Goal: Task Accomplishment & Management: Use online tool/utility

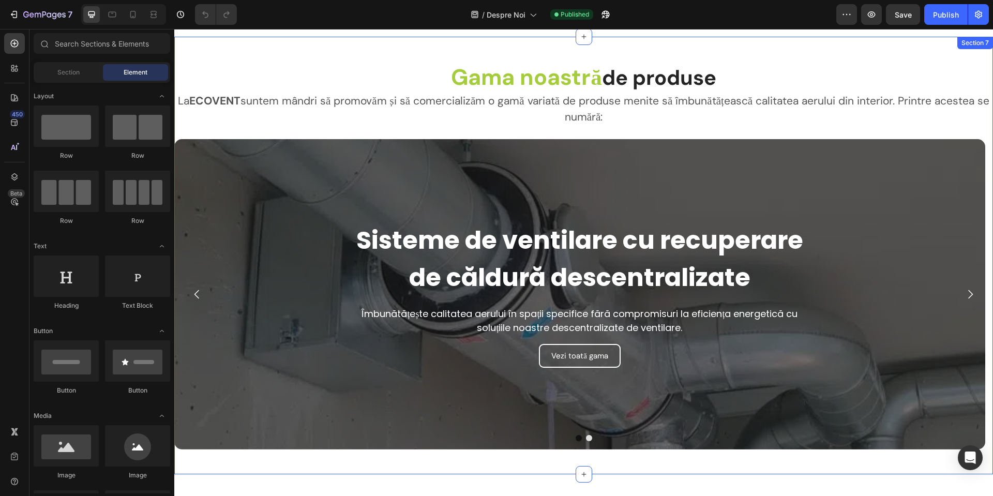
scroll to position [1861, 0]
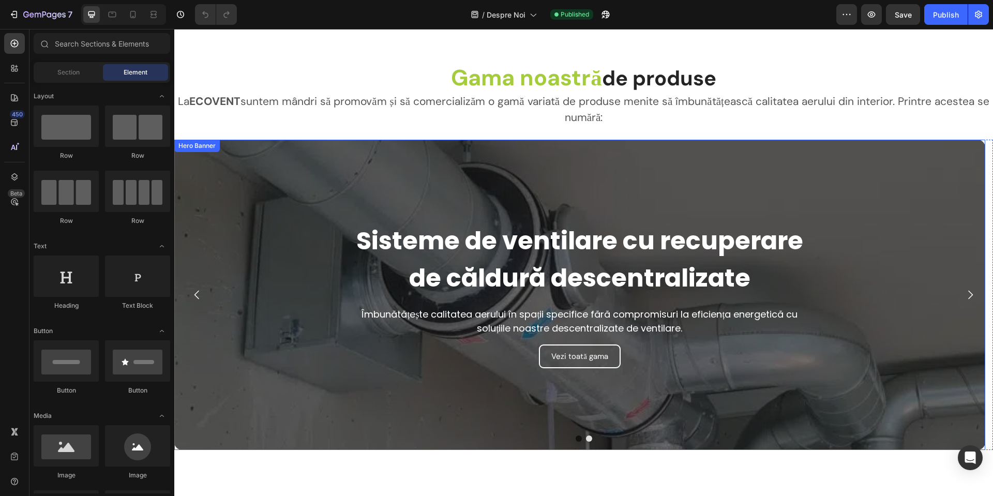
click at [965, 162] on div "Overlay" at bounding box center [579, 295] width 811 height 310
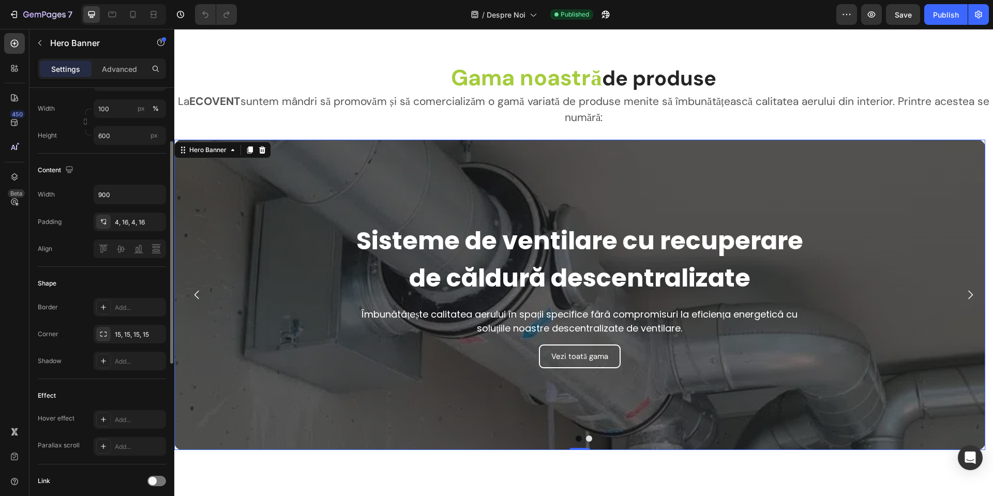
scroll to position [0, 0]
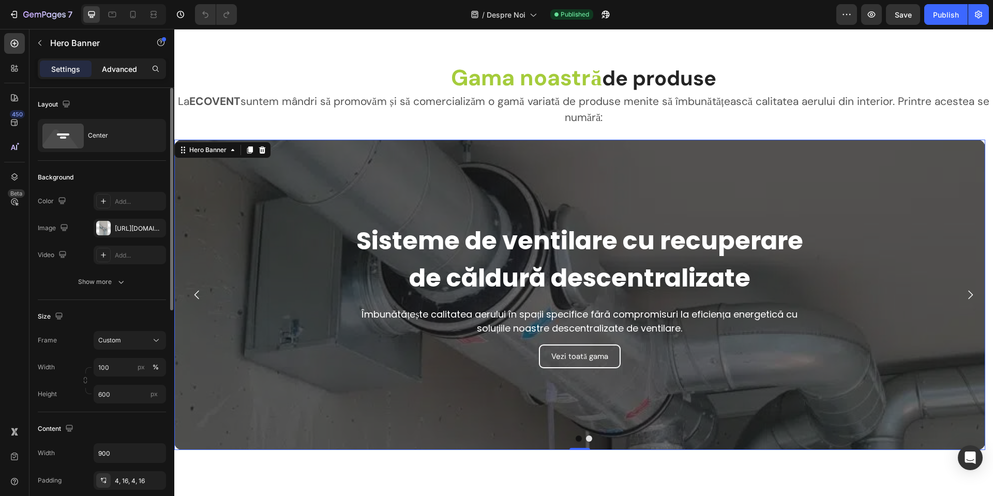
click at [106, 68] on p "Advanced" at bounding box center [119, 69] width 35 height 11
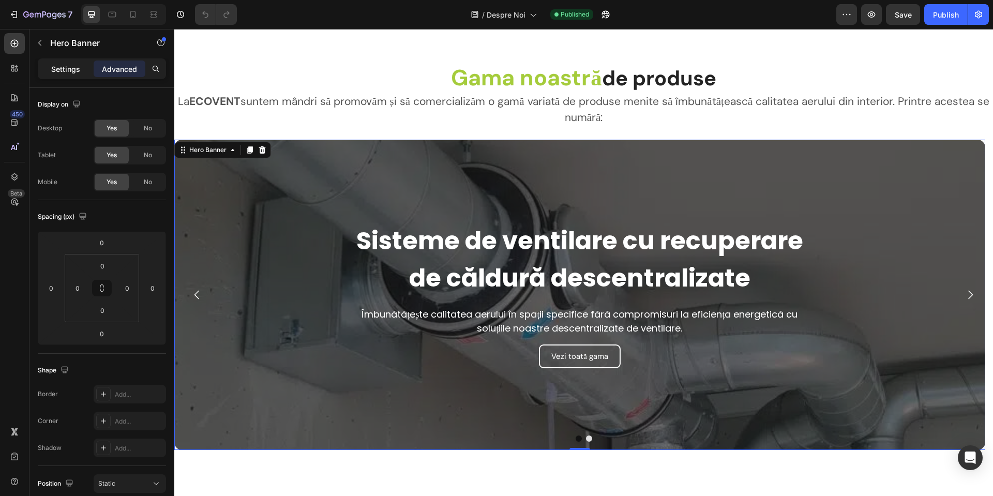
click at [67, 68] on p "Settings" at bounding box center [65, 69] width 29 height 11
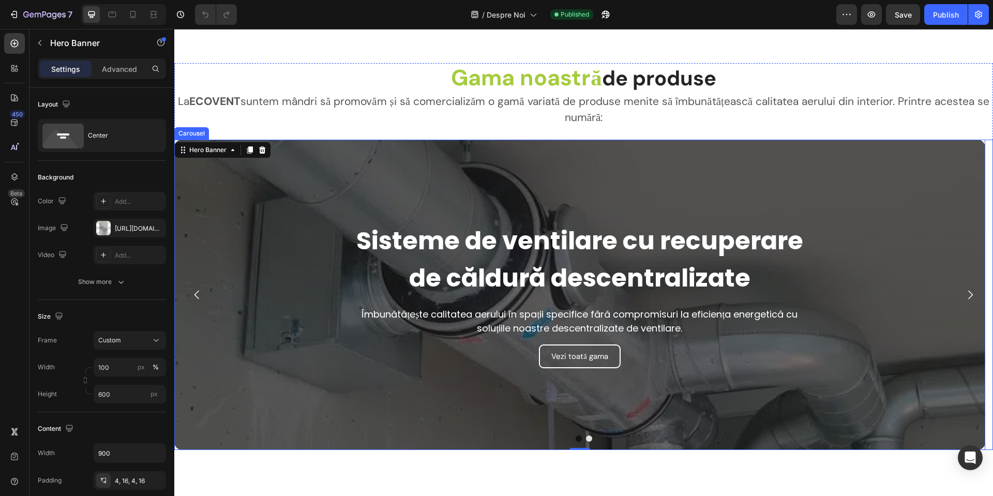
click at [575, 438] on button "Dot" at bounding box center [578, 438] width 6 height 6
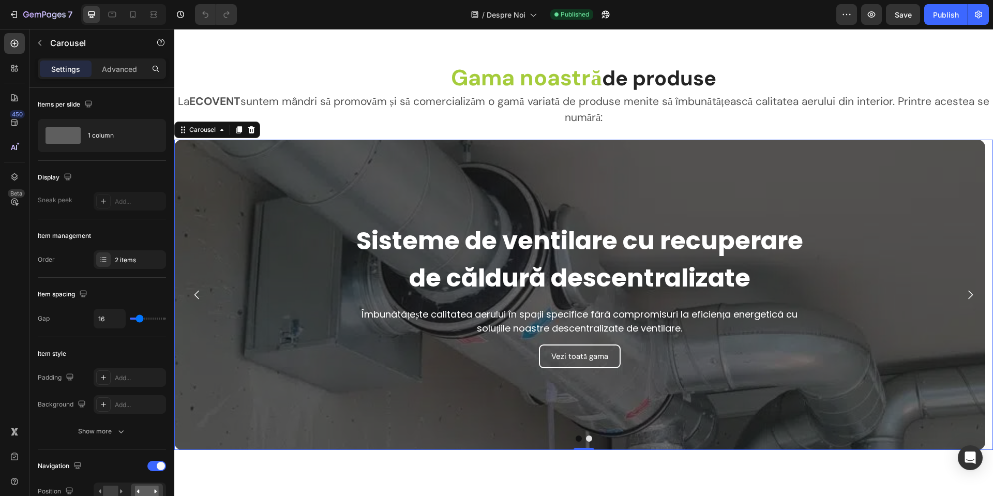
click at [575, 436] on button "Dot" at bounding box center [578, 438] width 6 height 6
click at [129, 261] on div "2 items" at bounding box center [139, 259] width 49 height 9
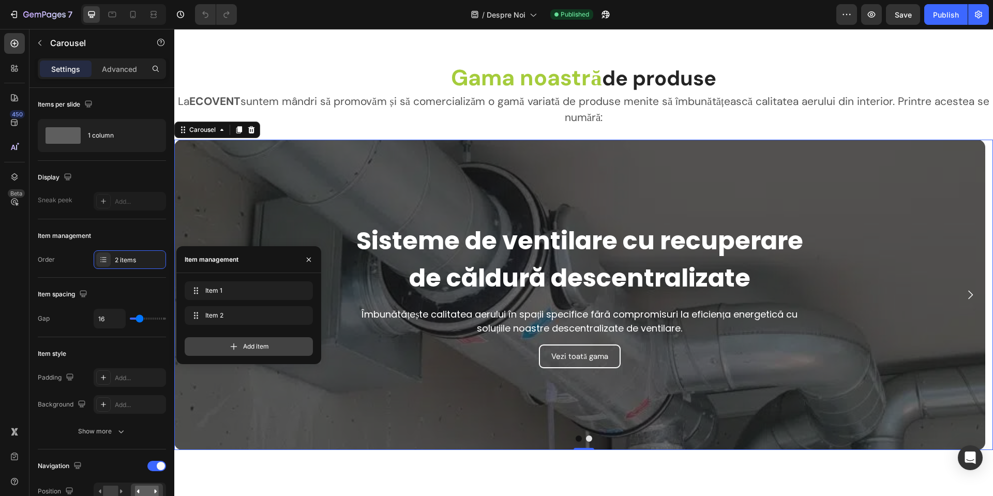
click at [248, 342] on span "Add item" at bounding box center [256, 346] width 26 height 9
click at [241, 375] on div "Add item" at bounding box center [249, 371] width 128 height 19
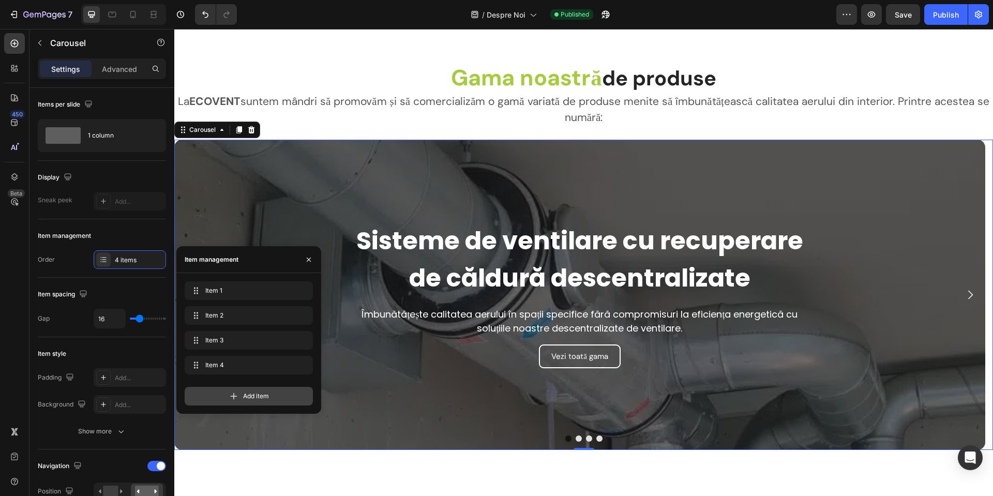
click at [246, 390] on div "Add item" at bounding box center [249, 396] width 128 height 19
click at [255, 417] on span "Add item" at bounding box center [256, 420] width 26 height 9
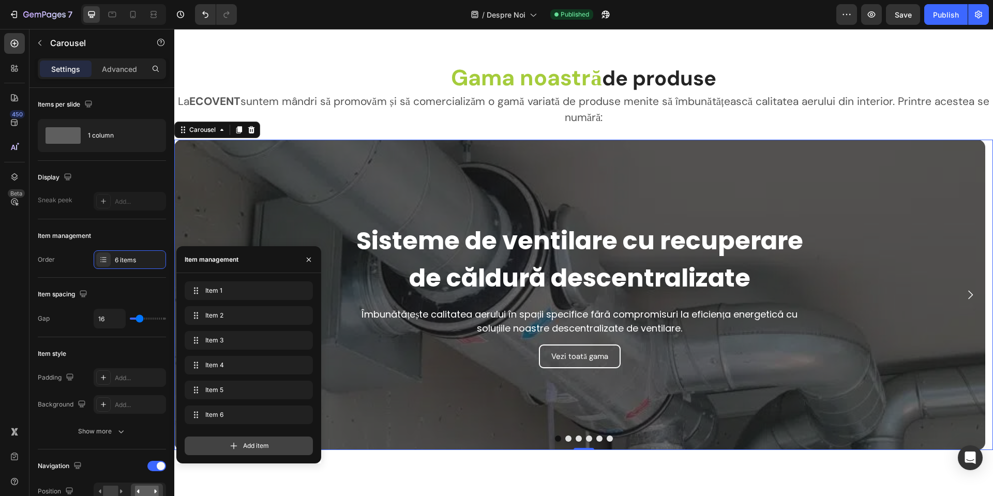
click at [245, 442] on span "Add item" at bounding box center [256, 445] width 26 height 9
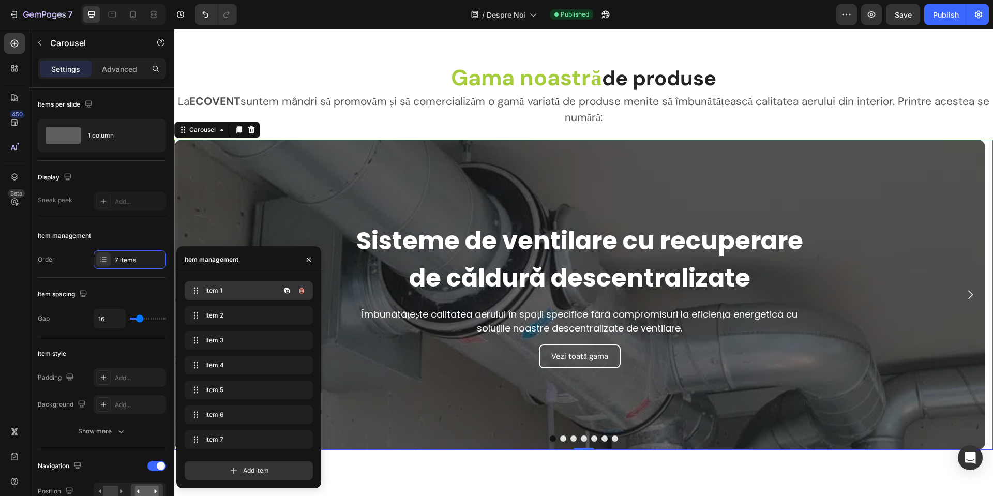
click at [229, 290] on span "Item 1" at bounding box center [234, 290] width 58 height 9
click at [223, 292] on span "Item 1" at bounding box center [234, 290] width 58 height 9
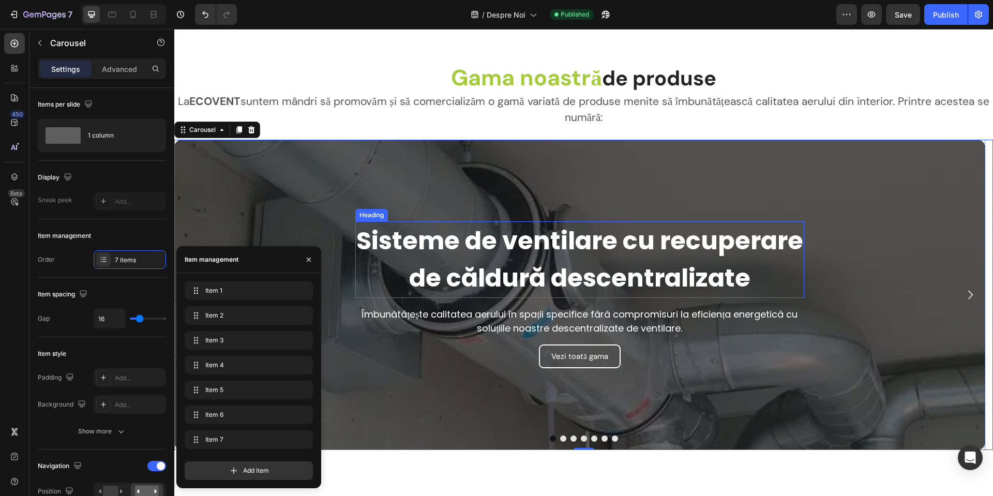
click at [487, 260] on h2 "Sisteme de ventilare cu recuperare de căldură descentralizate" at bounding box center [579, 259] width 449 height 77
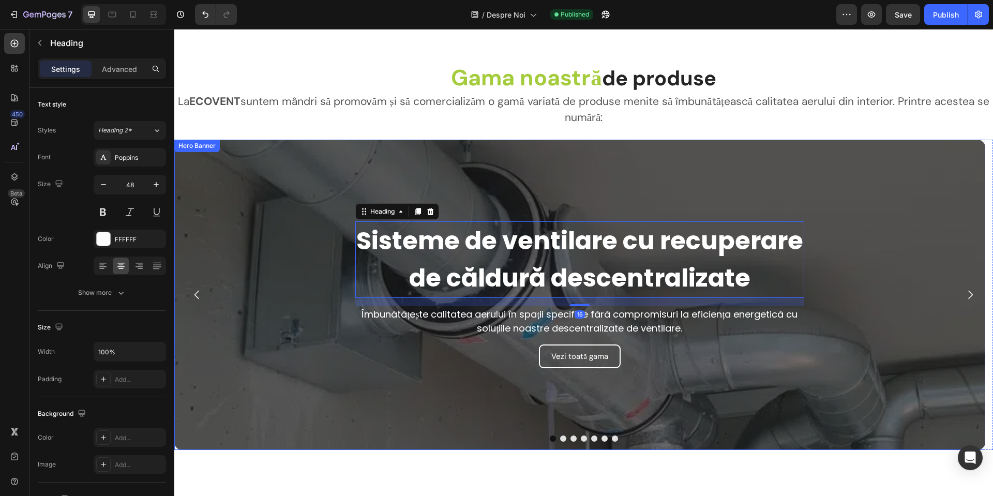
click at [419, 157] on div "Overlay" at bounding box center [579, 295] width 811 height 310
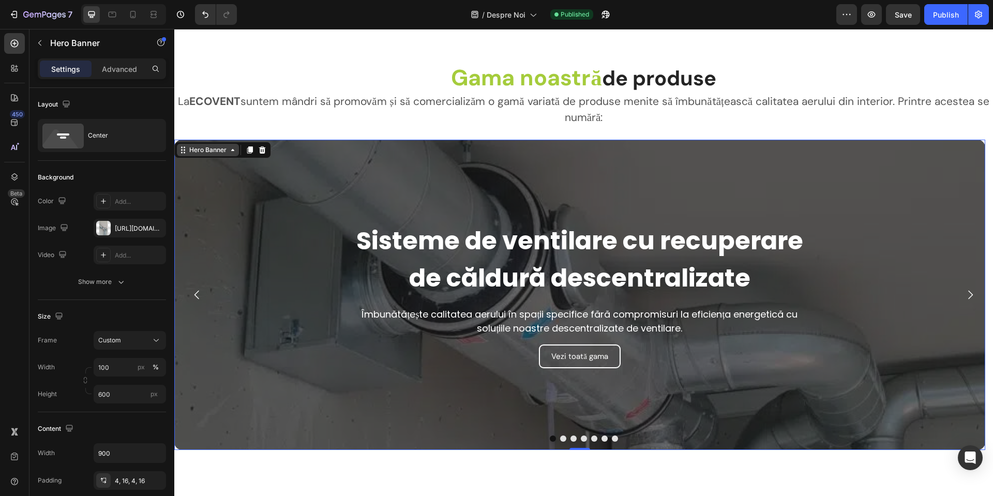
click at [197, 147] on div "Hero Banner" at bounding box center [207, 149] width 41 height 9
click at [121, 232] on div "[URL][DOMAIN_NAME]" at bounding box center [130, 228] width 30 height 9
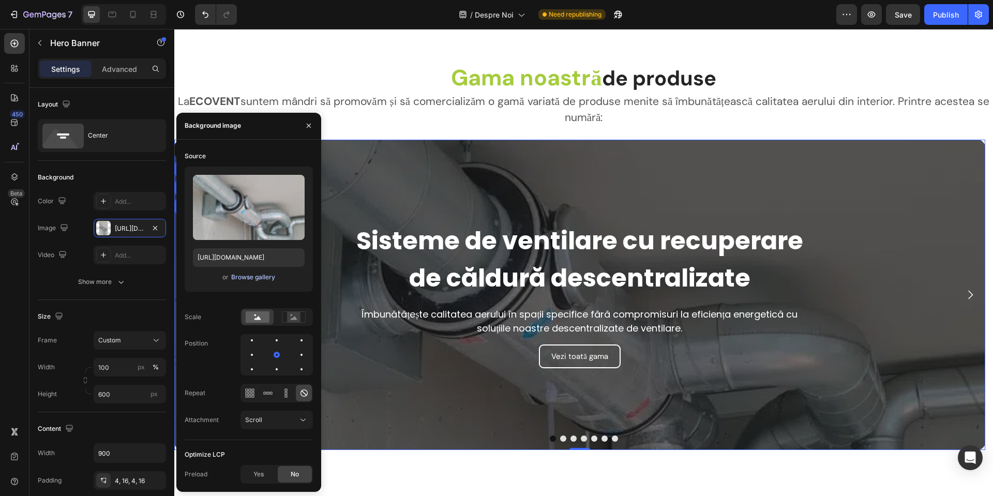
click at [251, 273] on div "Browse gallery" at bounding box center [253, 276] width 44 height 9
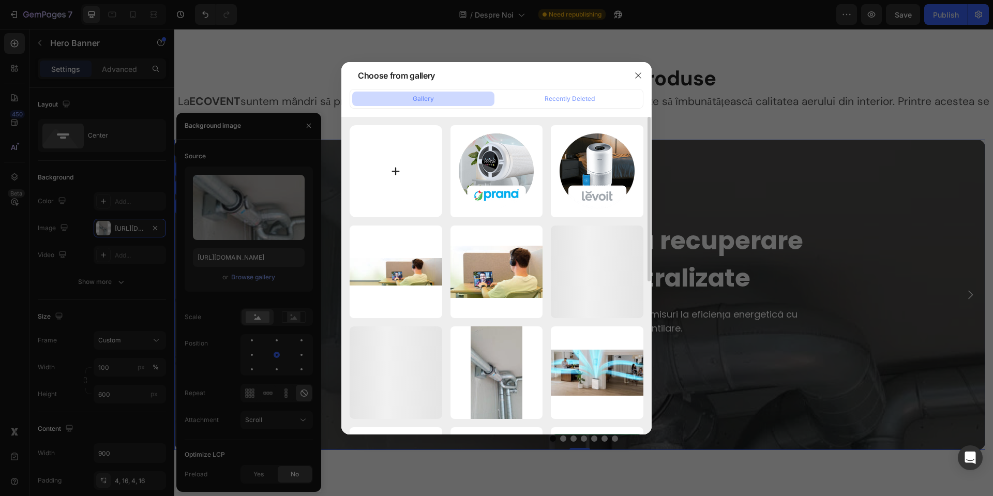
click at [391, 162] on input "file" at bounding box center [395, 171] width 93 height 93
type input "C:\fakepath\misiune2.jpg"
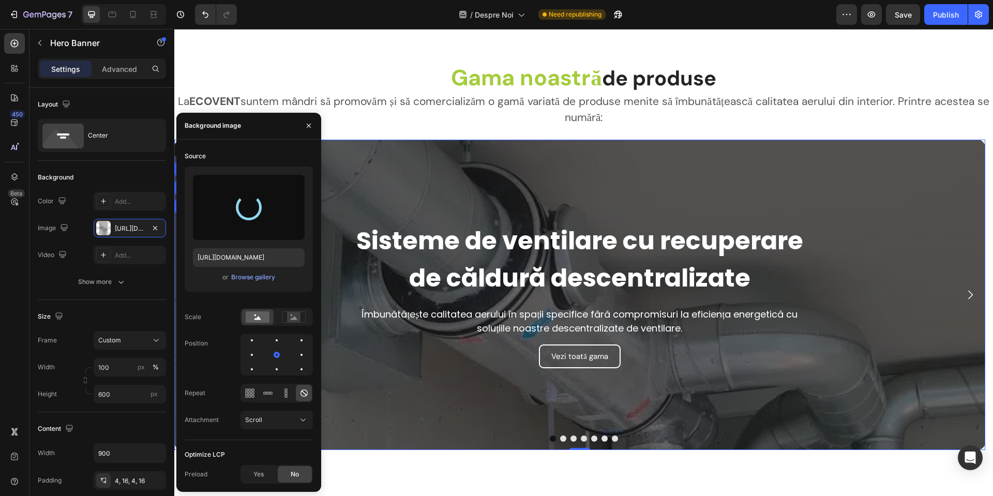
type input "[URL][DOMAIN_NAME]"
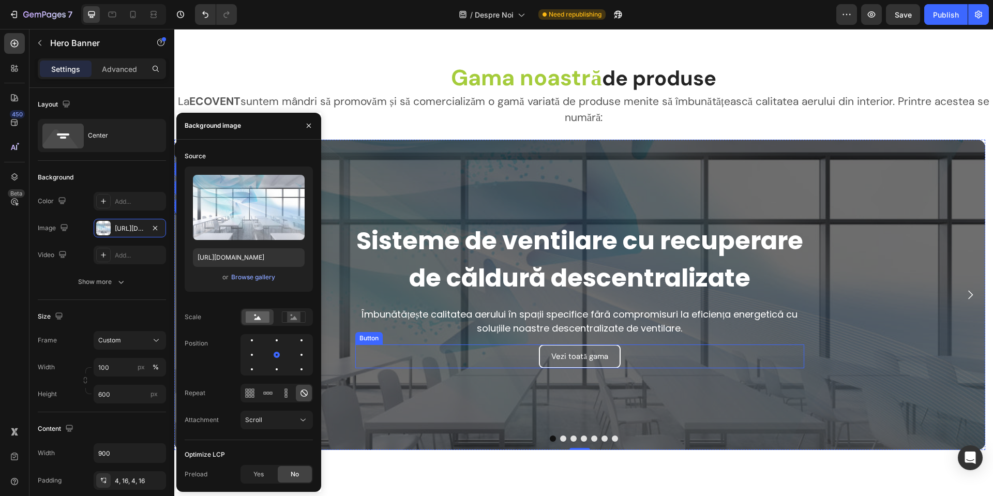
click at [647, 354] on div "Vezi toată gama Button" at bounding box center [579, 356] width 449 height 24
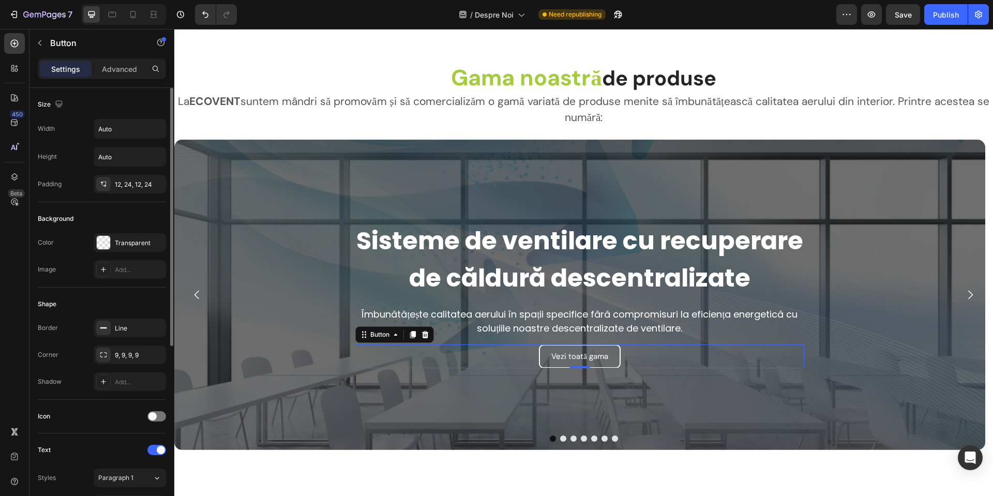
scroll to position [304, 0]
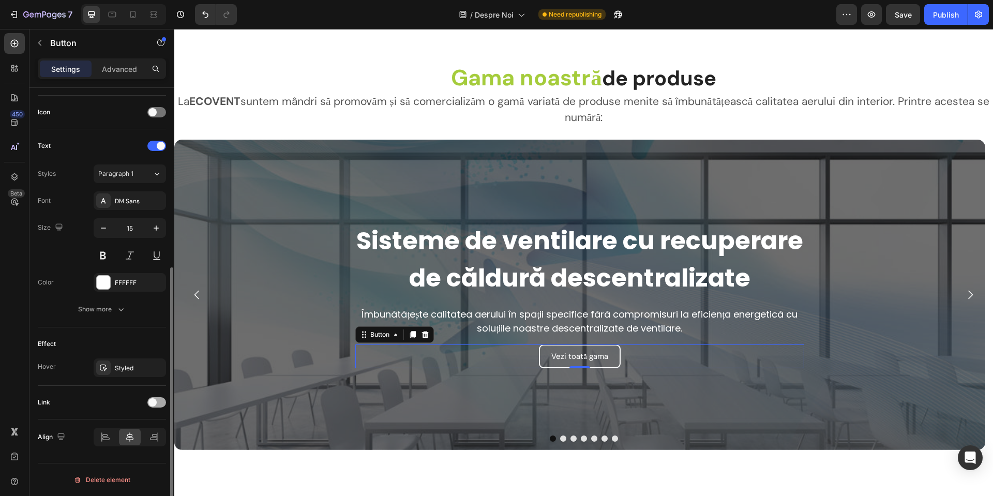
click at [150, 404] on span at bounding box center [152, 402] width 8 height 8
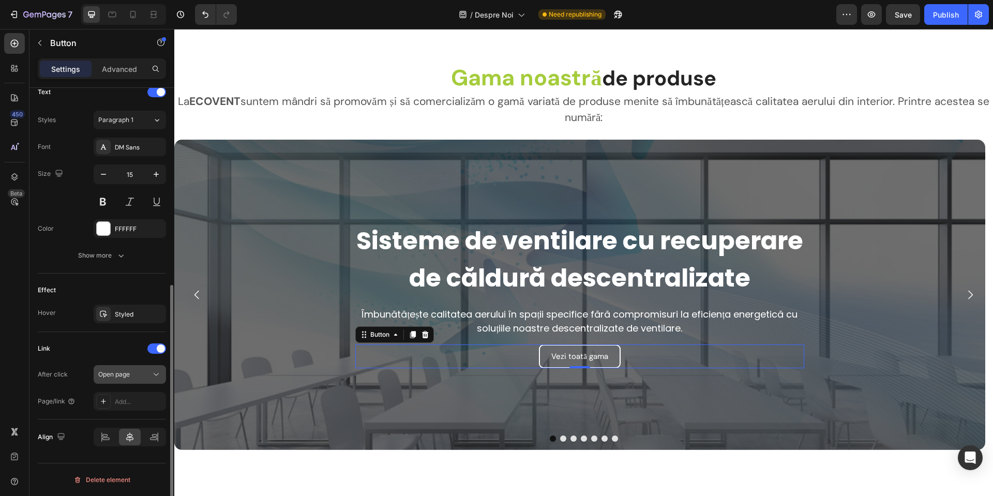
click at [135, 370] on div "Open page" at bounding box center [124, 374] width 53 height 9
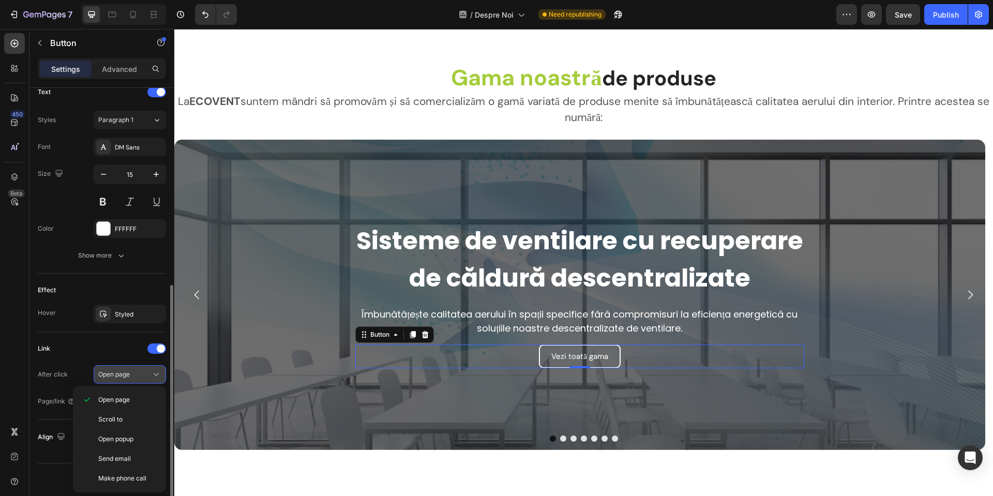
click at [134, 370] on div "Open page" at bounding box center [124, 374] width 53 height 9
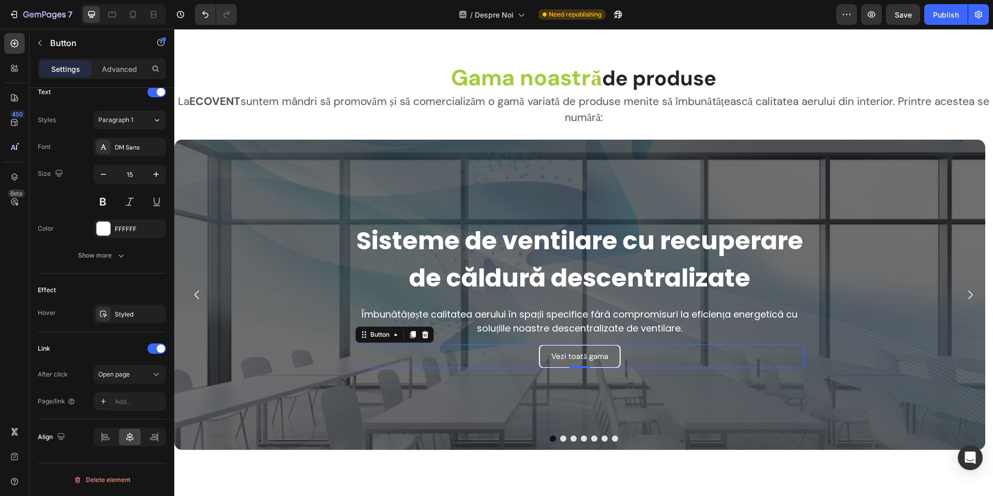
click at [129, 399] on div "Add..." at bounding box center [139, 401] width 49 height 9
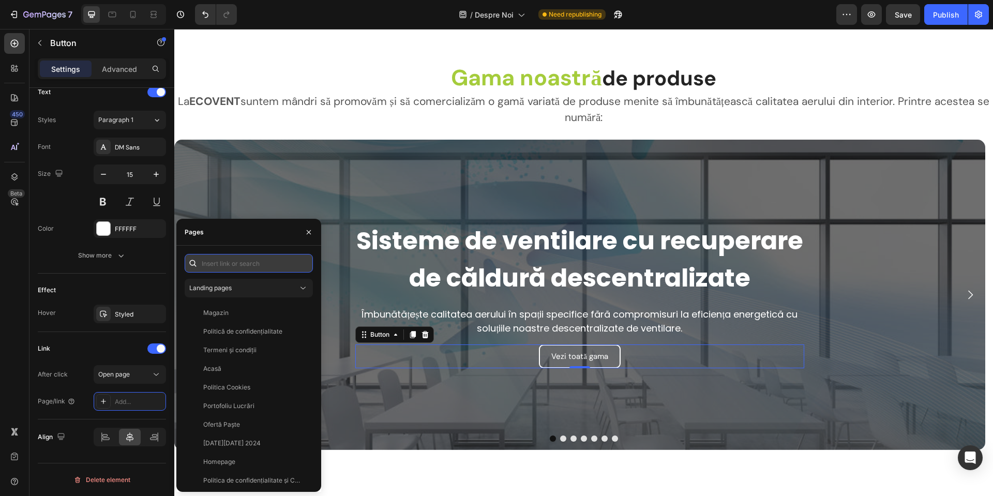
click at [230, 261] on input "text" at bounding box center [249, 263] width 128 height 19
paste input "/collections/ventilație-descentralizata"
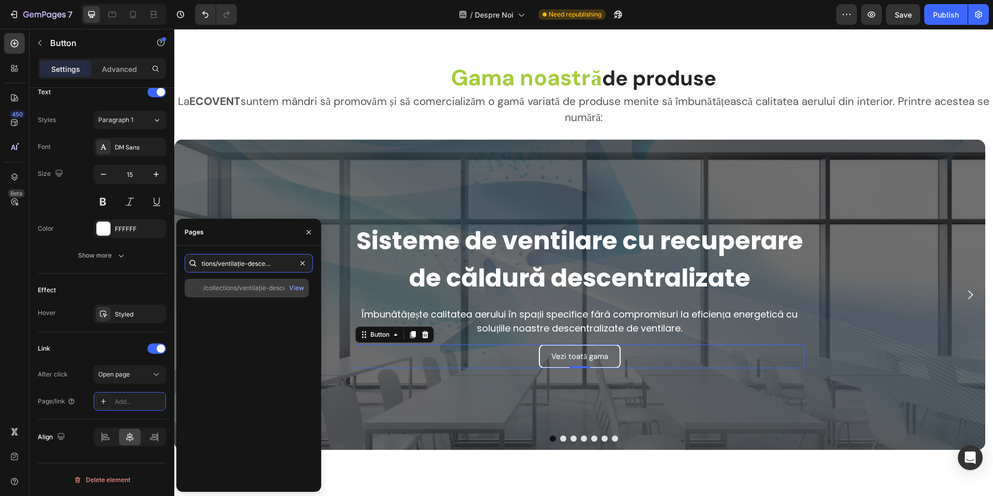
type input "/collections/ventilație-descentralizata"
click at [238, 288] on div "/collections/ventilație-descentralizata" at bounding box center [252, 287] width 99 height 9
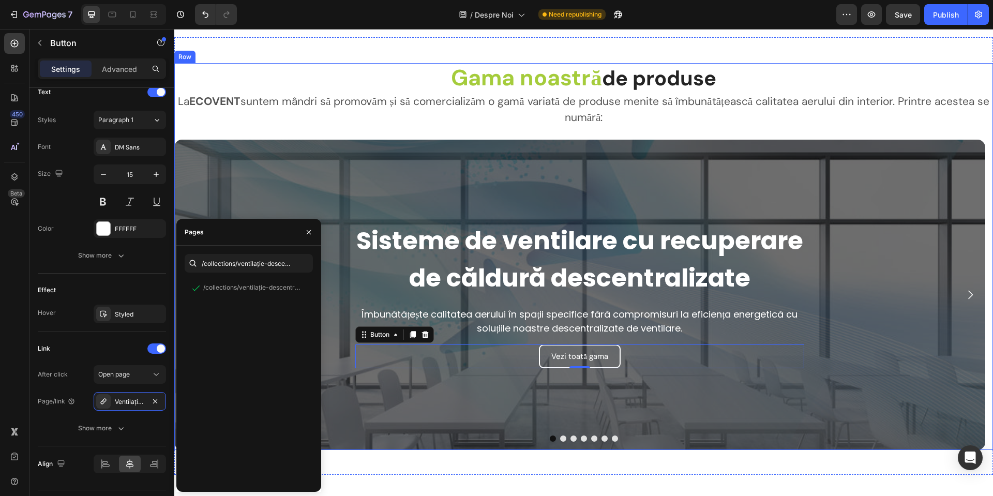
click at [302, 135] on div "Gama noastră de produse Heading La ECOVENT suntem mândri să promovăm și să come…" at bounding box center [583, 256] width 818 height 387
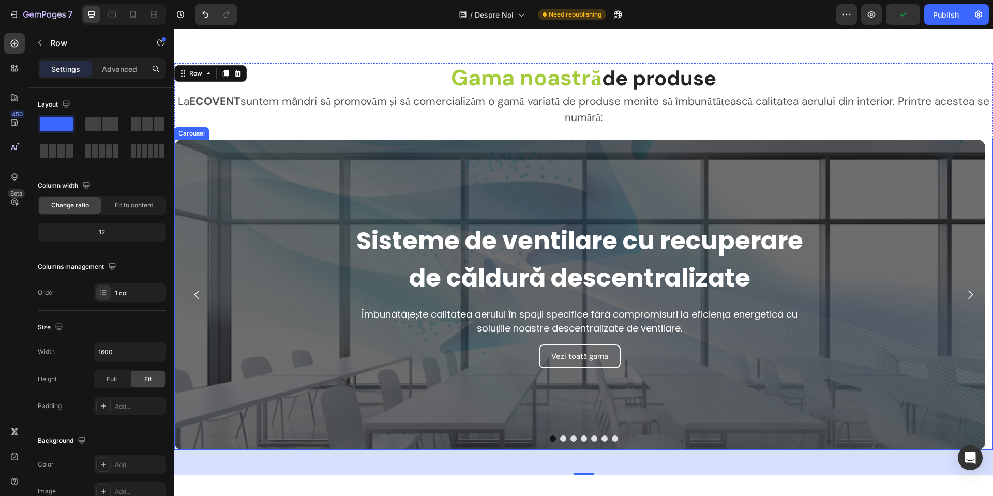
click at [964, 291] on icon "Carousel Next Arrow" at bounding box center [970, 294] width 12 height 12
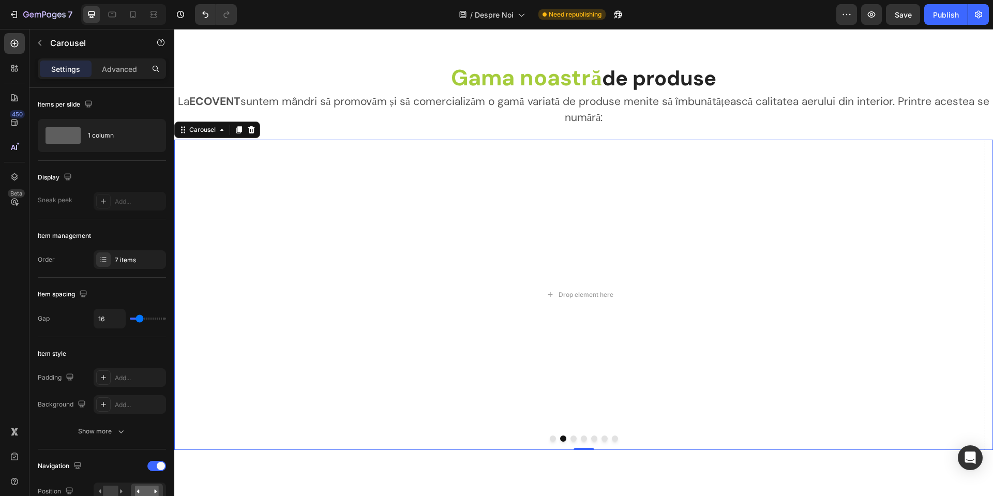
click at [550, 437] on button "Dot" at bounding box center [553, 438] width 6 height 6
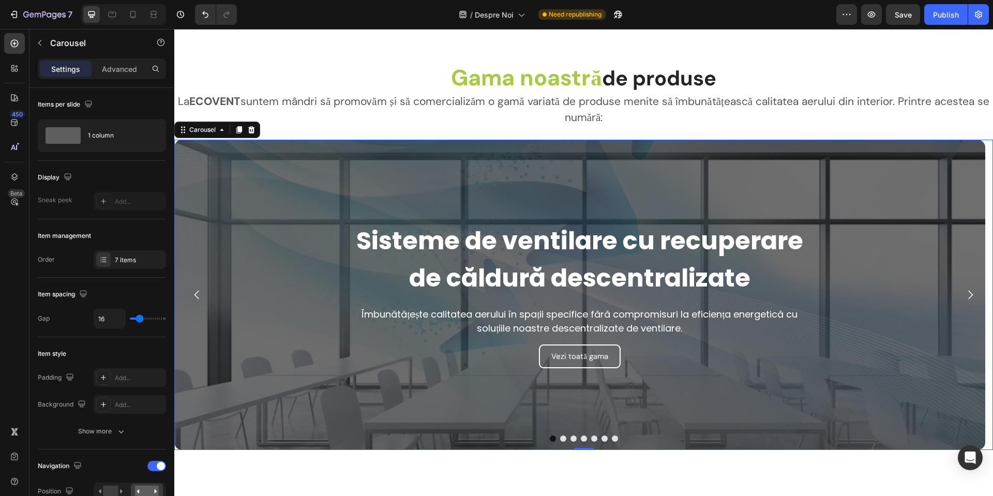
click at [965, 289] on icon "Carousel Next Arrow" at bounding box center [970, 294] width 12 height 12
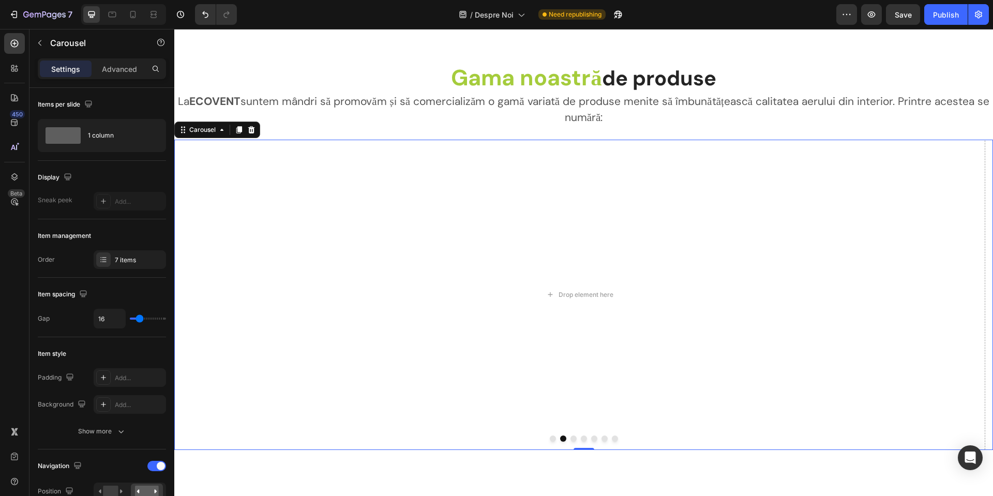
click at [964, 295] on icon "Carousel Next Arrow" at bounding box center [970, 294] width 12 height 12
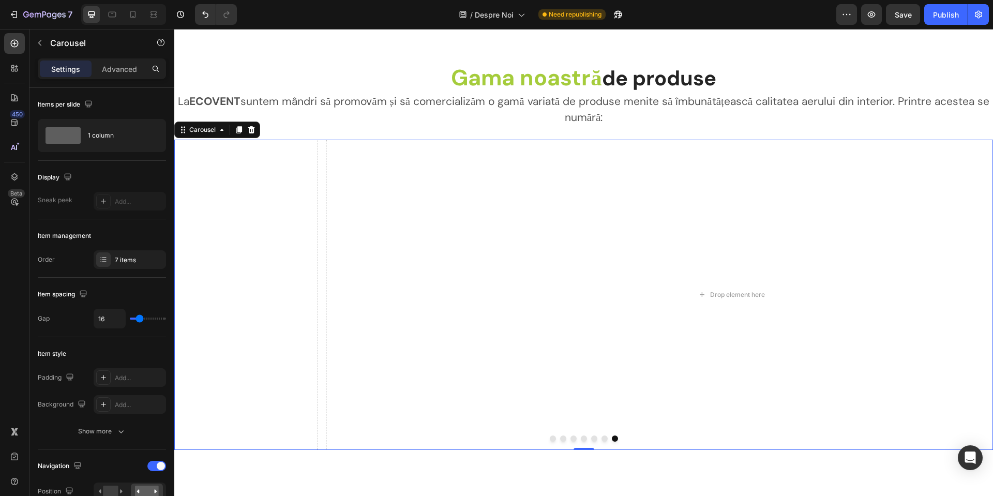
click at [964, 295] on icon "Carousel Next Arrow" at bounding box center [970, 294] width 12 height 12
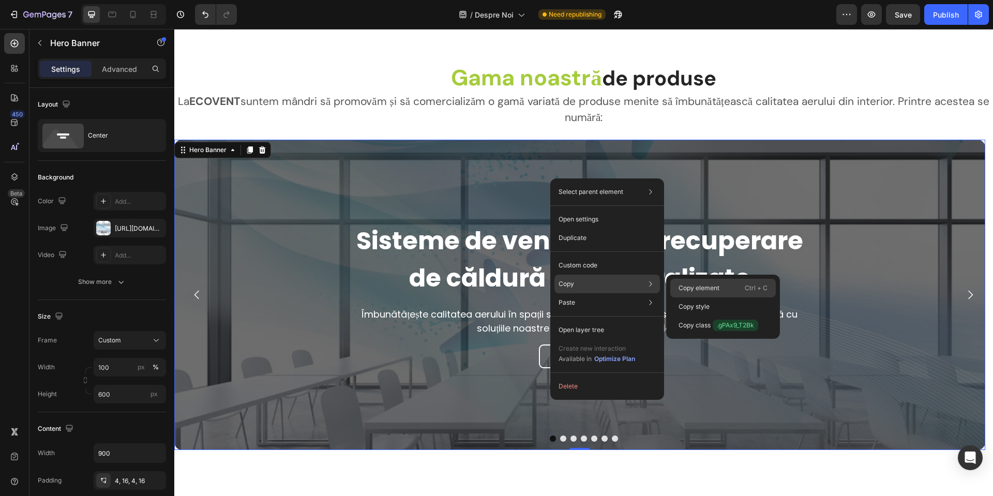
click at [687, 293] on div "Copy element Ctrl + C" at bounding box center [722, 288] width 105 height 19
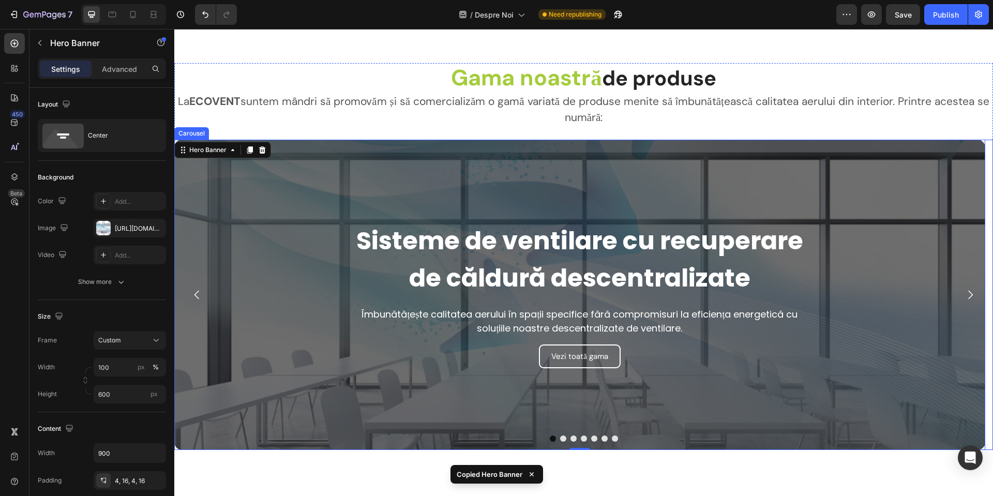
click at [964, 293] on icon "Carousel Next Arrow" at bounding box center [970, 294] width 12 height 12
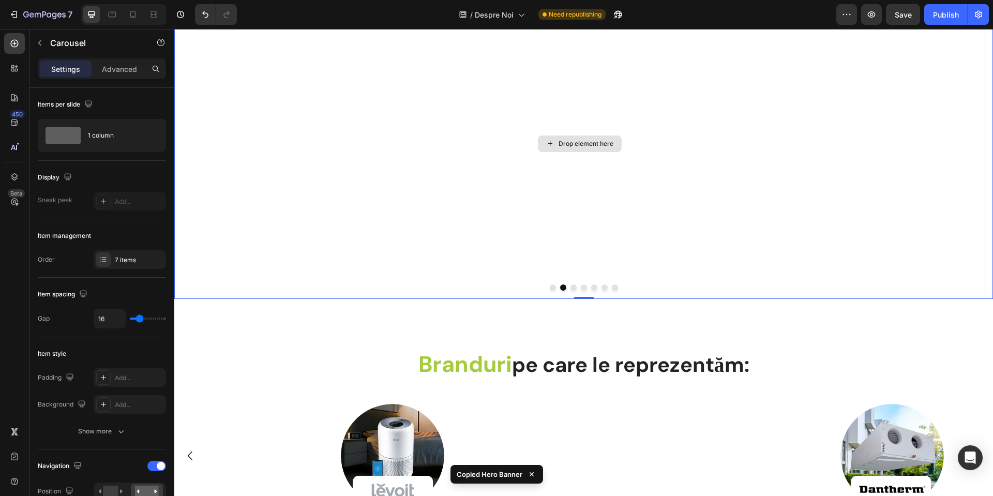
scroll to position [2016, 0]
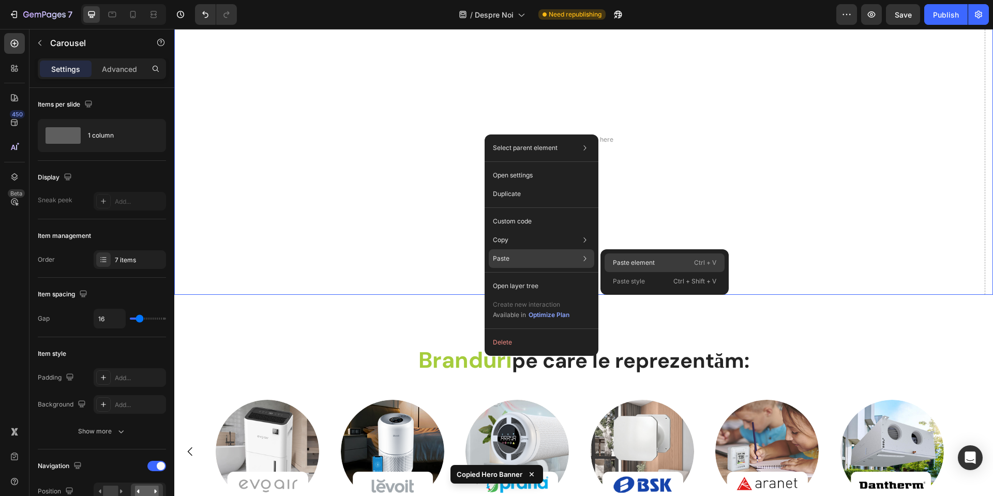
click at [632, 261] on p "Paste element" at bounding box center [634, 262] width 42 height 9
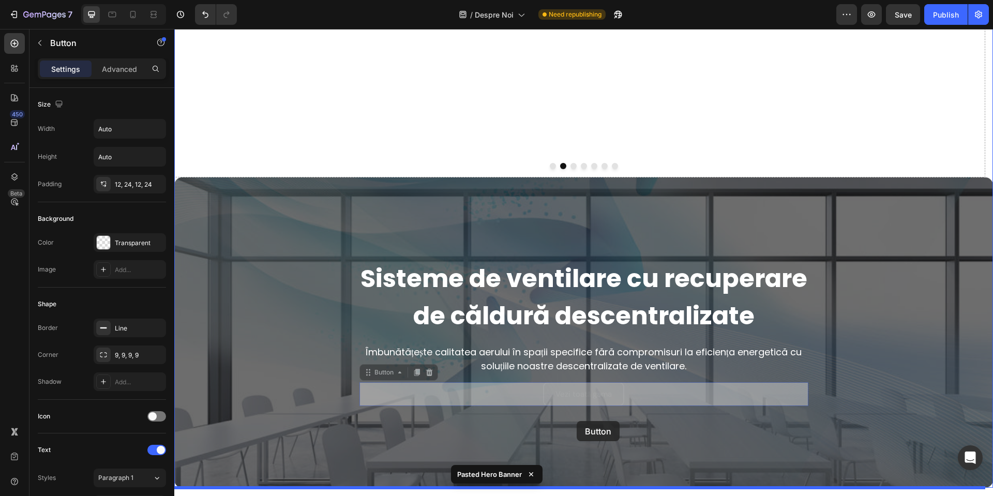
scroll to position [2196, 0]
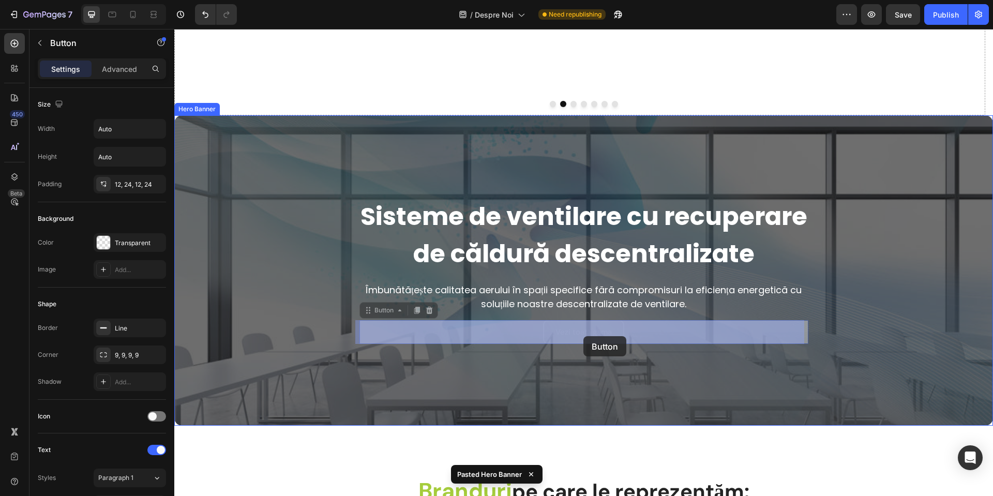
drag, startPoint x: 571, startPoint y: 276, endPoint x: 583, endPoint y: 336, distance: 61.2
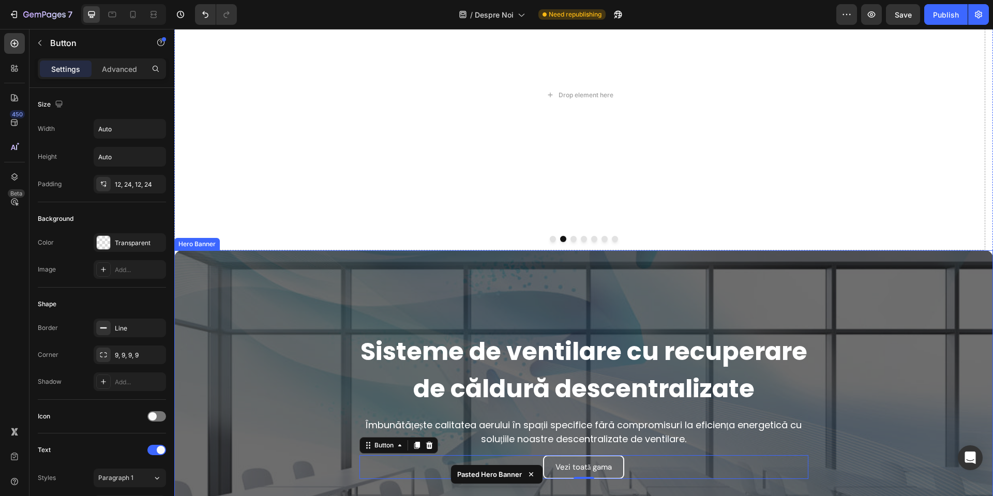
scroll to position [1989, 0]
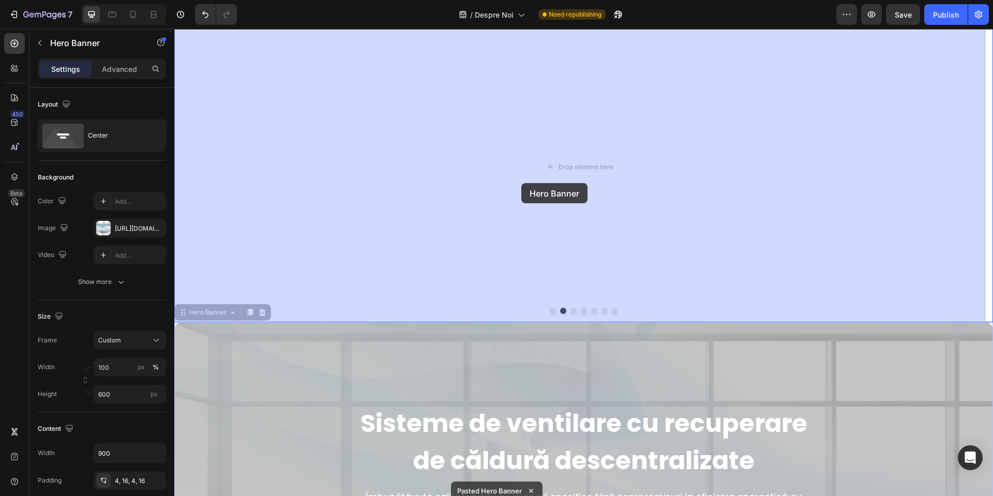
drag, startPoint x: 487, startPoint y: 239, endPoint x: 521, endPoint y: 183, distance: 65.9
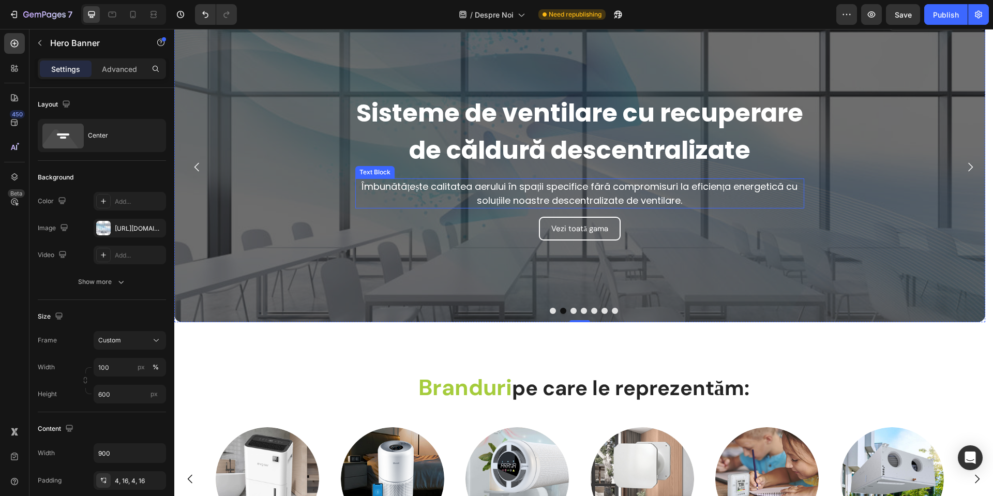
scroll to position [1886, 0]
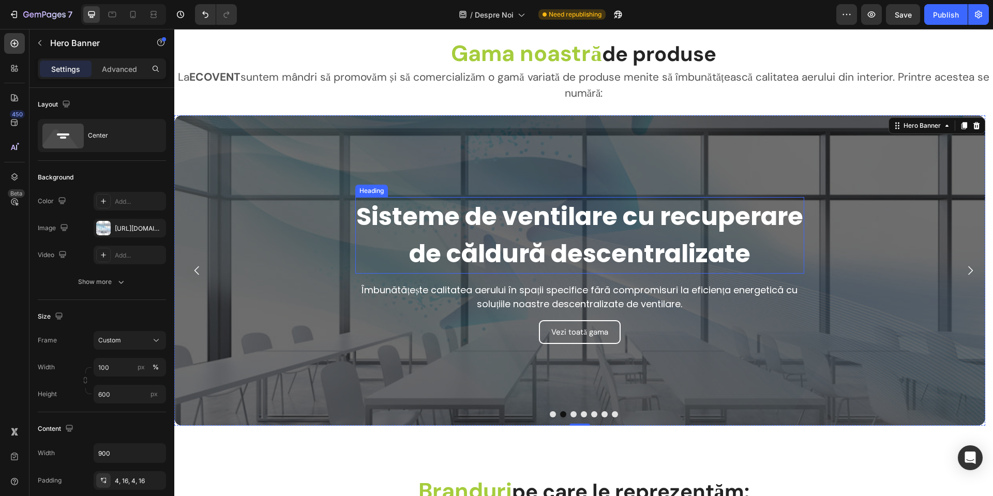
click at [485, 223] on strong "Sisteme de ventilare cu recuperare de căldură descentralizate" at bounding box center [579, 235] width 447 height 72
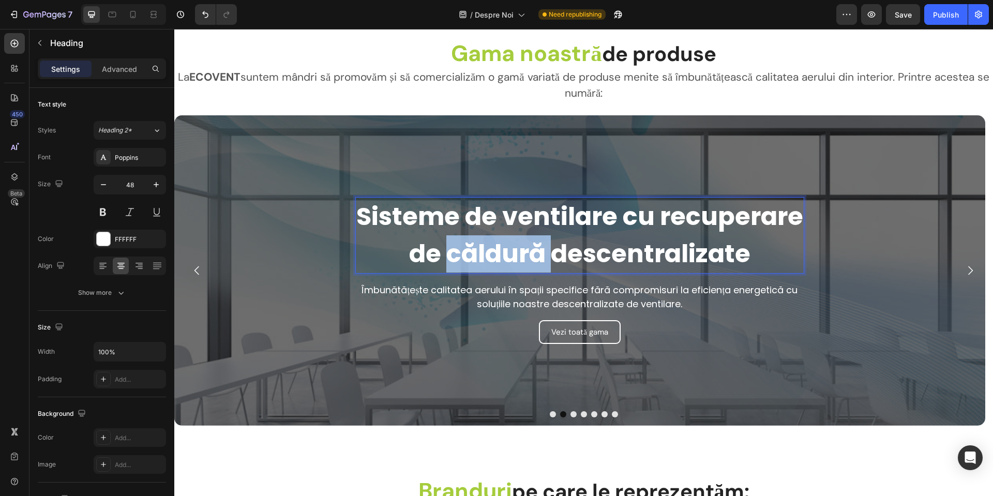
click at [474, 249] on strong "Sisteme de ventilare cu recuperare de căldură descentralizate" at bounding box center [579, 235] width 447 height 72
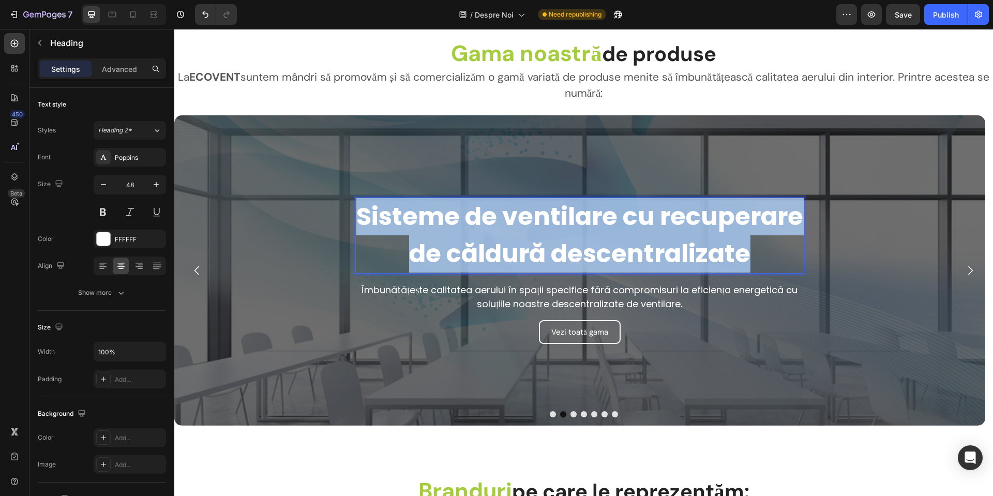
click at [474, 249] on strong "Sisteme de ventilare cu recuperare de căldură descentralizate" at bounding box center [579, 235] width 447 height 72
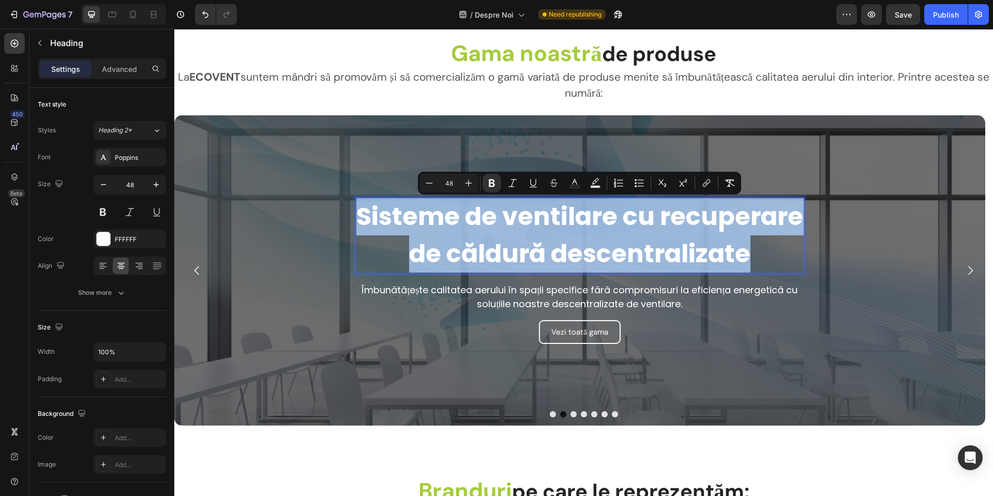
click at [619, 230] on strong "Sisteme de ventilare cu recuperare de căldură descentralizate" at bounding box center [579, 235] width 447 height 72
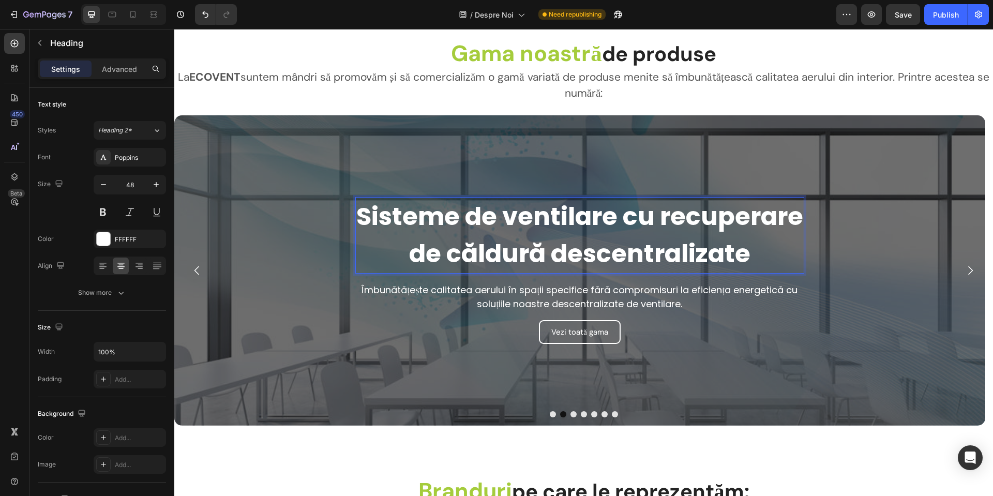
click at [565, 252] on strong "Sisteme de ventilare cu recuperare de căldură descentralizate" at bounding box center [579, 235] width 447 height 72
drag, startPoint x: 597, startPoint y: 254, endPoint x: 556, endPoint y: 254, distance: 40.3
click at [556, 254] on strong "Sisteme de ventilare cu recuperare de căldură descentralizate" at bounding box center [579, 235] width 447 height 72
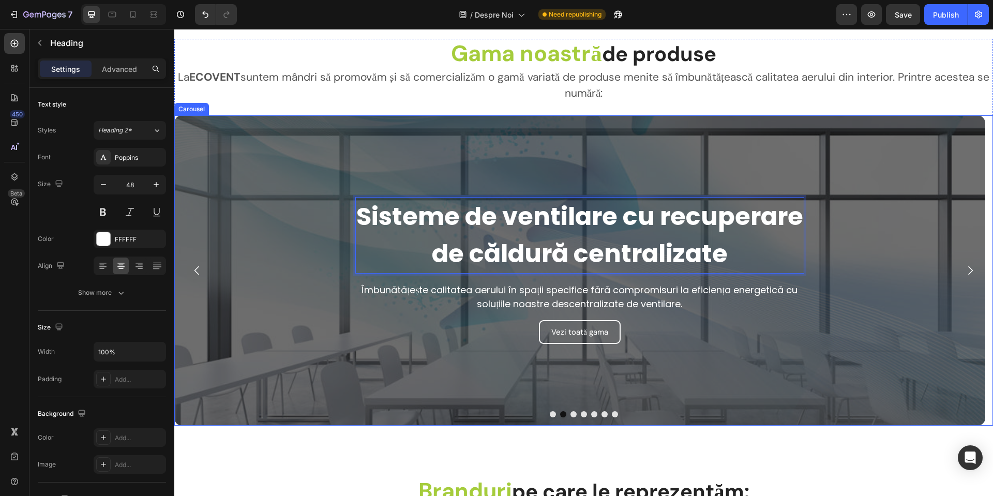
click at [550, 413] on button "Dot" at bounding box center [553, 414] width 6 height 6
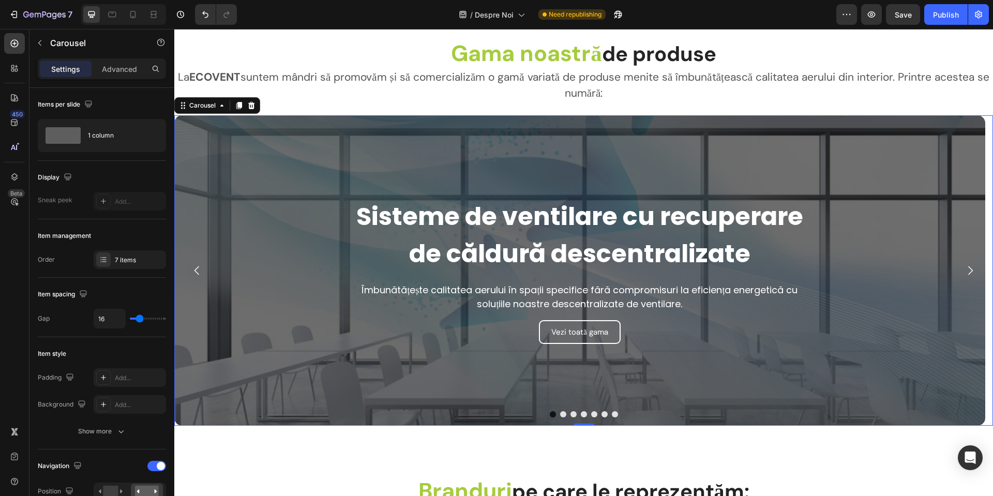
click at [964, 270] on icon "Carousel Next Arrow" at bounding box center [970, 270] width 12 height 12
click at [635, 329] on div "Vezi toată gama Button" at bounding box center [579, 332] width 449 height 24
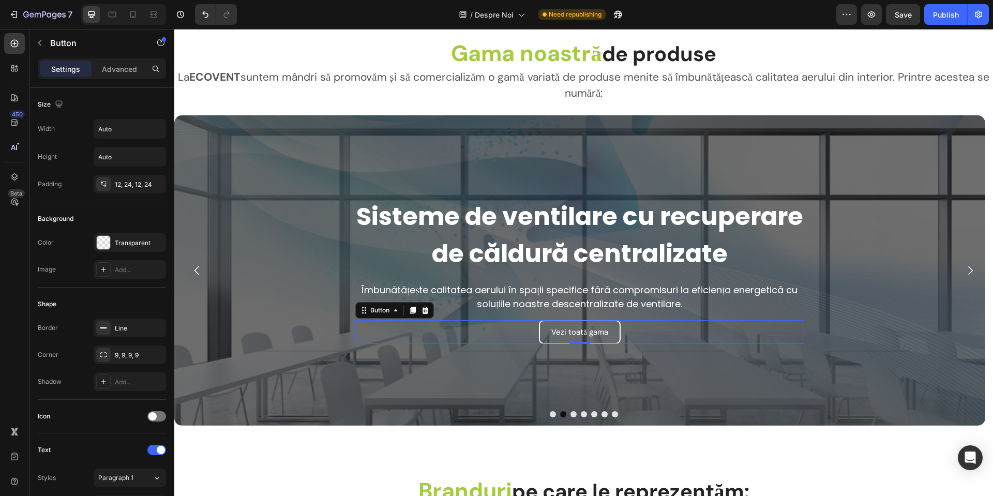
scroll to position [310, 0]
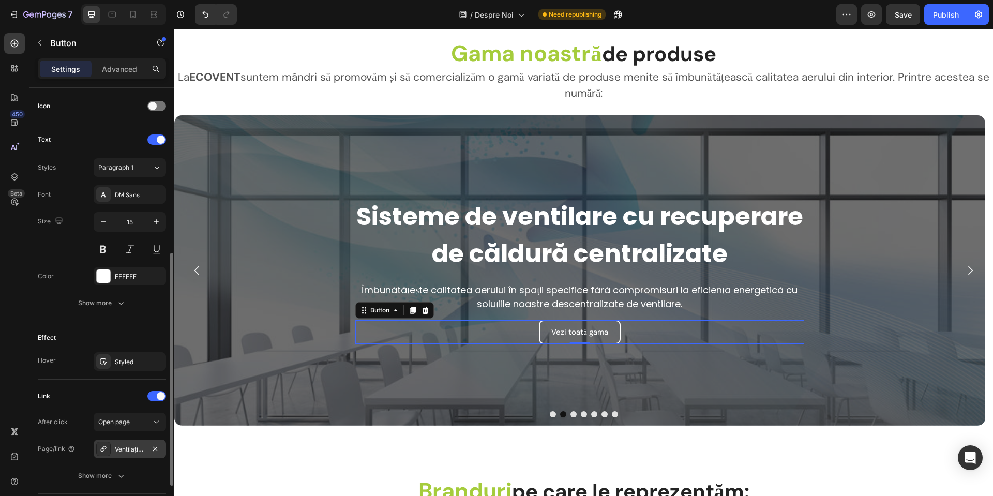
click at [128, 457] on div "Ventilație-descentralizata" at bounding box center [130, 448] width 72 height 19
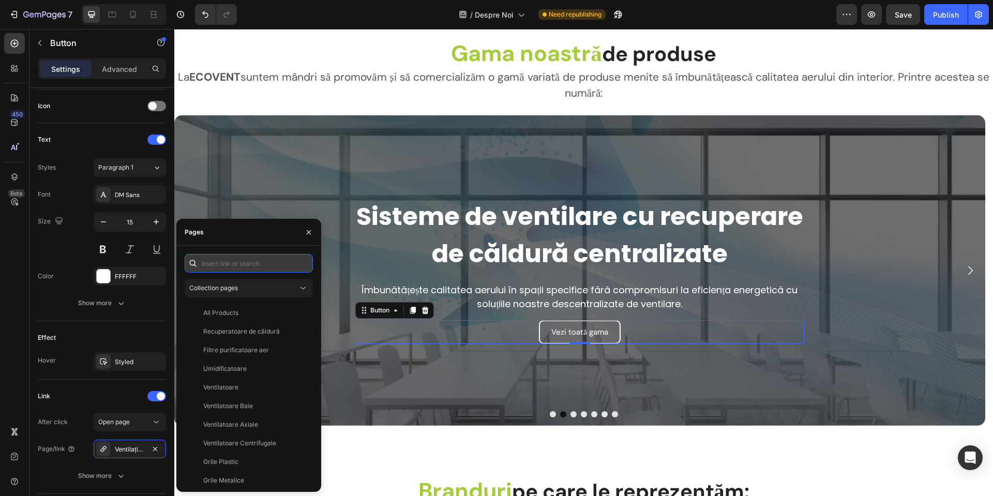
click at [245, 264] on input "text" at bounding box center [249, 263] width 128 height 19
paste input "/collections/ventilație-centralizata"
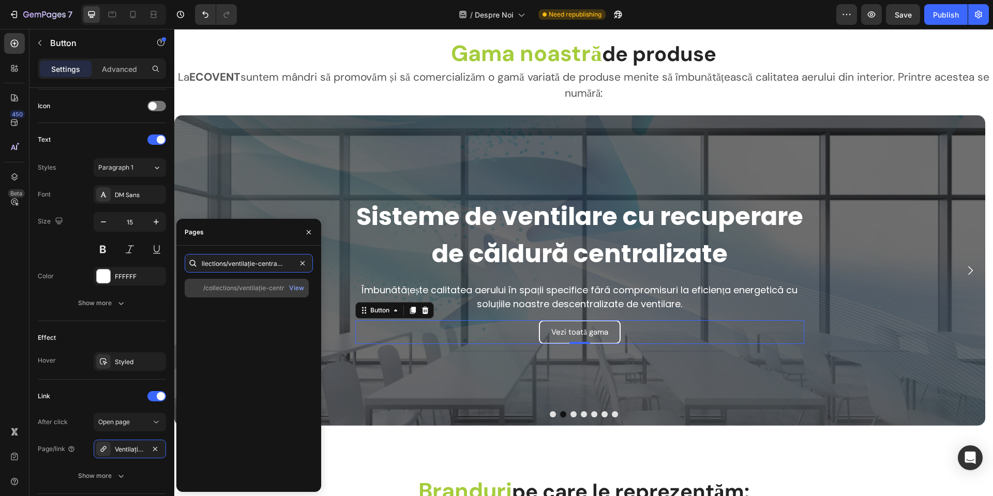
type input "/collections/ventilație-centralizata"
click at [242, 284] on div "/collections/ventilație-centralizata" at bounding box center [252, 287] width 99 height 9
click at [237, 288] on div "/collections/ventilație-centralizata" at bounding box center [252, 287] width 99 height 9
click at [241, 286] on div "/collections/ventilație-centralizata" at bounding box center [252, 287] width 99 height 9
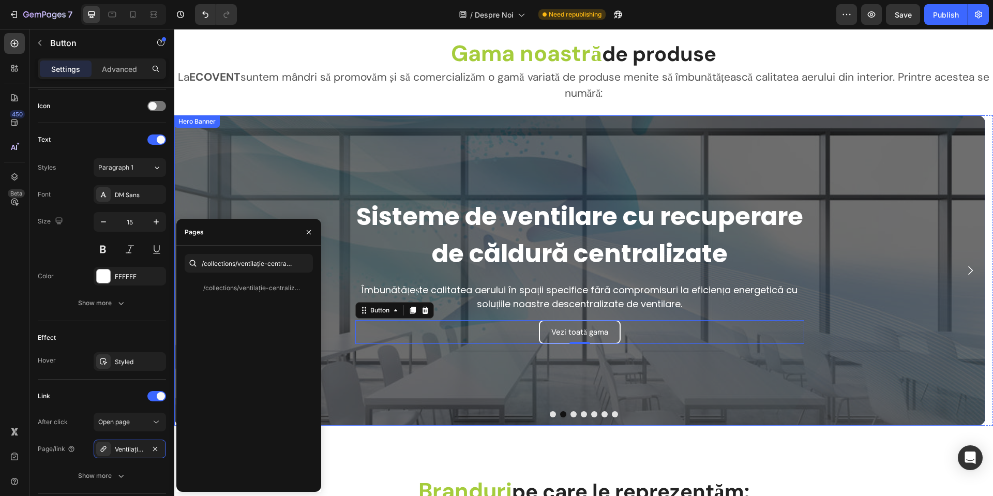
click at [458, 201] on strong "Sisteme de ventilare cu recuperare de căldură centralizate" at bounding box center [579, 235] width 447 height 72
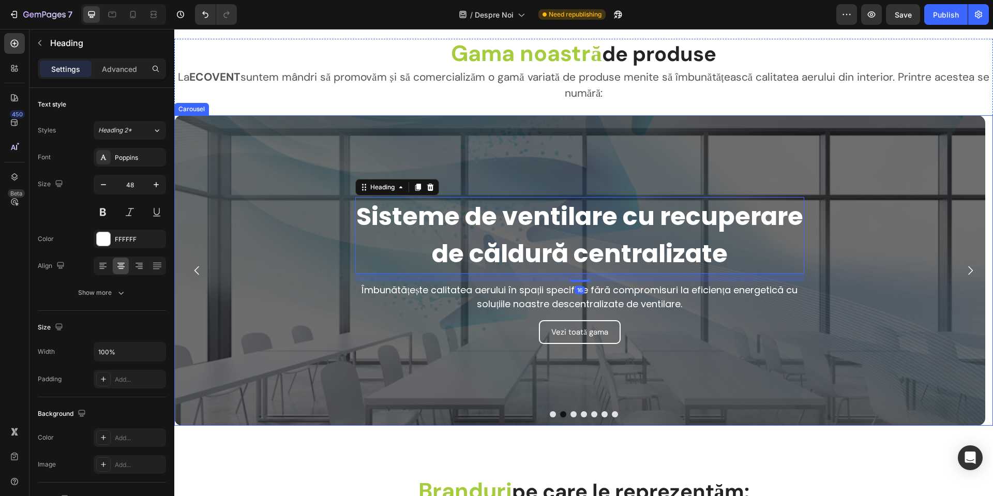
click at [194, 270] on icon "Carousel Back Arrow" at bounding box center [197, 270] width 12 height 12
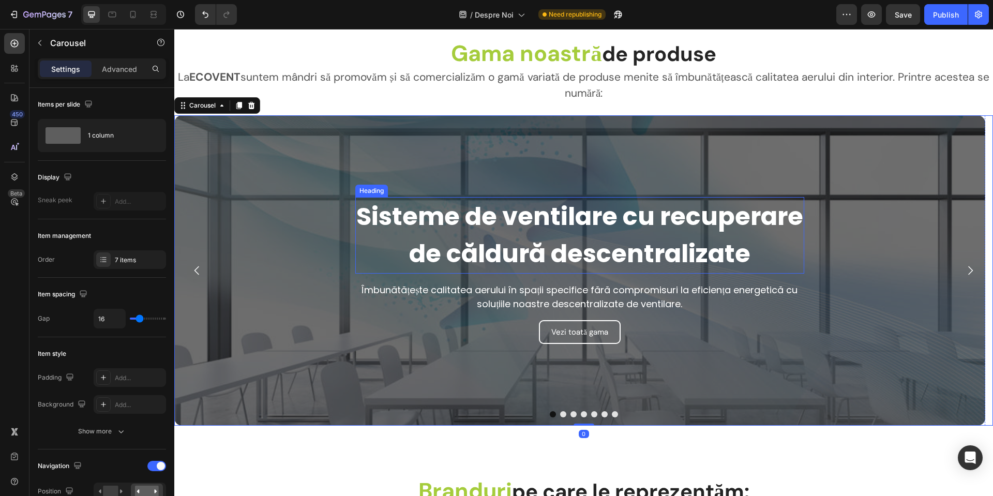
click at [707, 247] on strong "Sisteme de ventilare cu recuperare de căldură descentralizate" at bounding box center [579, 235] width 447 height 72
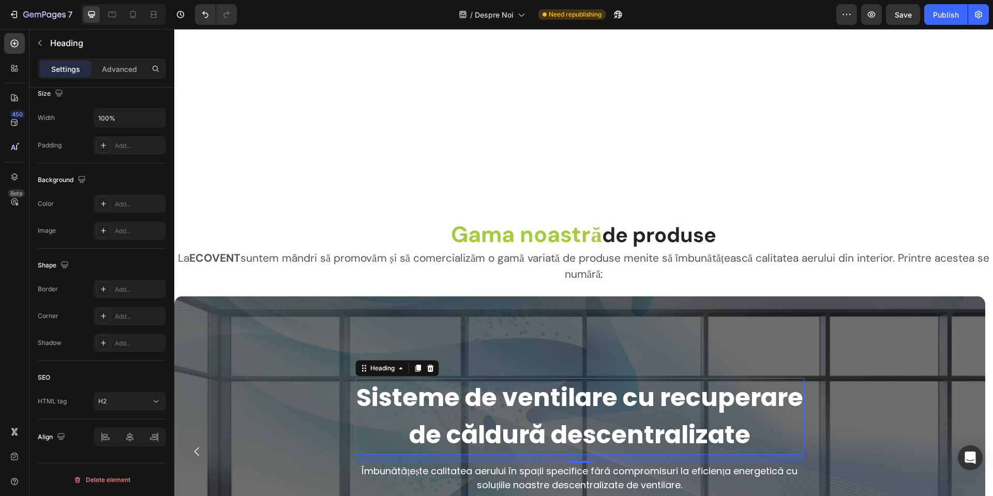
scroll to position [1886, 0]
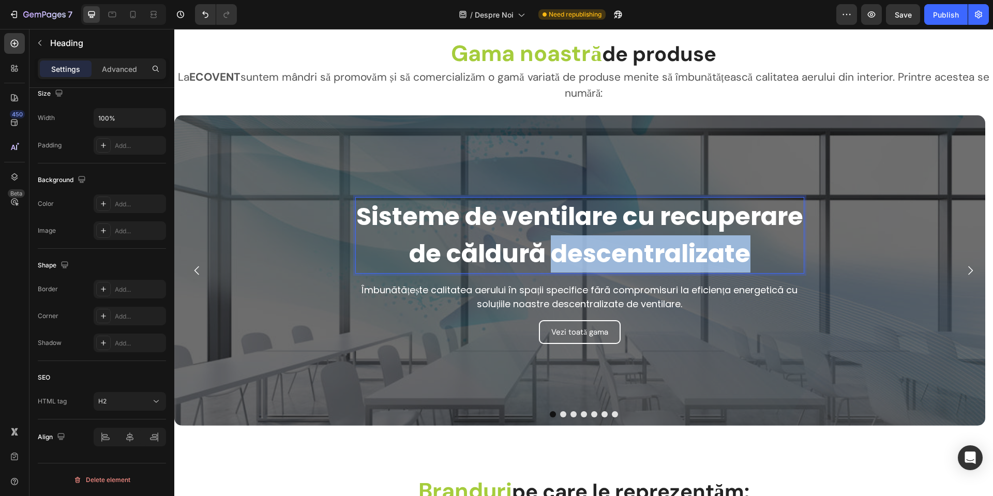
click at [683, 246] on strong "Sisteme de ventilare cu recuperare de căldură descentralizate" at bounding box center [579, 235] width 447 height 72
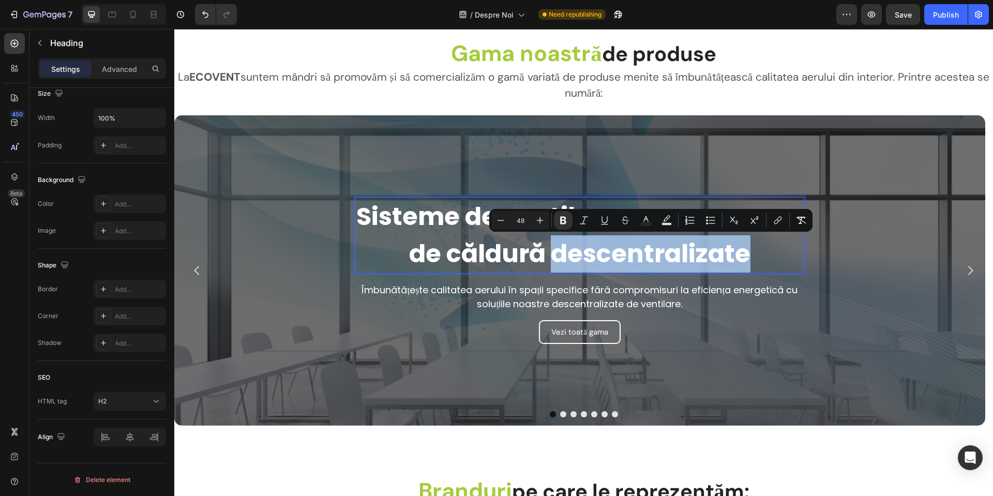
click at [583, 251] on strong "Sisteme de ventilare cu recuperare de căldură descentralizate" at bounding box center [579, 235] width 447 height 72
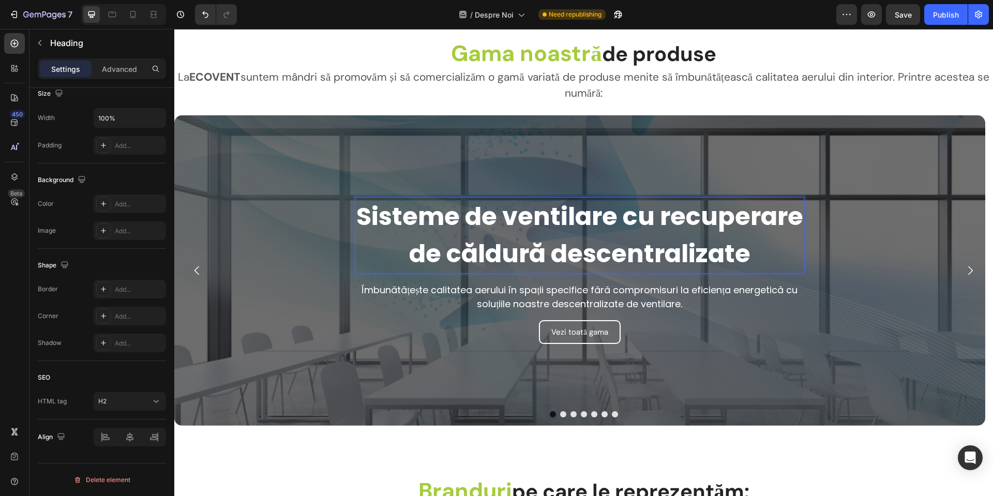
click at [601, 253] on strong "Sisteme de ventilare cu recuperare de căldură descentralizate" at bounding box center [579, 235] width 447 height 72
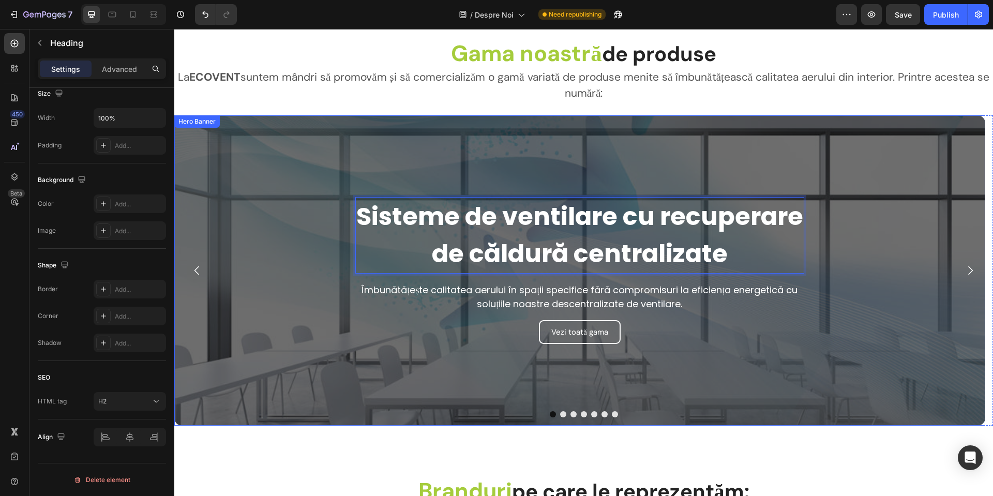
click at [561, 411] on div at bounding box center [583, 414] width 818 height 6
click at [560, 414] on button "Dot" at bounding box center [563, 414] width 6 height 6
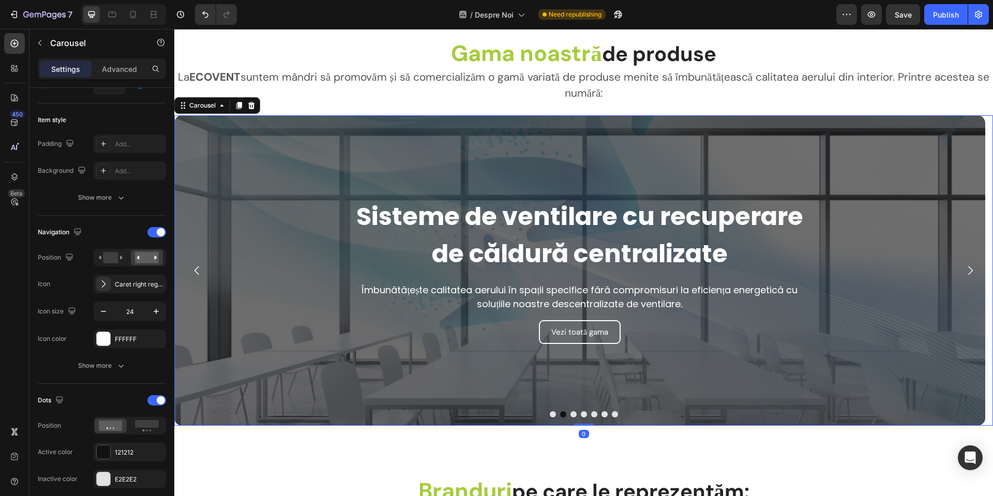
scroll to position [0, 0]
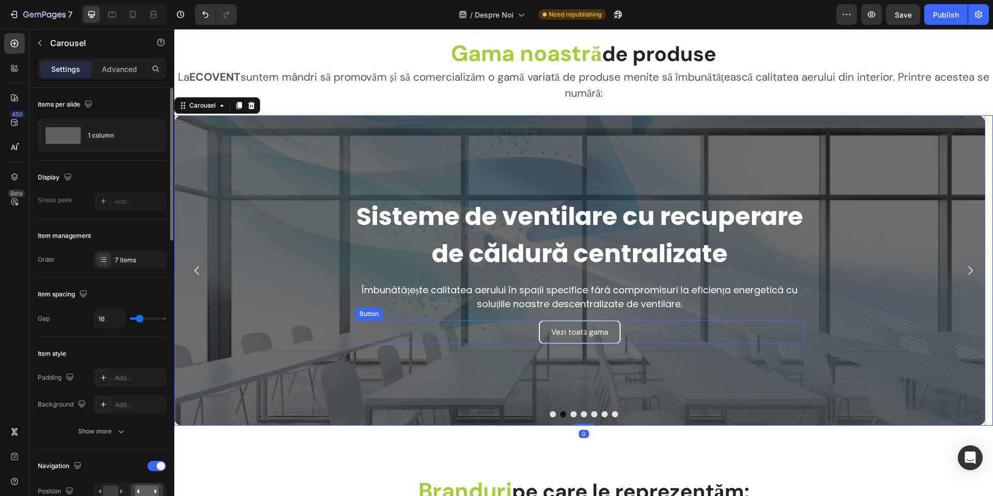
click at [637, 332] on div "Vezi toată gama Button" at bounding box center [579, 332] width 449 height 24
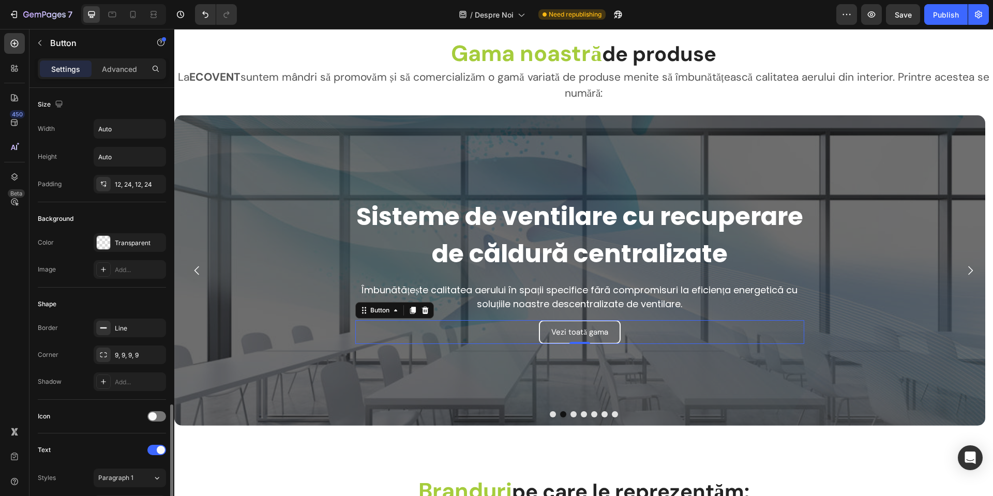
scroll to position [310, 0]
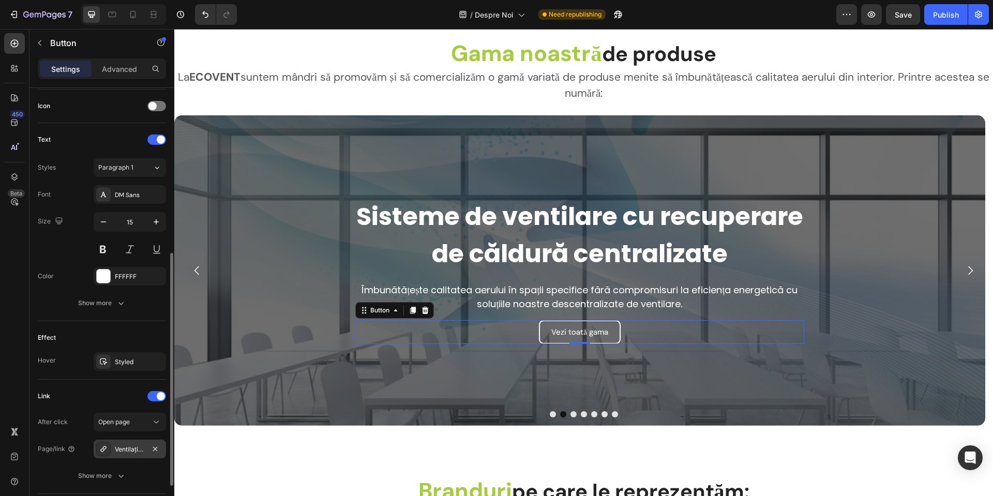
click at [128, 447] on div "Ventilație-centralizata" at bounding box center [130, 449] width 30 height 9
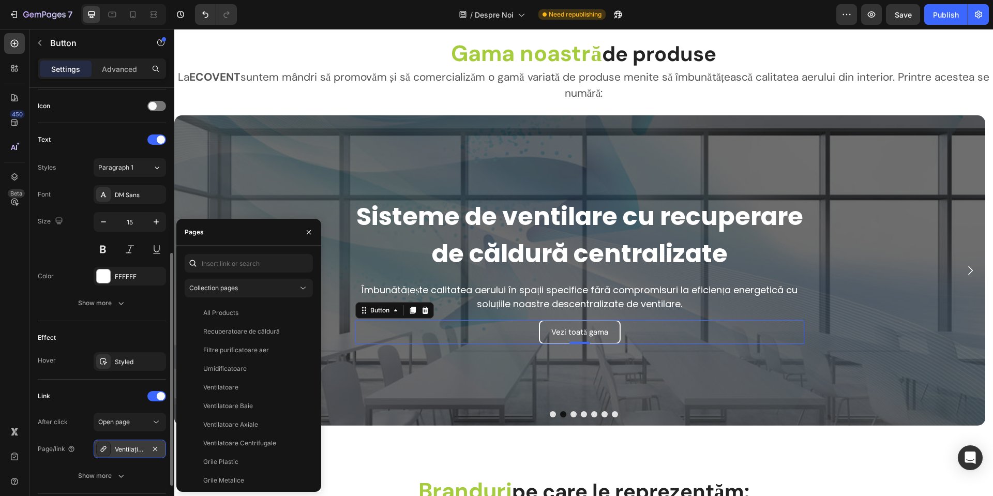
click at [104, 450] on icon at bounding box center [103, 449] width 6 height 6
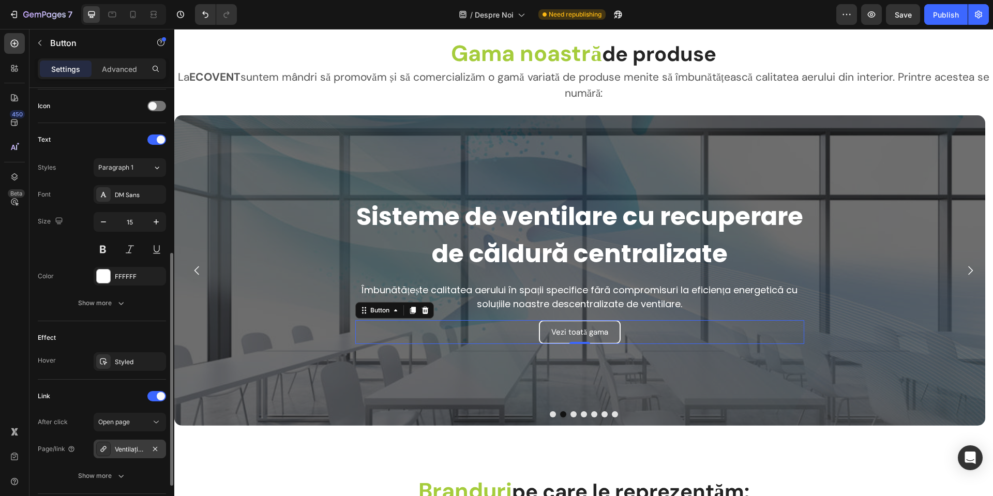
click at [106, 450] on icon at bounding box center [103, 449] width 8 height 8
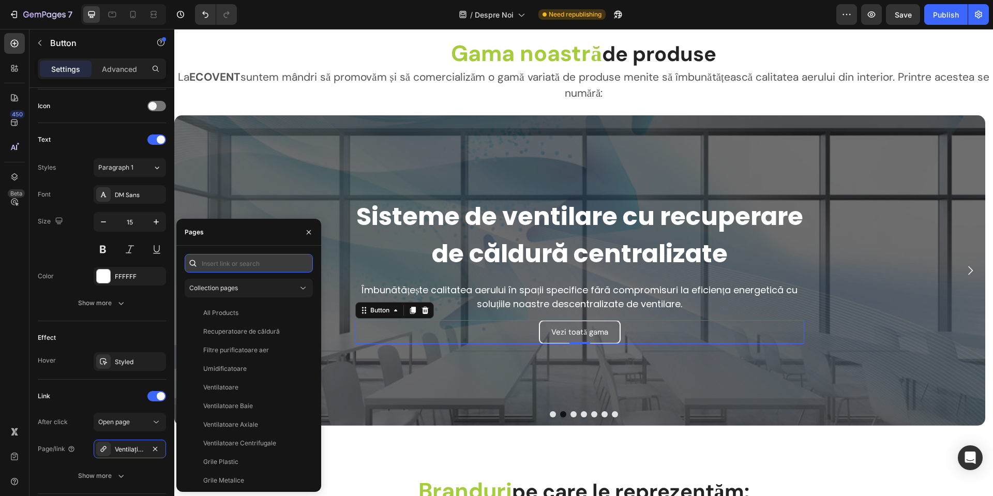
click at [250, 265] on input "text" at bounding box center [249, 263] width 128 height 19
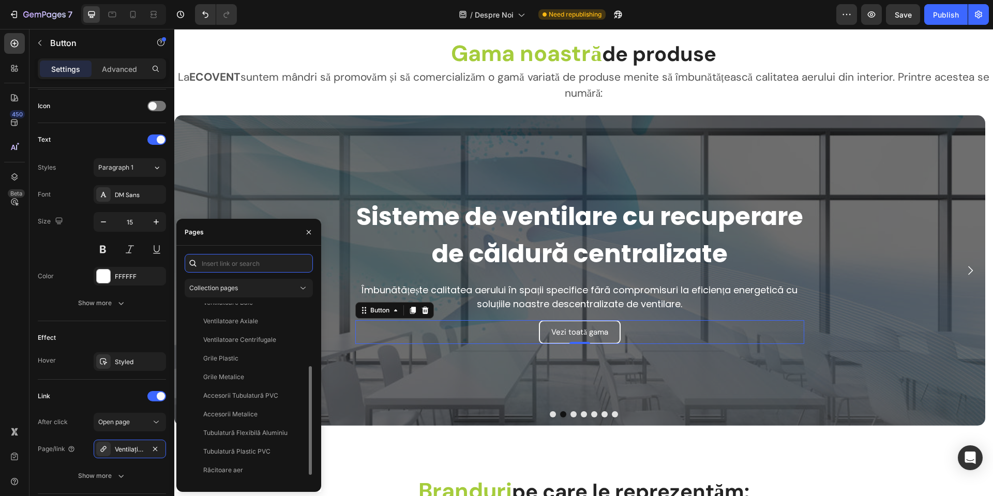
scroll to position [0, 0]
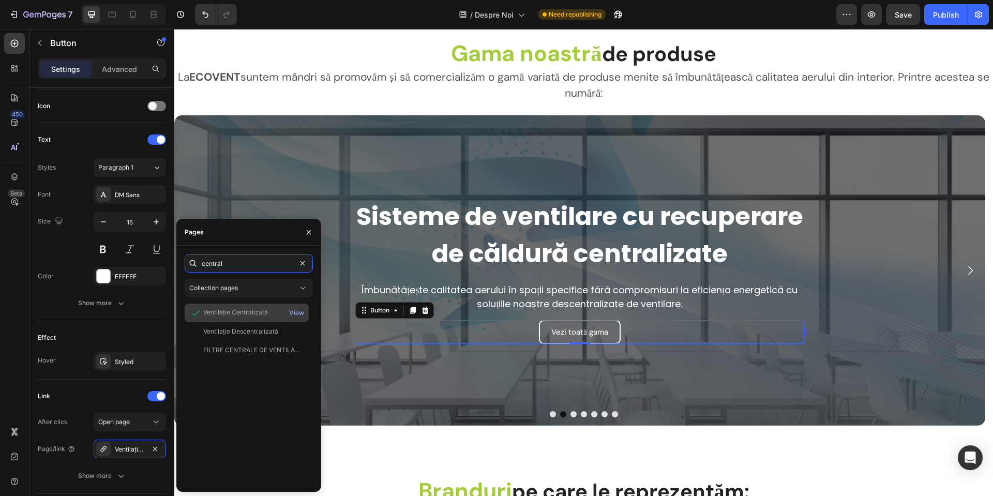
type input "central"
click at [265, 313] on div "Ventilație Centralizată" at bounding box center [235, 312] width 65 height 9
click at [248, 315] on div "Ventilație Centralizată" at bounding box center [235, 312] width 65 height 9
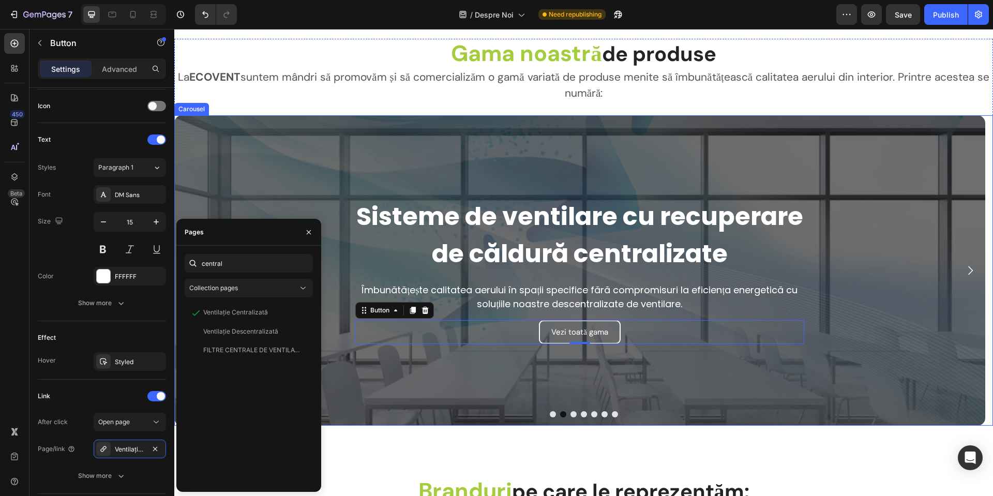
click at [551, 414] on button "Dot" at bounding box center [553, 414] width 6 height 6
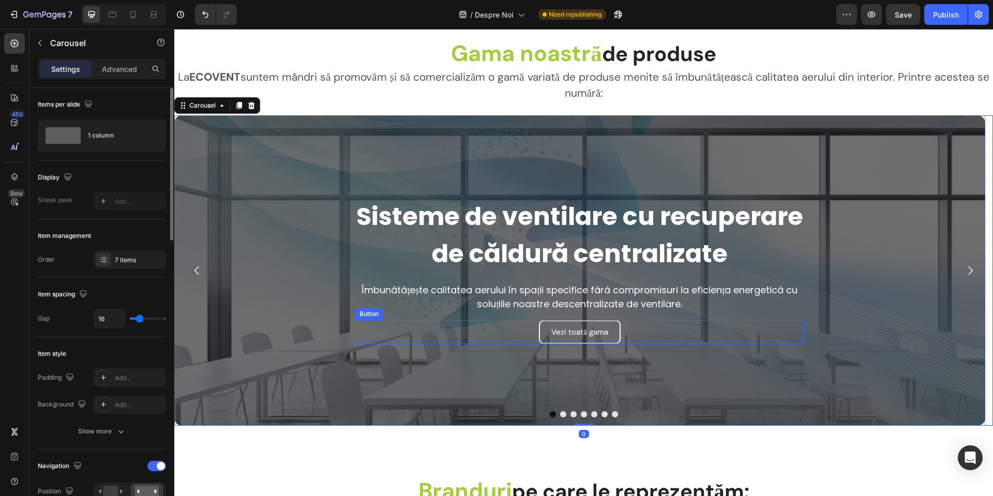
click at [642, 329] on div "Vezi toată gama Button" at bounding box center [579, 332] width 449 height 24
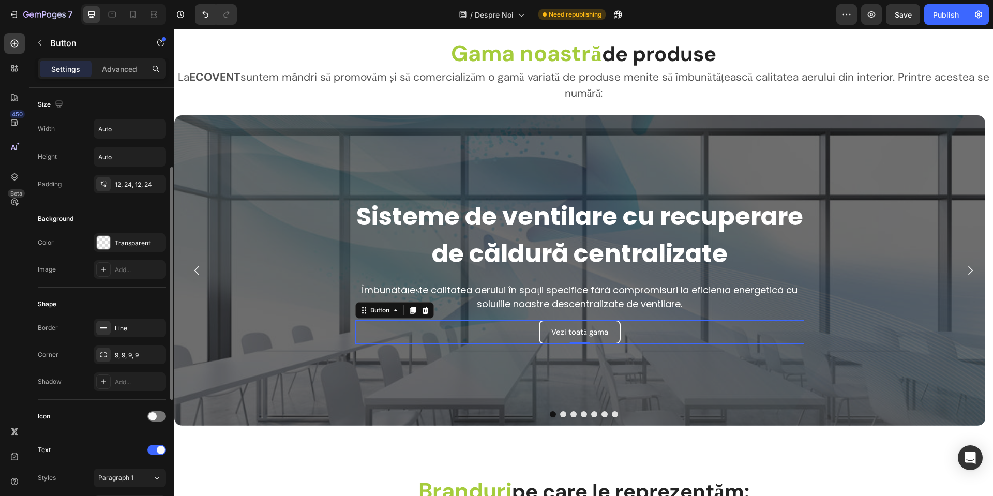
scroll to position [362, 0]
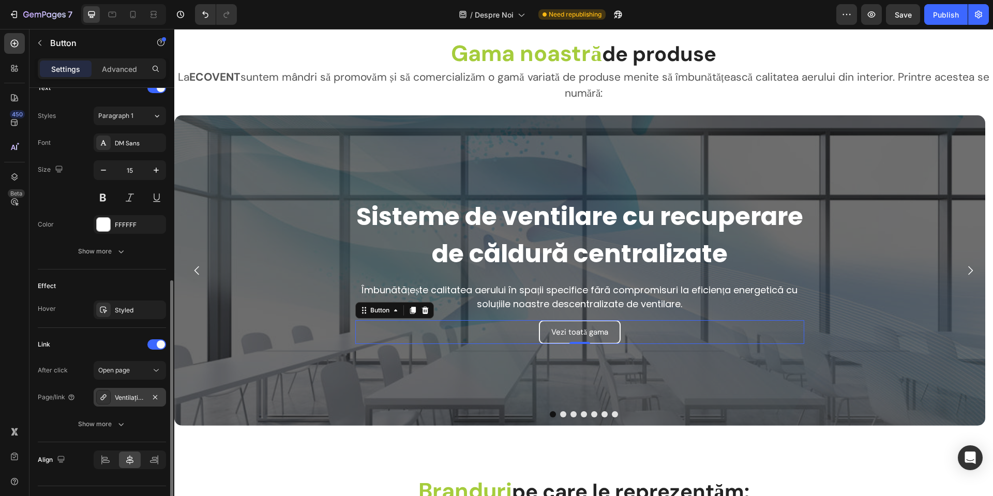
click at [131, 393] on div "Ventilație-descentralizata" at bounding box center [130, 397] width 30 height 9
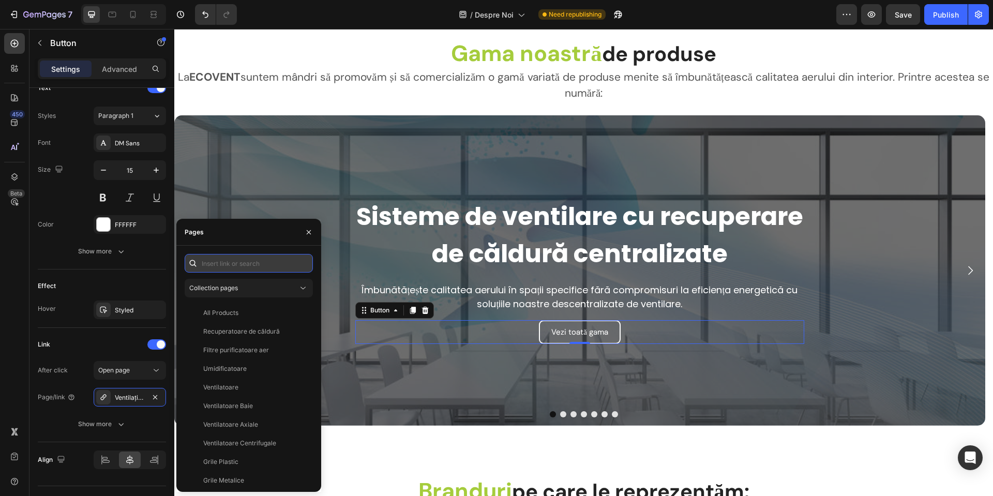
click at [247, 265] on input "text" at bounding box center [249, 263] width 128 height 19
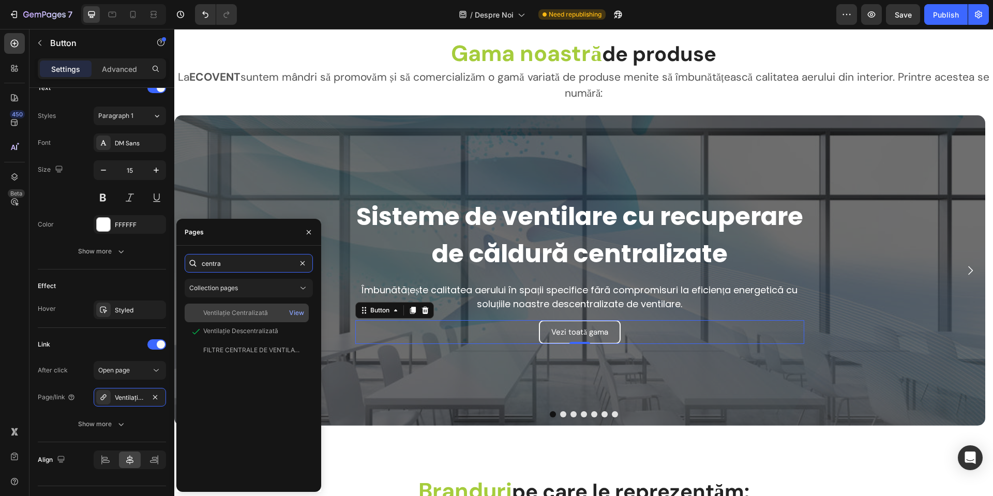
type input "centra"
click at [260, 313] on div "Ventilație Centralizată" at bounding box center [235, 312] width 65 height 9
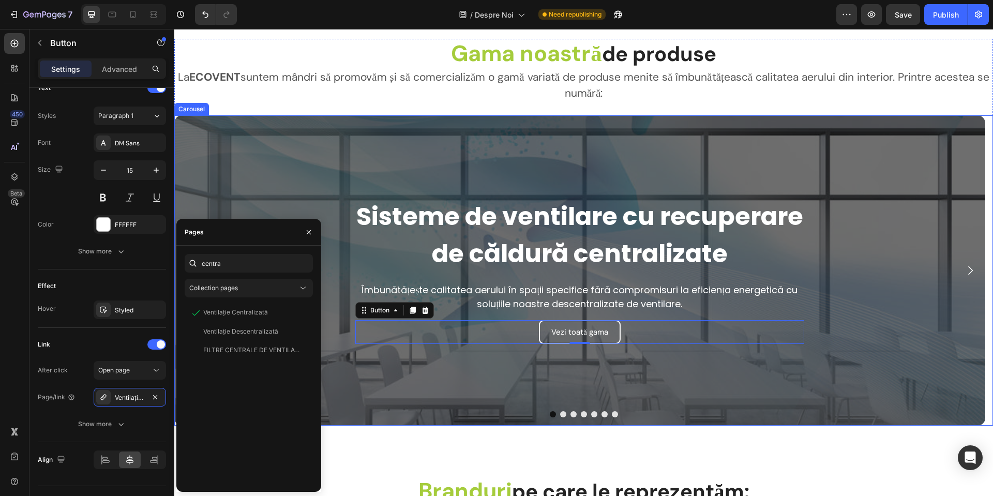
drag, startPoint x: 557, startPoint y: 413, endPoint x: 650, endPoint y: 337, distance: 120.6
click at [560, 413] on button "Dot" at bounding box center [563, 414] width 6 height 6
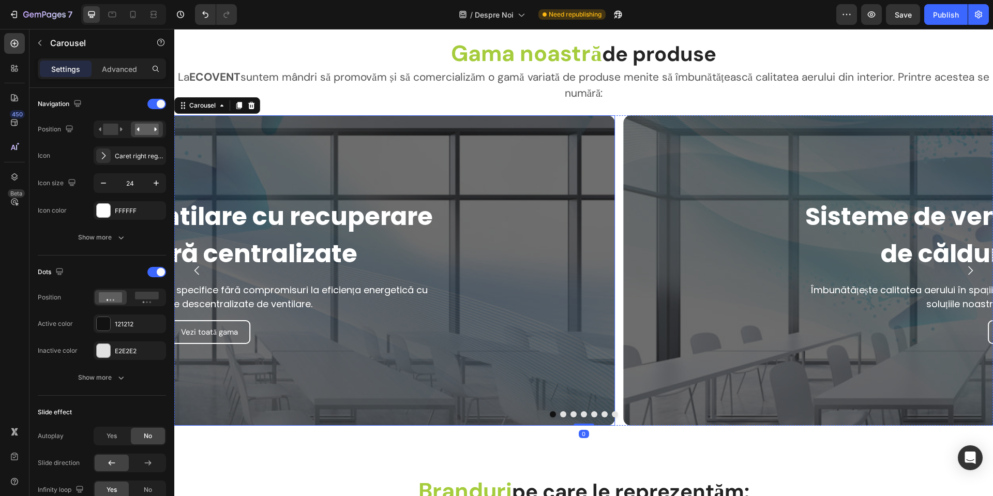
scroll to position [0, 0]
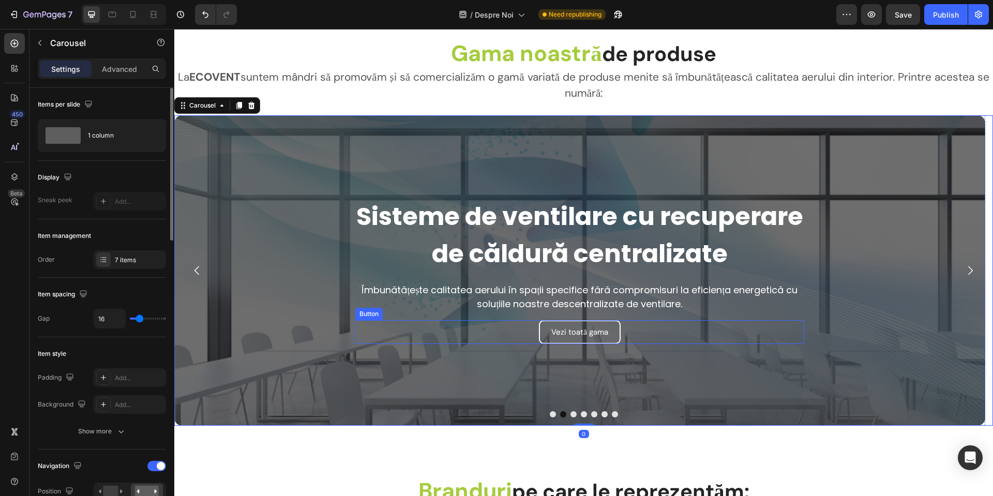
click at [650, 326] on div "Vezi toată gama Button" at bounding box center [579, 332] width 449 height 24
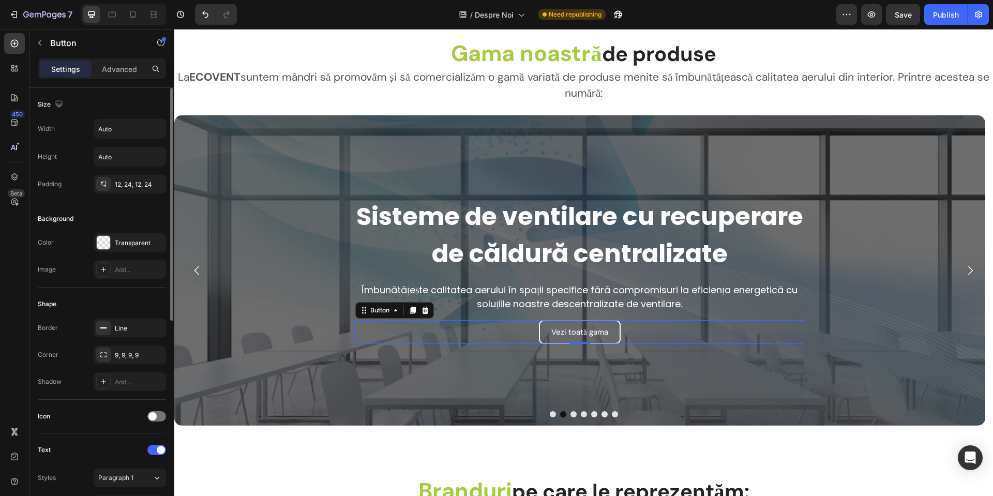
scroll to position [310, 0]
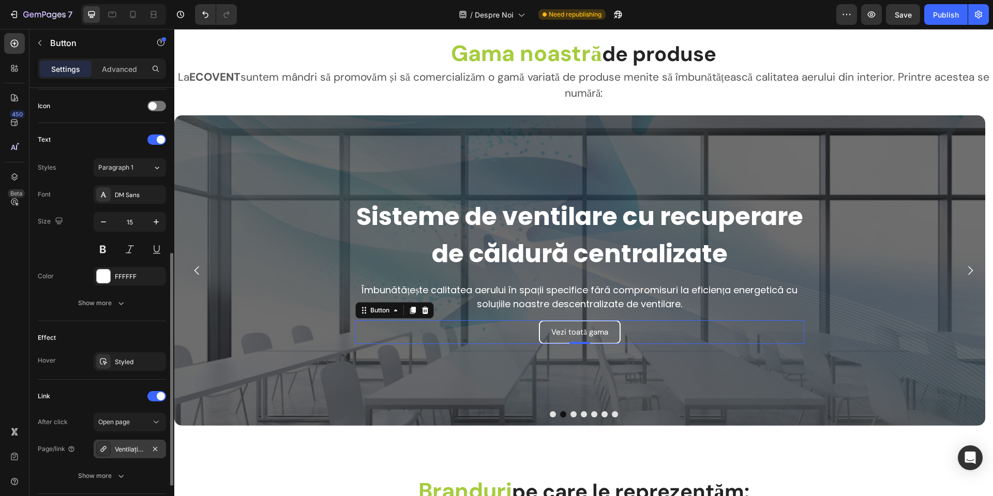
click at [129, 449] on div "Ventilație-centralizata" at bounding box center [130, 449] width 30 height 9
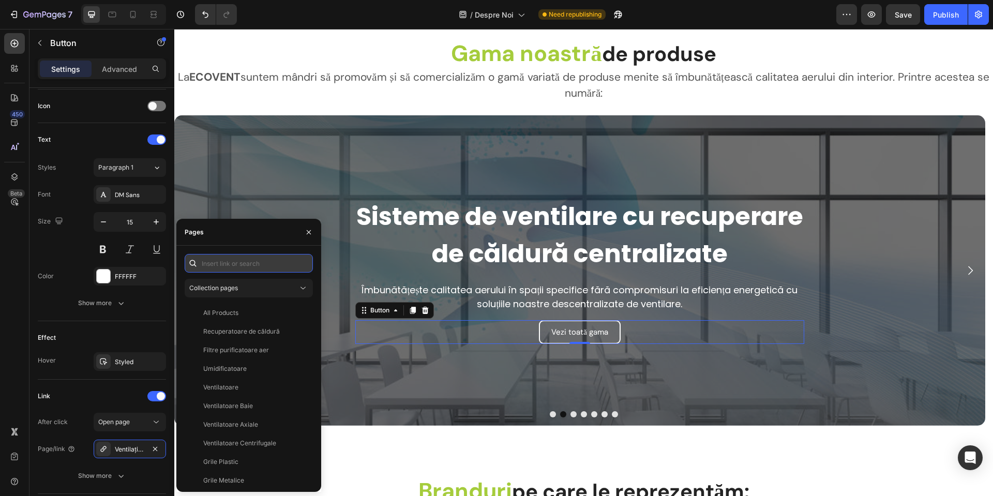
click at [246, 267] on input "text" at bounding box center [249, 263] width 128 height 19
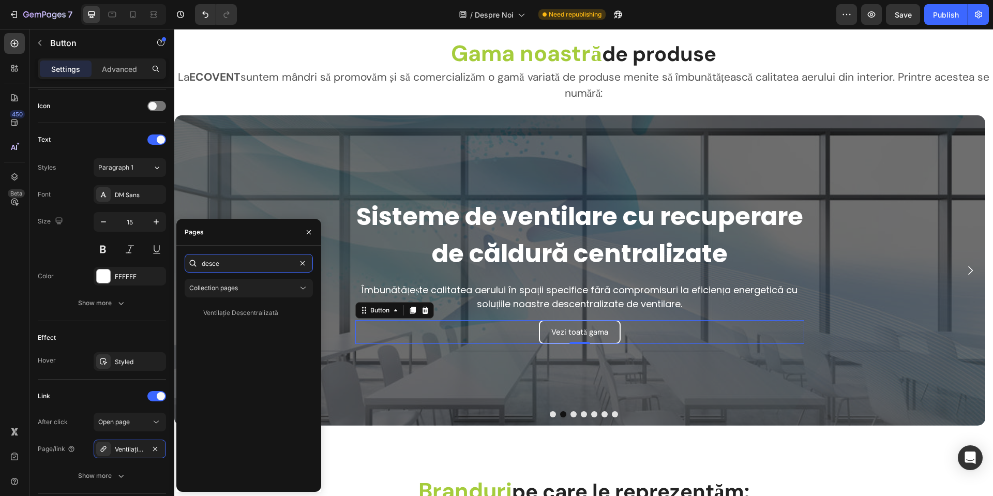
type input "desce"
click at [242, 303] on div "desce Collection pages Ventilație Descentralizată View" at bounding box center [249, 369] width 128 height 230
click at [242, 315] on div "Ventilație Descentralizată" at bounding box center [240, 312] width 75 height 9
click at [964, 271] on icon "Carousel Next Arrow" at bounding box center [970, 270] width 12 height 12
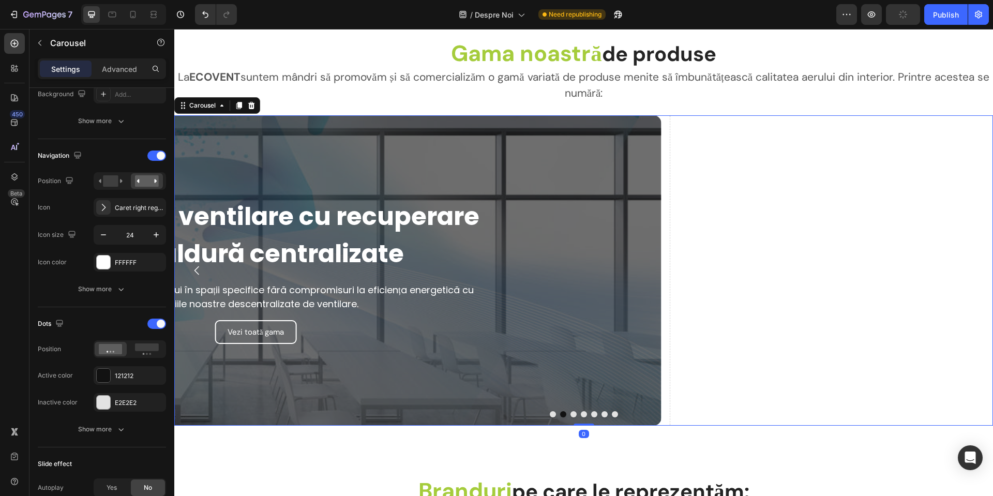
scroll to position [0, 0]
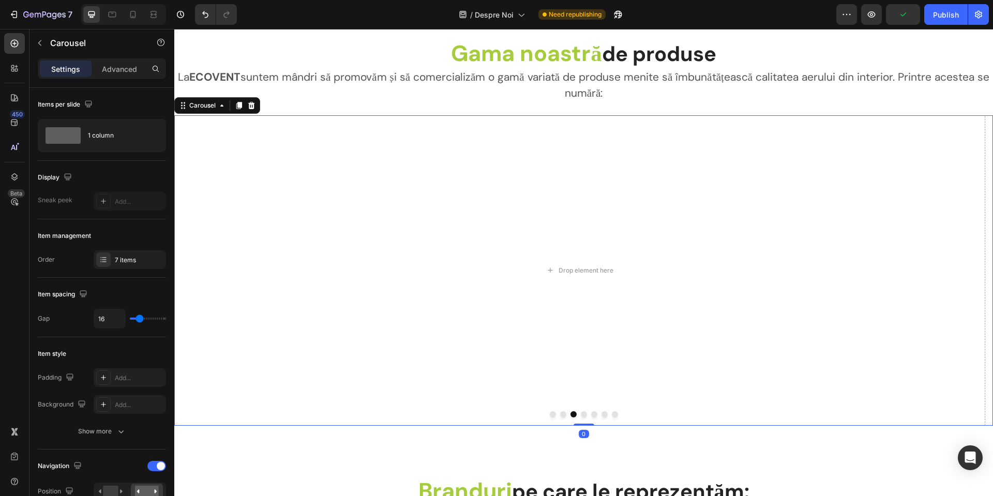
click at [560, 414] on button "Dot" at bounding box center [563, 414] width 6 height 6
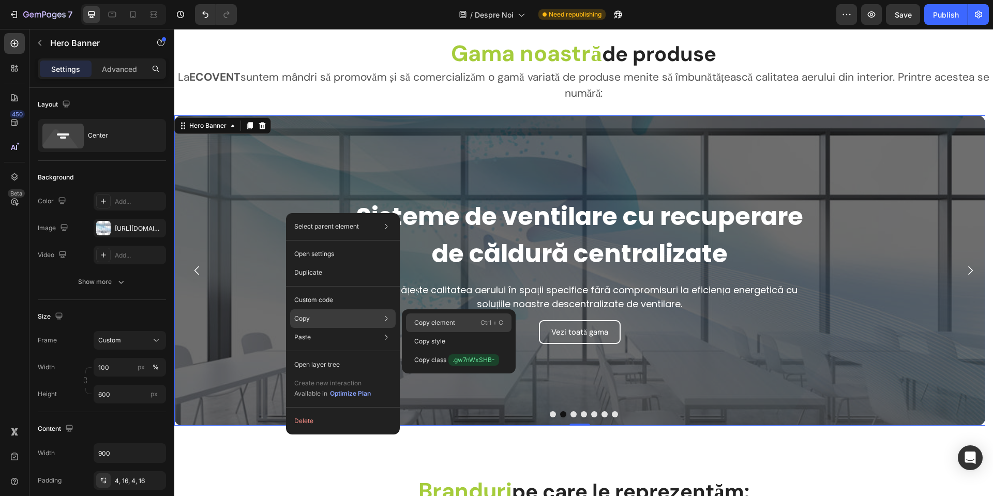
click at [458, 329] on div "Copy element Ctrl + C" at bounding box center [458, 322] width 105 height 19
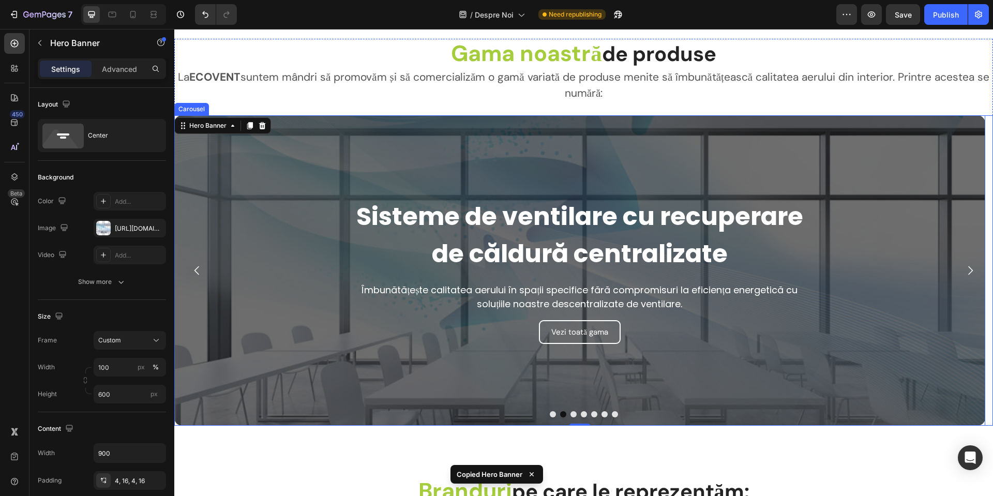
click at [570, 414] on button "Dot" at bounding box center [573, 414] width 6 height 6
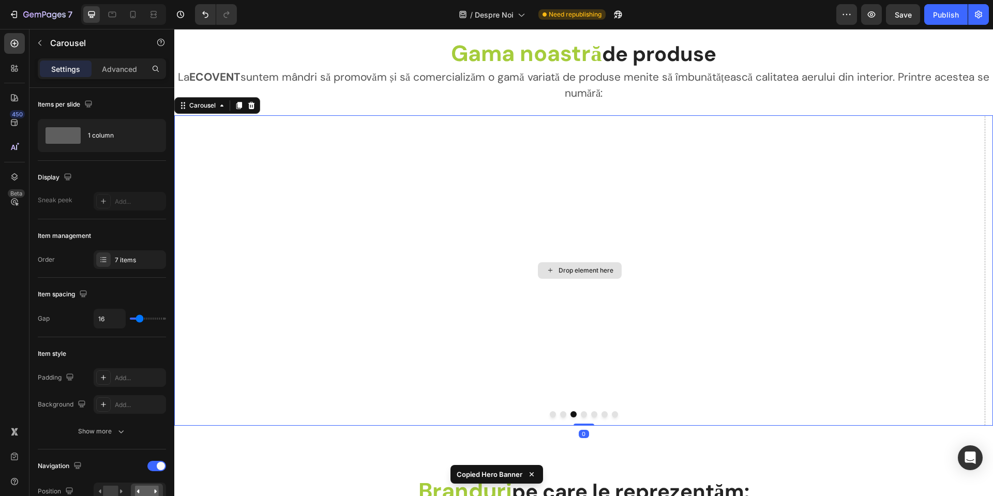
click at [451, 257] on div "Drop element here" at bounding box center [579, 270] width 811 height 310
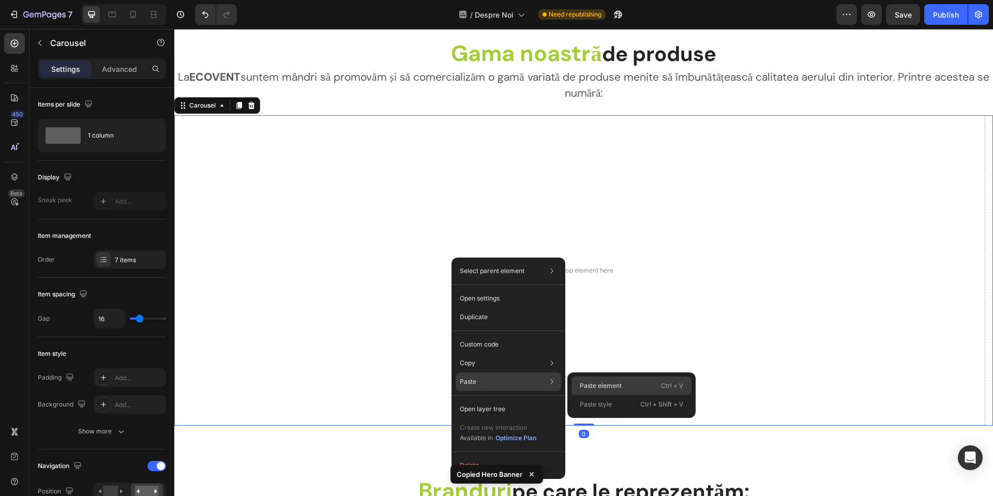
click at [613, 385] on p "Paste element" at bounding box center [601, 385] width 42 height 9
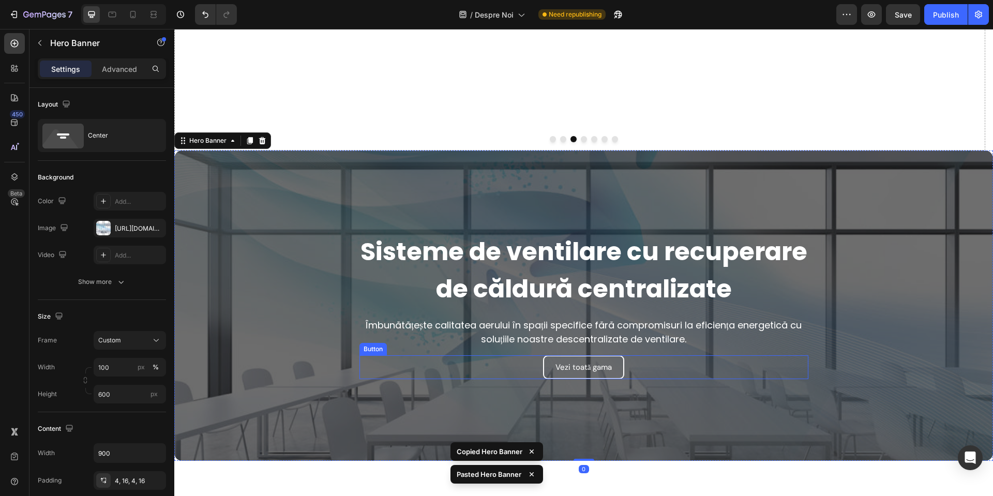
scroll to position [2039, 0]
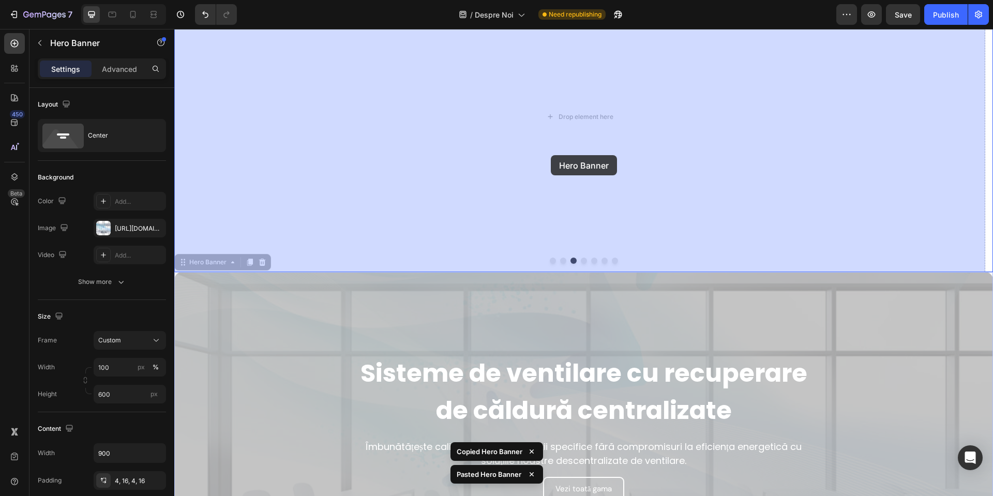
drag, startPoint x: 504, startPoint y: 325, endPoint x: 550, endPoint y: 159, distance: 172.9
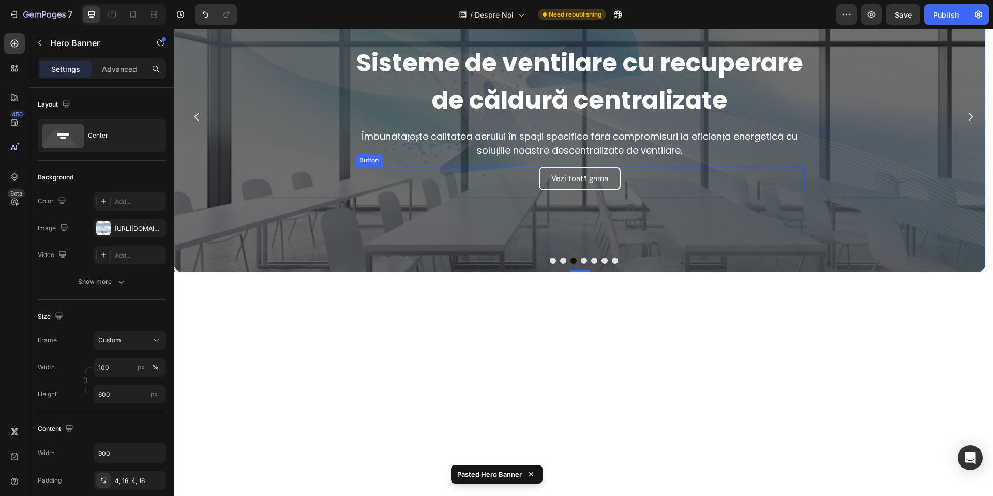
click at [651, 174] on div "Vezi toată gama Button" at bounding box center [579, 178] width 449 height 24
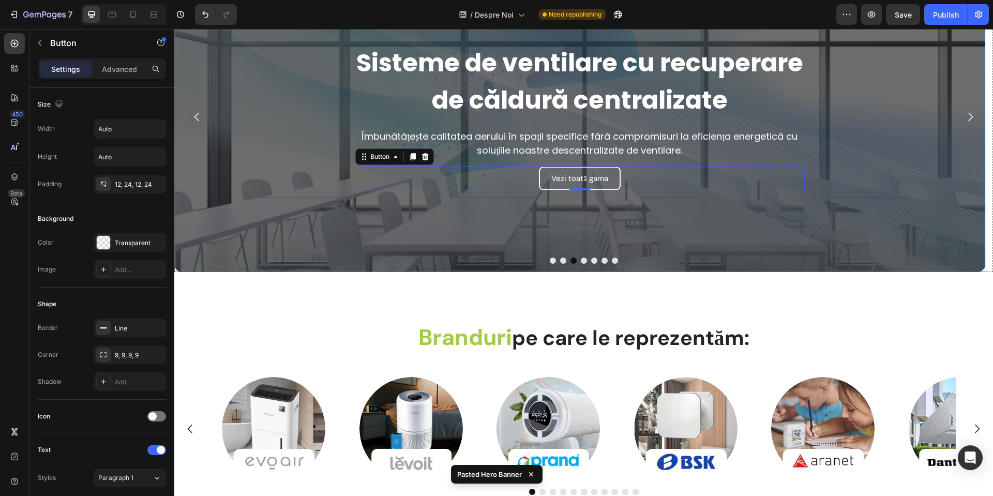
scroll to position [1832, 0]
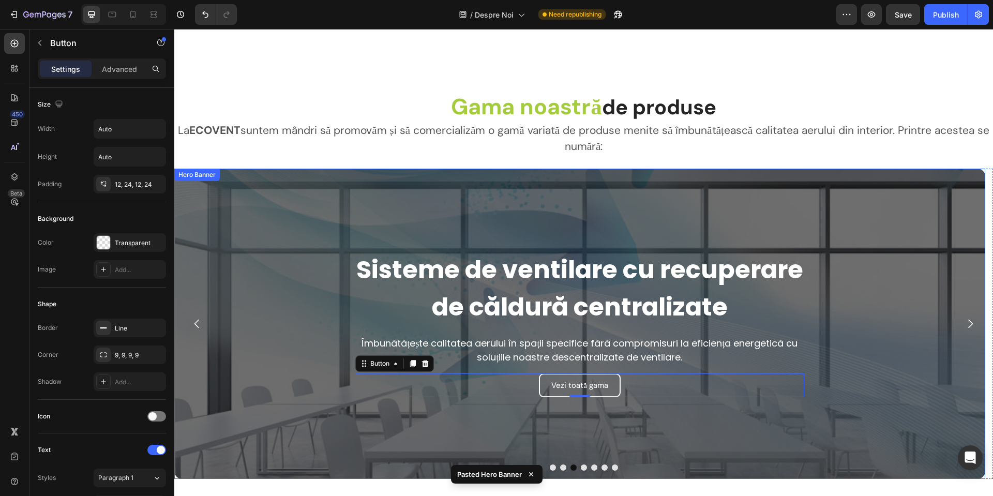
click at [283, 265] on div "Overlay" at bounding box center [579, 324] width 811 height 310
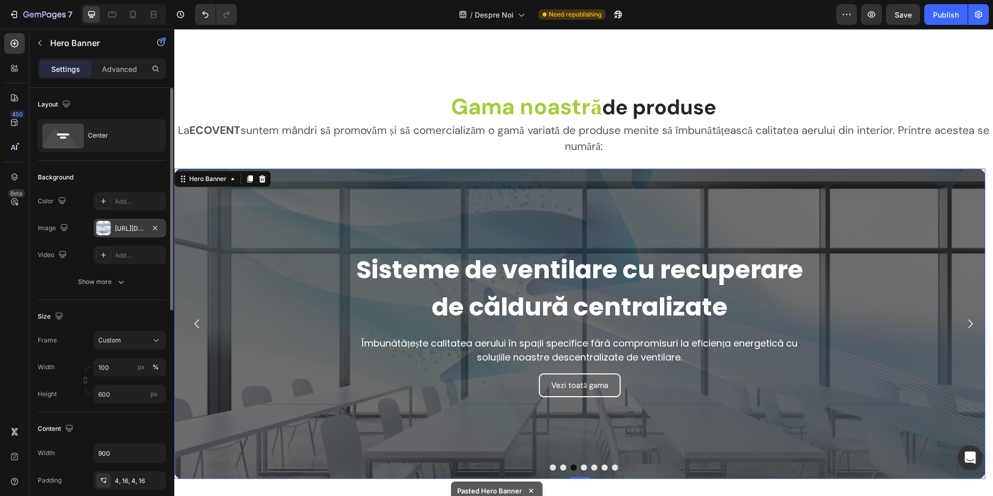
click at [125, 229] on div "[URL][DOMAIN_NAME]" at bounding box center [130, 228] width 30 height 9
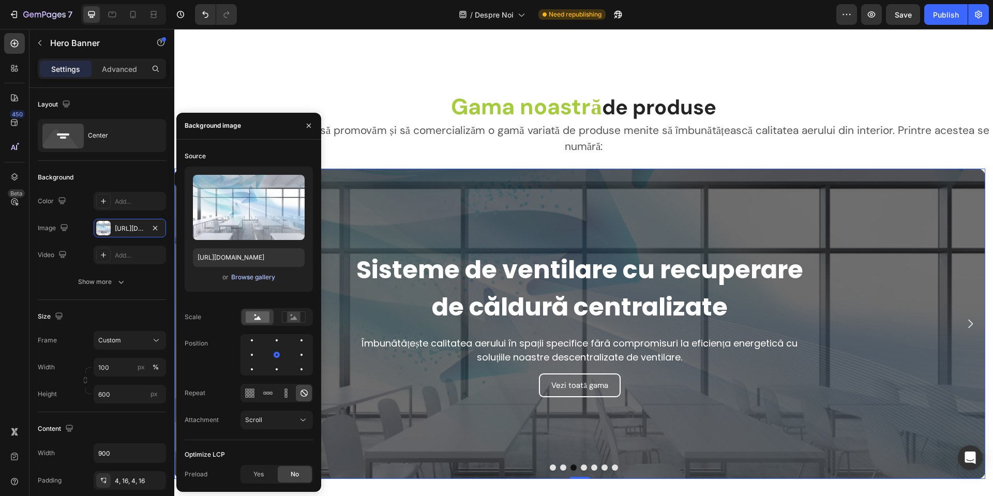
click at [243, 275] on div "Browse gallery" at bounding box center [253, 276] width 44 height 9
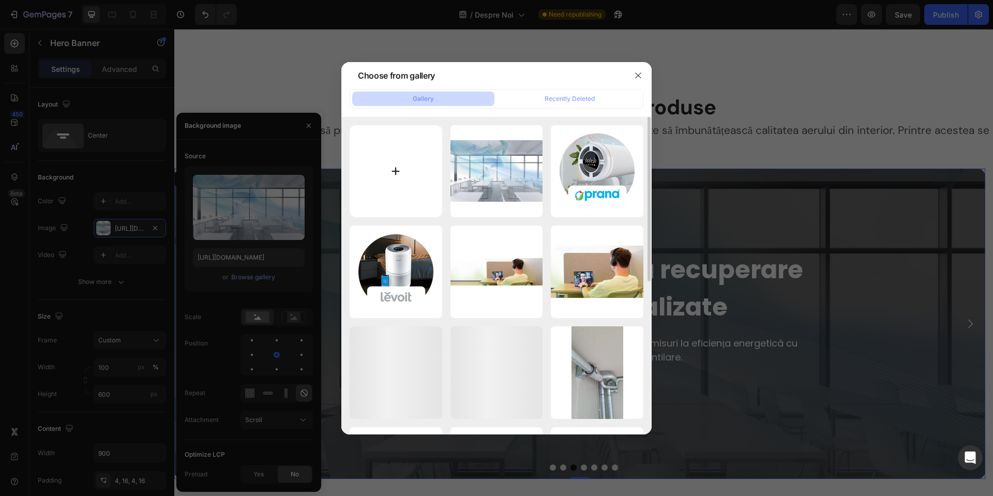
click at [406, 142] on input "file" at bounding box center [395, 171] width 93 height 93
click at [403, 166] on input "file" at bounding box center [395, 171] width 93 height 93
type input "C:\fakepath\assets_5c5a2dfbd0b84138938c43351f003dd8_3b3b0d2bb58b43639b2cad11f93…"
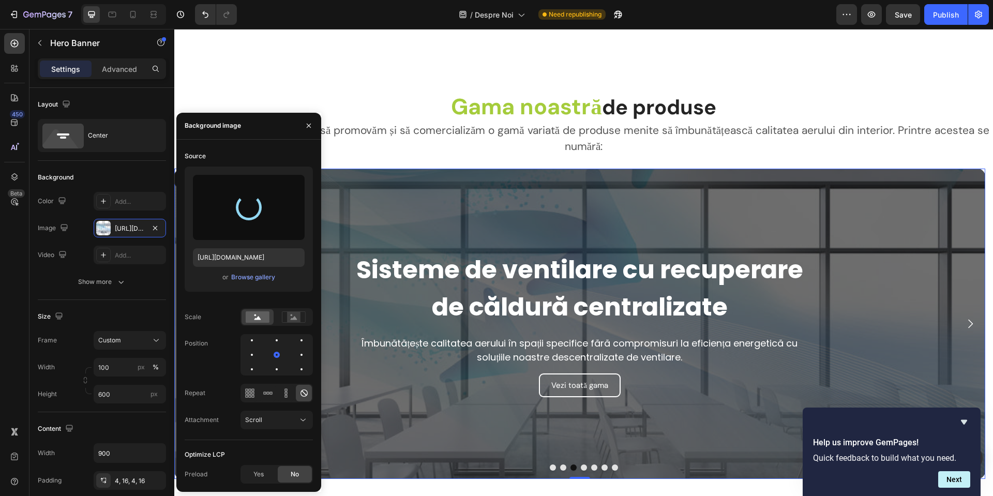
scroll to position [1884, 0]
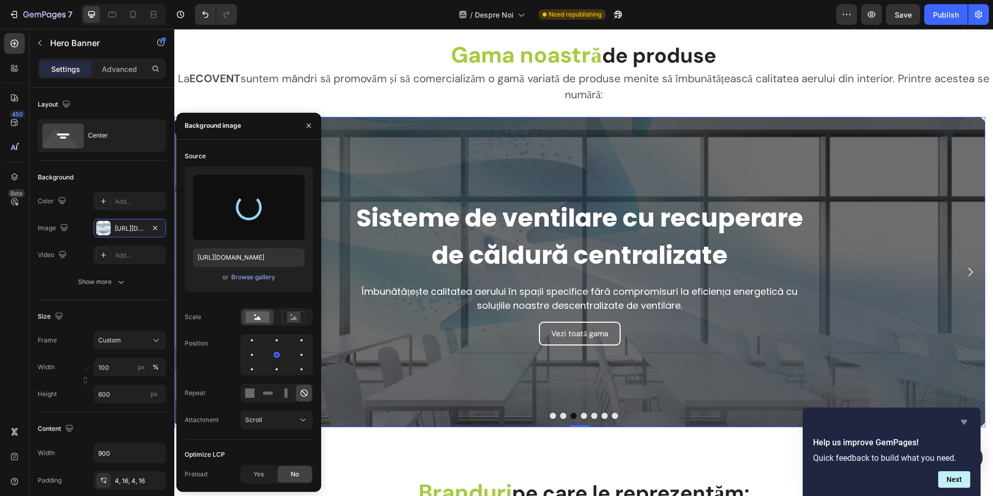
type input "[URL][DOMAIN_NAME]"
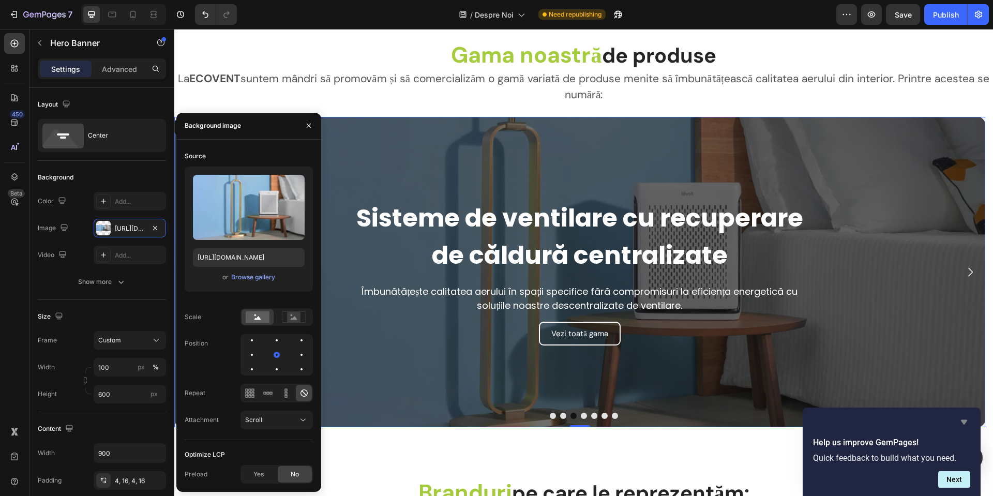
click at [966, 421] on icon "Hide survey" at bounding box center [964, 422] width 6 height 5
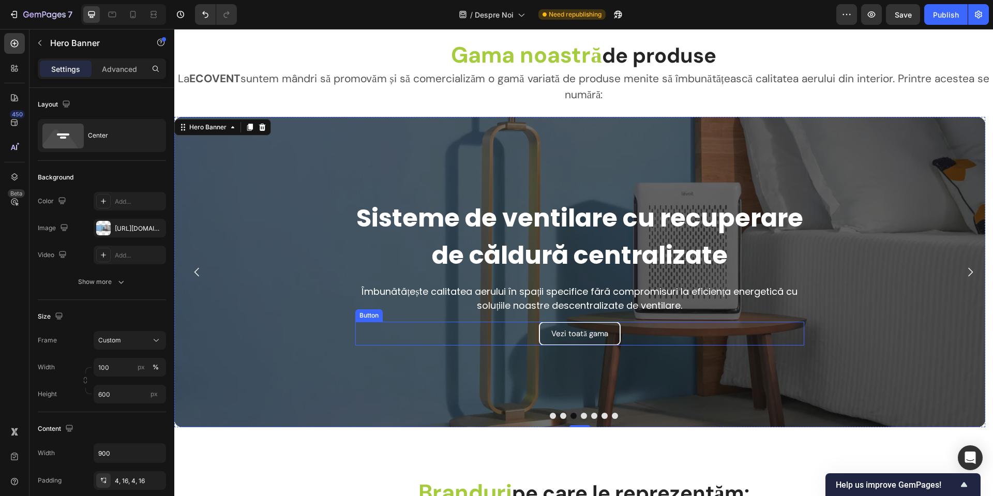
click at [662, 324] on div "Vezi toată gama Button" at bounding box center [579, 334] width 449 height 24
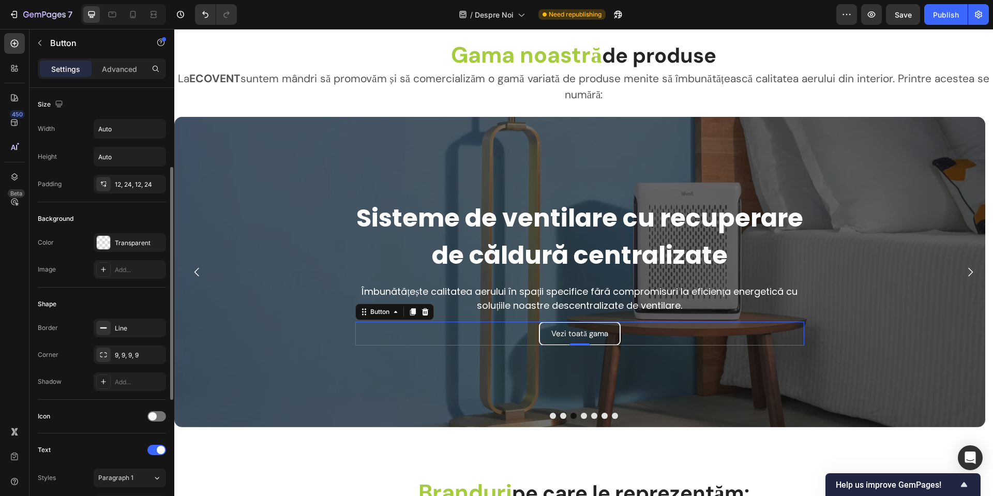
scroll to position [310, 0]
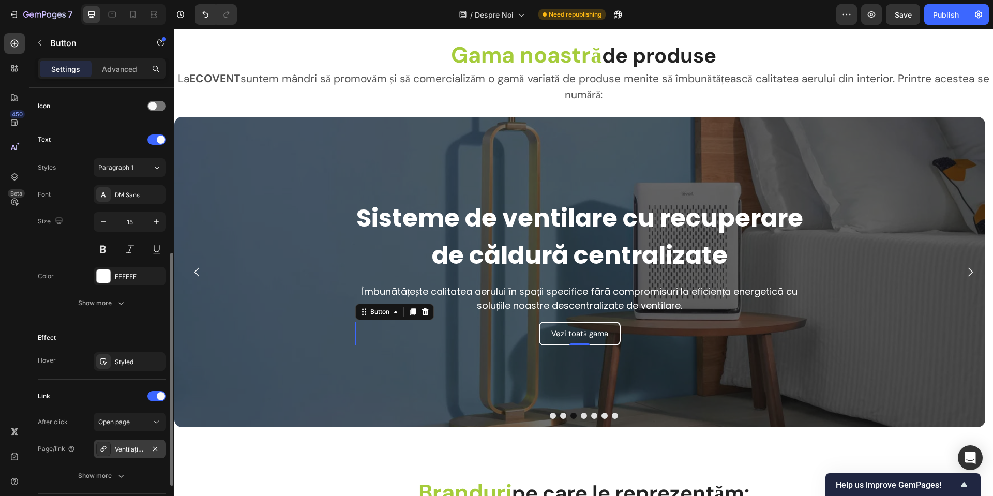
click at [125, 448] on div "Ventilație-descentralizata" at bounding box center [130, 449] width 30 height 9
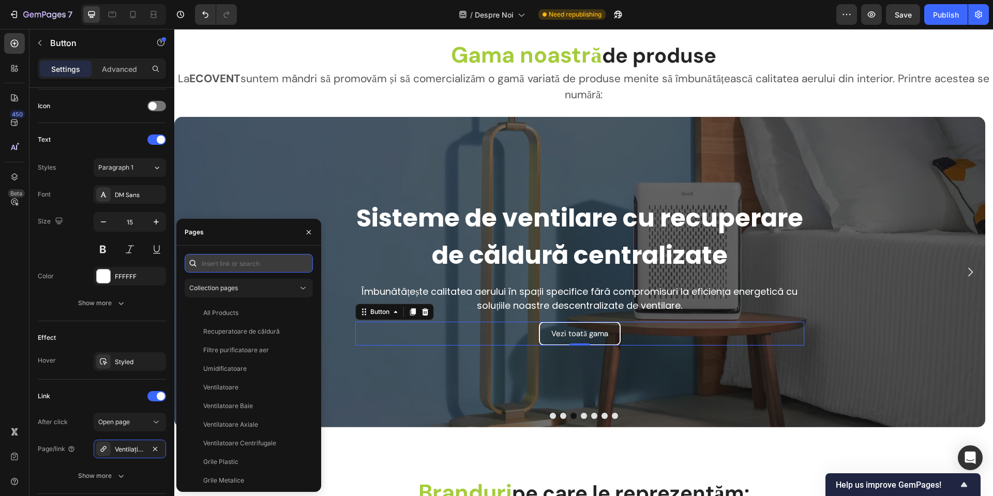
click at [229, 260] on input "text" at bounding box center [249, 263] width 128 height 19
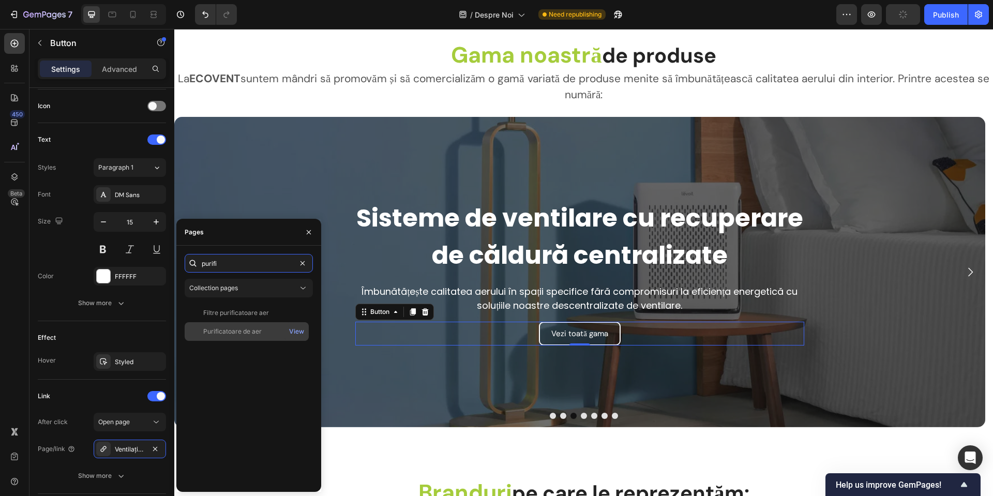
type input "purifi"
click at [233, 335] on div "Purificatoare de aer" at bounding box center [232, 331] width 58 height 9
click at [645, 248] on strong "Sisteme de ventilare cu recuperare de căldură centralizate" at bounding box center [579, 237] width 447 height 72
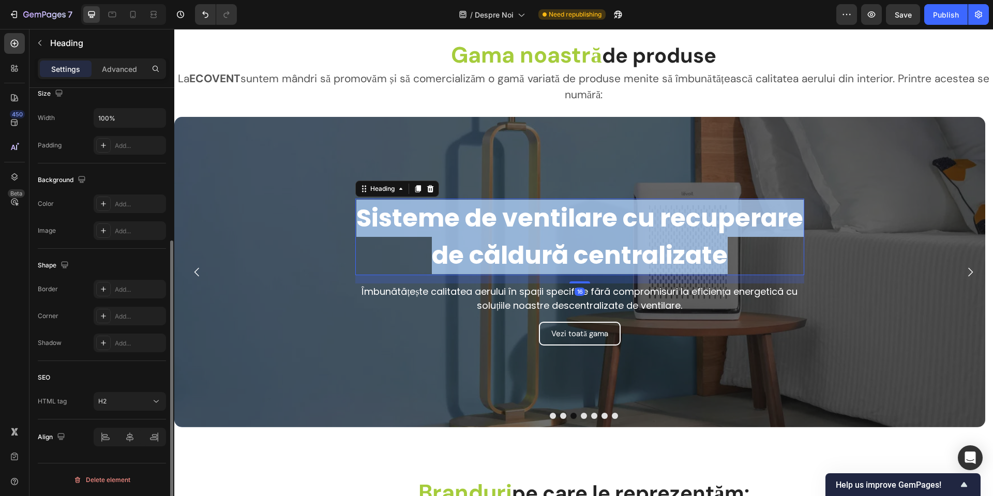
scroll to position [0, 0]
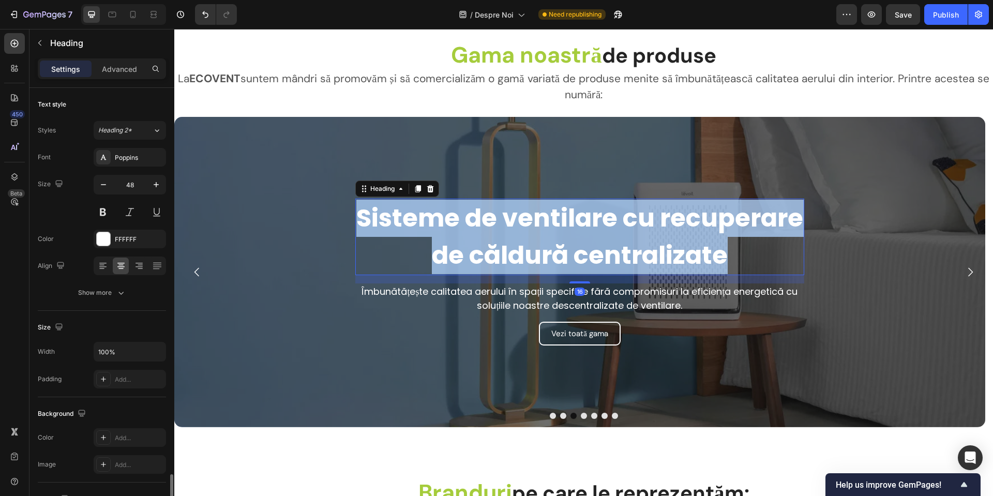
click at [645, 248] on strong "Sisteme de ventilare cu recuperare de căldură centralizate" at bounding box center [579, 237] width 447 height 72
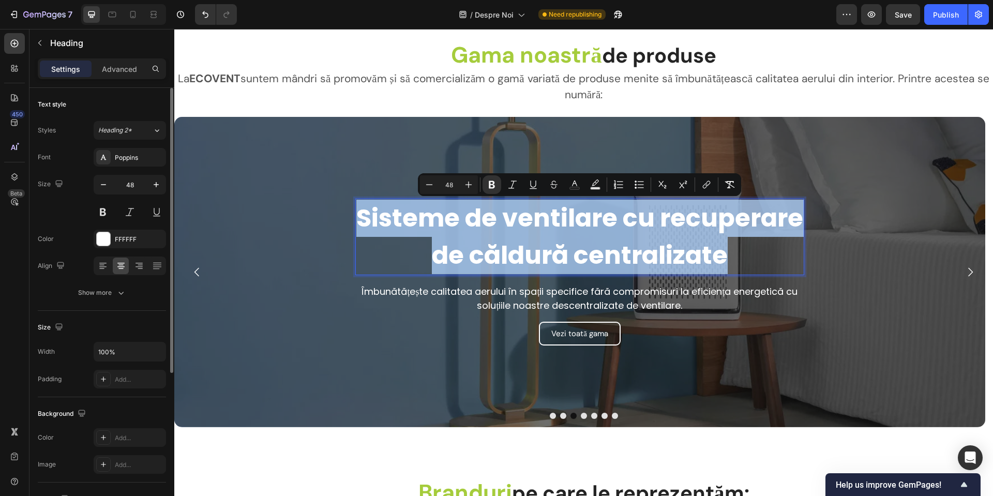
scroll to position [1903, 0]
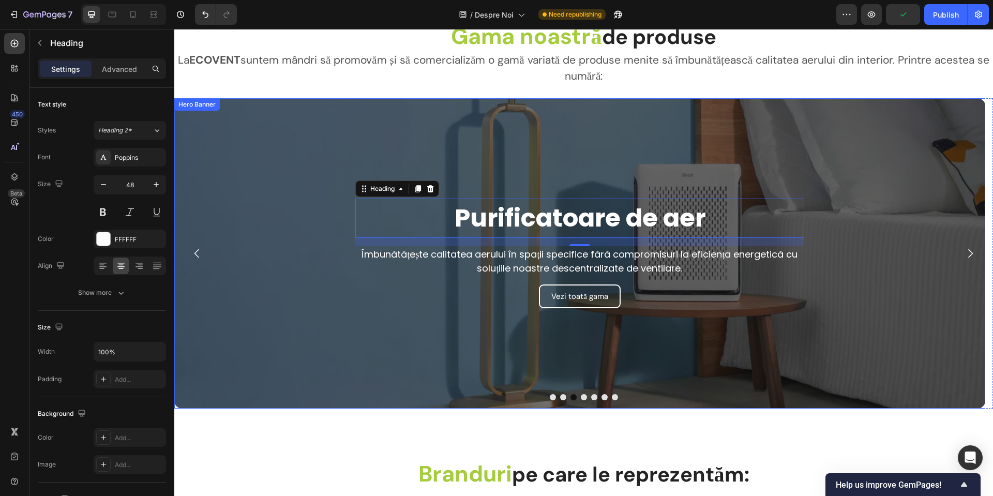
click at [590, 254] on p "Îmbunătățește calitatea aerului în spații specifice fără compromisuri la eficie…" at bounding box center [579, 261] width 447 height 28
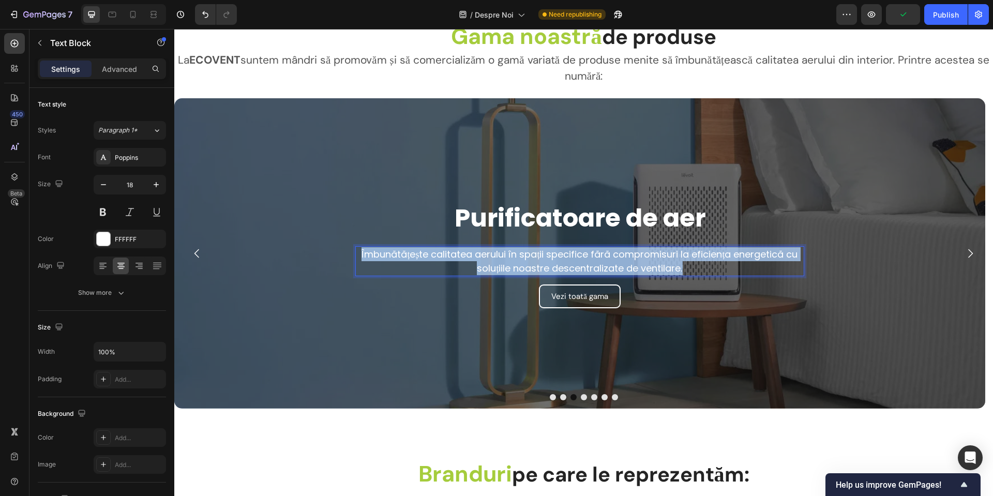
click at [590, 254] on p "Îmbunătățește calitatea aerului în spații specifice fără compromisuri la eficie…" at bounding box center [579, 261] width 447 height 28
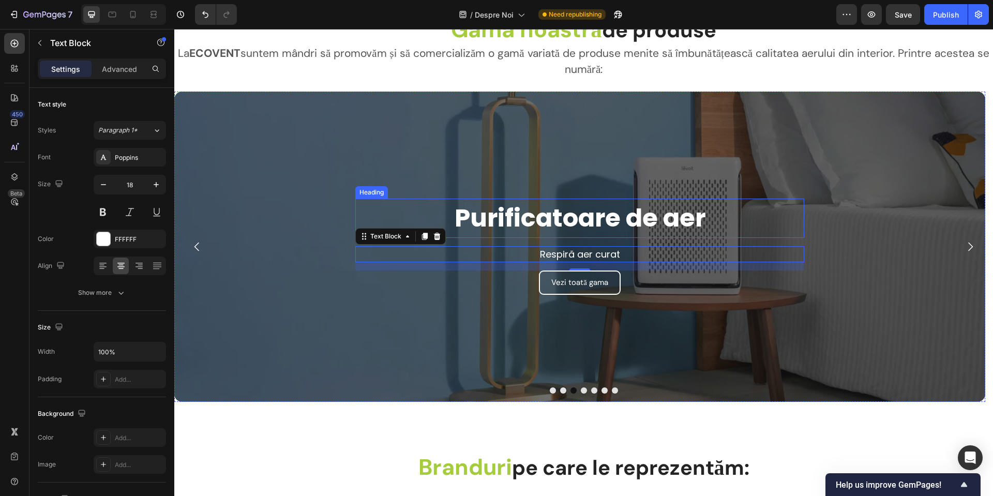
click at [662, 253] on p "Respiră aer curat" at bounding box center [579, 254] width 447 height 14
click at [767, 253] on p "Respiră aer curat în orice moment cu ajutorul tehnologiei avansate" at bounding box center [579, 254] width 447 height 14
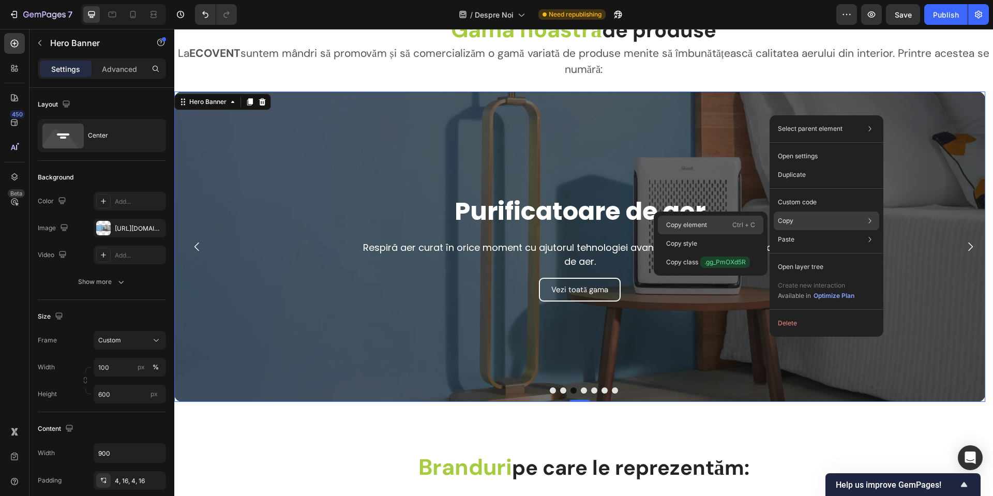
click at [734, 221] on p "Ctrl + C" at bounding box center [743, 225] width 23 height 10
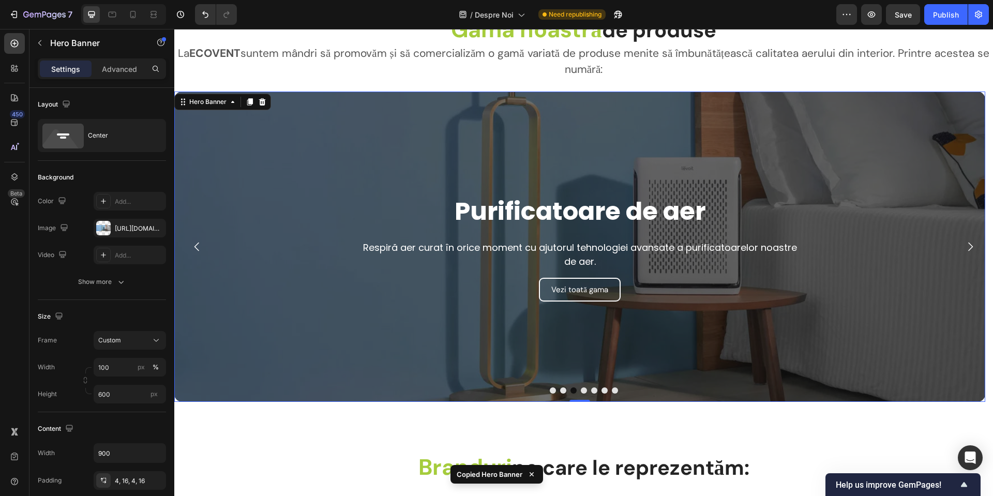
click at [955, 238] on button "Carousel Next Arrow" at bounding box center [969, 246] width 29 height 29
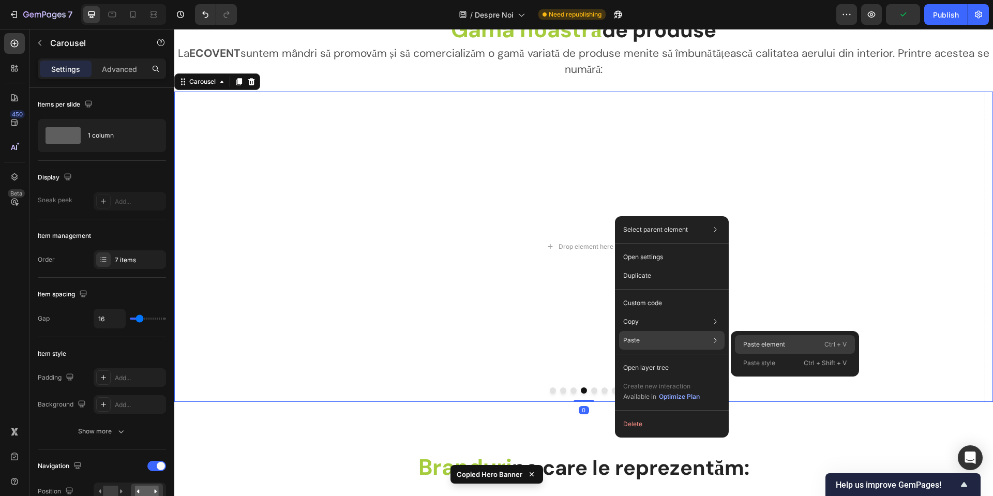
click at [763, 337] on div "Paste element Ctrl + V" at bounding box center [795, 344] width 120 height 19
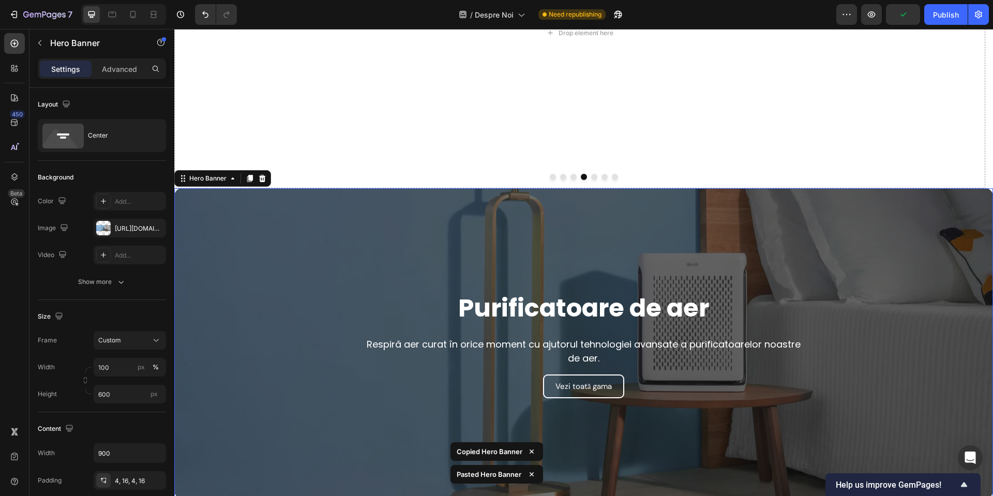
scroll to position [2039, 0]
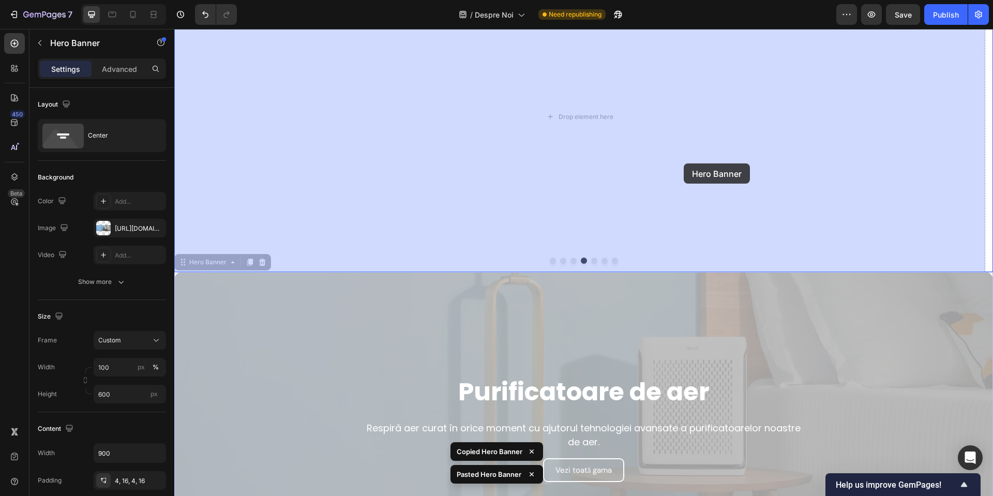
drag, startPoint x: 636, startPoint y: 345, endPoint x: 683, endPoint y: 163, distance: 187.6
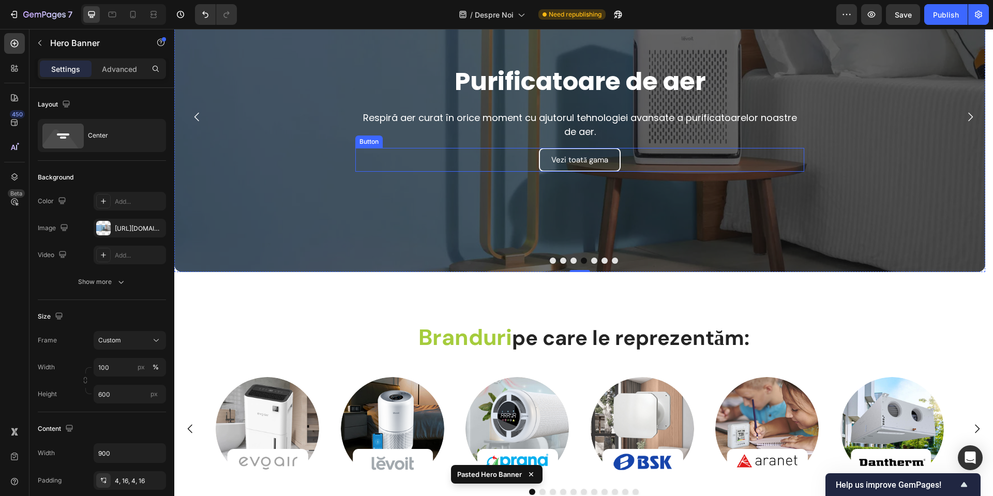
scroll to position [1832, 0]
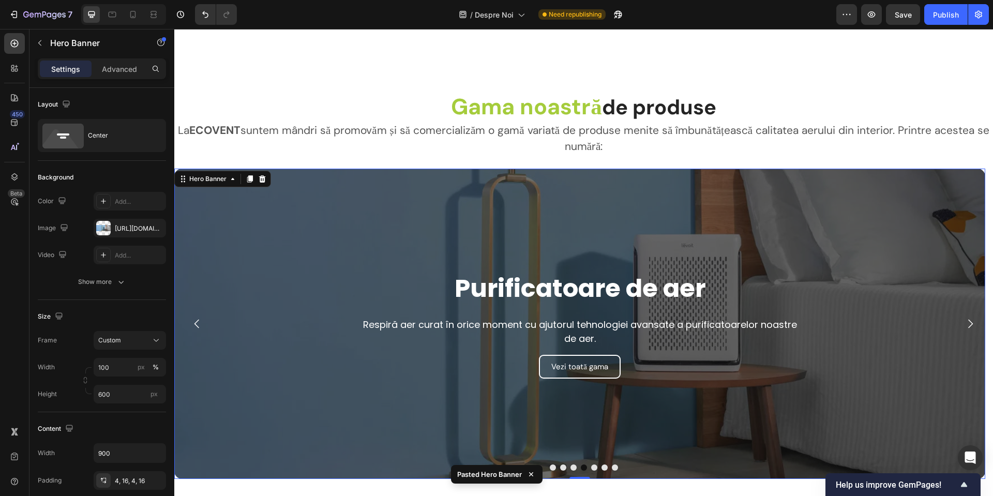
click at [223, 219] on div "Overlay" at bounding box center [579, 324] width 811 height 310
click at [195, 183] on div "Hero Banner" at bounding box center [207, 178] width 41 height 9
click at [670, 230] on div "Overlay" at bounding box center [579, 324] width 811 height 310
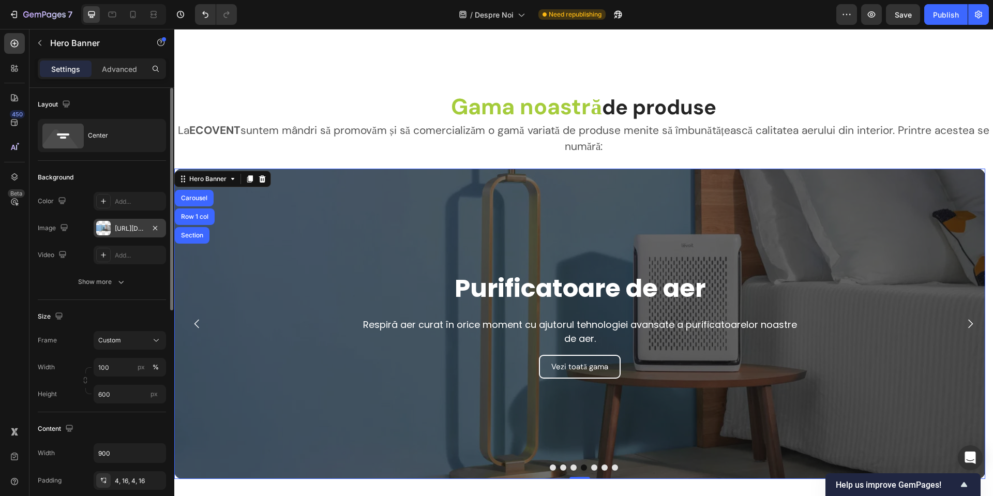
click at [121, 223] on div "[URL][DOMAIN_NAME]" at bounding box center [130, 228] width 72 height 19
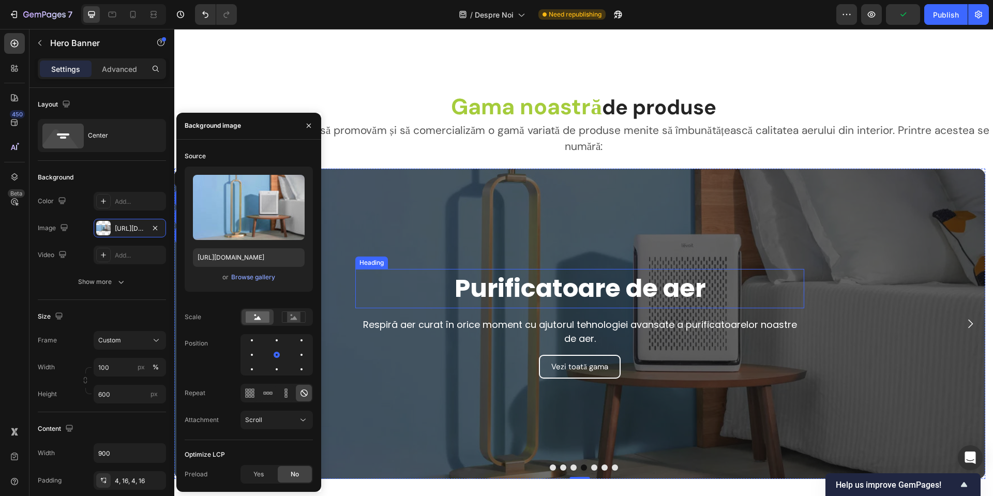
click at [514, 283] on strong "Purificatoare de aer" at bounding box center [579, 288] width 251 height 35
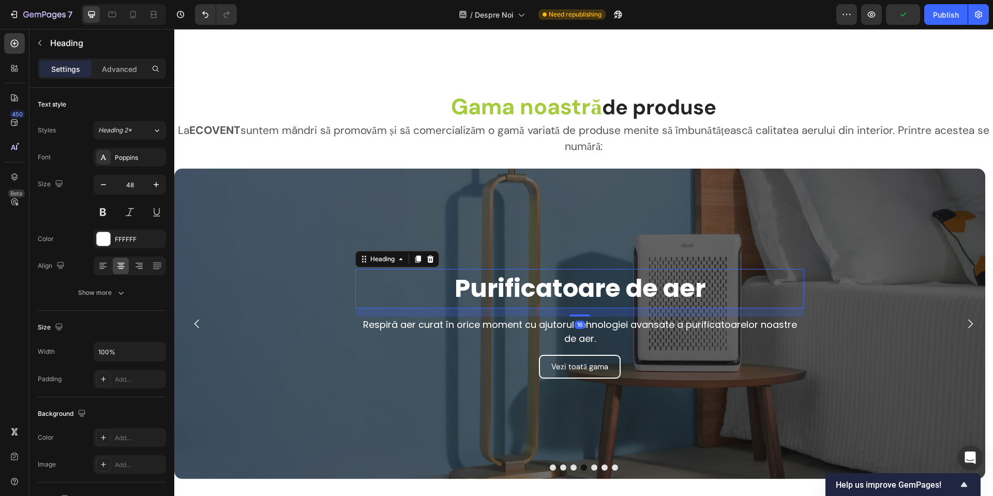
click at [514, 283] on strong "Purificatoare de aer" at bounding box center [579, 288] width 251 height 35
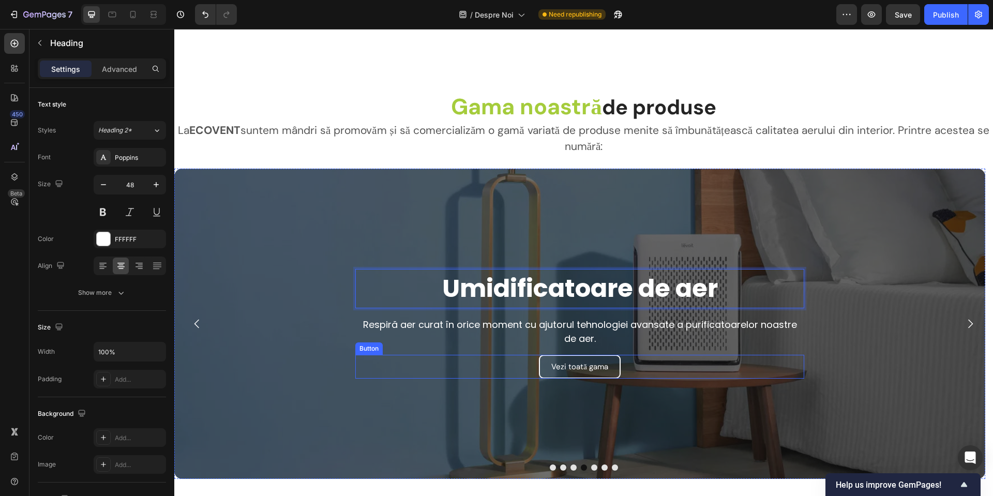
click at [675, 358] on div "Vezi toată gama Button" at bounding box center [579, 367] width 449 height 24
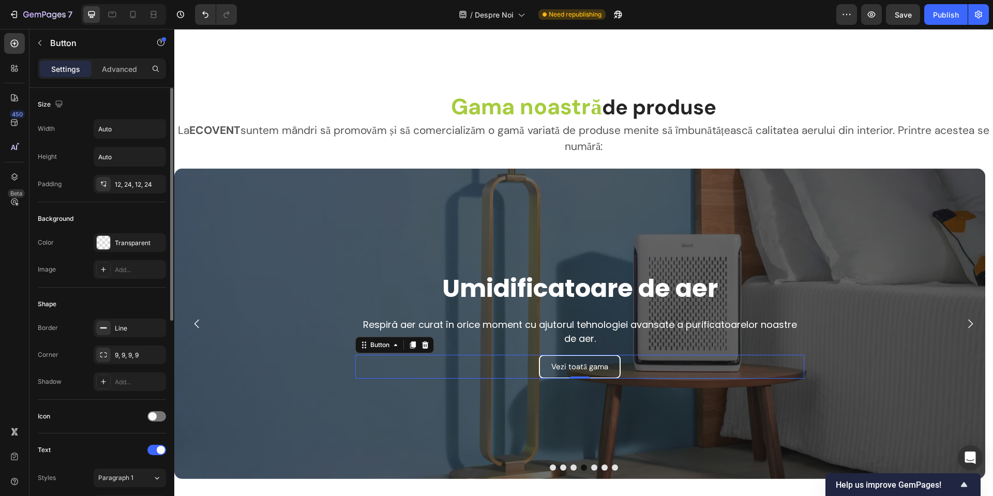
scroll to position [362, 0]
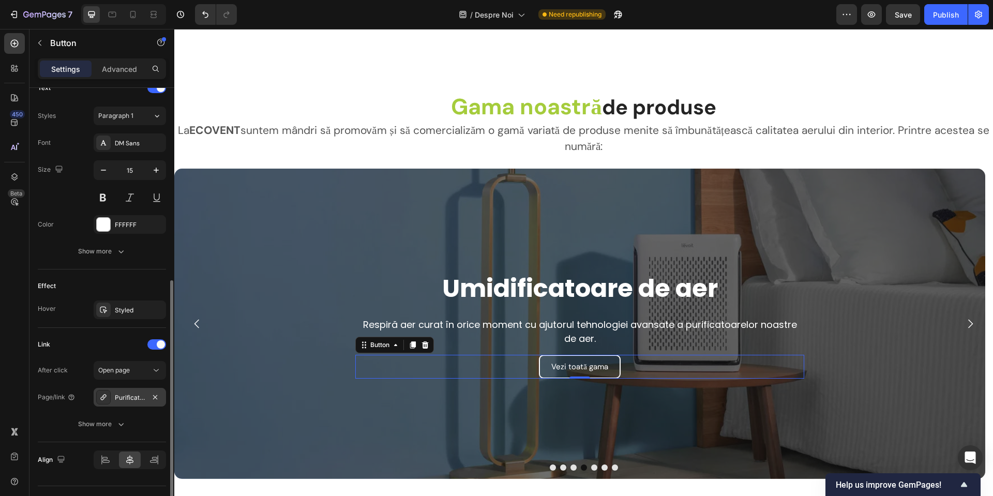
click at [133, 401] on div "Purificatoare-aer" at bounding box center [130, 397] width 30 height 9
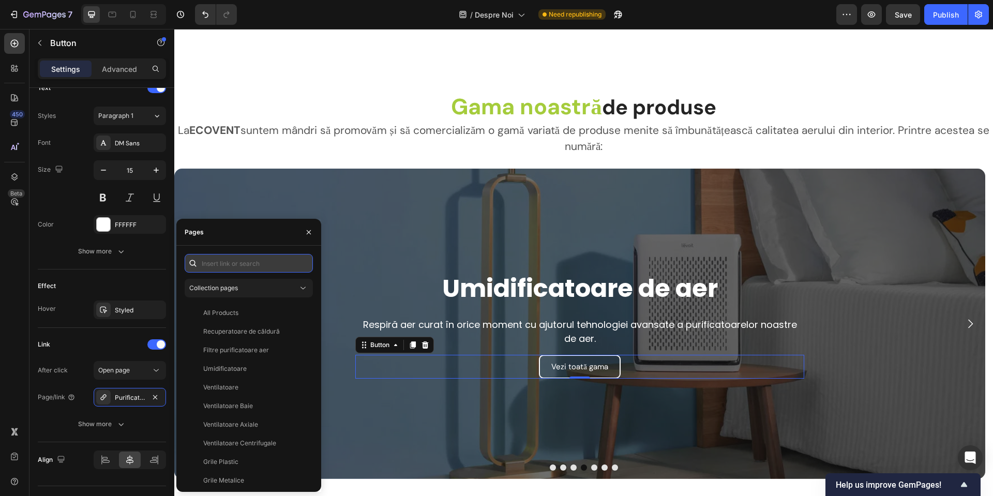
click at [234, 267] on input "text" at bounding box center [249, 263] width 128 height 19
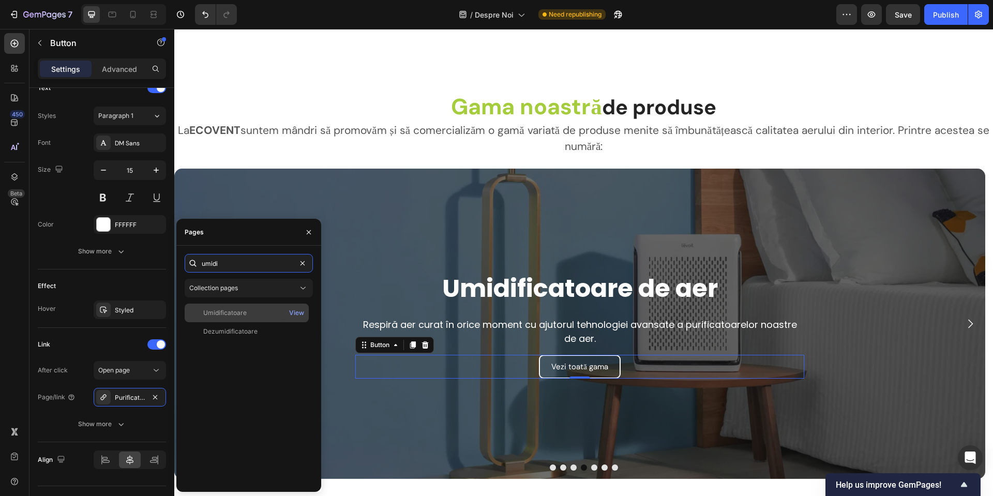
type input "umidi"
click at [228, 310] on div "Umidificatoare" at bounding box center [224, 312] width 43 height 9
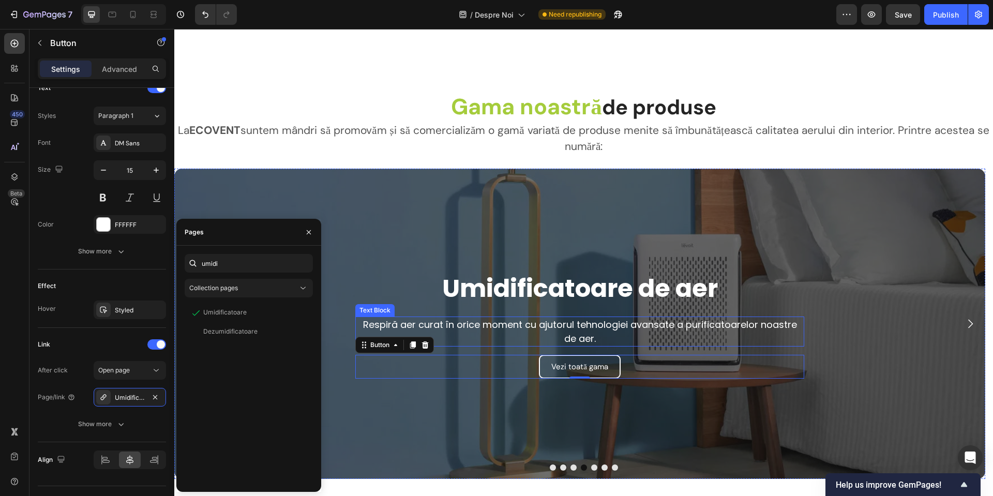
click at [513, 320] on p "Respiră aer curat în orice moment cu ajutorul tehnologiei avansate a purificato…" at bounding box center [579, 331] width 447 height 28
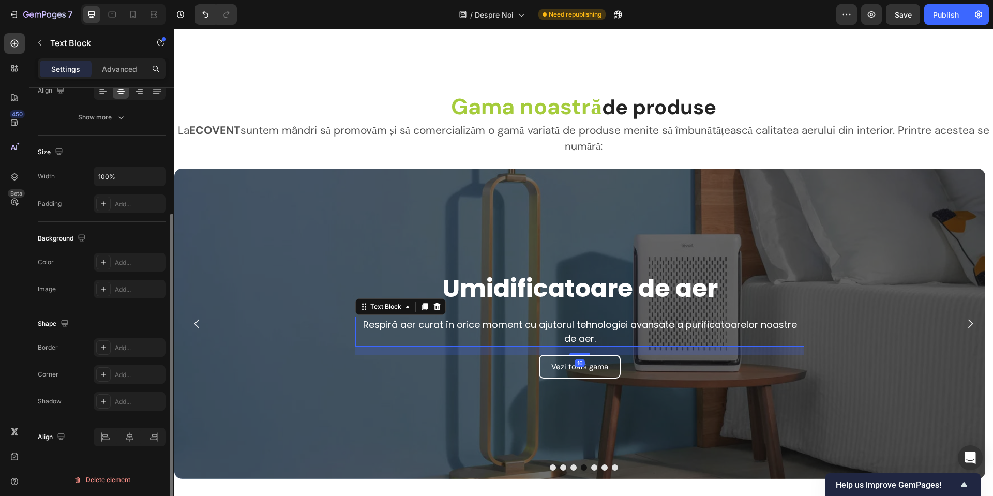
click at [513, 320] on p "Respiră aer curat în orice moment cu ajutorul tehnologiei avansate a purificato…" at bounding box center [579, 331] width 447 height 28
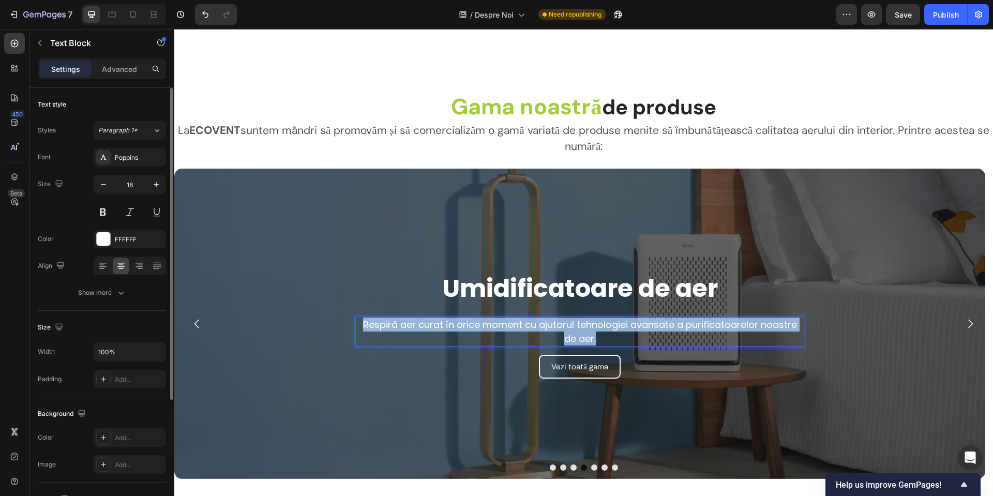
scroll to position [1839, 0]
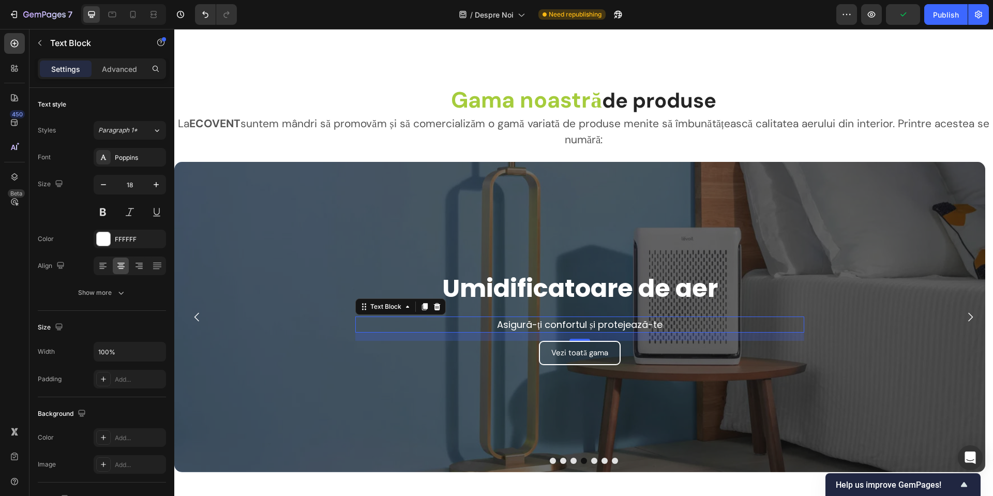
click at [687, 325] on p "Asigură-ți confortul și protejează-te" at bounding box center [579, 324] width 447 height 14
click at [738, 324] on p "Asigură-ți confortul și protejează-ți sănătatea" at bounding box center [579, 324] width 447 height 14
click at [780, 317] on div "Asigură-ți confortul și protejează-ți sănătatea prin menținerea unui nivel optim" at bounding box center [579, 324] width 449 height 16
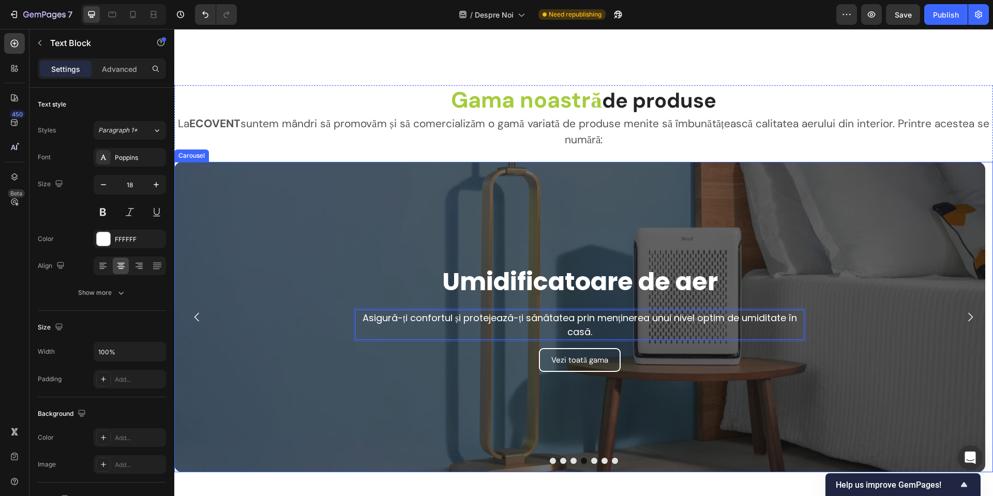
click at [965, 315] on icon "Carousel Next Arrow" at bounding box center [970, 317] width 12 height 12
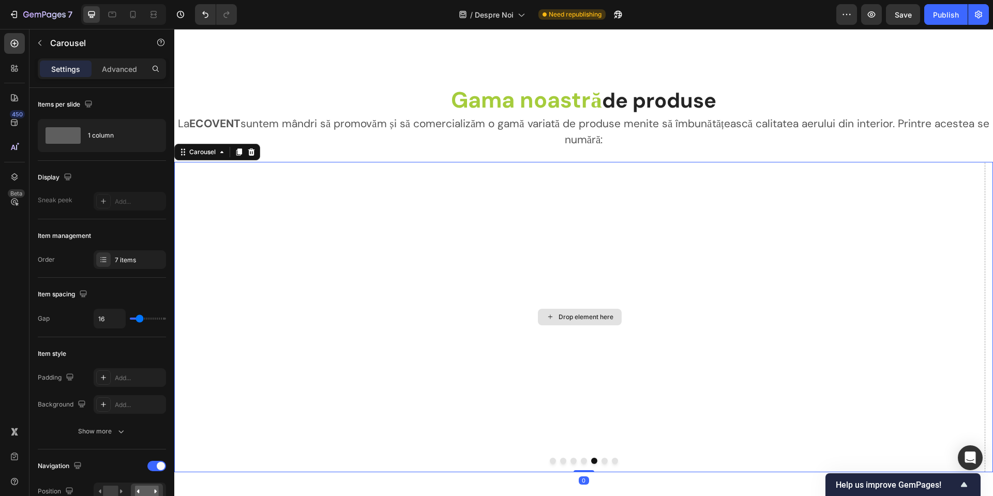
drag, startPoint x: 560, startPoint y: 358, endPoint x: 778, endPoint y: 361, distance: 217.2
click at [770, 360] on div "Drop element here" at bounding box center [579, 317] width 811 height 310
click at [581, 460] on button "Dot" at bounding box center [584, 461] width 6 height 6
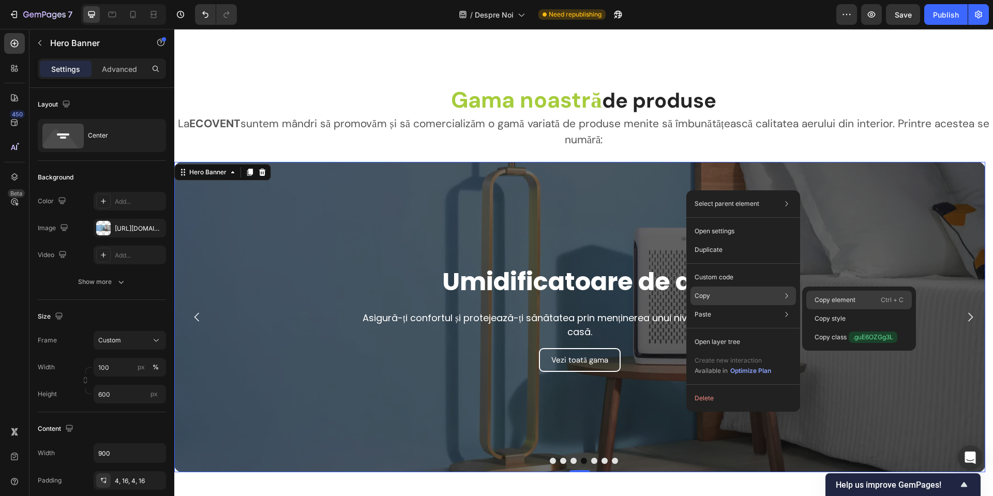
click at [891, 300] on p "Ctrl + C" at bounding box center [891, 300] width 23 height 10
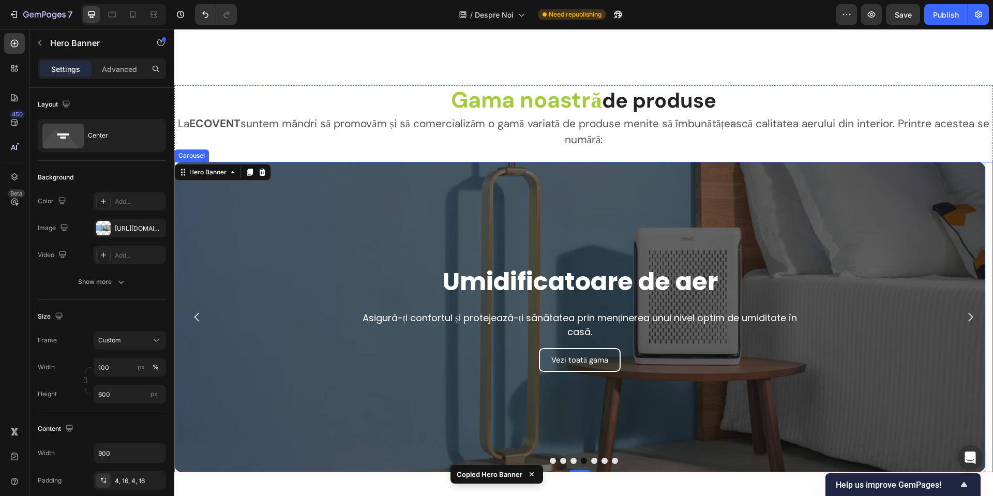
click at [964, 311] on icon "Carousel Next Arrow" at bounding box center [970, 317] width 12 height 12
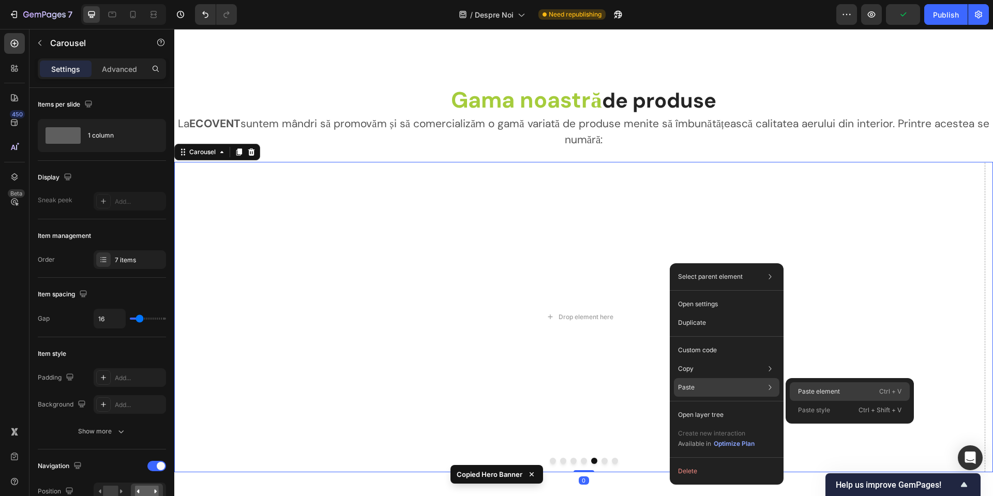
click at [798, 390] on p "Paste element" at bounding box center [819, 391] width 42 height 9
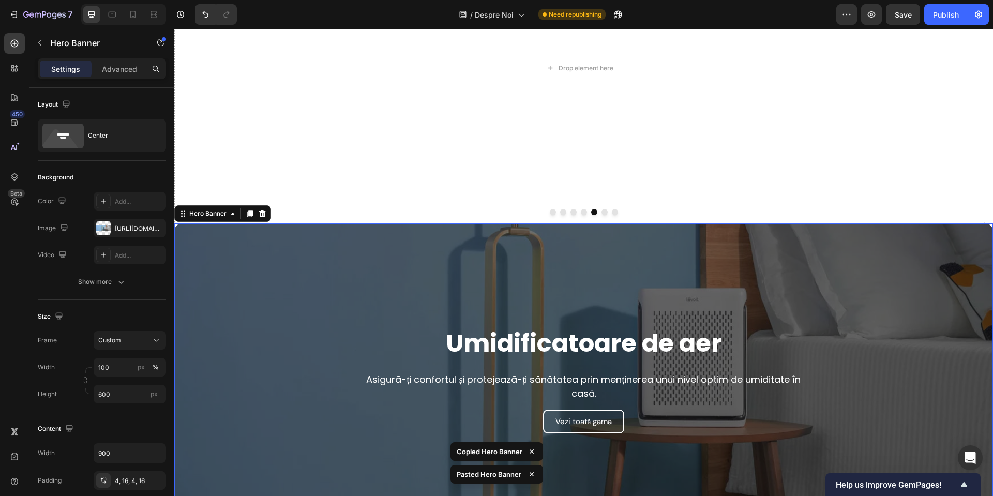
scroll to position [2039, 0]
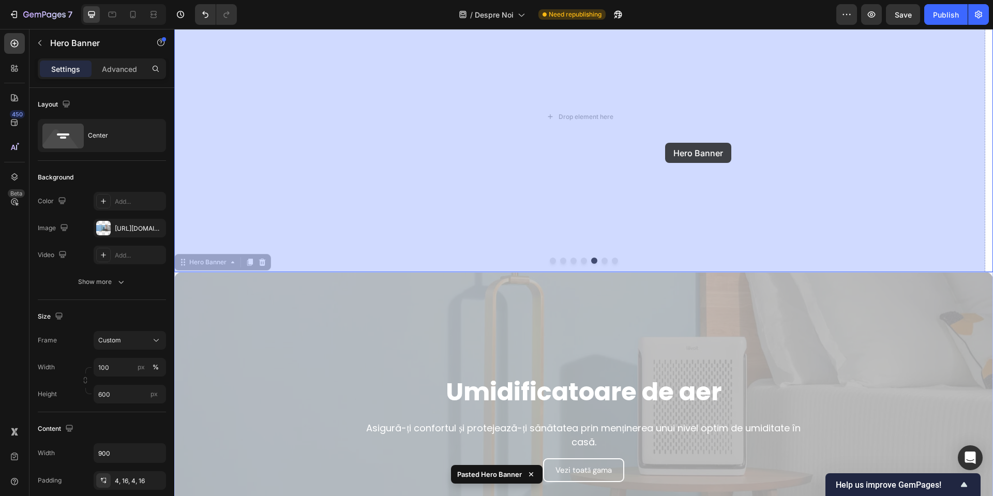
drag, startPoint x: 605, startPoint y: 317, endPoint x: 665, endPoint y: 143, distance: 184.8
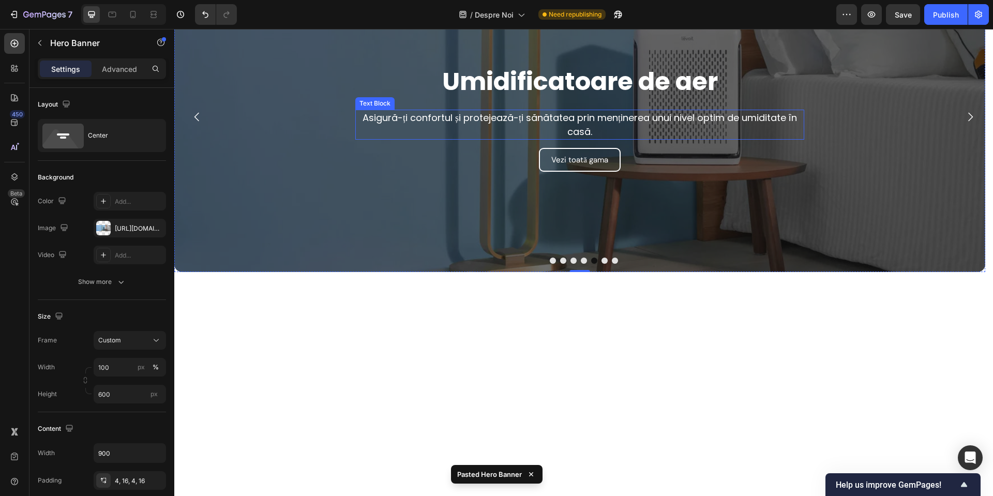
click at [646, 82] on strong "Umidificatoare de aer" at bounding box center [580, 81] width 276 height 35
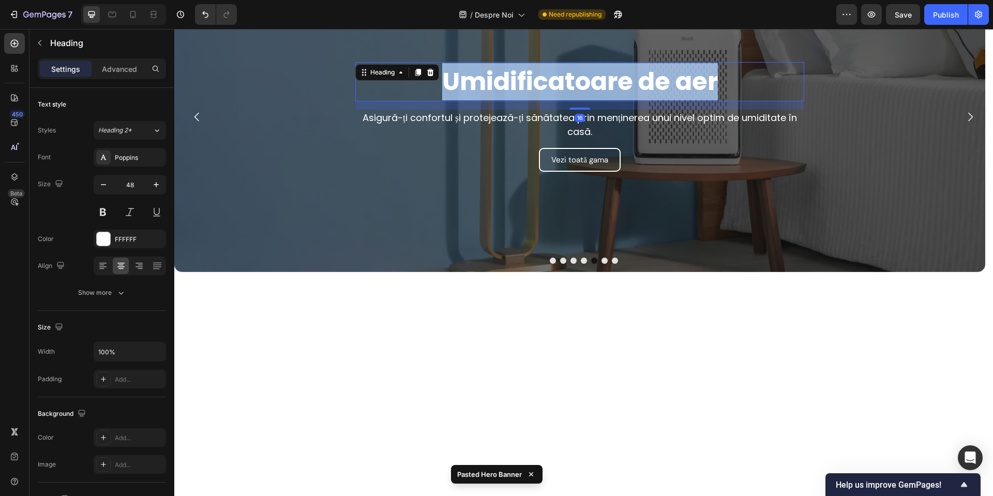
click at [646, 82] on strong "Umidificatoare de aer" at bounding box center [580, 81] width 276 height 35
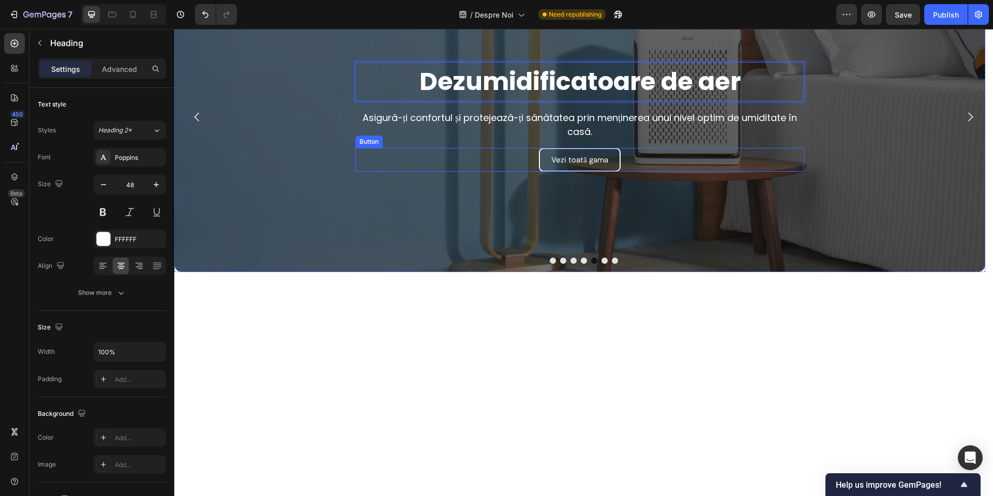
click at [630, 166] on div "Vezi toată gama Button" at bounding box center [579, 160] width 449 height 24
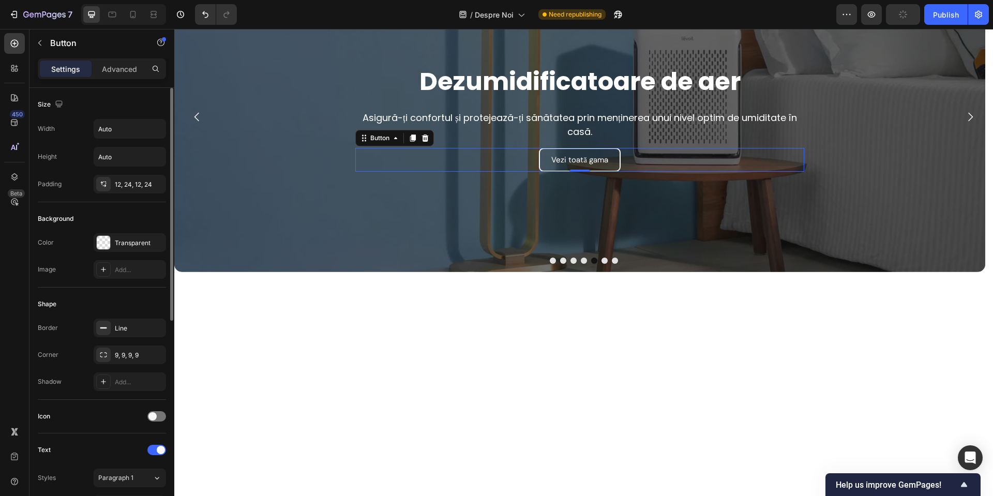
scroll to position [362, 0]
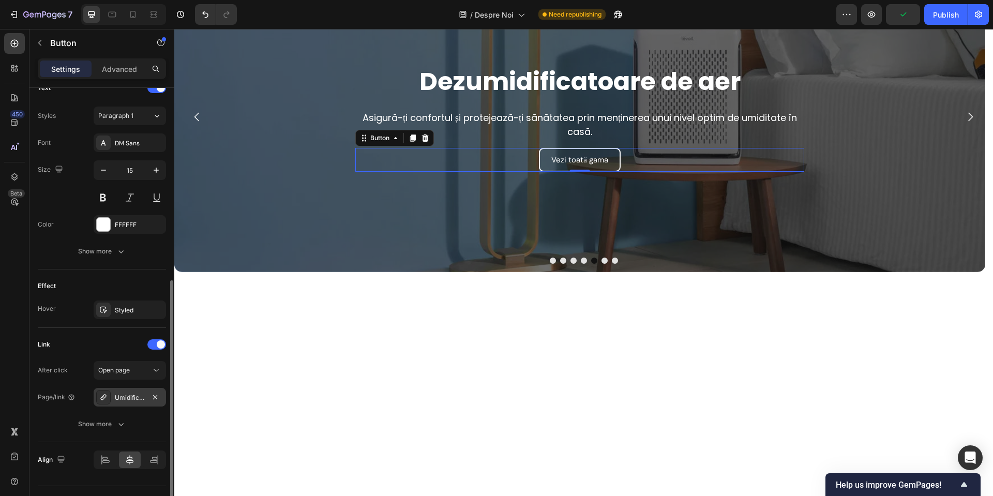
click at [129, 397] on div "Umidificatoare" at bounding box center [130, 397] width 30 height 9
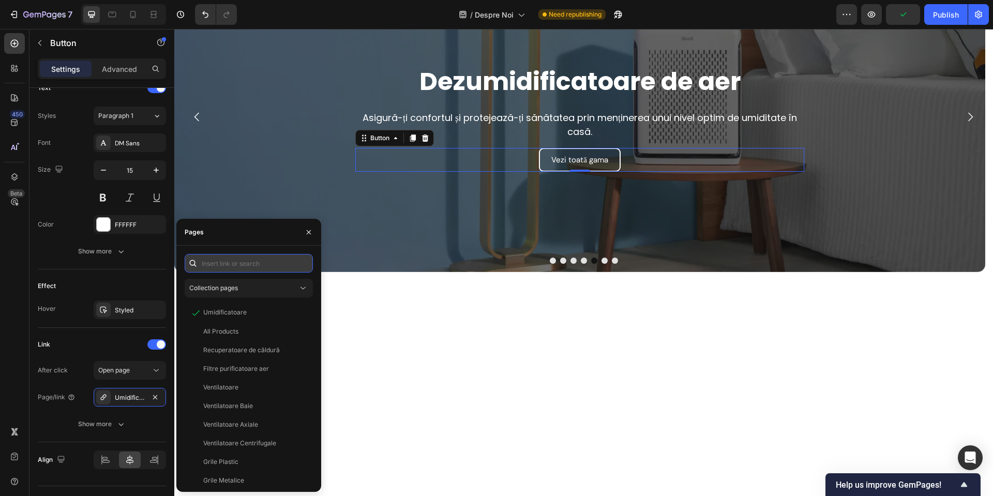
click at [251, 260] on input "text" at bounding box center [249, 263] width 128 height 19
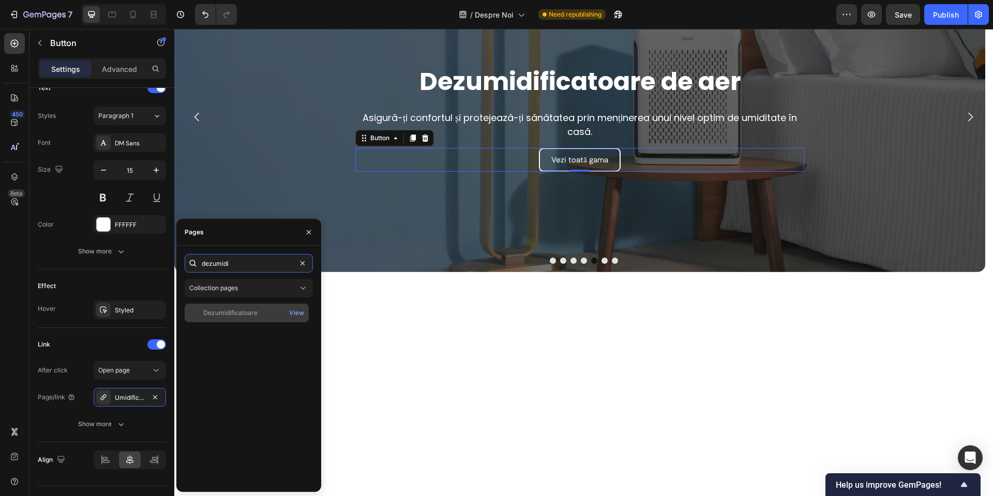
type input "dezumidi"
click at [222, 309] on div "Dezumidificatoare" at bounding box center [230, 312] width 54 height 9
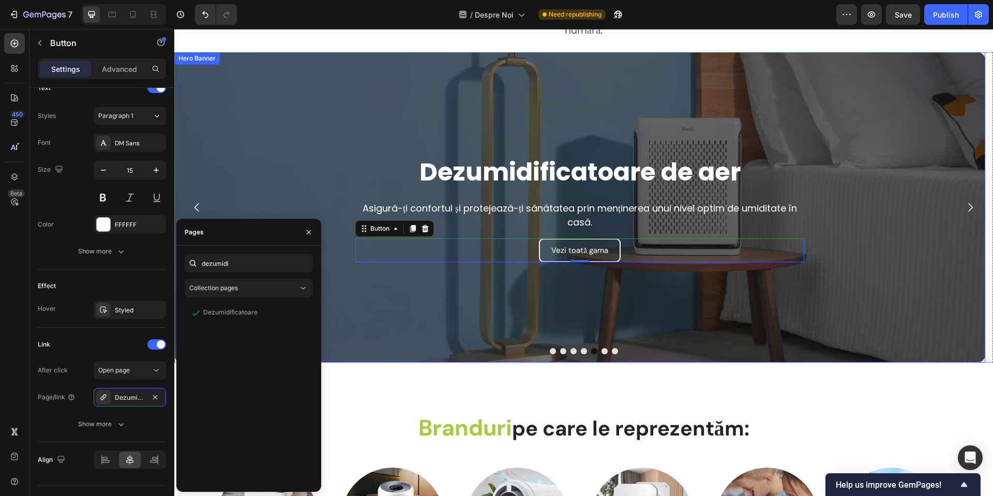
scroll to position [1832, 0]
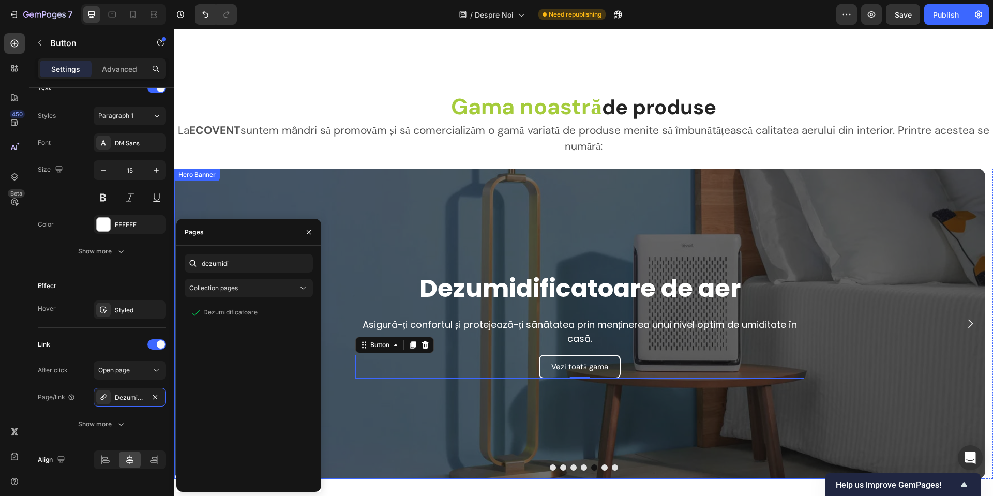
click at [262, 191] on div "Overlay" at bounding box center [579, 324] width 811 height 310
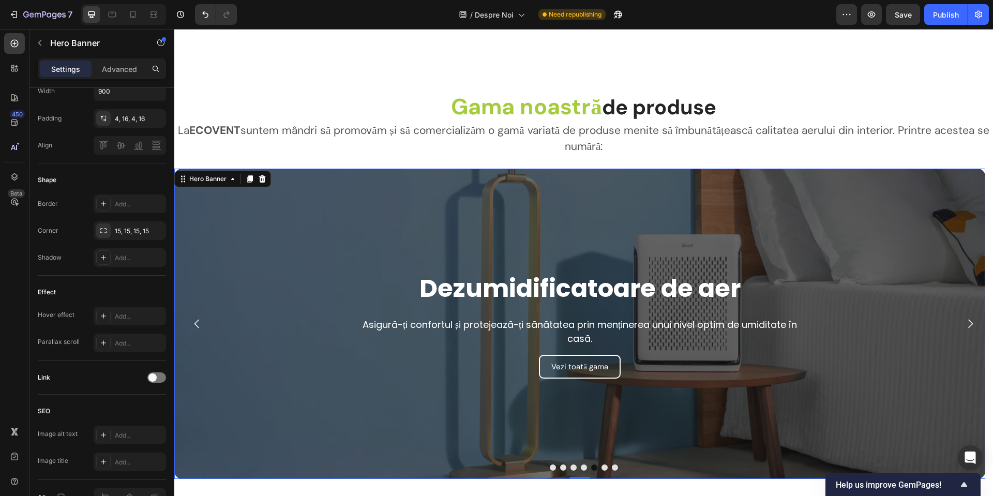
scroll to position [0, 0]
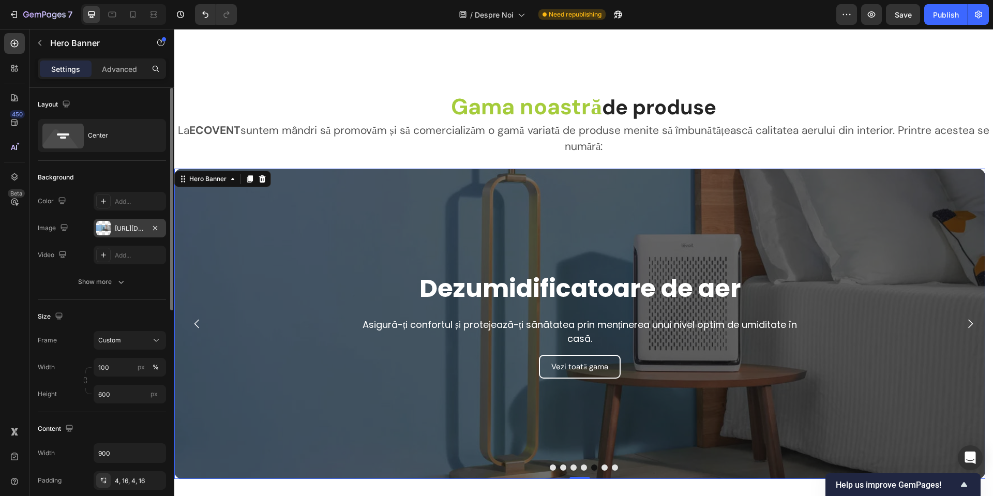
click at [118, 224] on div "[URL][DOMAIN_NAME]" at bounding box center [130, 228] width 30 height 9
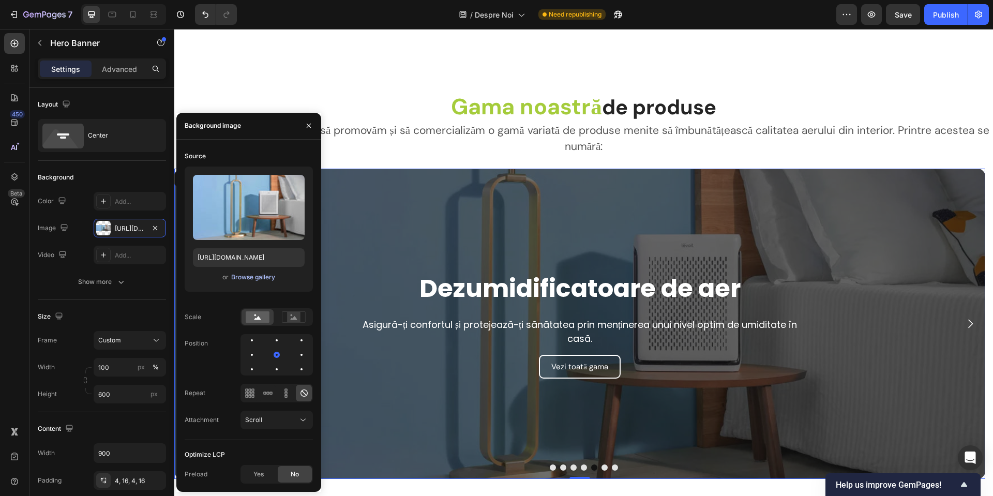
click at [251, 275] on div "Browse gallery" at bounding box center [253, 276] width 44 height 9
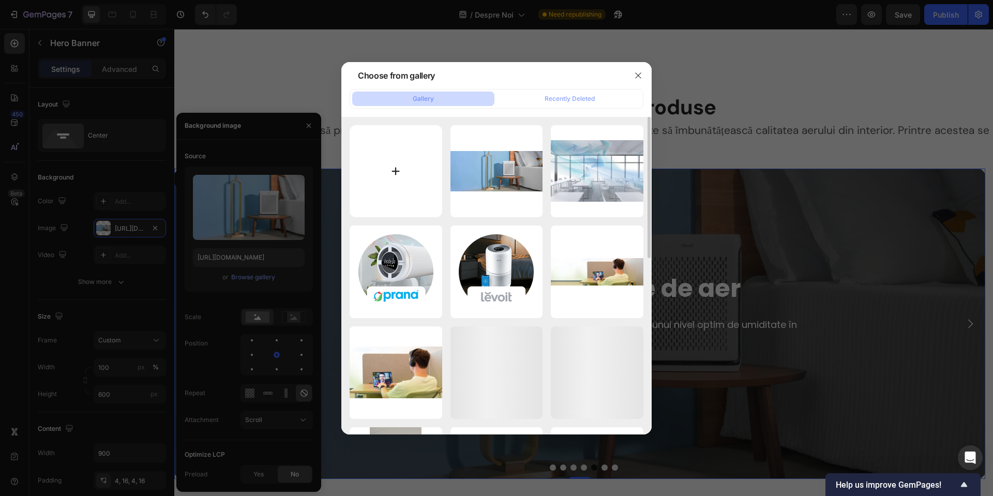
drag, startPoint x: 437, startPoint y: 95, endPoint x: 400, endPoint y: 147, distance: 63.4
click at [403, 139] on div "Gallery Recently Deleted assets_5c5a2dfbd0b84..._1.webp 44.12 kb misiune2.jpg 3…" at bounding box center [496, 261] width 310 height 345
click at [398, 151] on input "file" at bounding box center [395, 171] width 93 height 93
type input "C:\fakepath\dezumidificatoare-olimpia-ecovent.jpg"
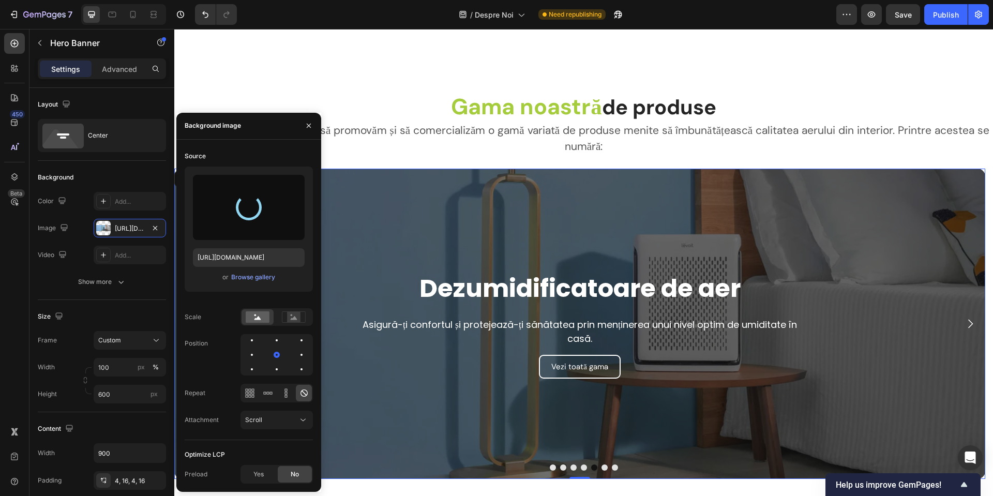
type input "[URL][DOMAIN_NAME]"
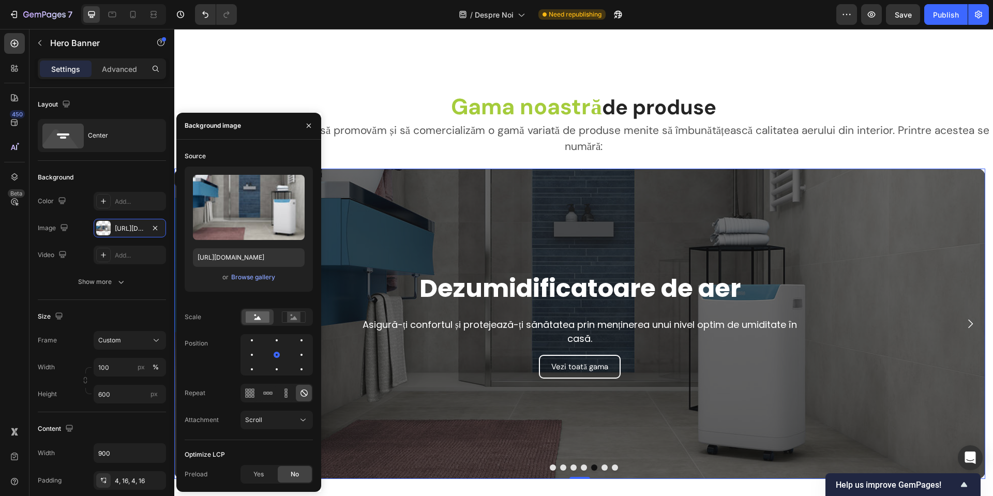
click at [555, 331] on p "Asigură-ți confortul și protejează-ți sănătatea prin menținerea unui nivel opti…" at bounding box center [579, 331] width 447 height 28
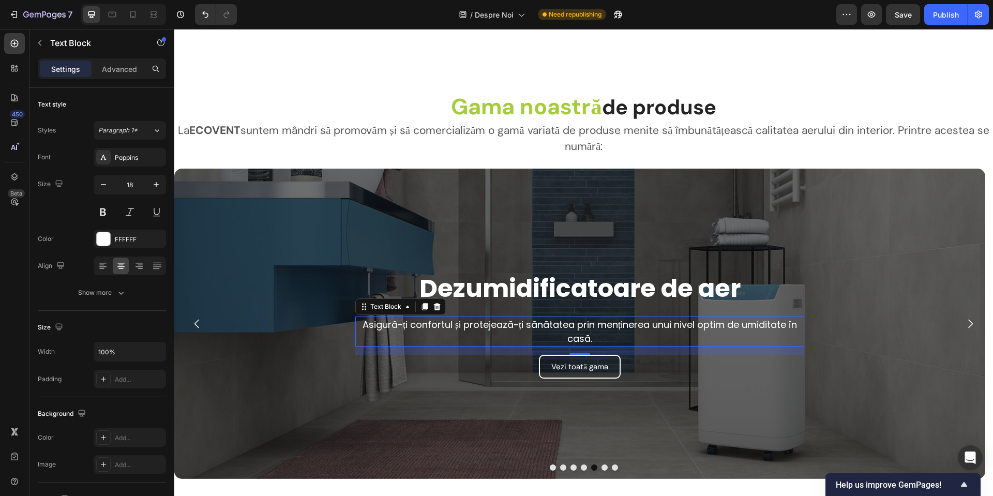
click at [555, 331] on p "Asigură-ți confortul și protejează-ți sănătatea prin menținerea unui nivel opti…" at bounding box center [579, 331] width 447 height 28
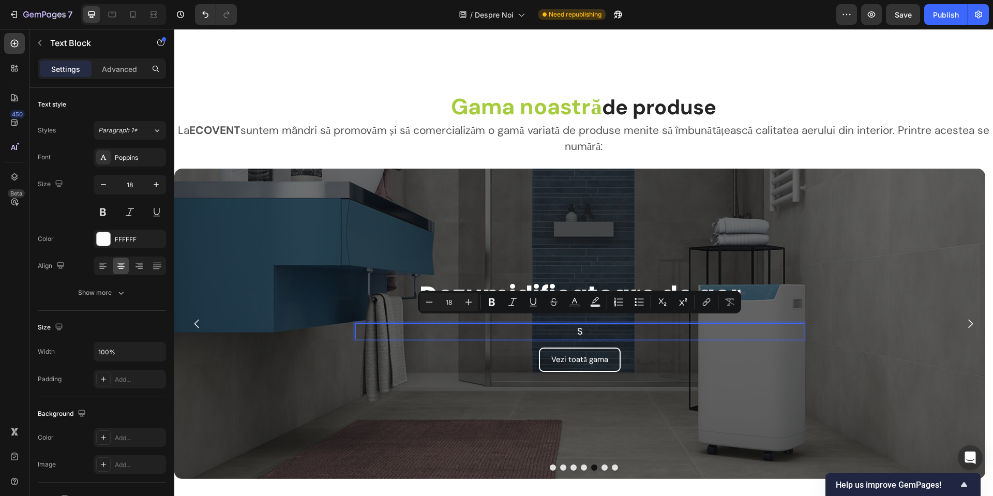
scroll to position [1839, 0]
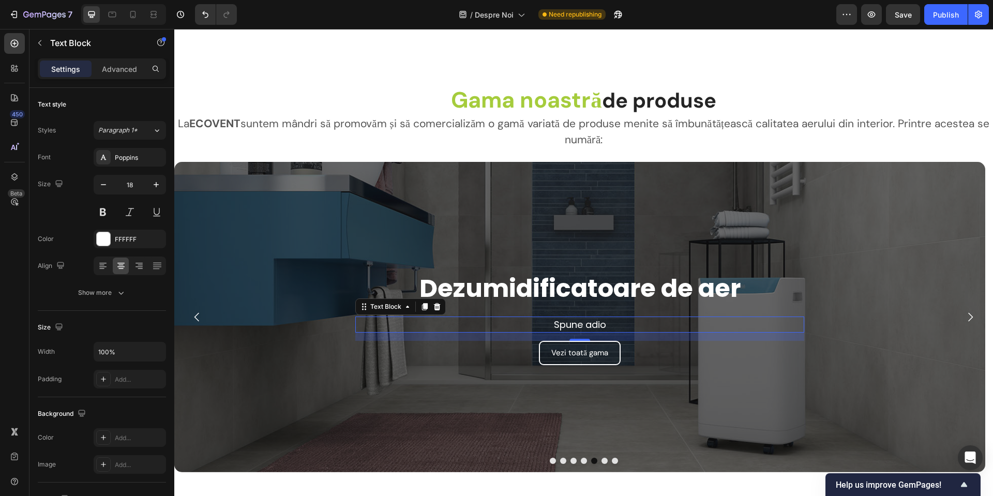
click at [649, 331] on p "Spune adio" at bounding box center [579, 324] width 447 height 14
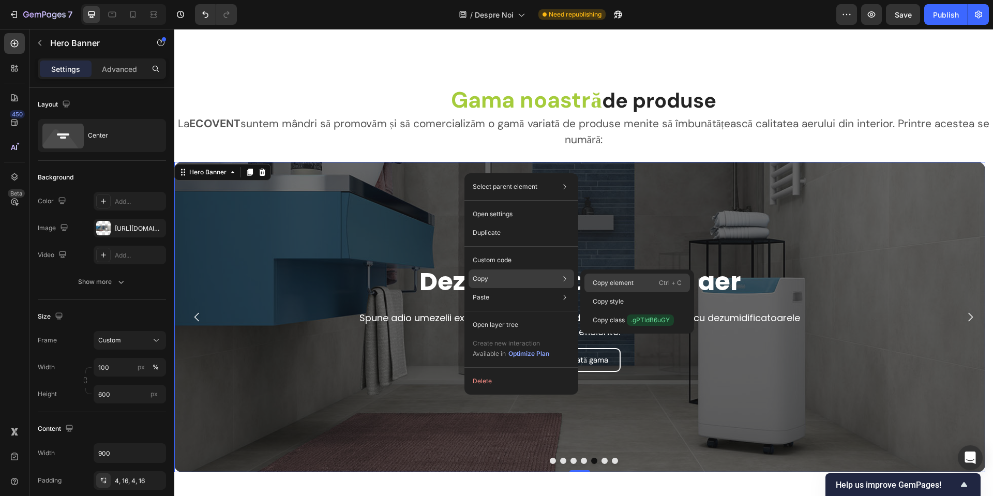
click at [633, 280] on p "Copy element" at bounding box center [612, 282] width 41 height 9
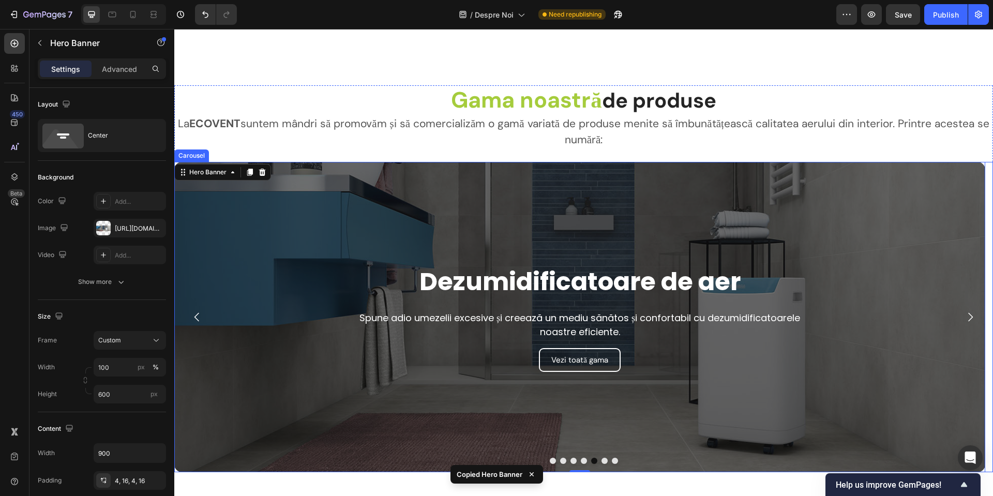
click at [601, 461] on button "Dot" at bounding box center [604, 461] width 6 height 6
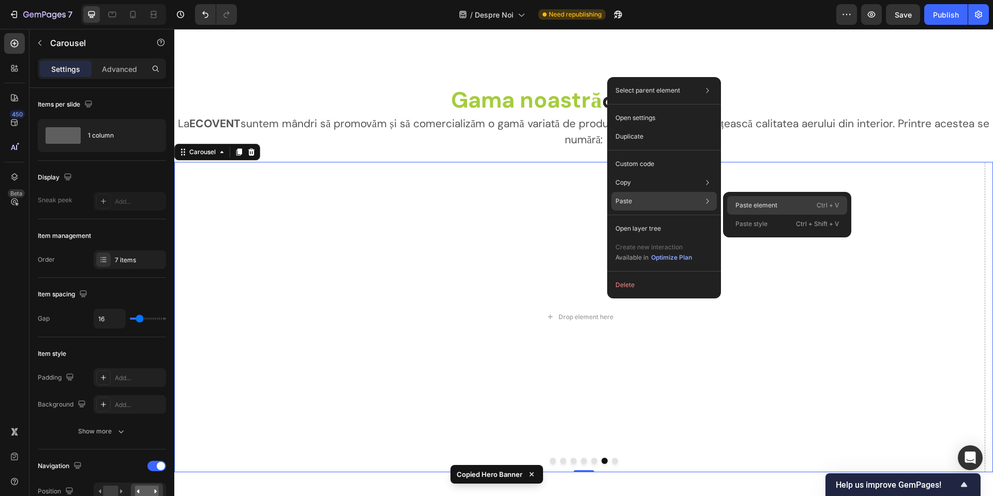
click at [780, 210] on div "Paste element Ctrl + V" at bounding box center [787, 205] width 120 height 19
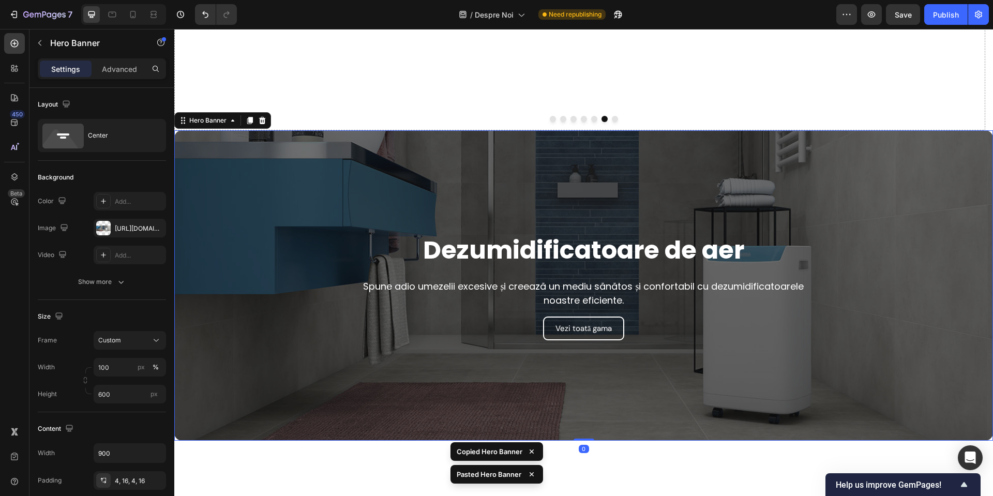
scroll to position [2039, 0]
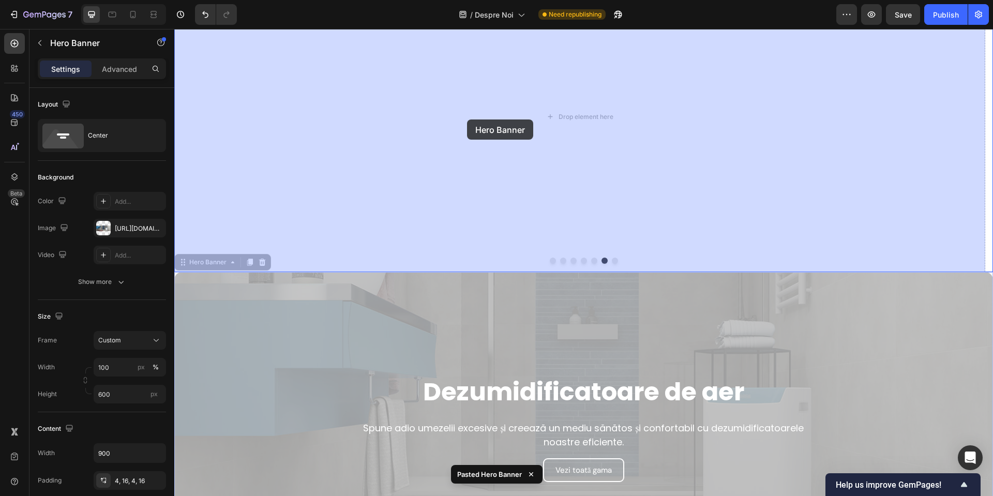
drag, startPoint x: 479, startPoint y: 303, endPoint x: 467, endPoint y: 119, distance: 184.5
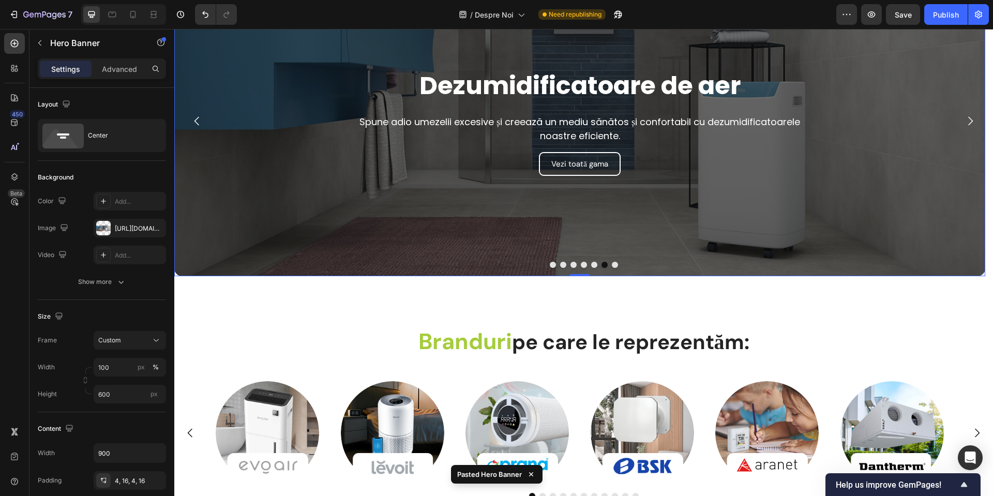
scroll to position [1884, 0]
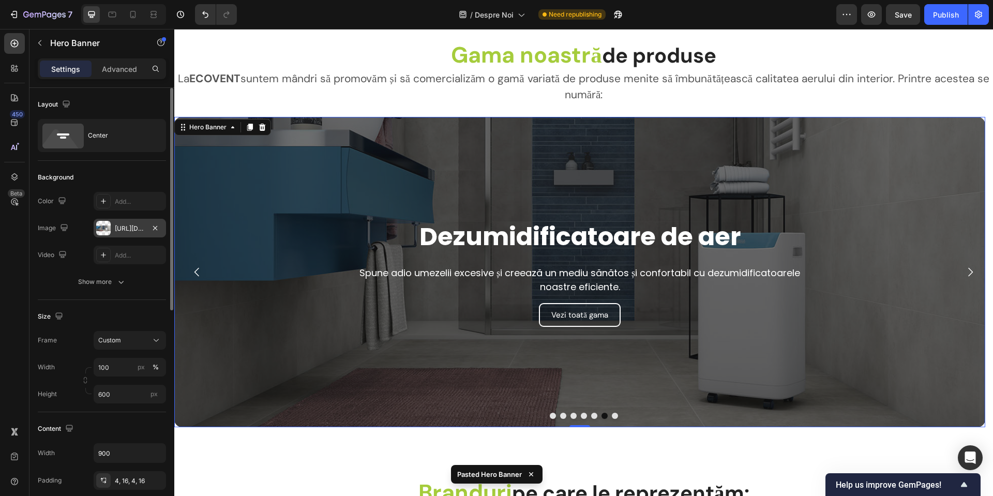
click at [128, 224] on div "[URL][DOMAIN_NAME]" at bounding box center [130, 228] width 30 height 9
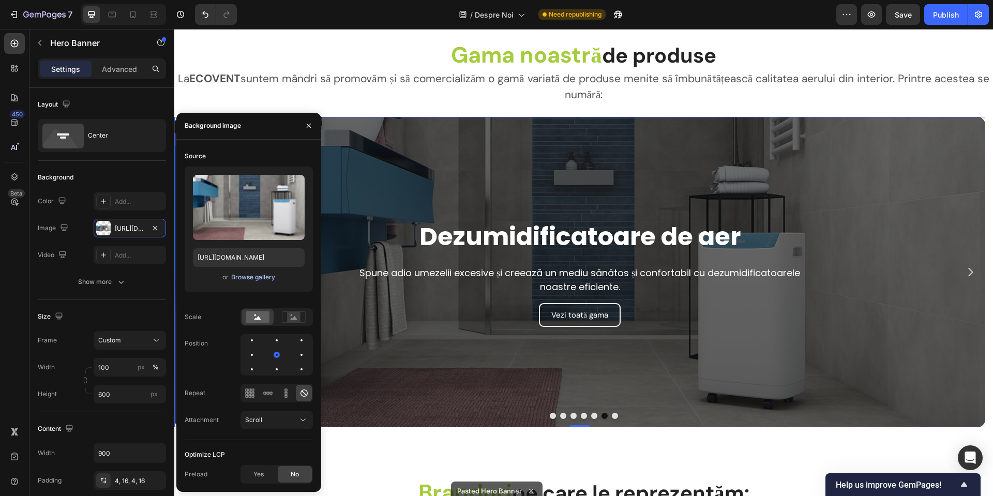
click at [239, 275] on div "Browse gallery" at bounding box center [253, 276] width 44 height 9
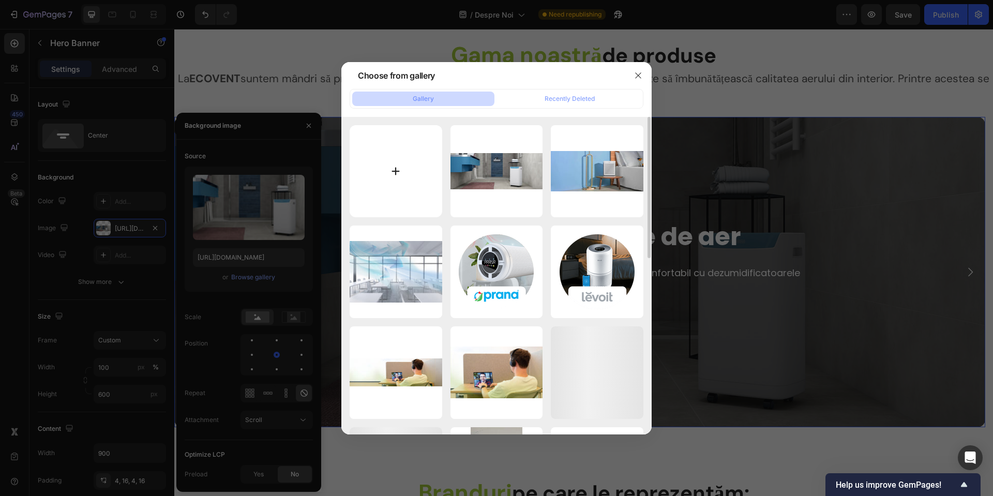
click at [388, 153] on input "file" at bounding box center [395, 171] width 93 height 93
type input "C:\fakepath\AdobeStock_435273582Airflow-copy.jpg"
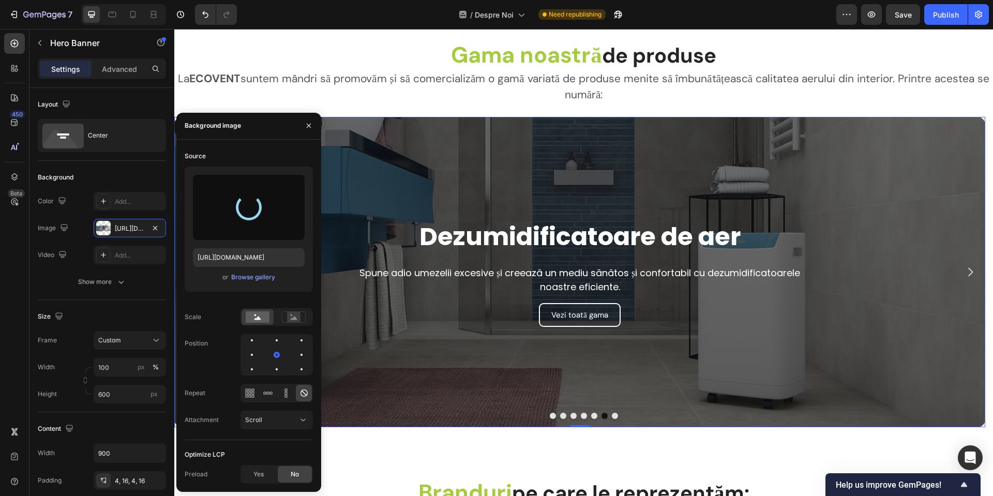
type input "[URL][DOMAIN_NAME]"
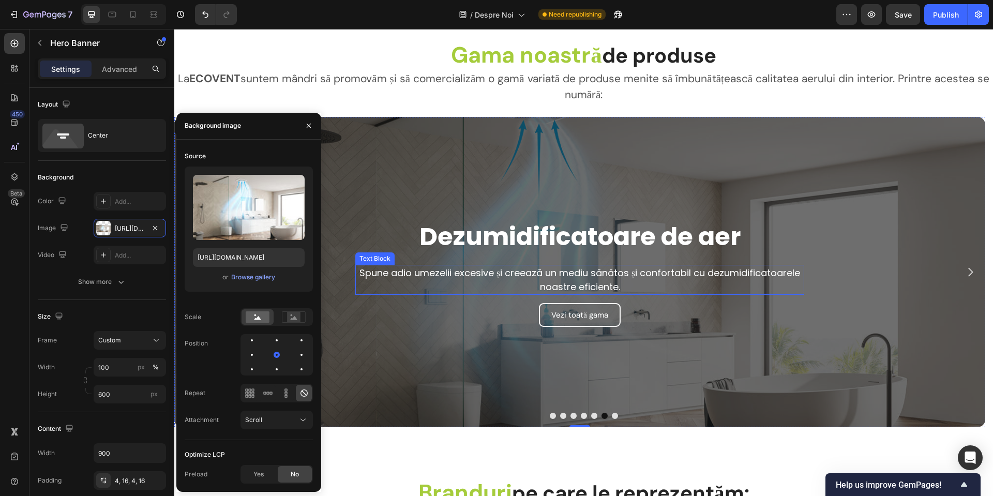
click at [545, 245] on strong "Dezumidificatoare de aer" at bounding box center [579, 236] width 321 height 35
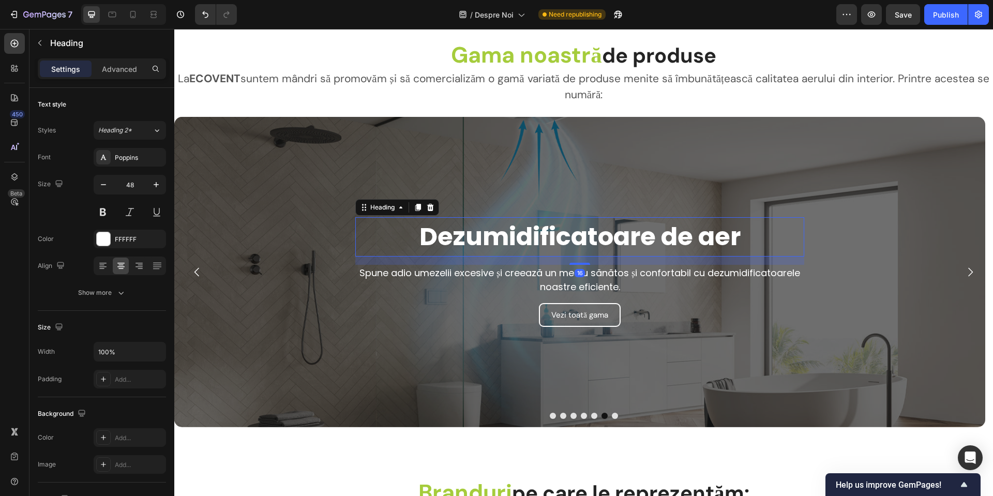
click at [545, 245] on strong "Dezumidificatoare de aer" at bounding box center [579, 236] width 321 height 35
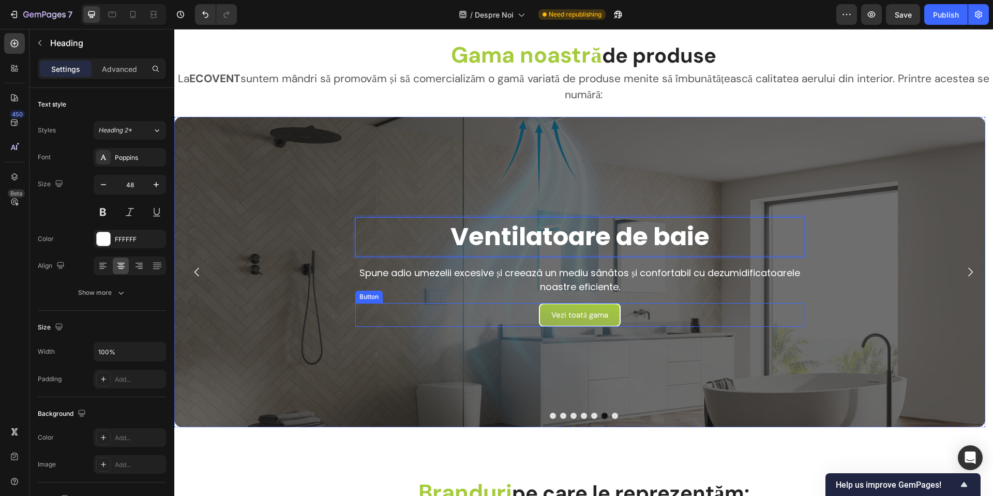
drag, startPoint x: 632, startPoint y: 309, endPoint x: 596, endPoint y: 308, distance: 36.7
click at [632, 309] on div "Vezi toată gama Button" at bounding box center [579, 315] width 449 height 24
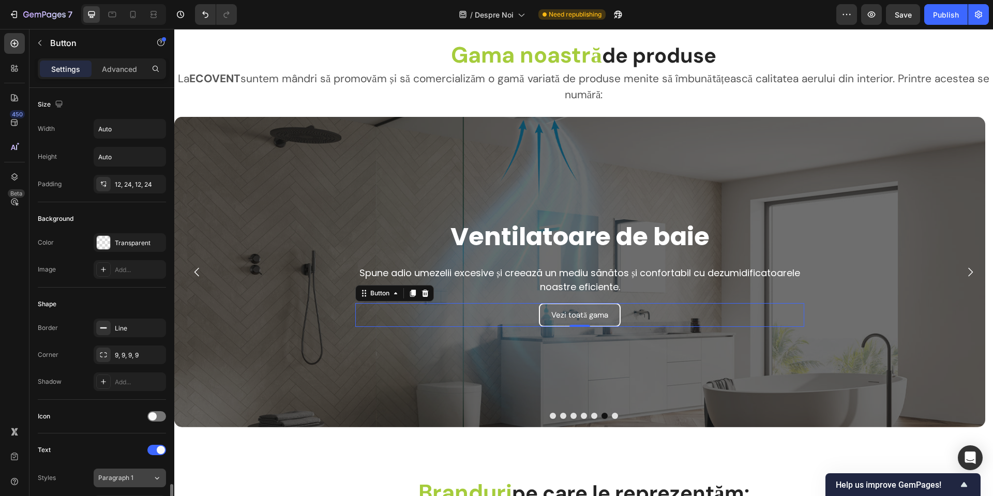
scroll to position [385, 0]
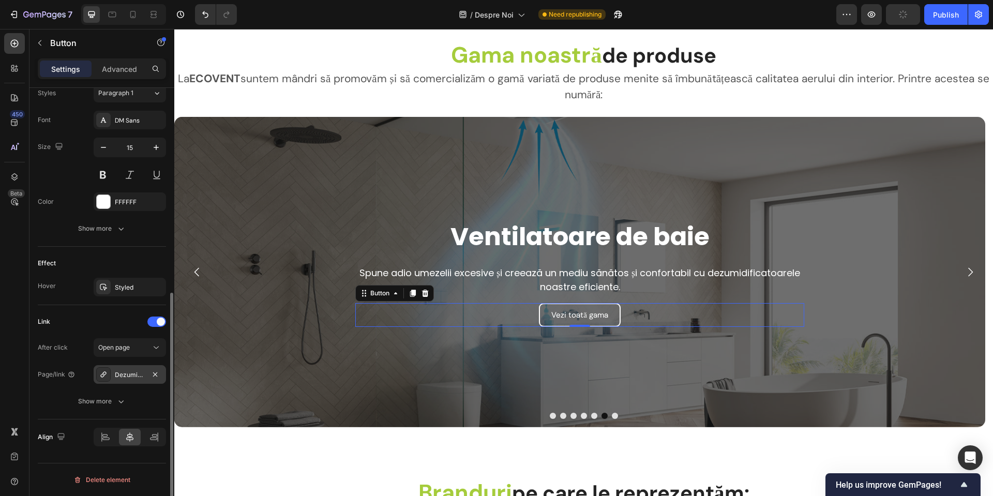
click at [128, 376] on div "Dezumidificatoare" at bounding box center [130, 374] width 30 height 9
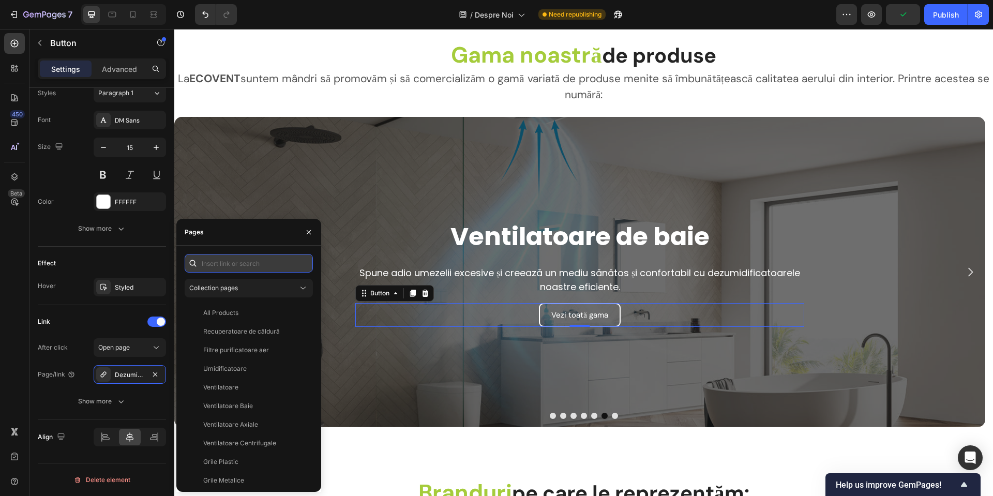
click at [273, 270] on input "text" at bounding box center [249, 263] width 128 height 19
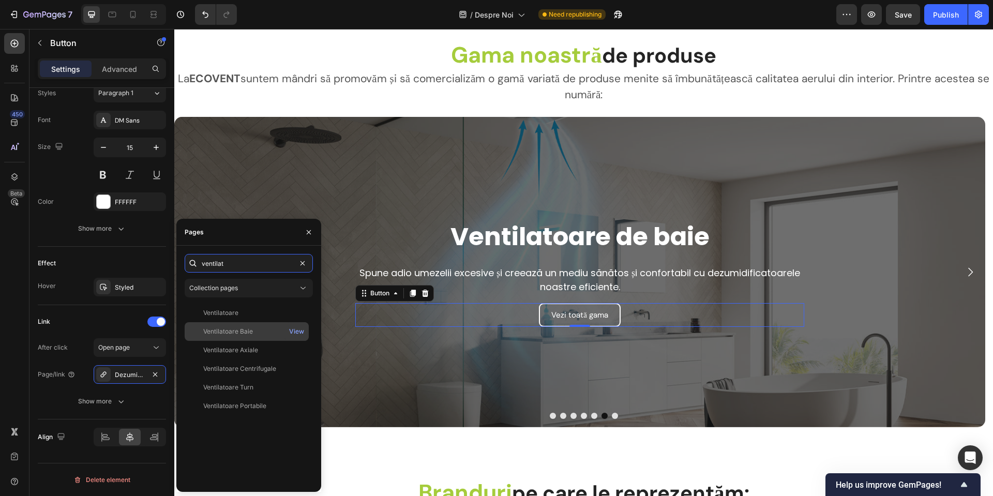
type input "ventilat"
click at [249, 327] on div "Ventilatoare Baie" at bounding box center [228, 331] width 50 height 9
click at [513, 284] on p "Spune adio umezelii excesive și creează un mediu sănătos și confortabil cu dezu…" at bounding box center [579, 280] width 447 height 28
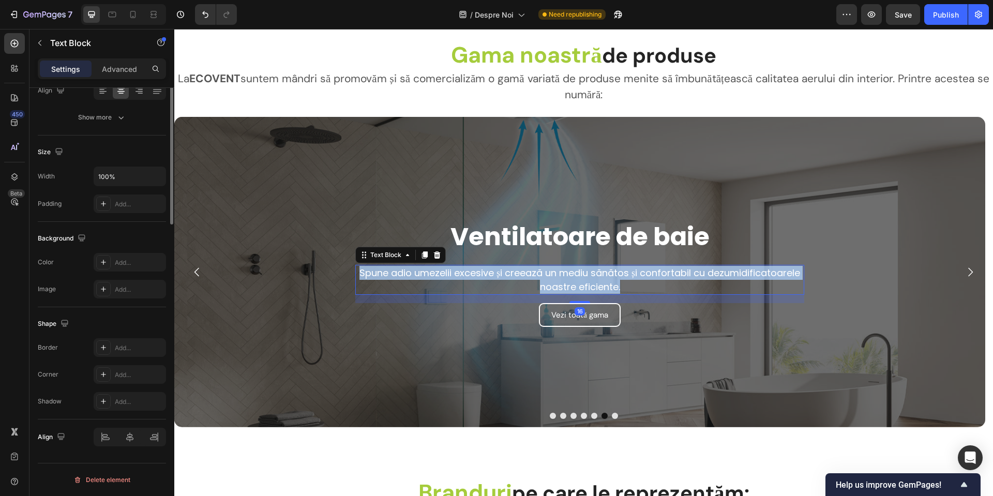
click at [513, 284] on p "Spune adio umezelii excesive și creează un mediu sănătos și confortabil cu dezu…" at bounding box center [579, 280] width 447 height 28
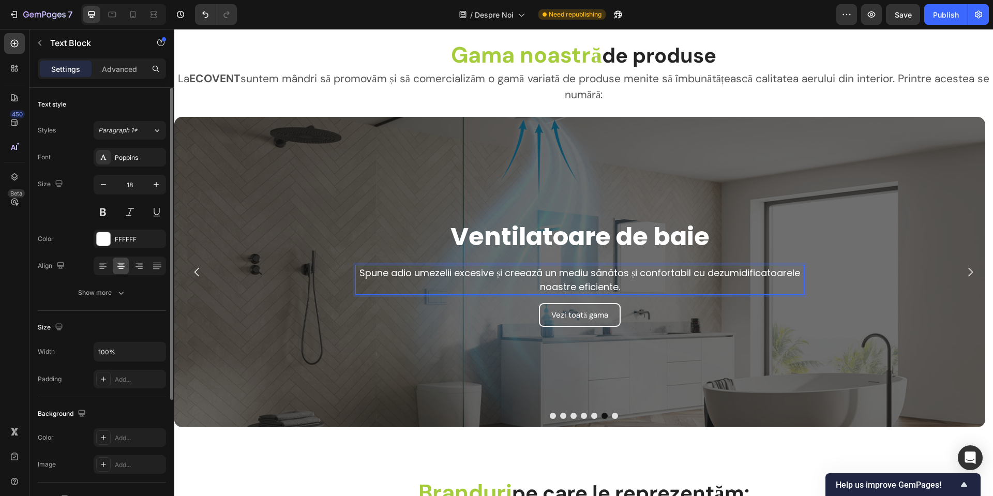
scroll to position [1891, 0]
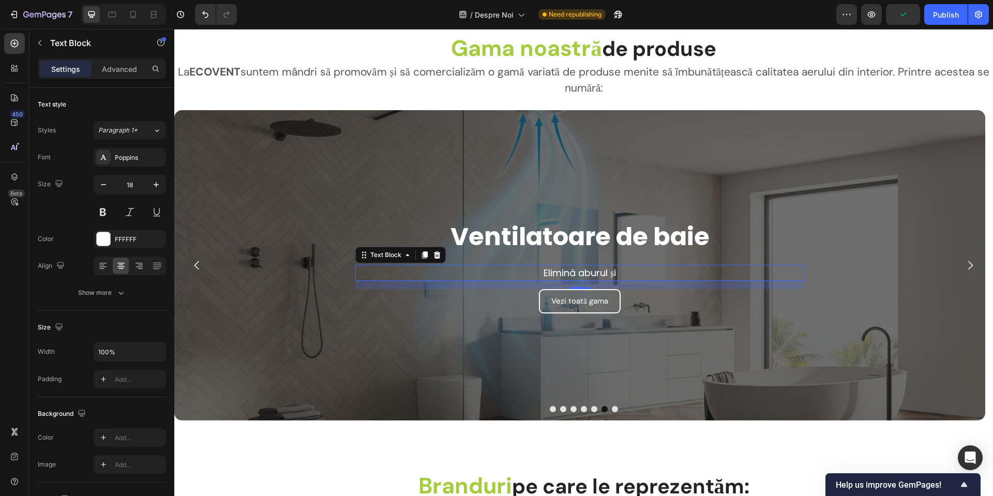
click at [639, 266] on p "Elimină aburul și" at bounding box center [579, 273] width 447 height 14
click at [677, 272] on p "Elimină aburul și umezeala din baie" at bounding box center [579, 273] width 447 height 14
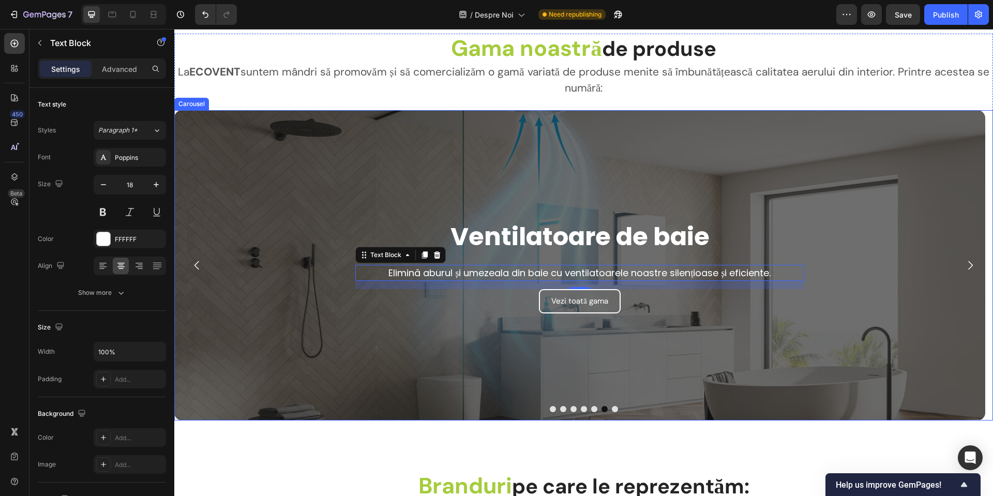
drag, startPoint x: 548, startPoint y: 411, endPoint x: 556, endPoint y: 409, distance: 8.9
click at [550, 411] on button "Dot" at bounding box center [553, 409] width 6 height 6
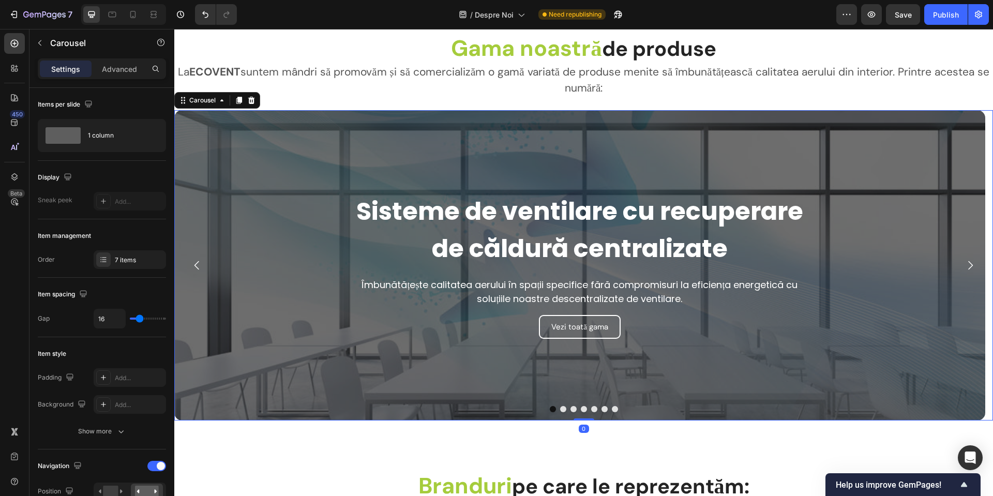
click at [560, 409] on button "Dot" at bounding box center [563, 409] width 6 height 6
click at [140, 263] on div "7 items" at bounding box center [139, 259] width 49 height 9
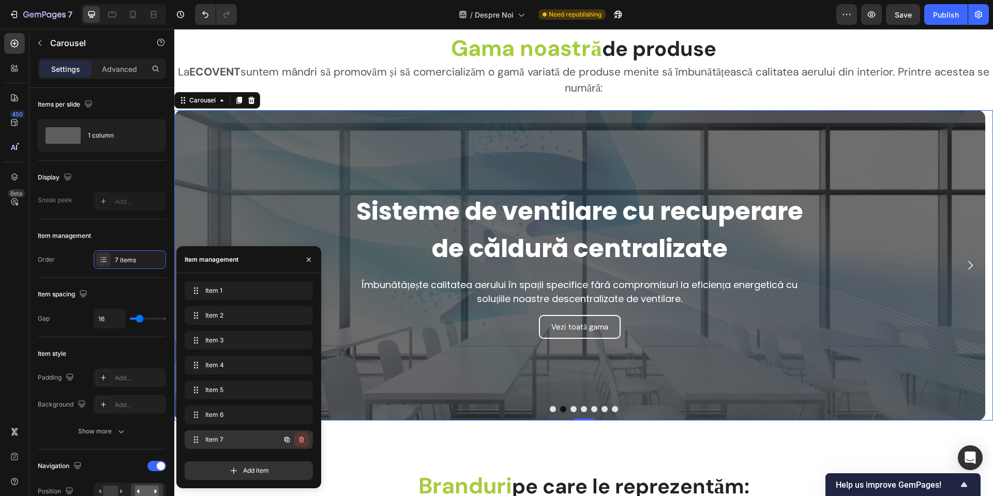
click at [305, 438] on icon "button" at bounding box center [301, 439] width 8 height 8
click at [305, 438] on button "Delete" at bounding box center [294, 439] width 28 height 14
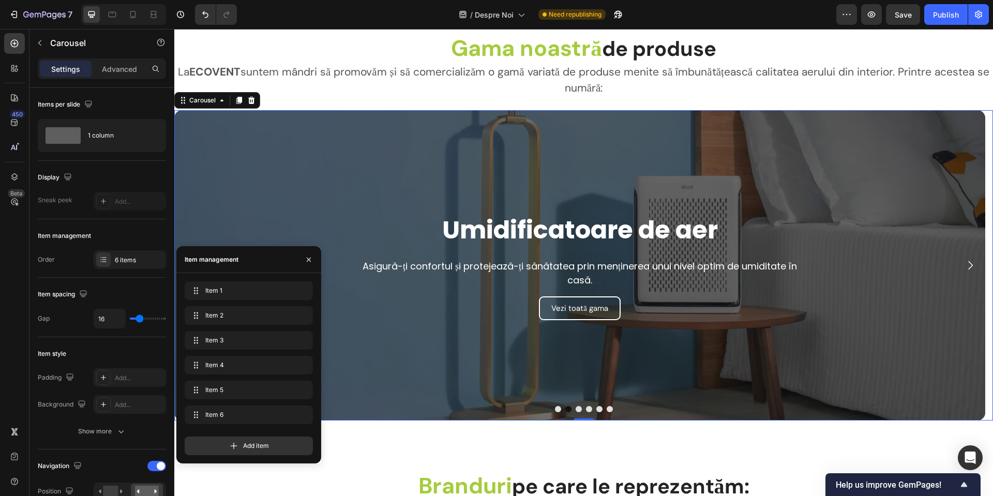
click at [575, 411] on button "Dot" at bounding box center [578, 409] width 6 height 6
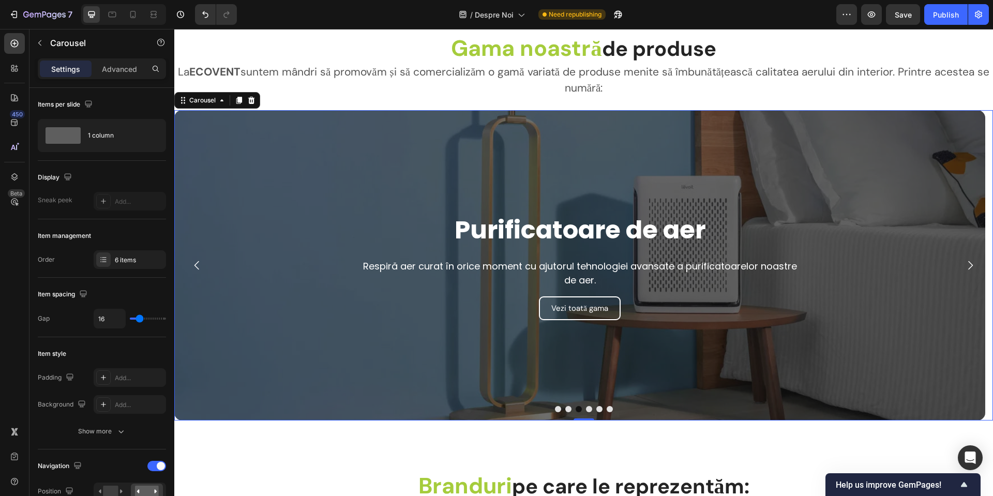
click at [586, 408] on button "Dot" at bounding box center [589, 409] width 6 height 6
click at [193, 126] on div "⁠⁠⁠⁠⁠⁠⁠ Umidificatoare de aer Heading Asigură-ți confortul și protejează-ți săn…" at bounding box center [579, 265] width 811 height 310
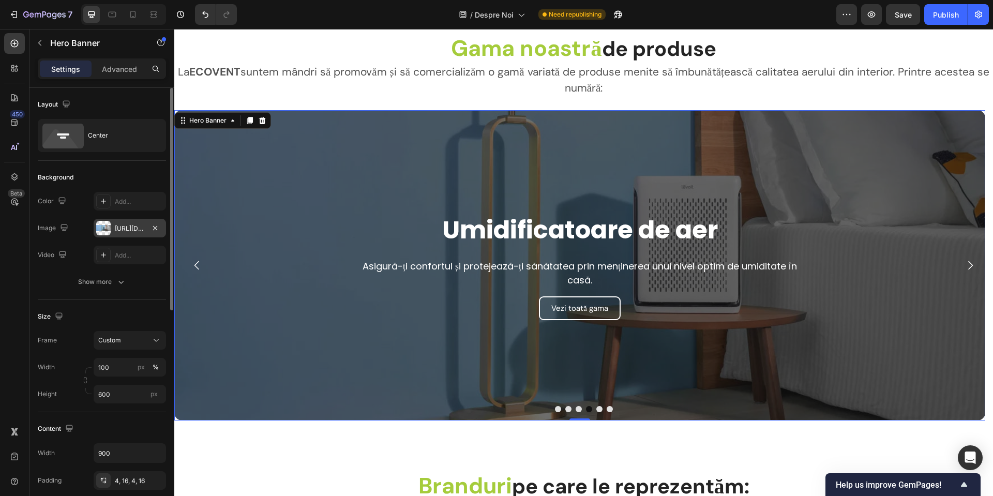
click at [117, 225] on div "[URL][DOMAIN_NAME]" at bounding box center [130, 228] width 30 height 9
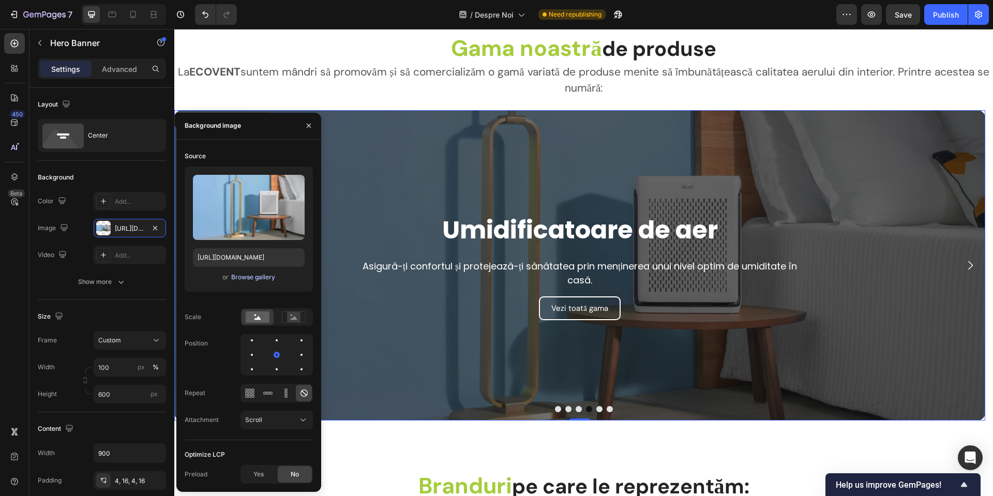
click at [261, 280] on div "Browse gallery" at bounding box center [253, 276] width 44 height 9
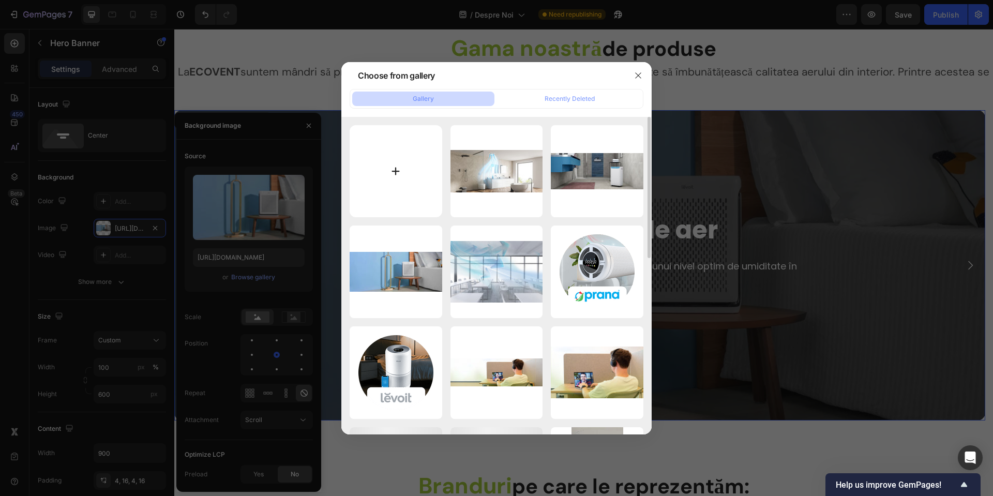
click at [393, 148] on input "file" at bounding box center [395, 171] width 93 height 93
type input "C:\fakepath\dezumidificatoare-levoit-ecovent.webp"
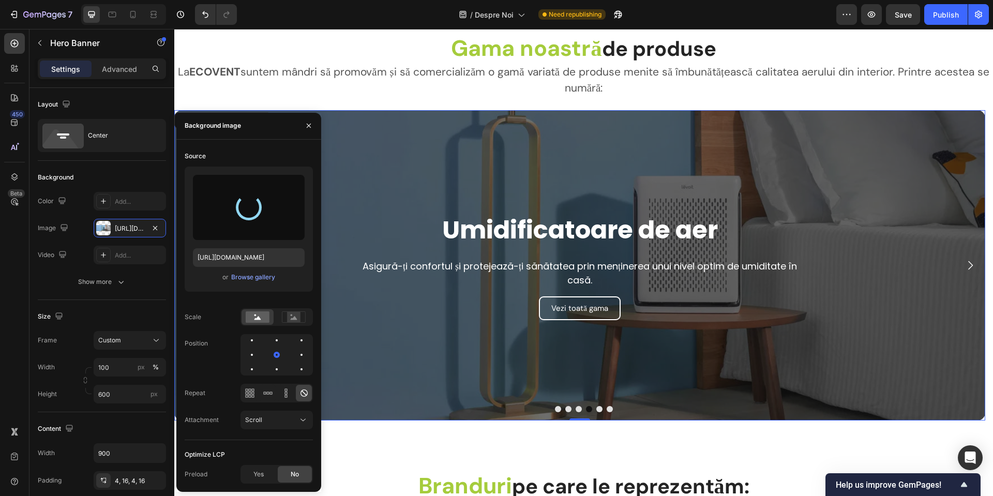
type input "[URL][DOMAIN_NAME]"
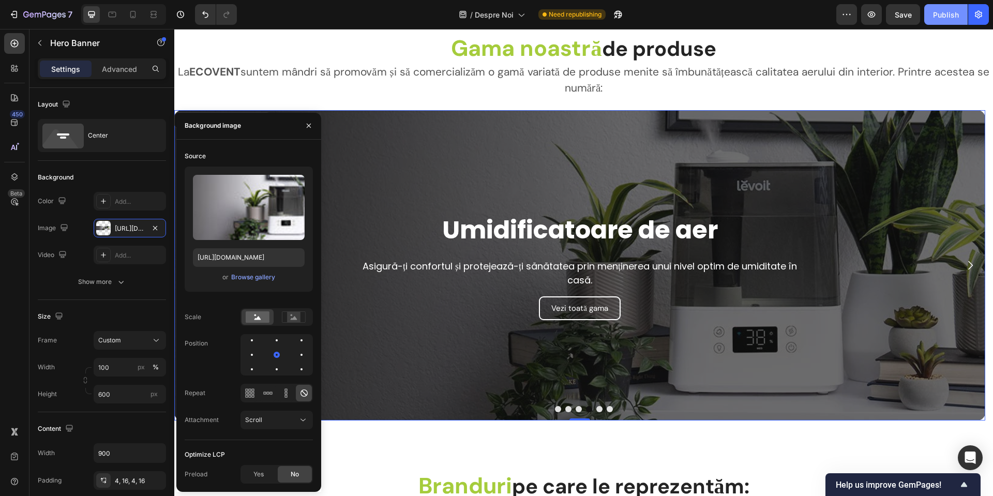
click at [959, 20] on button "Publish" at bounding box center [945, 14] width 43 height 21
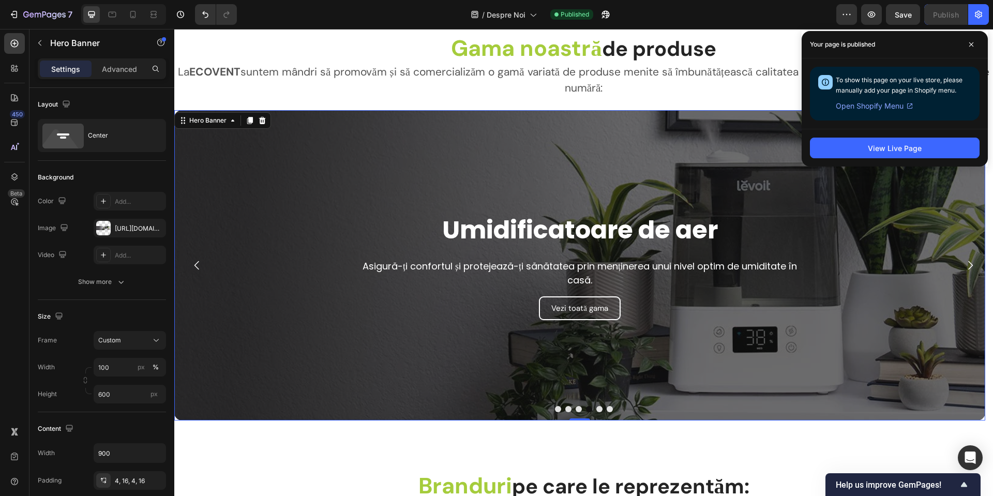
scroll to position [1942, 0]
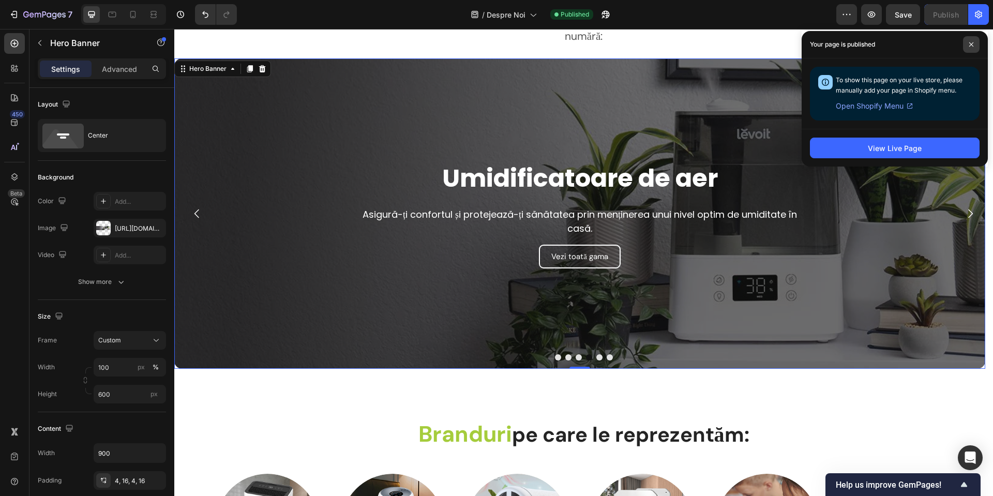
click at [970, 47] on span at bounding box center [971, 44] width 17 height 17
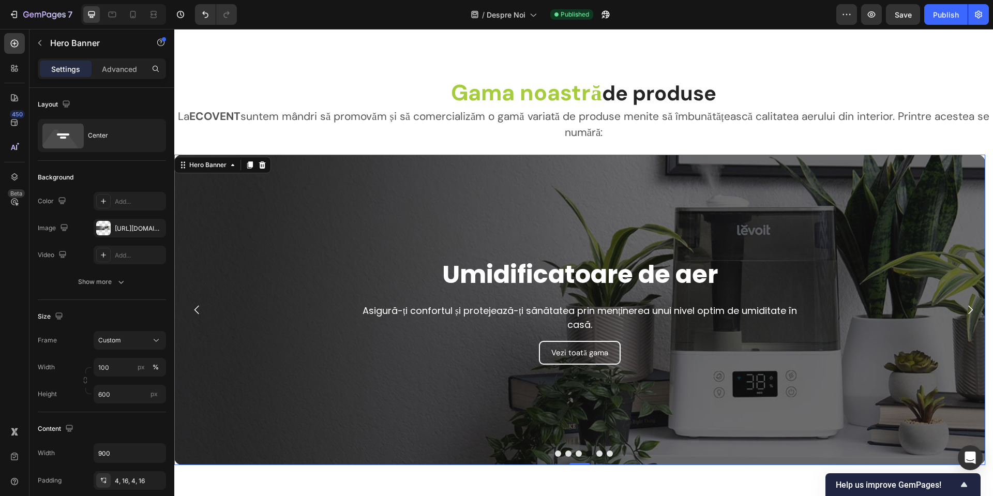
scroll to position [1787, 0]
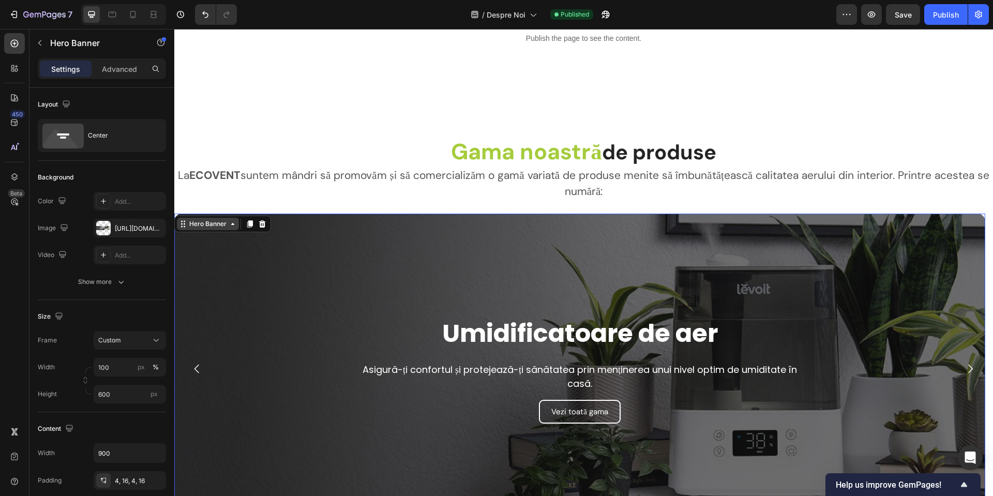
click at [194, 219] on div "Hero Banner" at bounding box center [207, 223] width 41 height 9
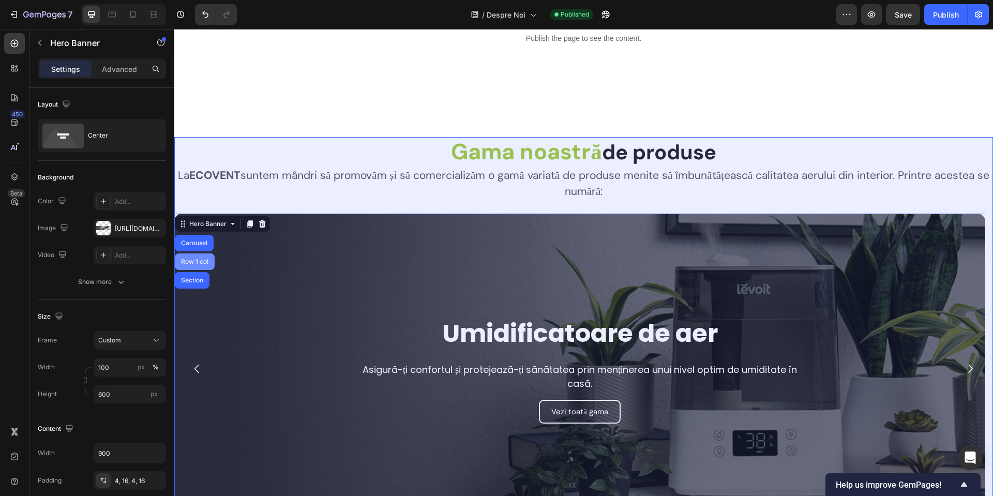
click at [194, 261] on div "Row 1 col" at bounding box center [195, 262] width 32 height 6
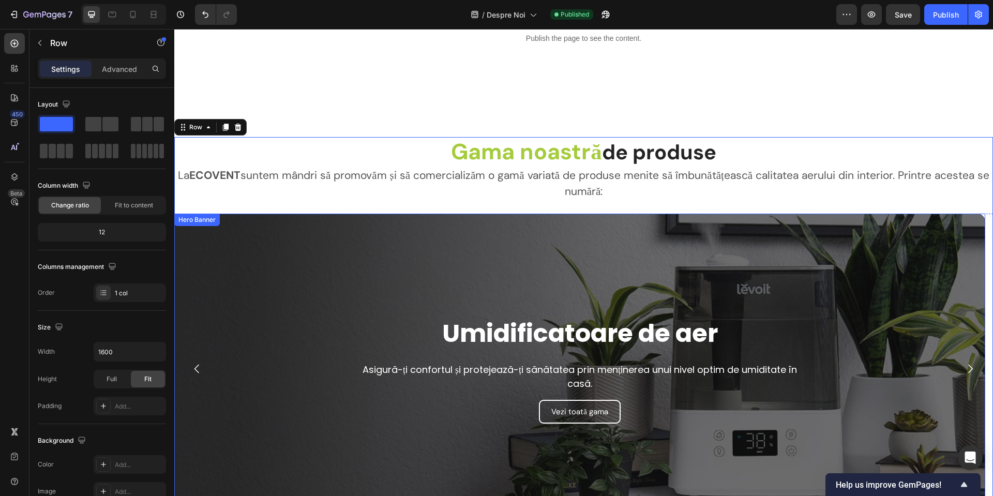
click at [200, 220] on div "Hero Banner" at bounding box center [196, 219] width 41 height 9
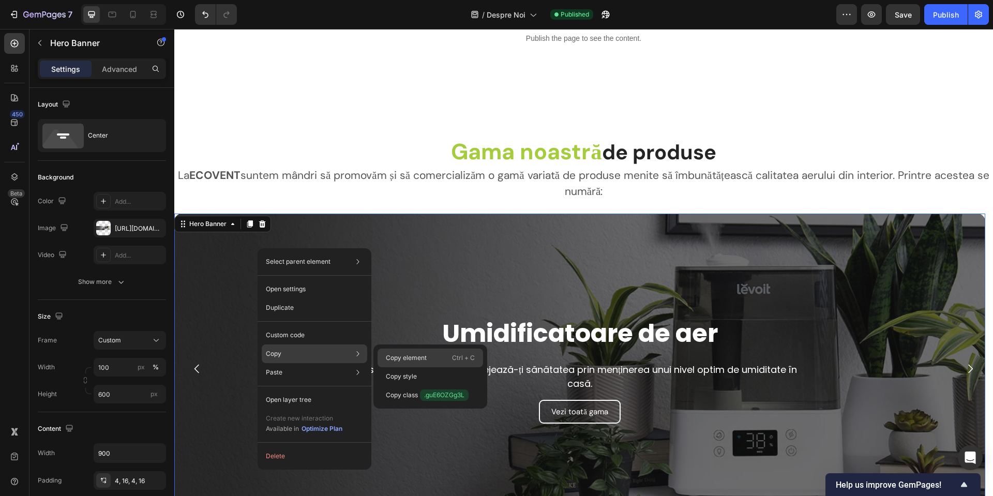
click at [398, 357] on p "Copy element" at bounding box center [406, 357] width 41 height 9
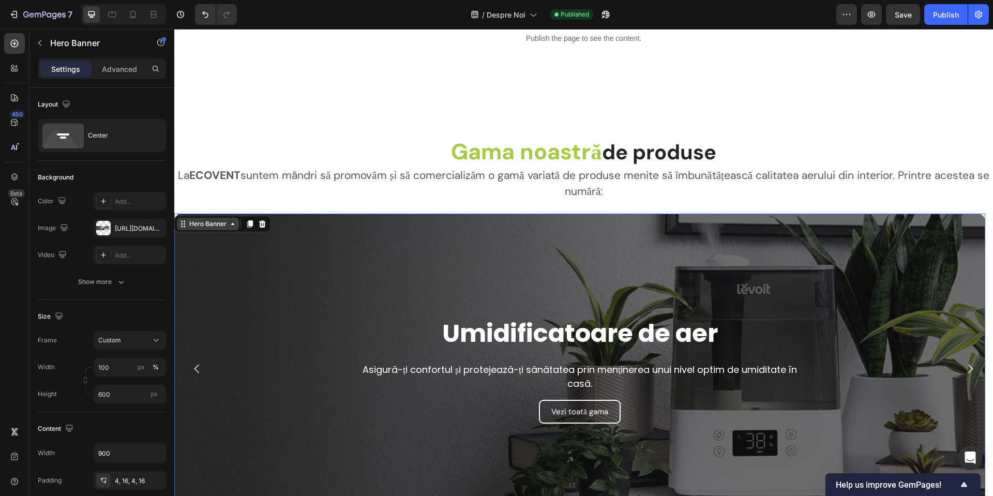
click at [222, 222] on div "Hero Banner" at bounding box center [207, 223] width 41 height 9
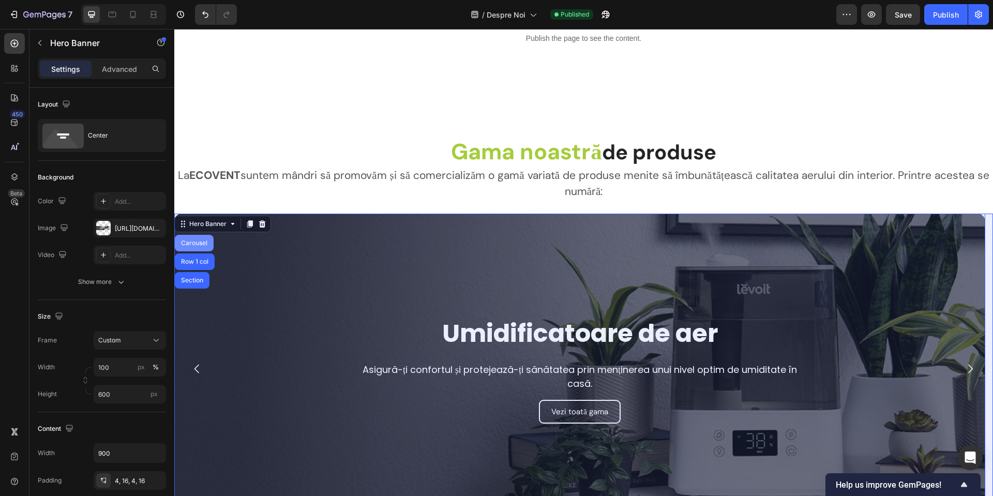
click at [204, 247] on div "Carousel" at bounding box center [194, 243] width 39 height 17
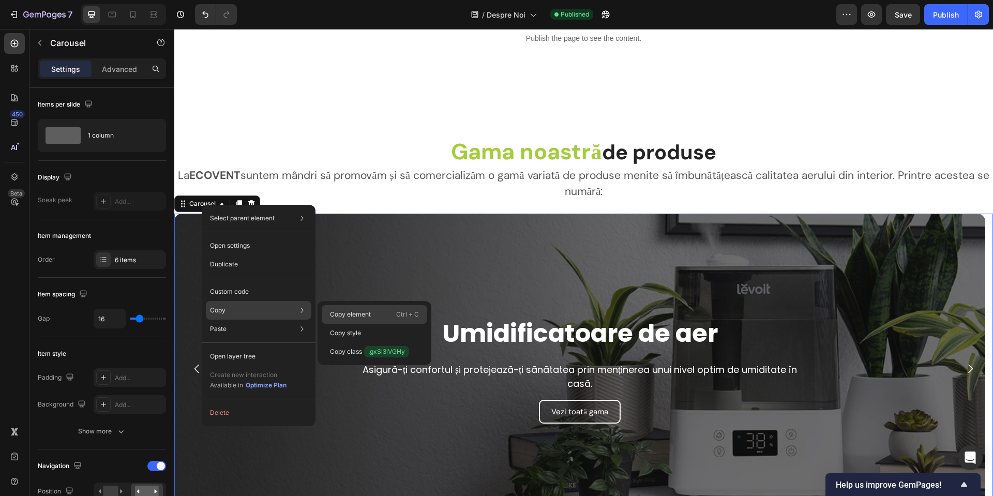
click at [354, 309] on div "Copy element Ctrl + C" at bounding box center [374, 314] width 105 height 19
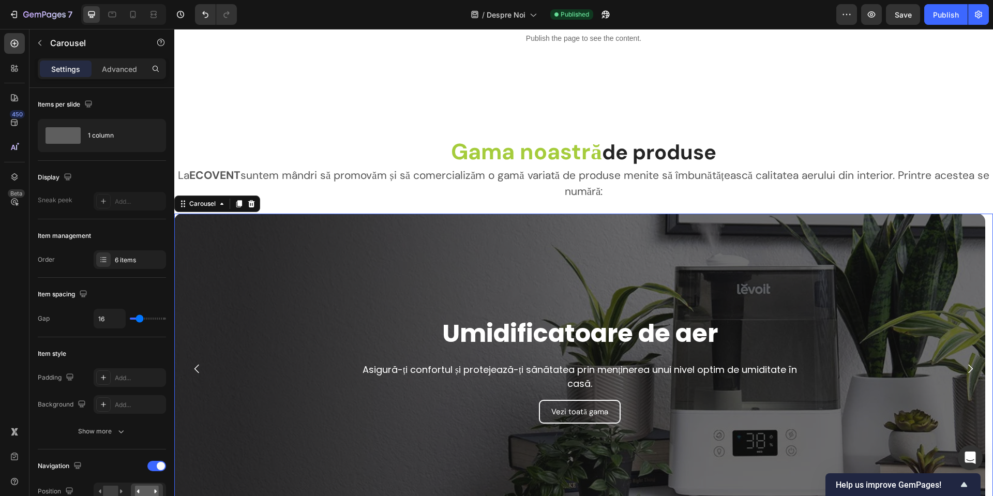
click at [197, 364] on icon "Carousel Back Arrow" at bounding box center [197, 368] width 12 height 12
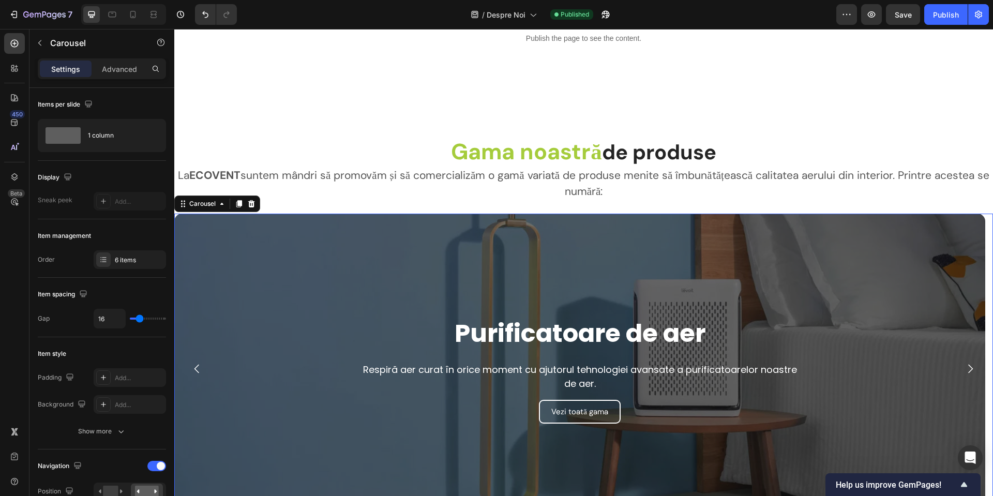
click at [197, 364] on icon "Carousel Back Arrow" at bounding box center [197, 368] width 12 height 12
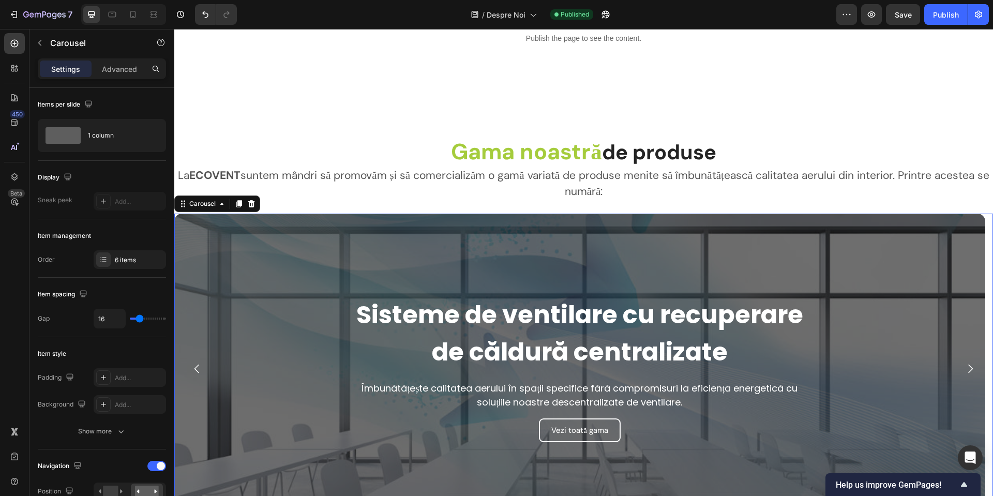
click at [197, 364] on icon "Carousel Back Arrow" at bounding box center [197, 368] width 12 height 12
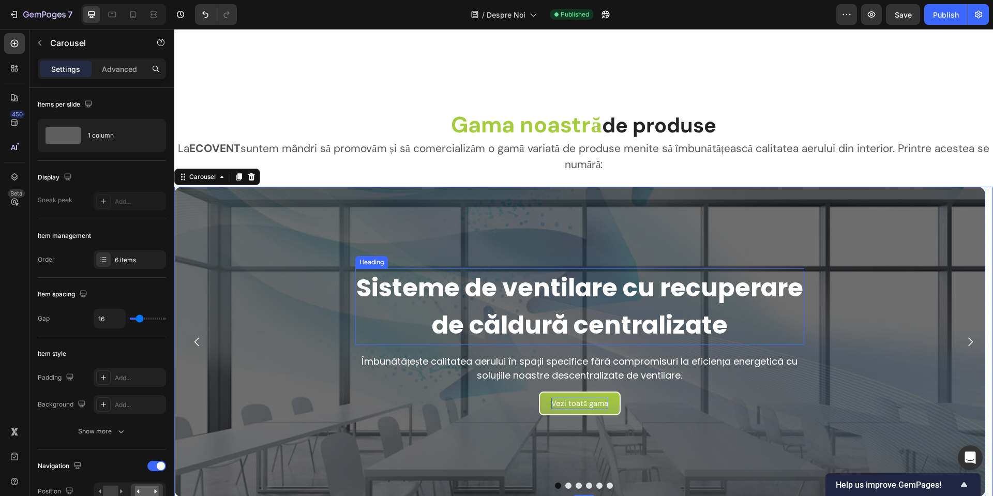
scroll to position [1839, 0]
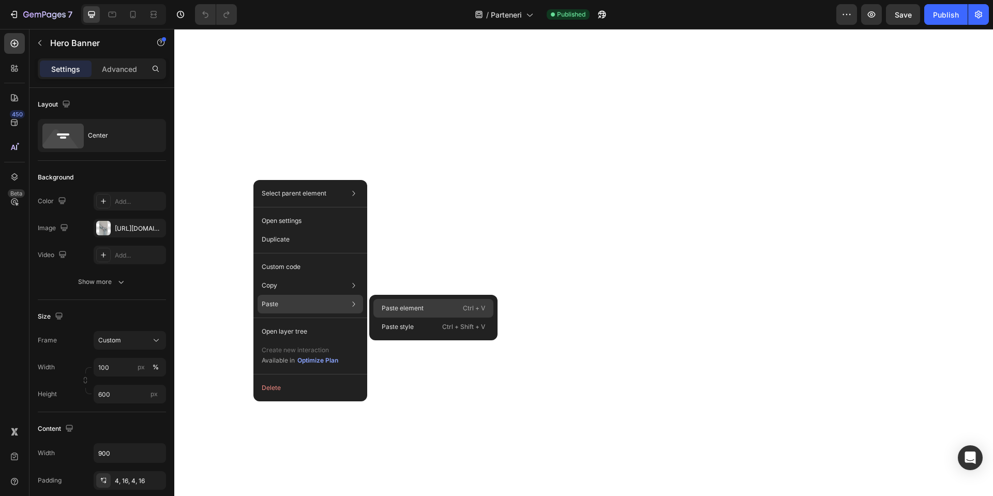
click at [415, 308] on p "Paste element" at bounding box center [403, 307] width 42 height 9
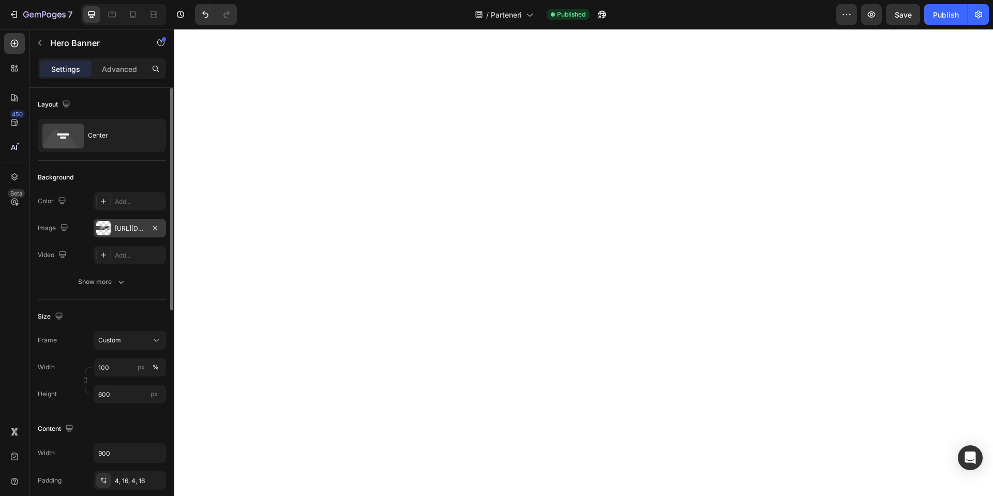
click at [136, 226] on div "[URL][DOMAIN_NAME]" at bounding box center [130, 228] width 30 height 9
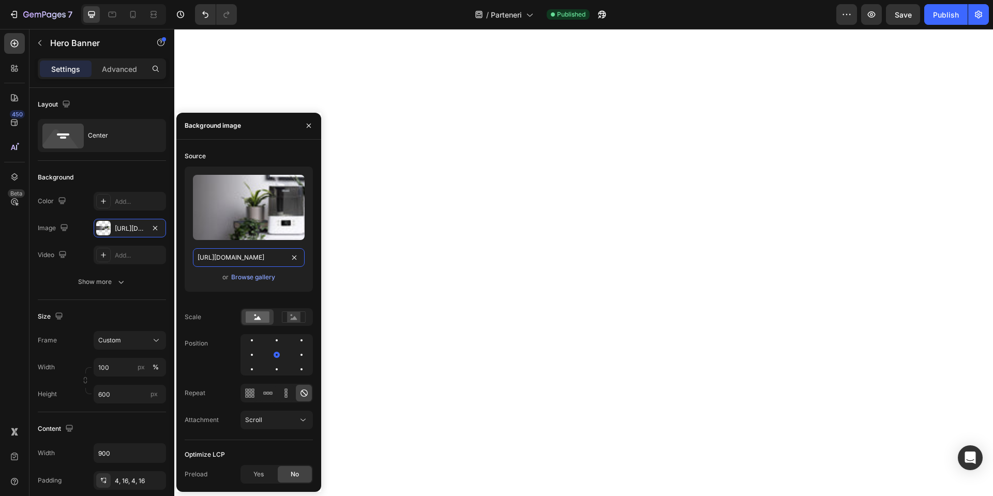
click at [255, 256] on input "[URL][DOMAIN_NAME]" at bounding box center [249, 257] width 112 height 19
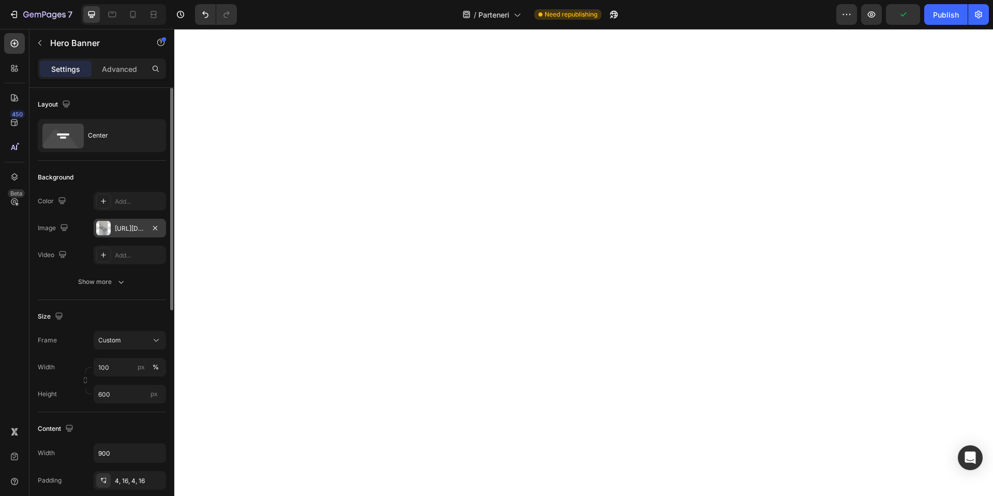
click at [132, 227] on div "[URL][DOMAIN_NAME]" at bounding box center [130, 228] width 30 height 9
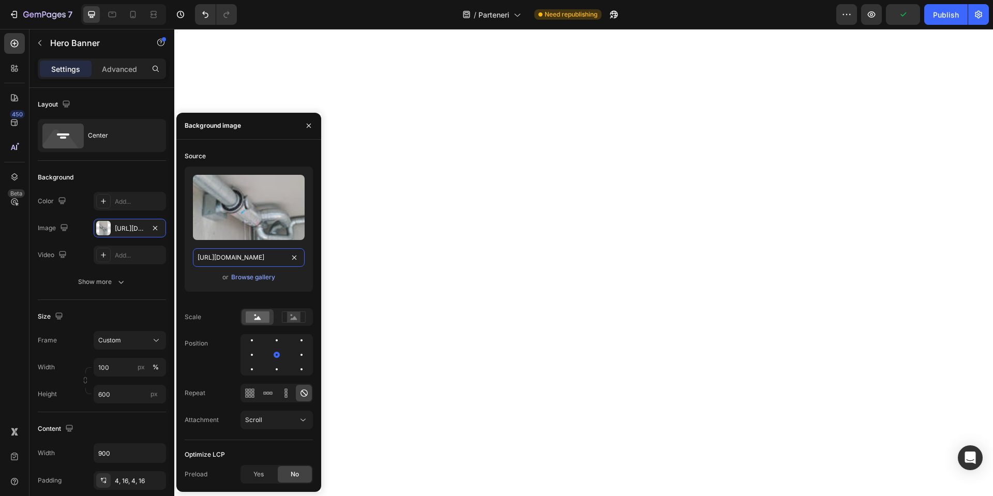
click at [235, 256] on input "[URL][DOMAIN_NAME]" at bounding box center [249, 257] width 112 height 19
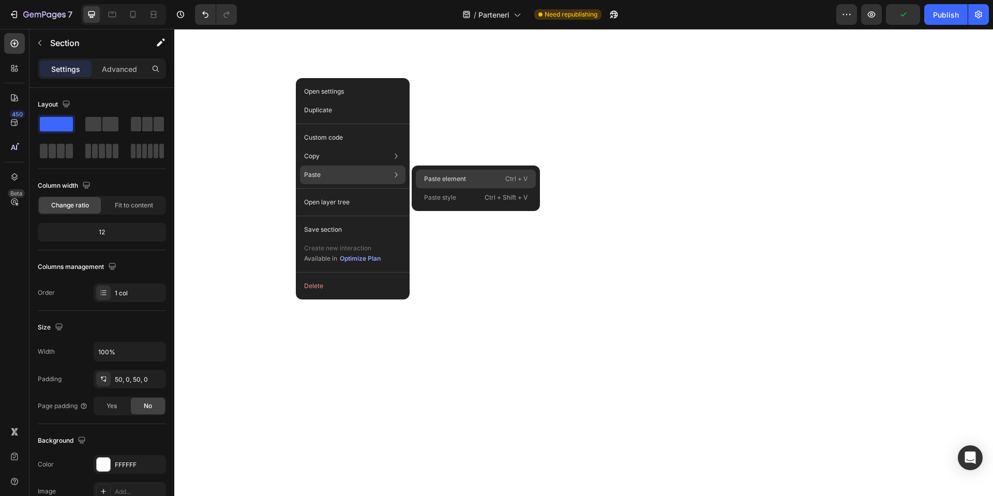
click at [430, 180] on p "Paste element" at bounding box center [445, 178] width 42 height 9
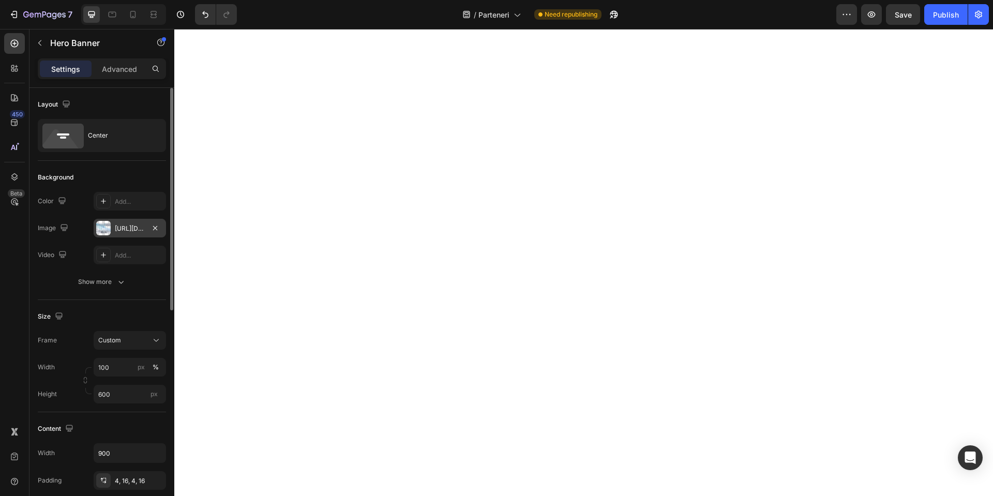
click at [119, 234] on div "[URL][DOMAIN_NAME]" at bounding box center [130, 228] width 72 height 19
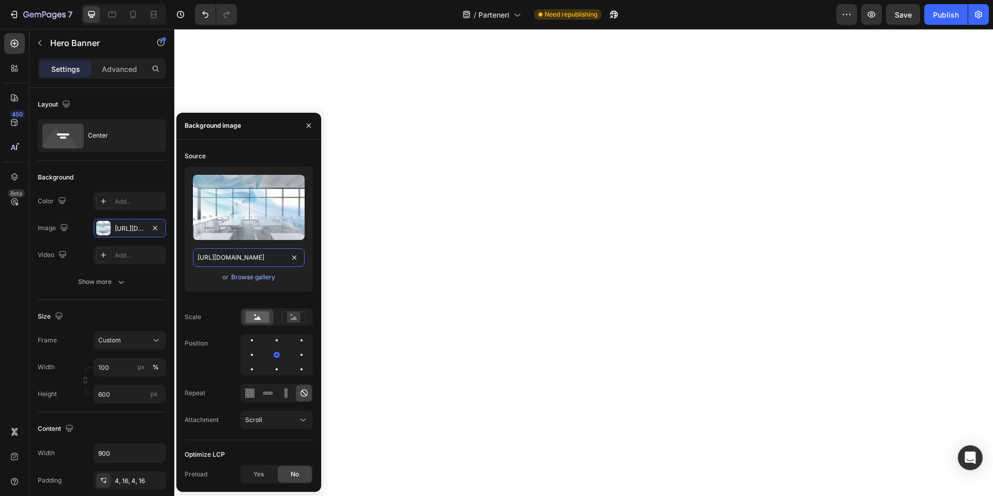
click at [249, 253] on input "[URL][DOMAIN_NAME]" at bounding box center [249, 257] width 112 height 19
paste input "Copy element from Gempages!"
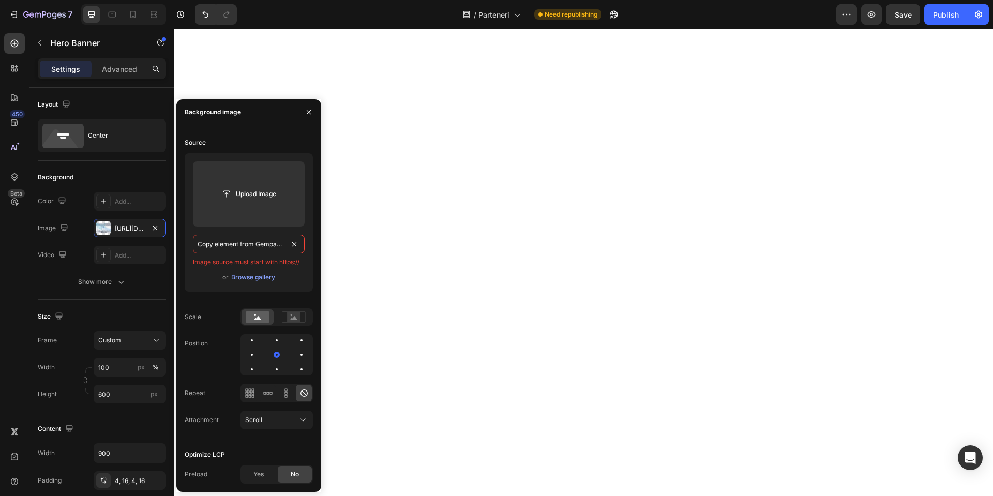
scroll to position [0, 5]
type input "[URL][DOMAIN_NAME]"
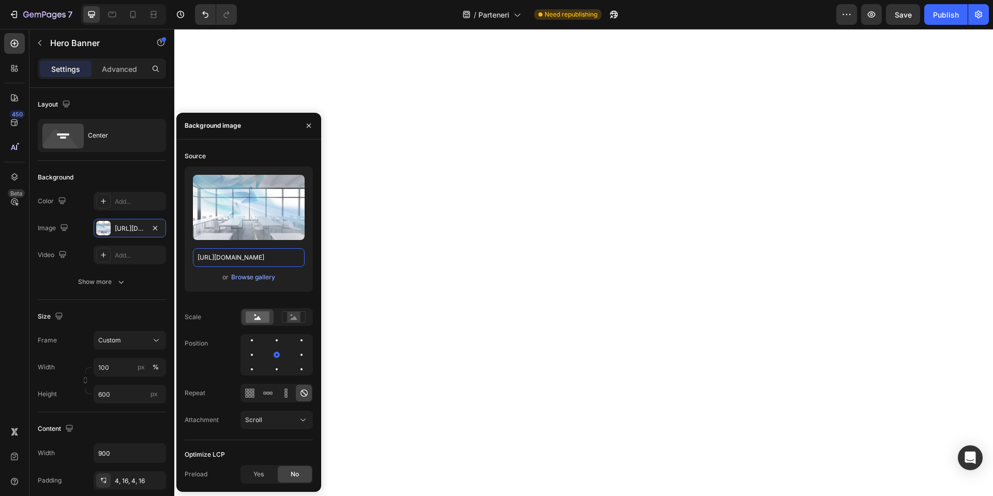
scroll to position [0, 0]
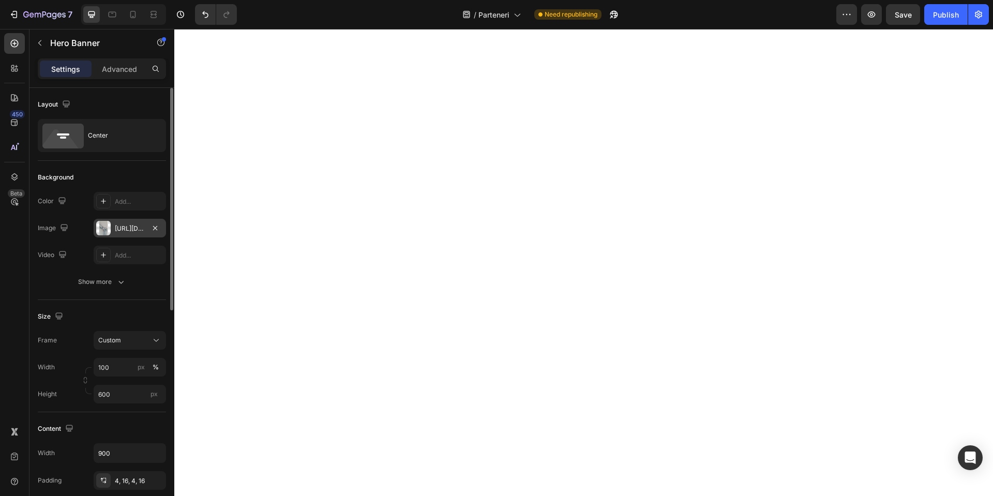
click at [130, 229] on div "[URL][DOMAIN_NAME]" at bounding box center [130, 228] width 30 height 9
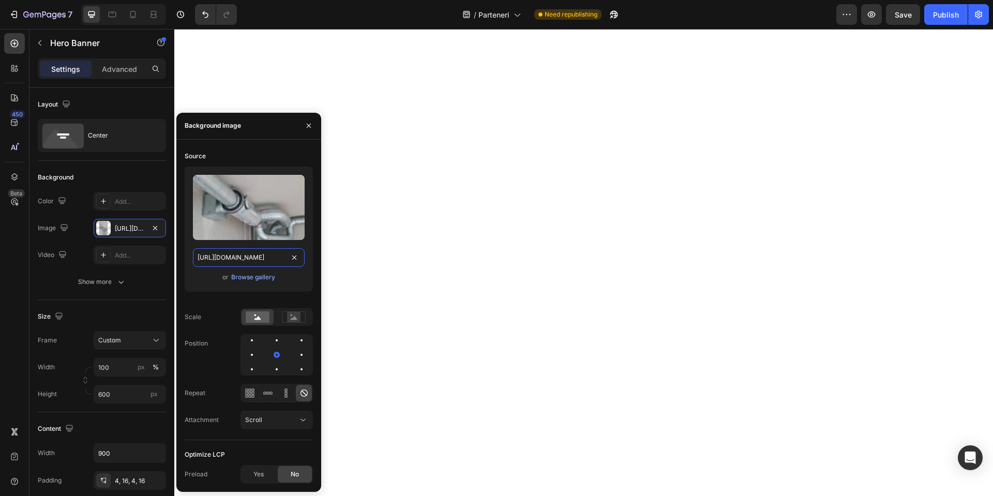
click at [250, 265] on input "[URL][DOMAIN_NAME]" at bounding box center [249, 257] width 112 height 19
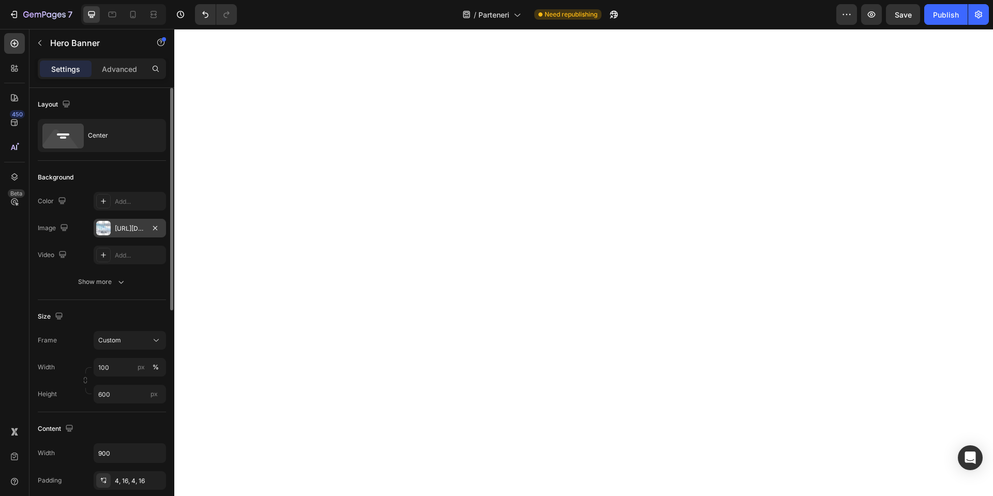
click at [135, 225] on div "[URL][DOMAIN_NAME]" at bounding box center [130, 228] width 30 height 9
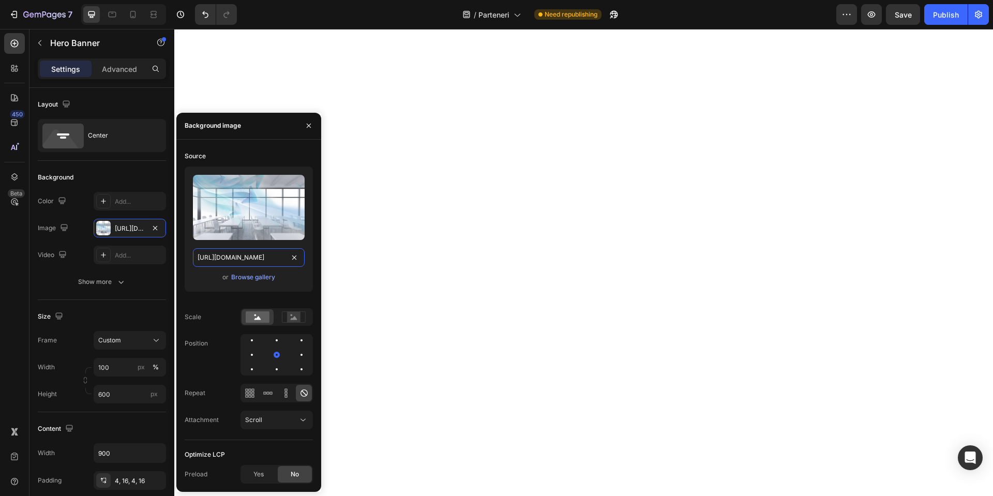
click at [229, 257] on input "[URL][DOMAIN_NAME]" at bounding box center [249, 257] width 112 height 19
paste input "20230922_152118-scaled_jpg.webp"
type input "[URL][DOMAIN_NAME]"
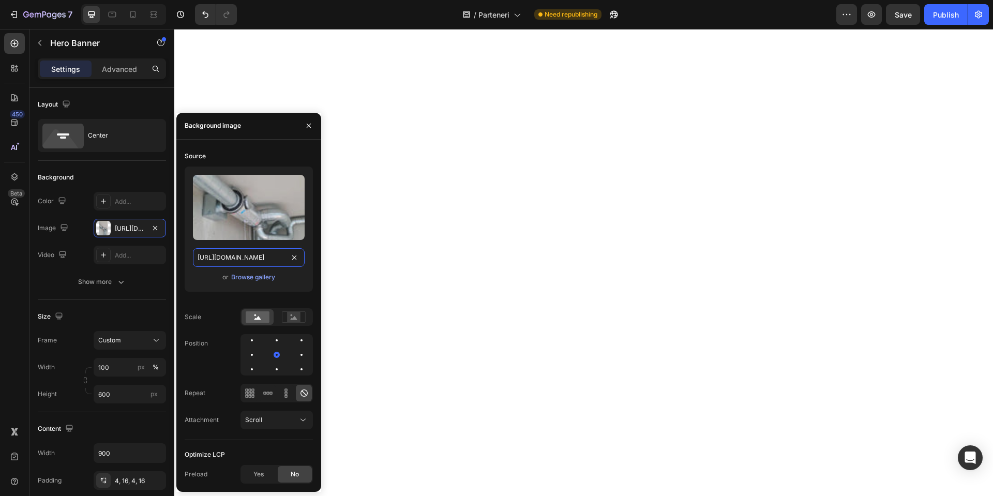
scroll to position [0, 178]
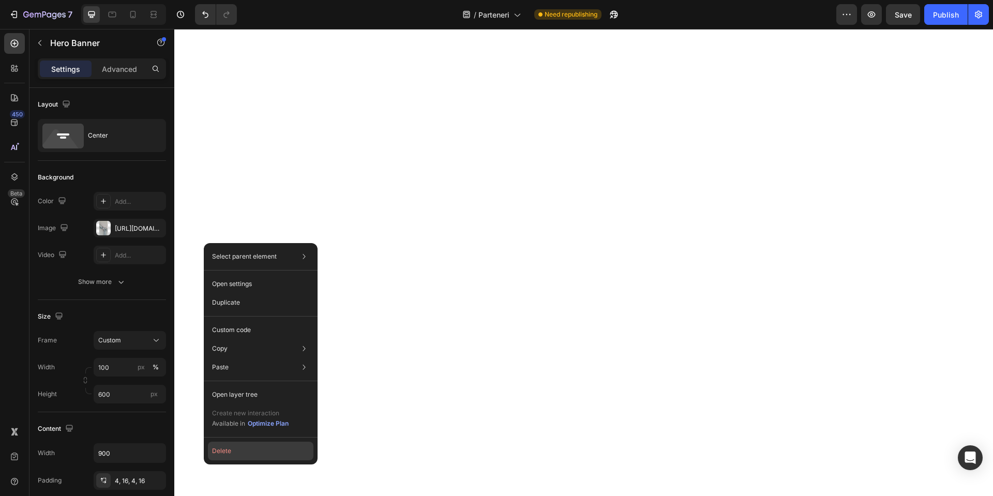
click at [241, 447] on button "Delete" at bounding box center [260, 451] width 105 height 19
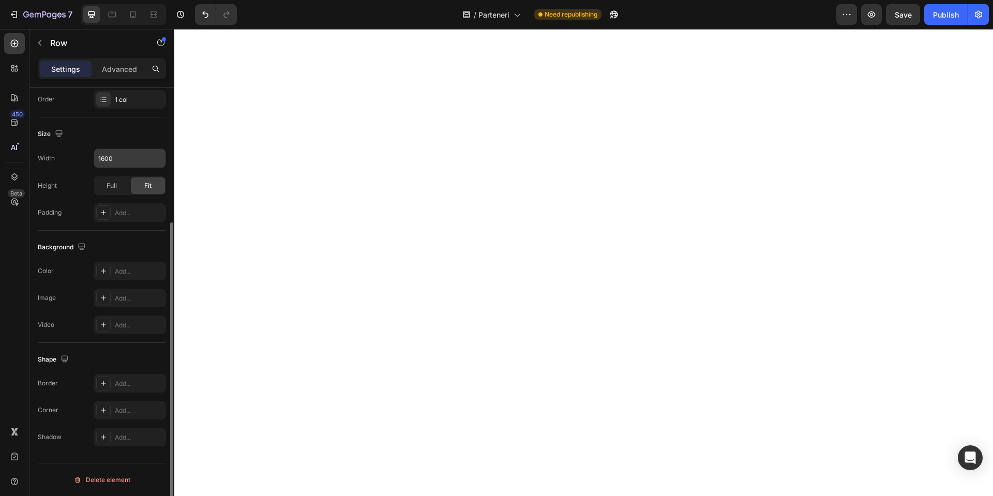
scroll to position [0, 0]
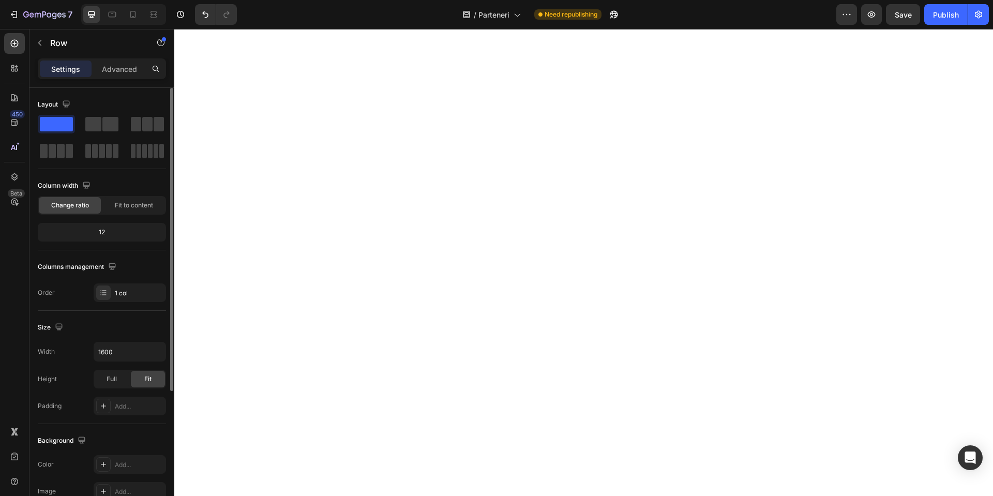
click at [108, 79] on div "Settings Advanced" at bounding box center [101, 72] width 145 height 29
click at [109, 74] on div "Advanced" at bounding box center [120, 68] width 52 height 17
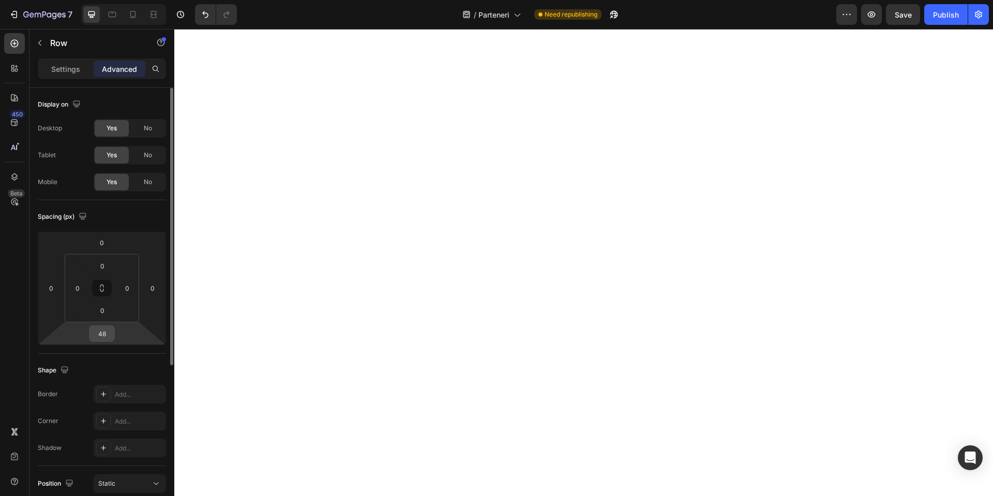
click at [108, 332] on input "48" at bounding box center [102, 334] width 21 height 16
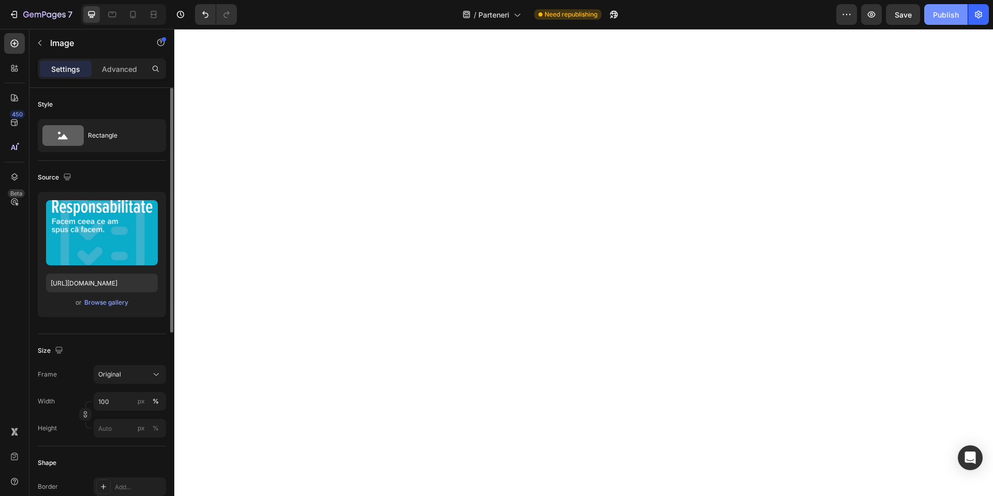
click at [940, 14] on div "Publish" at bounding box center [946, 14] width 26 height 11
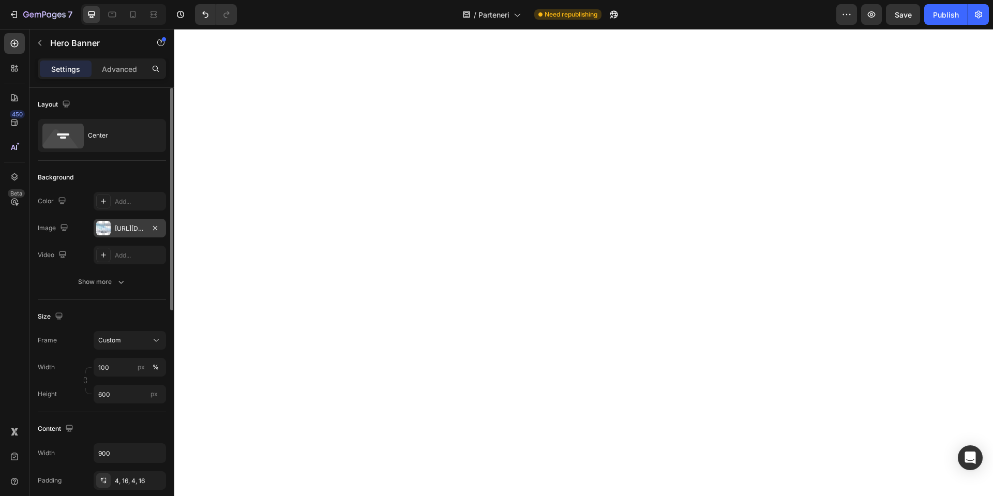
click at [121, 230] on div "[URL][DOMAIN_NAME]" at bounding box center [130, 228] width 30 height 9
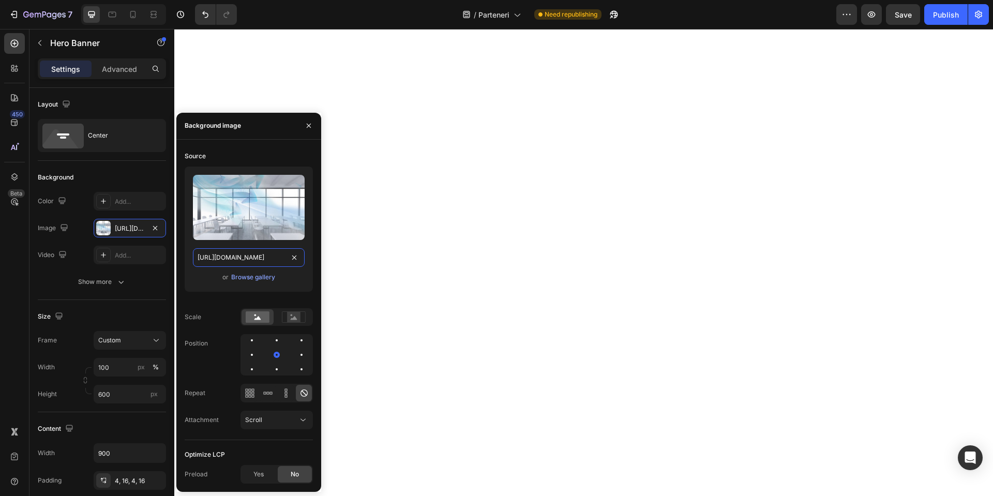
click at [224, 257] on input "[URL][DOMAIN_NAME]" at bounding box center [249, 257] width 112 height 19
paste input "556de085-ddfb-4813-be92-07b4ffd19641.webp"
type input "https://cdn.shopify.com/s/files/1/0951/0941/5241/files/gempages_574356313203540…"
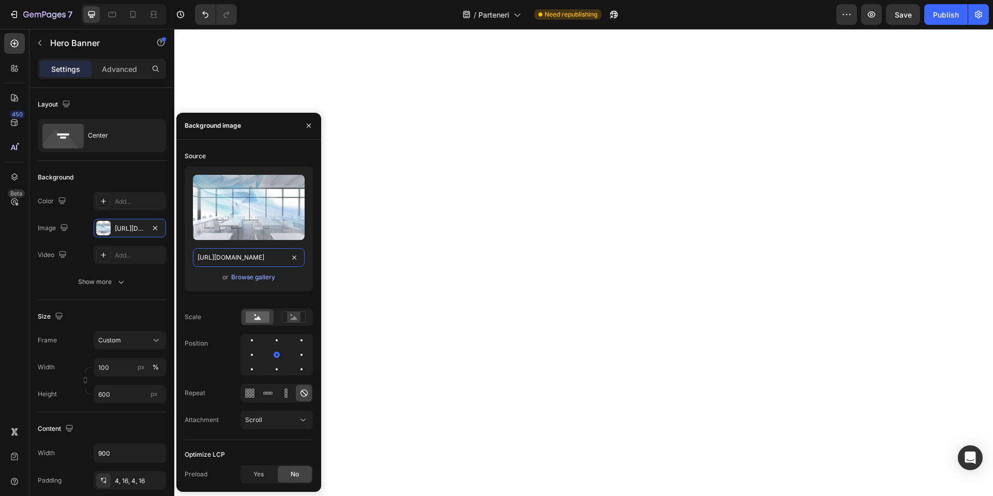
scroll to position [0, 319]
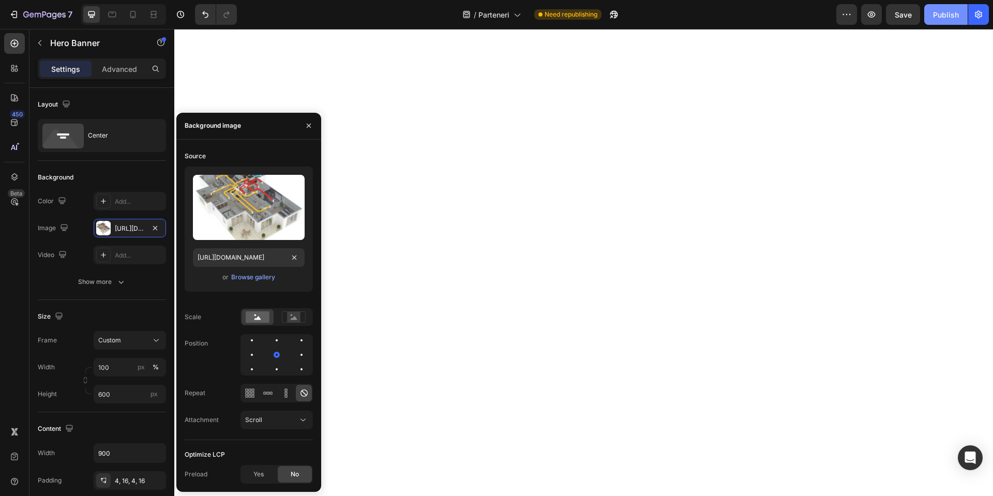
click at [945, 16] on div "Publish" at bounding box center [946, 14] width 26 height 11
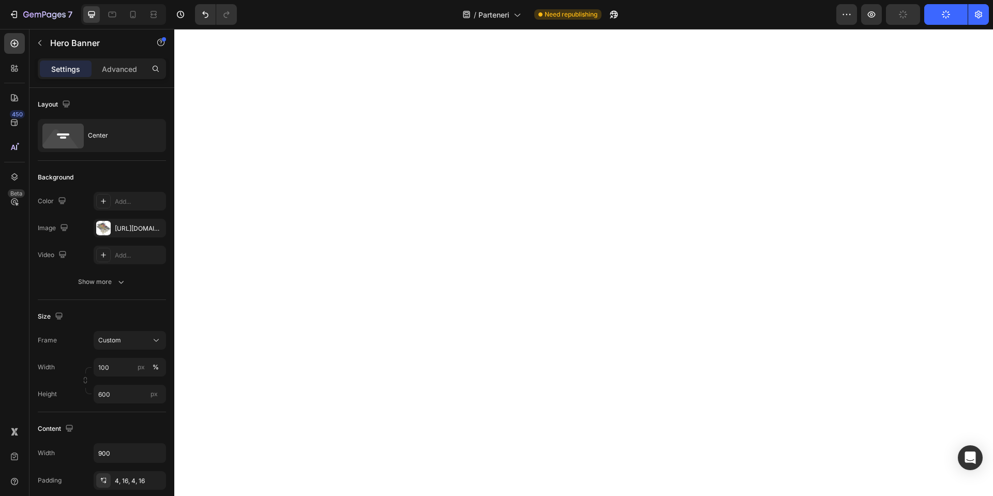
scroll to position [0, 0]
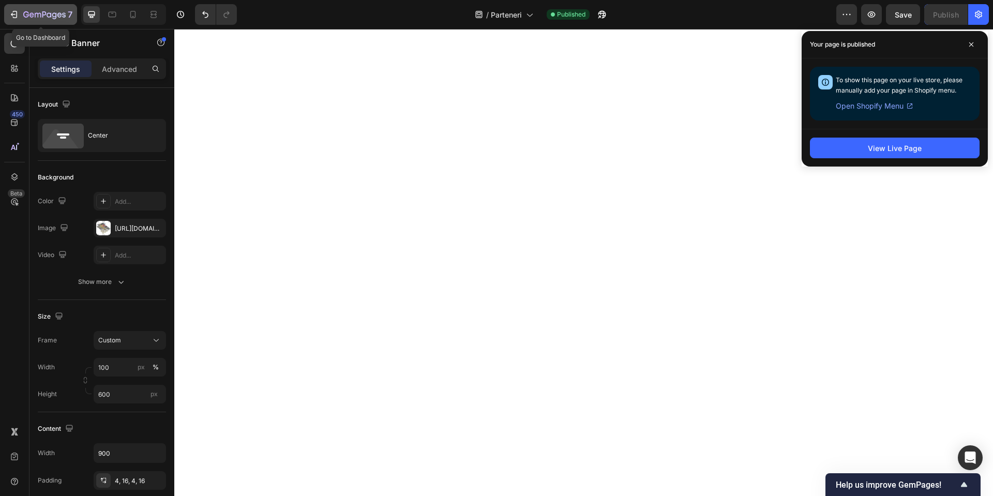
click at [34, 20] on div "7" at bounding box center [47, 14] width 49 height 12
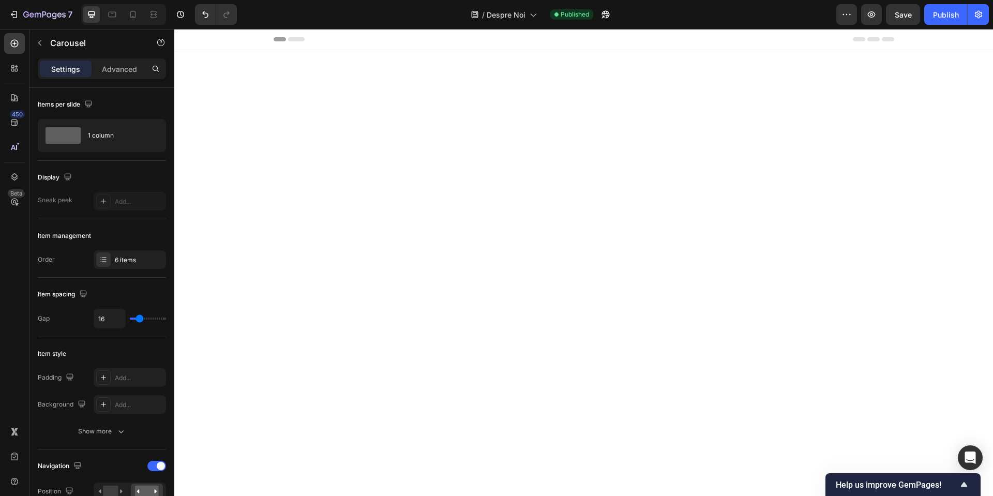
scroll to position [1839, 0]
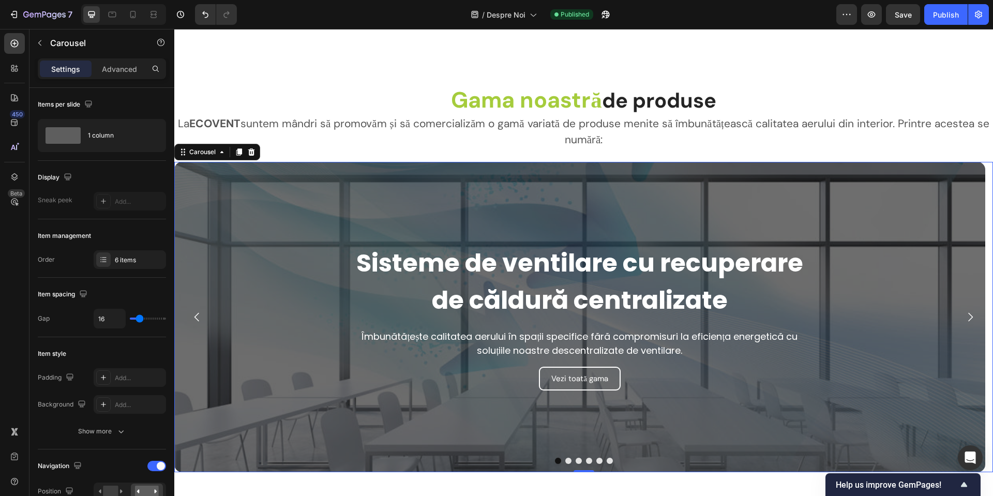
click at [964, 315] on icon "Carousel Next Arrow" at bounding box center [970, 317] width 12 height 12
click at [611, 299] on strong "Sisteme de ventilare cu recuperare de căldură centralizate" at bounding box center [579, 282] width 447 height 72
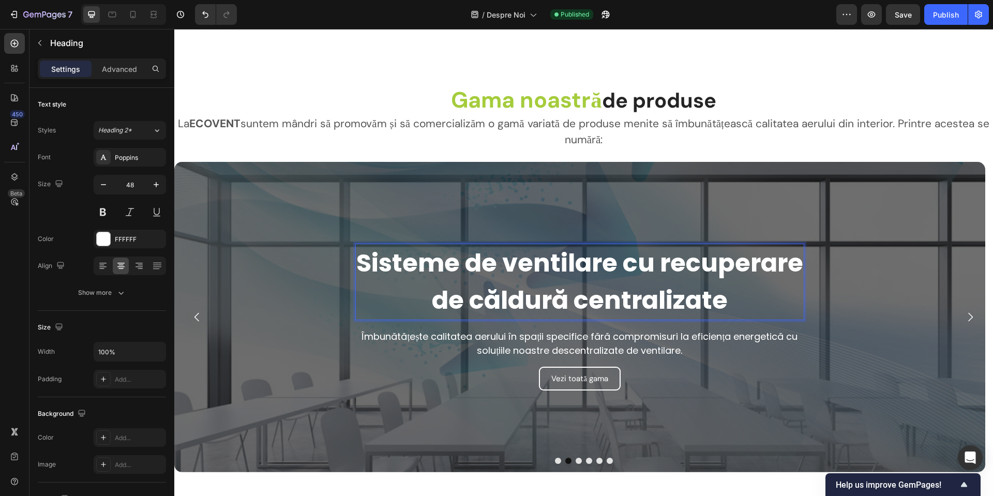
click at [584, 297] on strong "Sisteme de ventilare cu recuperare de căldură centralizate" at bounding box center [579, 282] width 447 height 72
click at [580, 298] on strong "Sisteme de ventilare cu recuperare de căldură centralizate" at bounding box center [579, 282] width 447 height 72
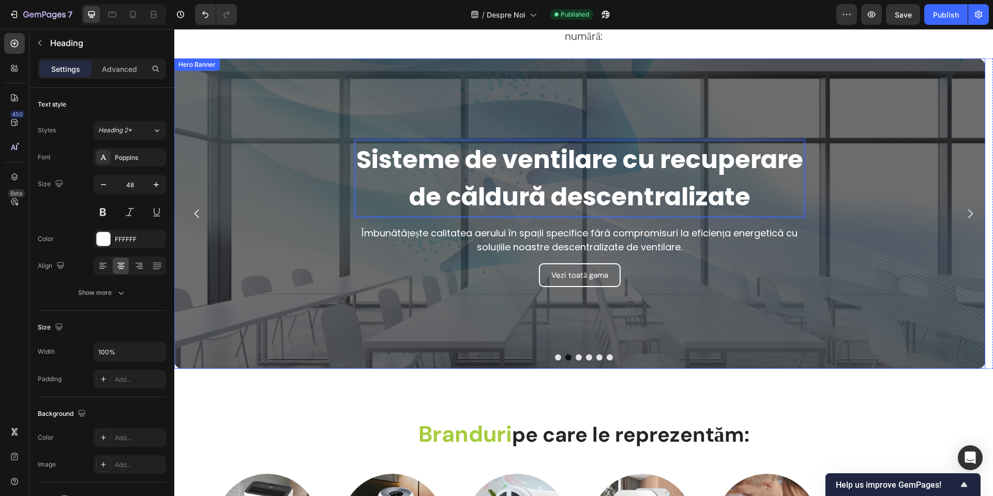
click at [565, 360] on button "Dot" at bounding box center [568, 357] width 6 height 6
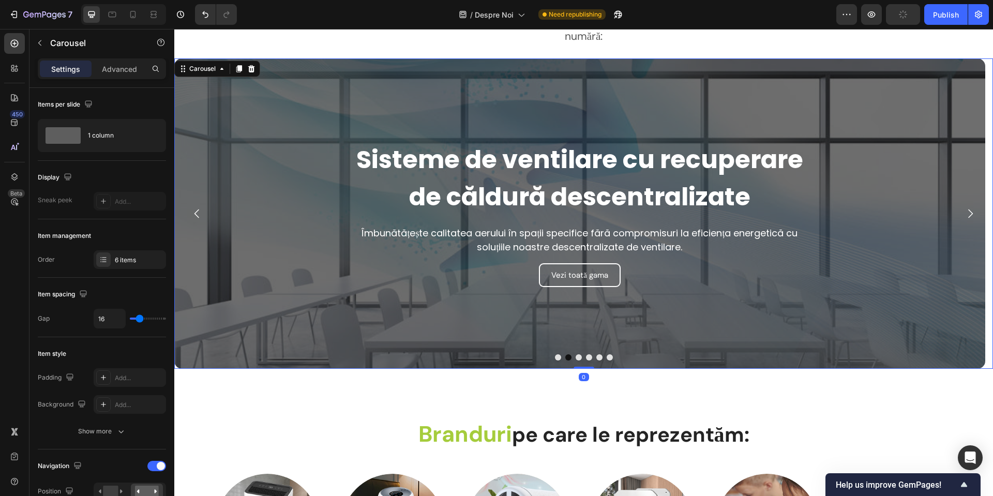
click at [328, 185] on div "Overlay" at bounding box center [579, 213] width 811 height 310
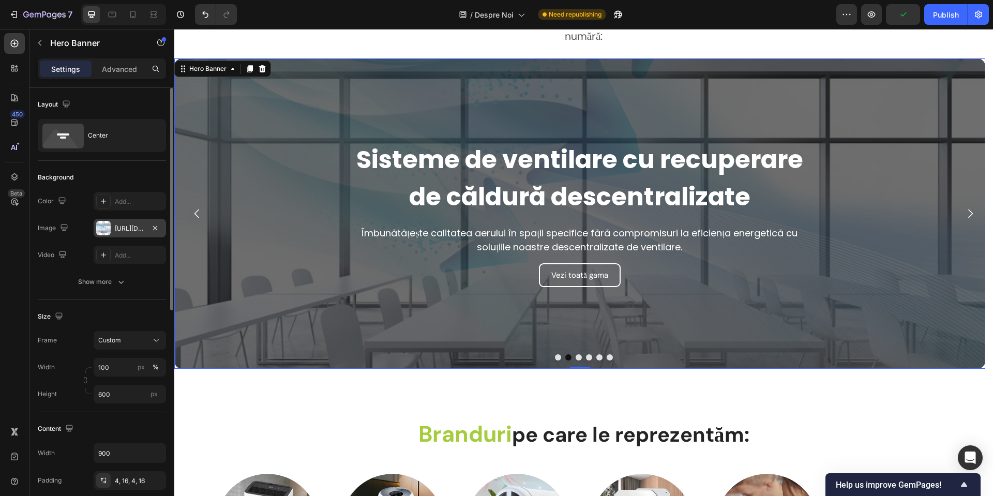
click at [128, 222] on div "[URL][DOMAIN_NAME]" at bounding box center [130, 228] width 72 height 19
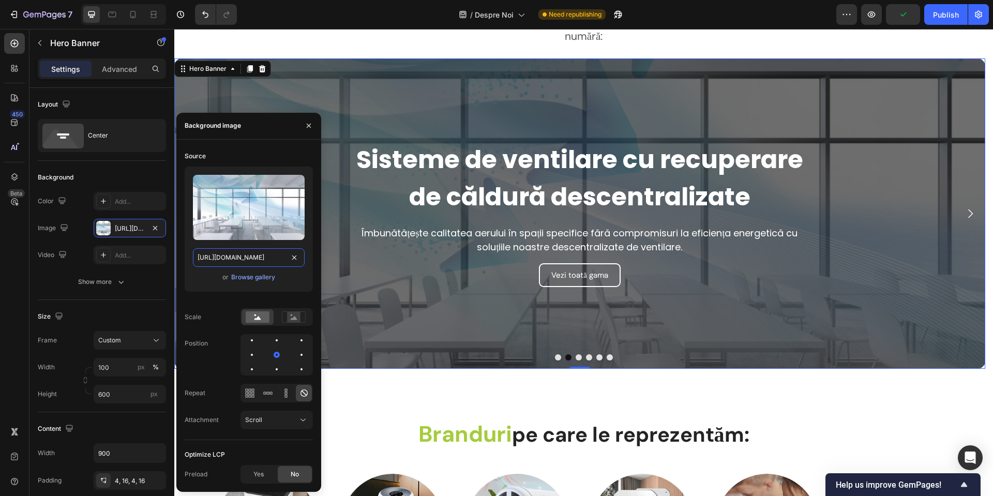
click at [231, 254] on input "[URL][DOMAIN_NAME]" at bounding box center [249, 257] width 112 height 19
paste input "20230922_152118-scaled_jpg.webp"
type input "[URL][DOMAIN_NAME]"
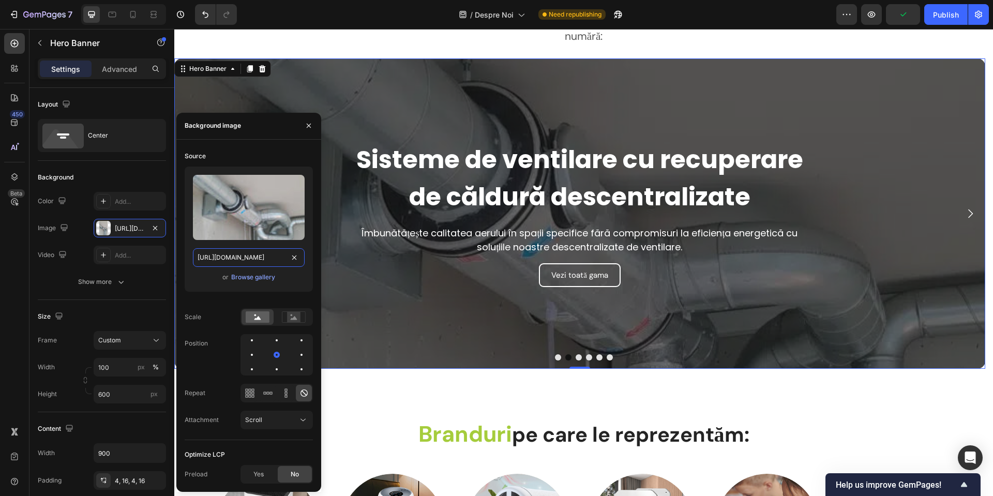
scroll to position [0, 178]
click at [939, 18] on div "Publish" at bounding box center [946, 14] width 26 height 11
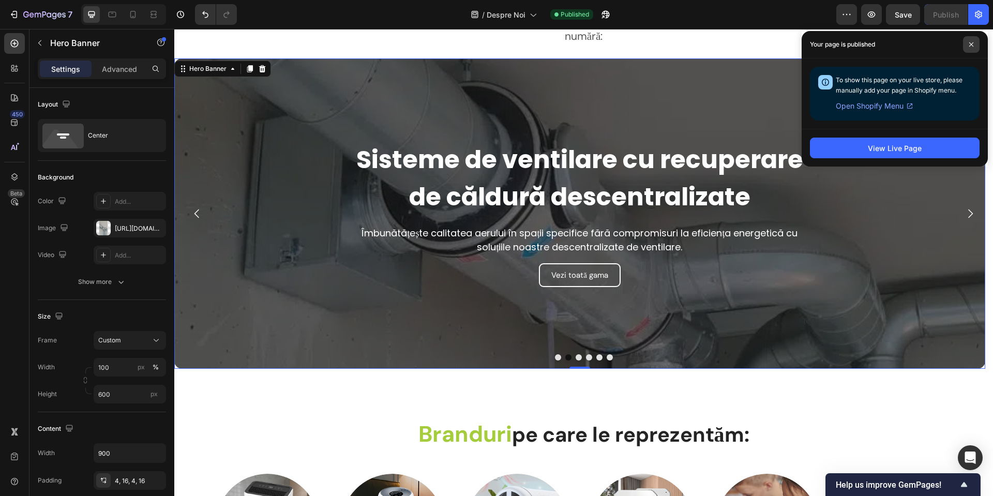
click at [975, 40] on span at bounding box center [971, 44] width 17 height 17
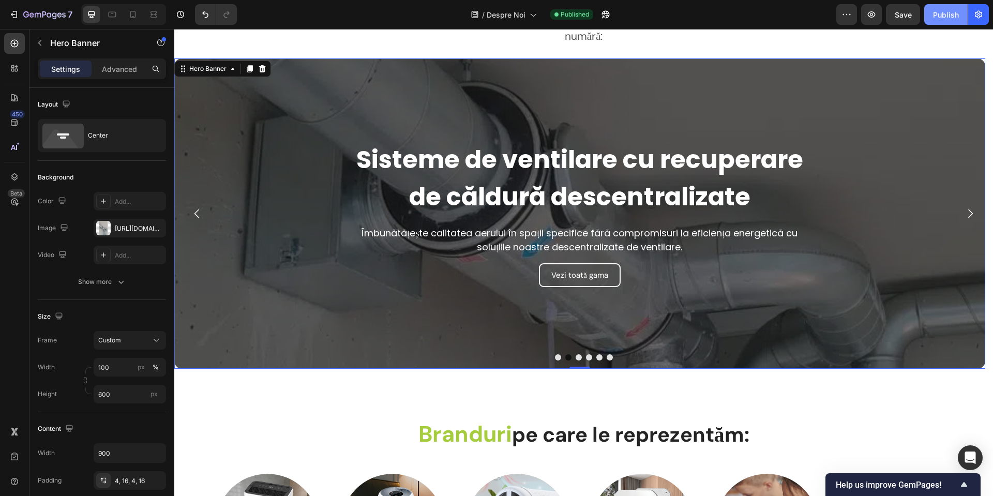
click at [949, 19] on div "Publish" at bounding box center [946, 14] width 26 height 11
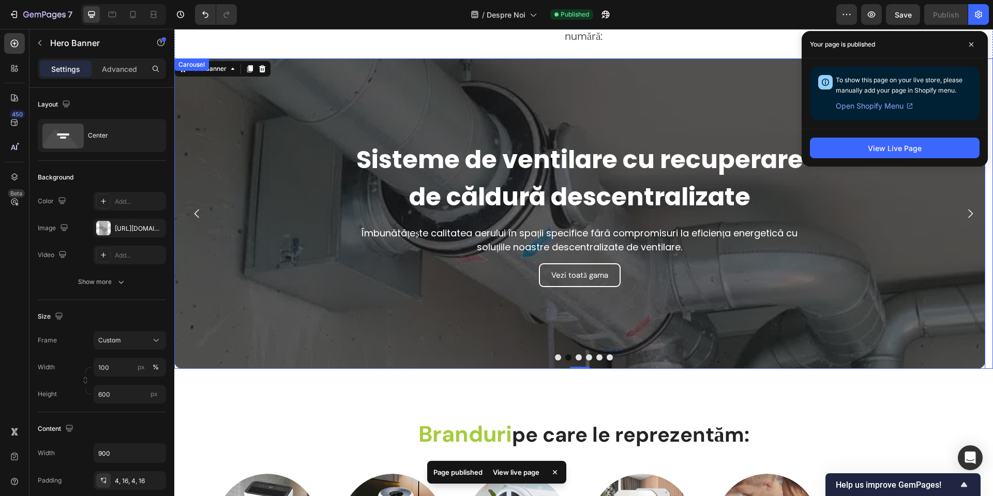
click at [555, 355] on button "Dot" at bounding box center [558, 357] width 6 height 6
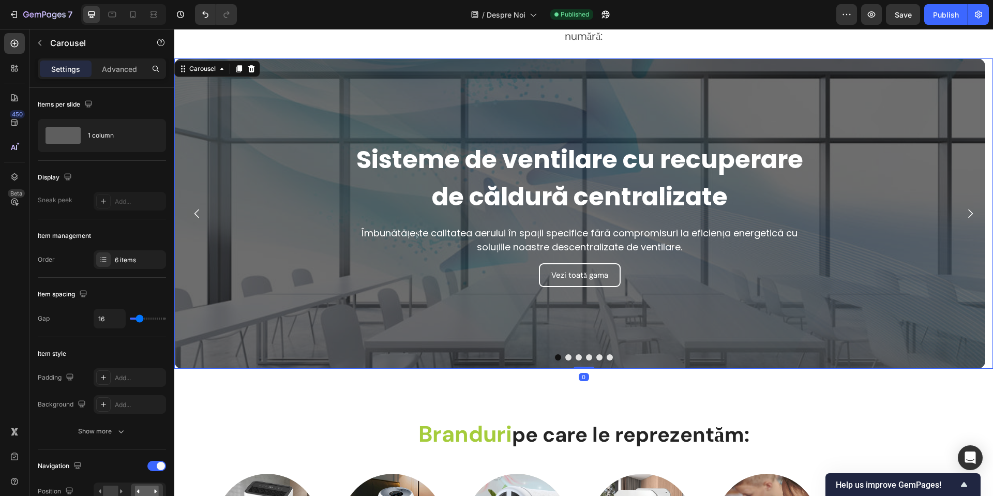
click at [329, 184] on div "Overlay" at bounding box center [579, 213] width 811 height 310
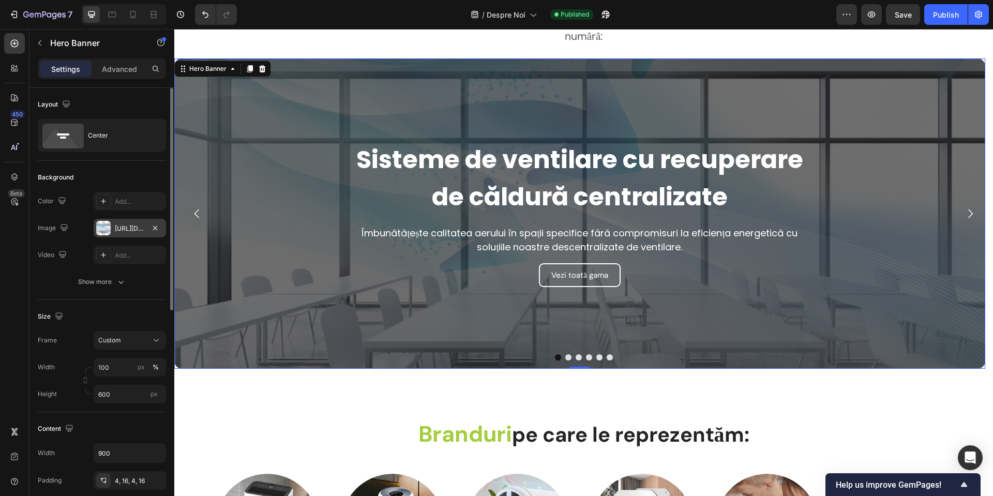
click at [125, 230] on div "[URL][DOMAIN_NAME]" at bounding box center [130, 228] width 30 height 9
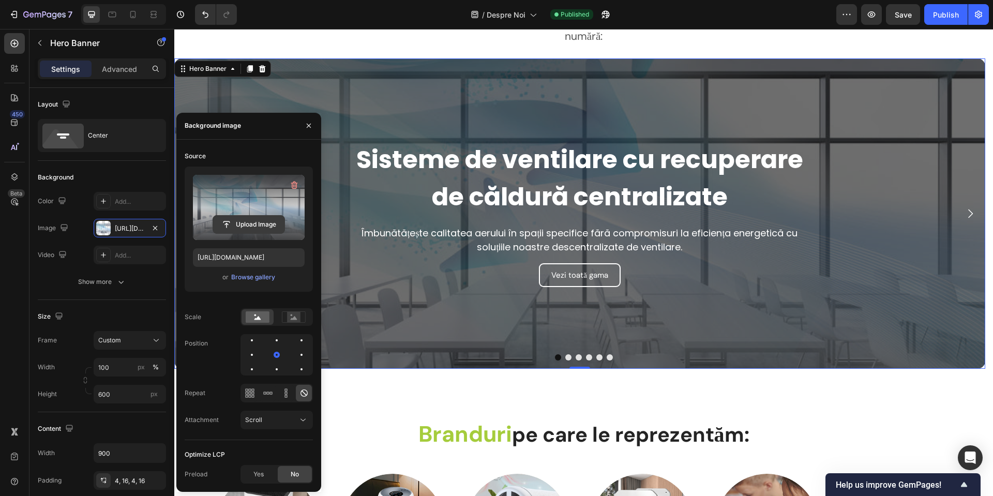
click at [238, 230] on input "file" at bounding box center [248, 225] width 71 height 18
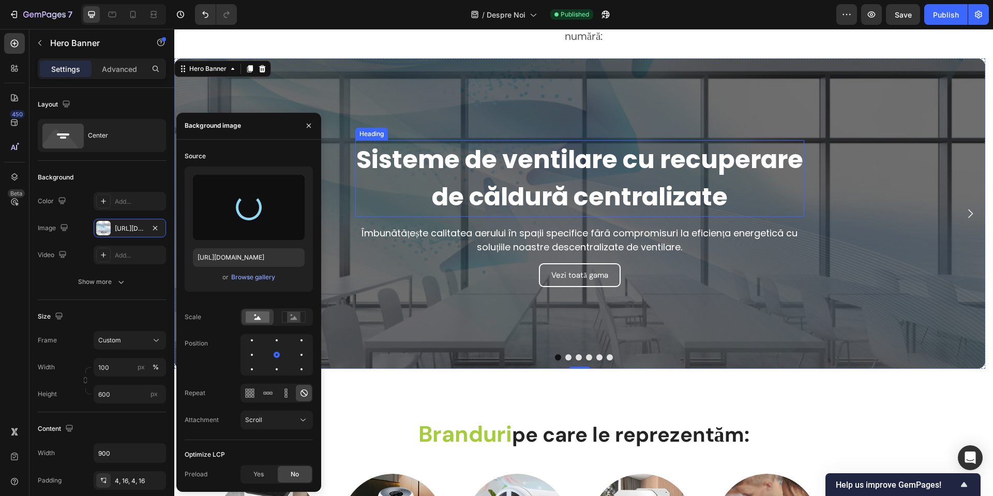
type input "https://cdn.shopify.com/s/files/1/0951/0941/5241/files/gempages_574356313203540…"
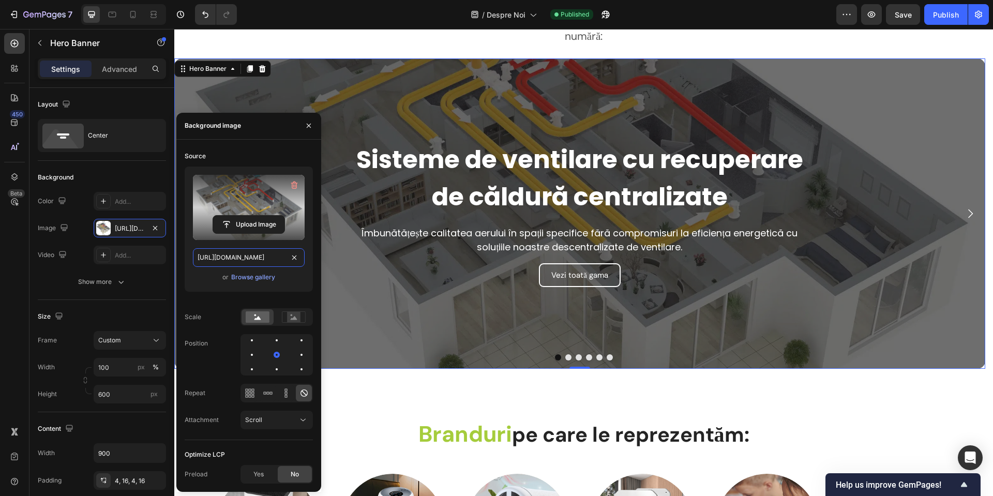
click at [254, 256] on input "https://cdn.shopify.com/s/files/1/0951/0941/5241/files/gempages_574356313203540…" at bounding box center [249, 257] width 112 height 19
click at [948, 16] on div "Publish" at bounding box center [946, 14] width 26 height 11
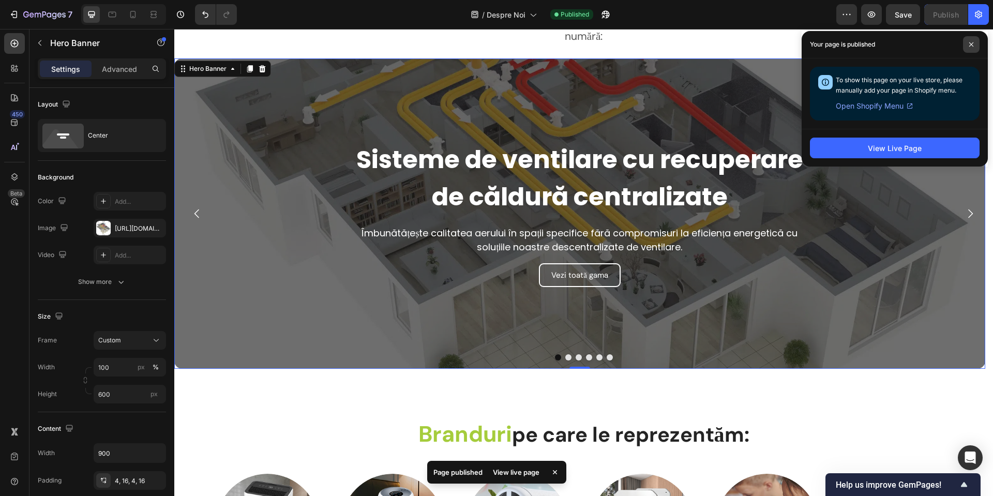
click at [971, 45] on icon at bounding box center [970, 44] width 5 height 5
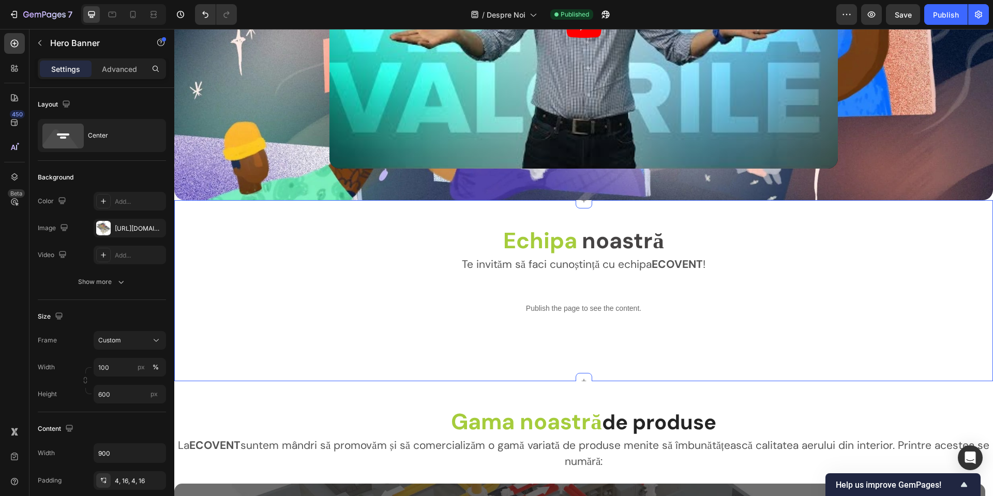
scroll to position [1519, 0]
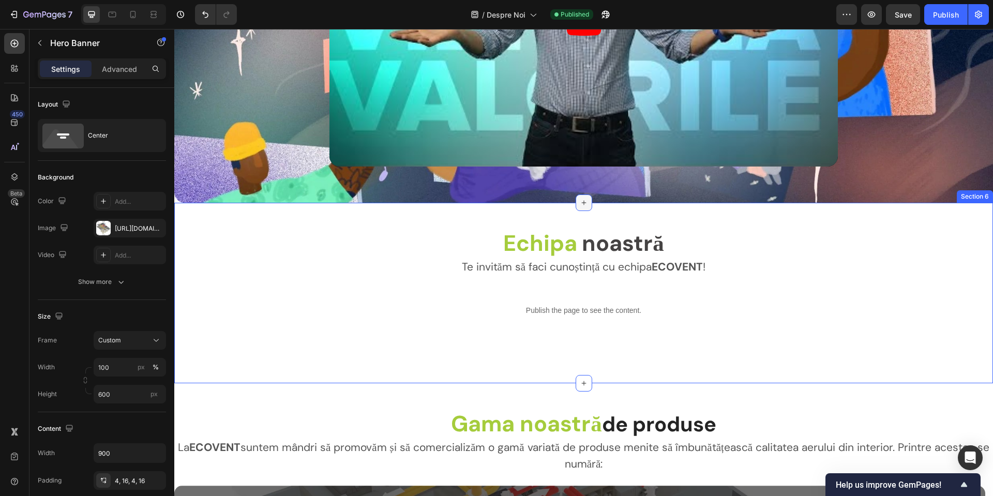
click at [580, 202] on icon at bounding box center [584, 203] width 8 height 8
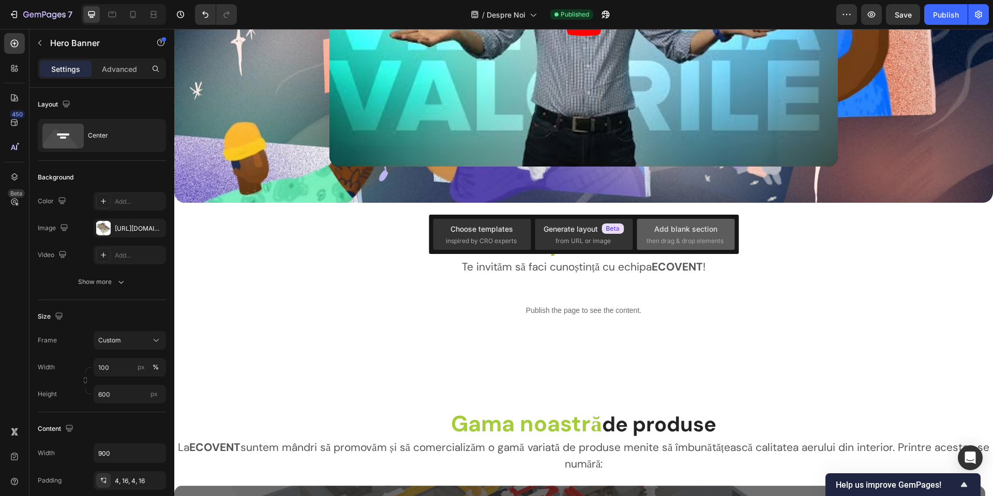
click at [709, 229] on div "Add blank section" at bounding box center [685, 228] width 63 height 11
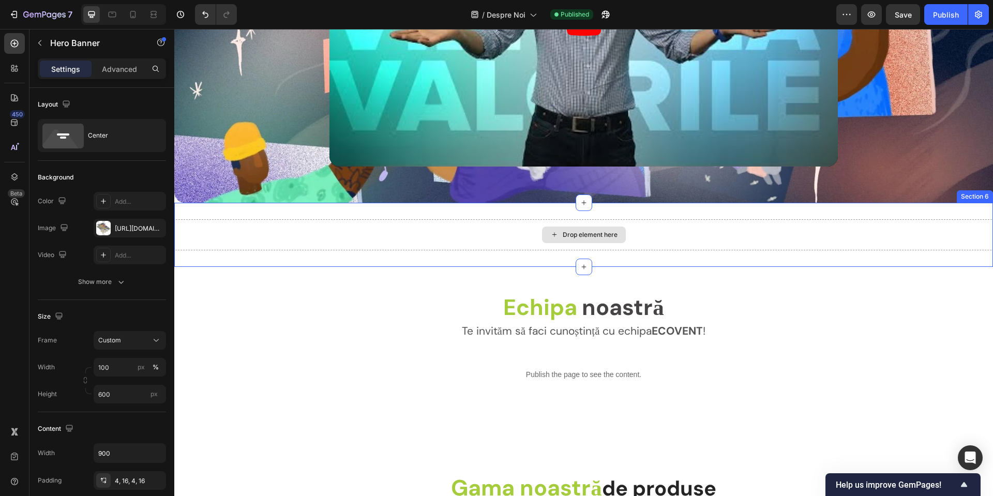
click at [594, 231] on div "Drop element here" at bounding box center [590, 235] width 55 height 8
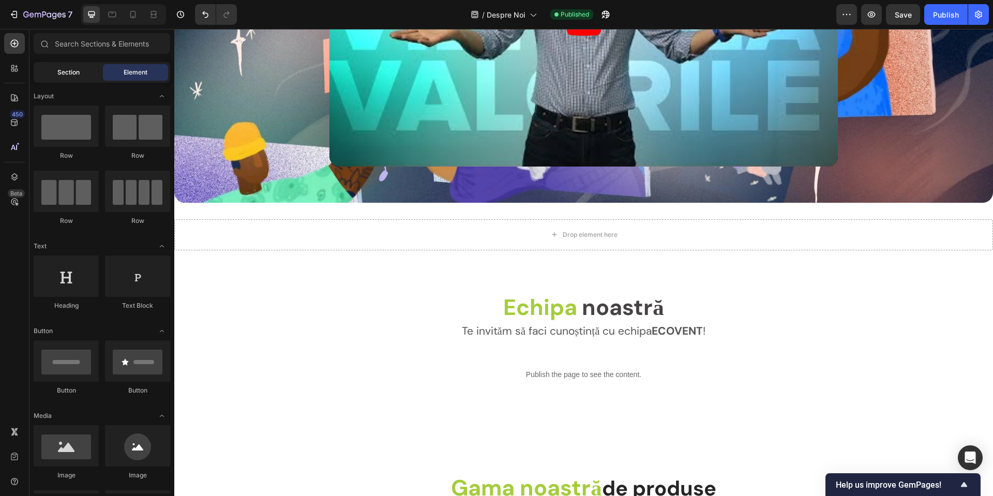
click at [82, 74] on div "Section" at bounding box center [68, 72] width 65 height 17
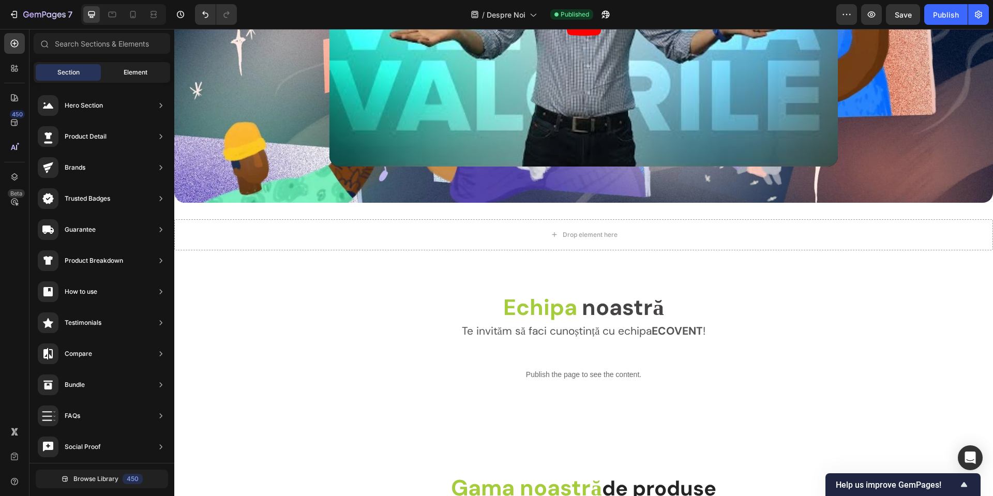
click at [109, 67] on div "Element" at bounding box center [135, 72] width 65 height 17
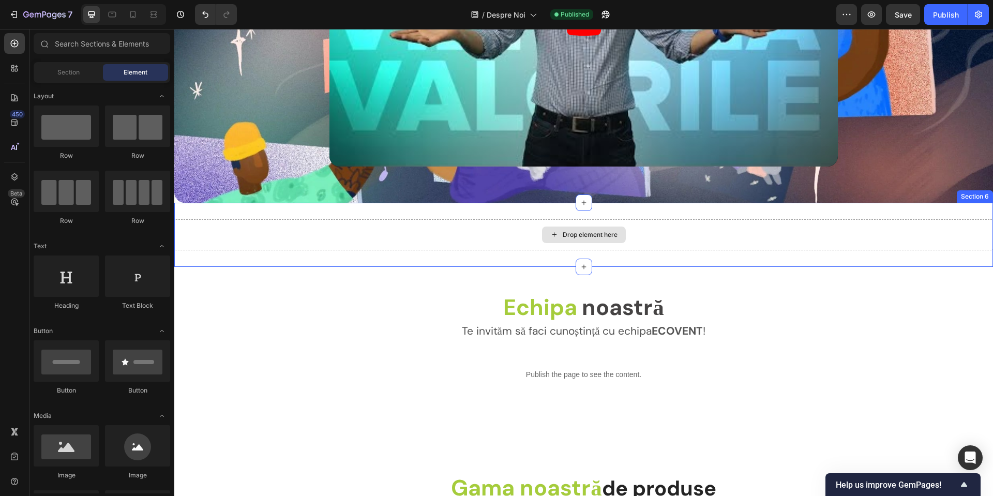
click at [460, 234] on div "Drop element here" at bounding box center [583, 234] width 818 height 31
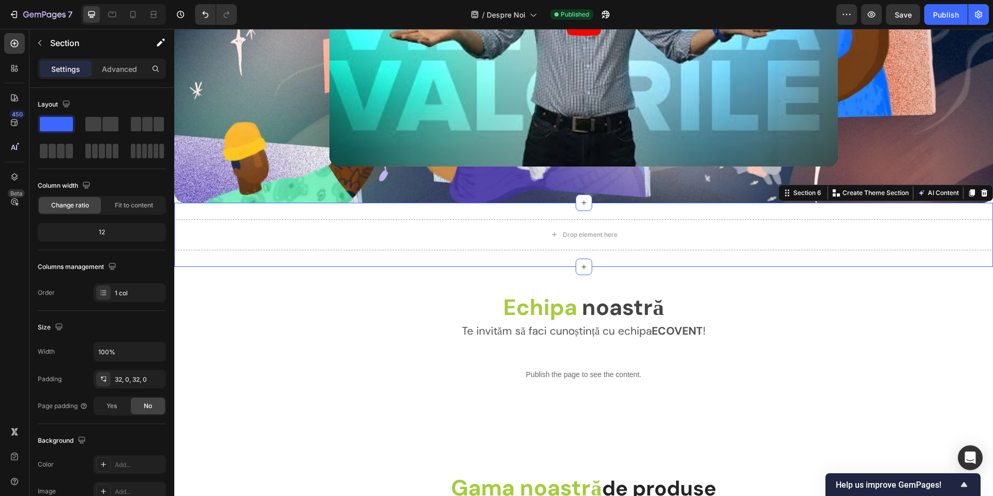
click at [115, 81] on div "Settings Advanced" at bounding box center [101, 72] width 145 height 29
click at [93, 73] on div "Settings Advanced" at bounding box center [102, 68] width 124 height 17
click at [105, 71] on p "Advanced" at bounding box center [119, 69] width 35 height 11
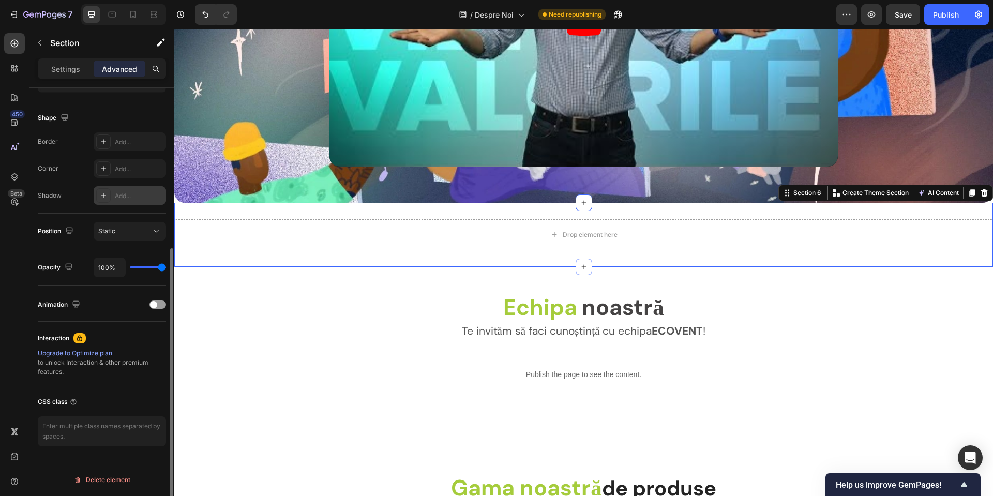
scroll to position [0, 0]
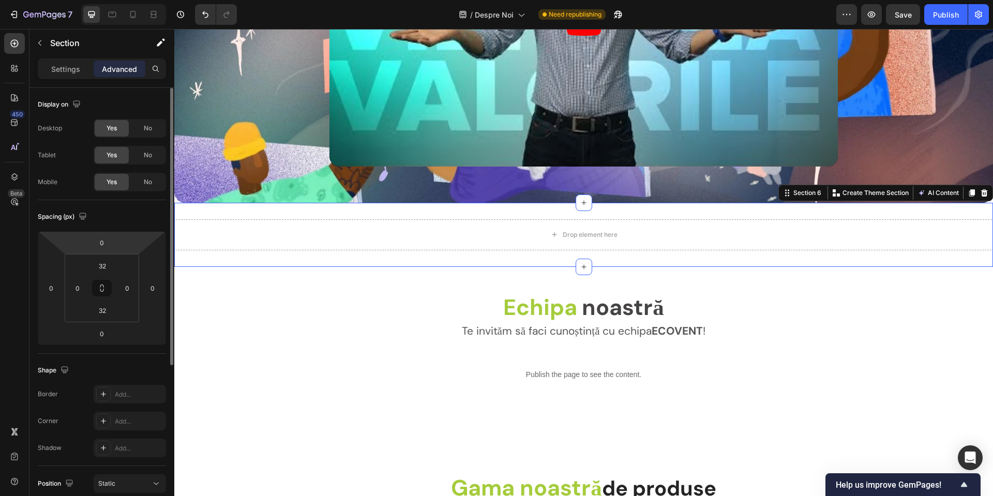
click at [94, 80] on div "Settings Advanced" at bounding box center [101, 72] width 145 height 29
click at [84, 77] on div "Settings Advanced" at bounding box center [102, 68] width 128 height 21
click at [69, 75] on div "Settings" at bounding box center [66, 68] width 52 height 17
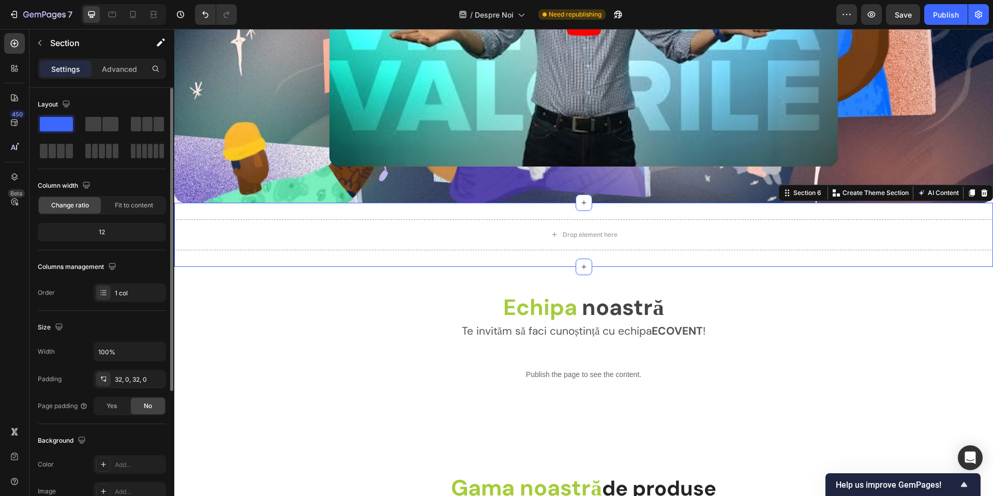
scroll to position [155, 0]
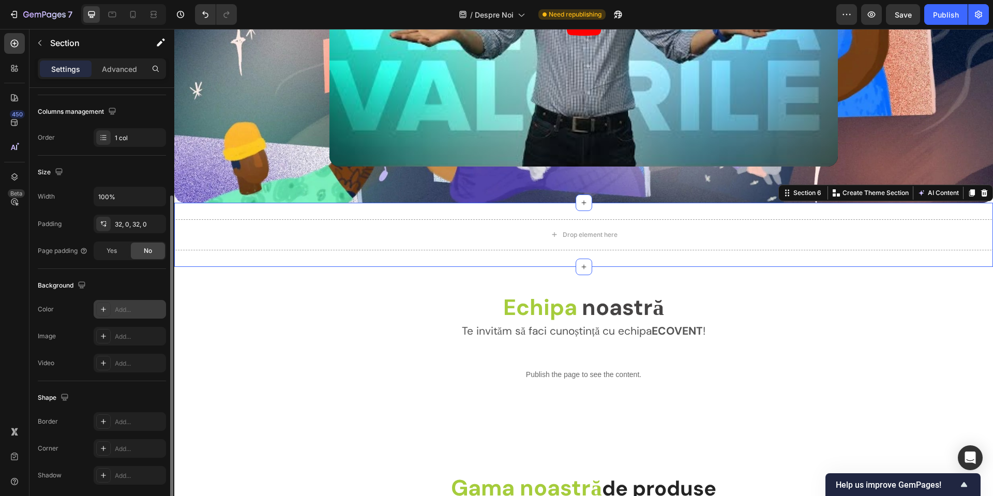
click at [127, 307] on div "Add..." at bounding box center [139, 309] width 49 height 9
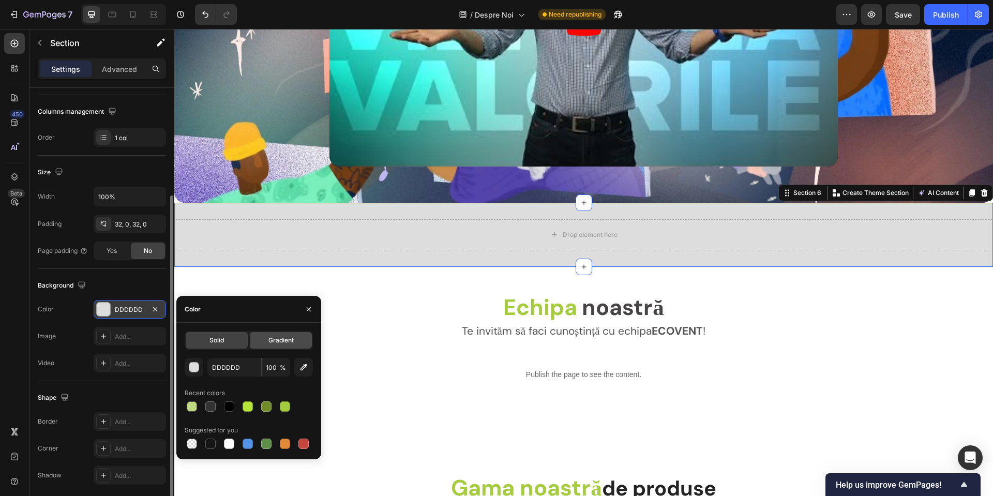
click at [265, 340] on div "Gradient" at bounding box center [281, 340] width 62 height 17
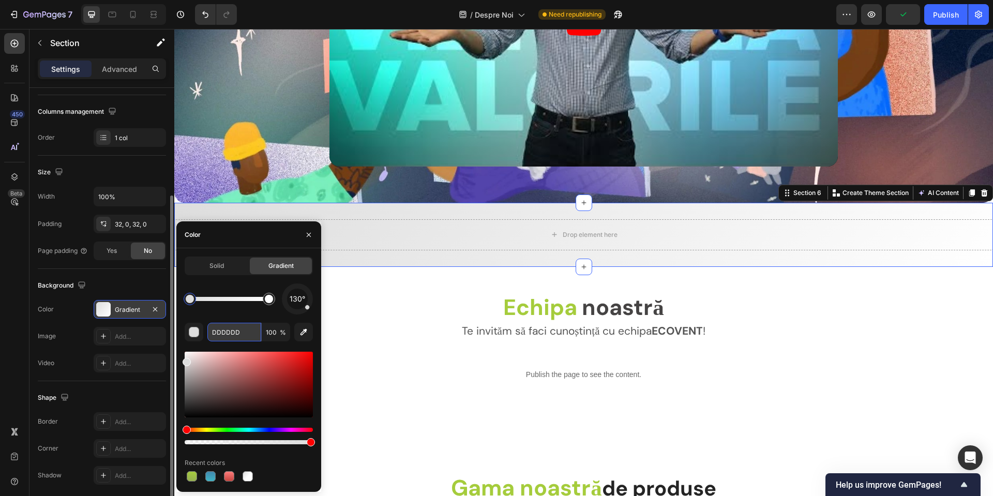
click at [230, 331] on input "DDDDDD" at bounding box center [234, 332] width 54 height 19
paste input "#11B7D1"
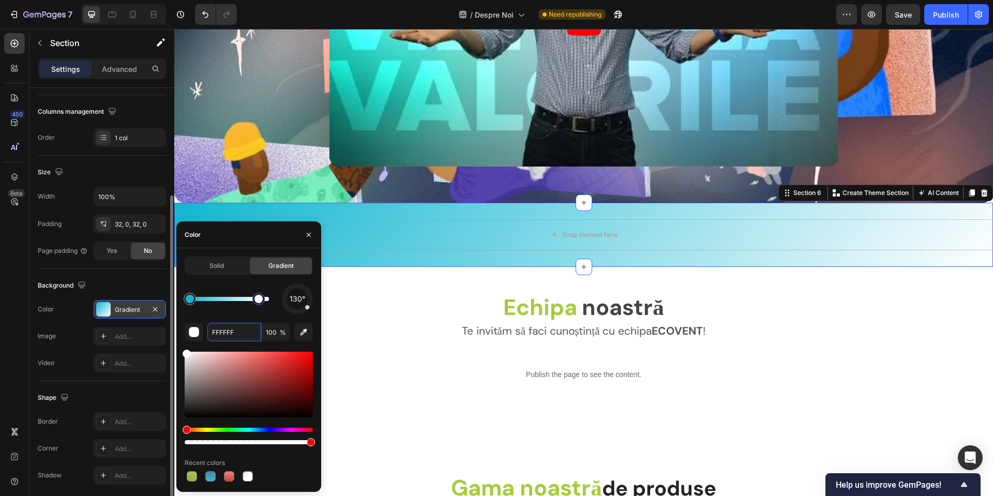
type input "11B7D1"
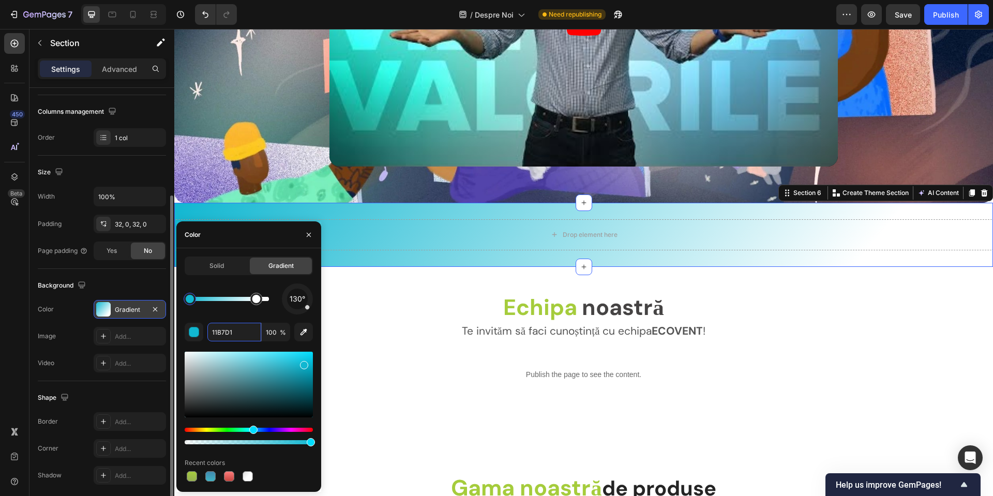
drag, startPoint x: 265, startPoint y: 302, endPoint x: 282, endPoint y: 300, distance: 16.7
click at [296, 339] on button "button" at bounding box center [303, 332] width 19 height 19
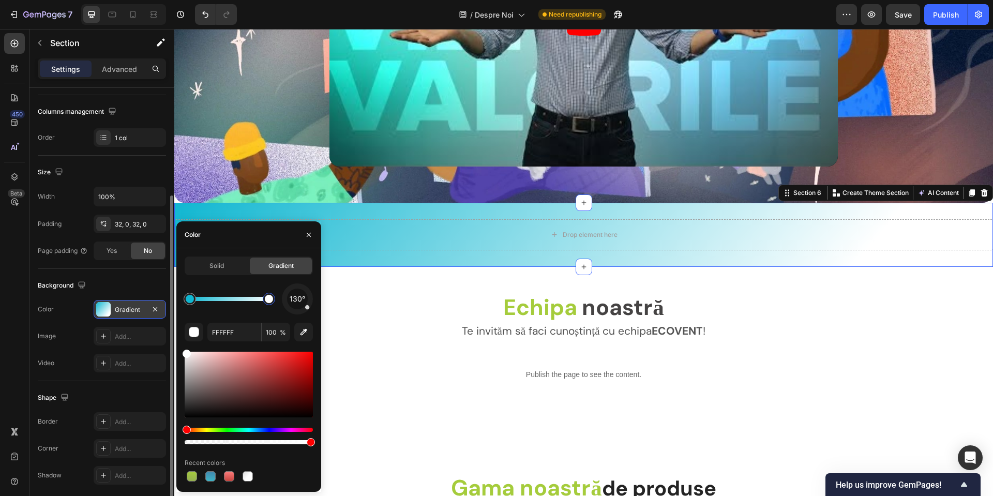
drag, startPoint x: 253, startPoint y: 297, endPoint x: 282, endPoint y: 311, distance: 32.1
click at [303, 301] on div "130°" at bounding box center [249, 298] width 128 height 31
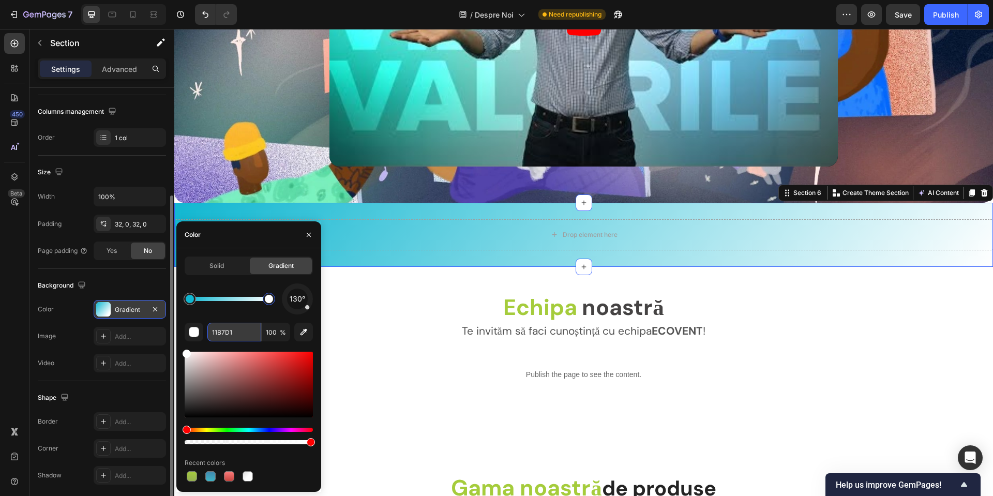
click at [227, 335] on input "11B7D1" at bounding box center [234, 332] width 54 height 19
click at [267, 302] on div at bounding box center [269, 299] width 8 height 8
click at [226, 328] on input "FFFFFF" at bounding box center [234, 332] width 54 height 19
paste input "#70C57E"
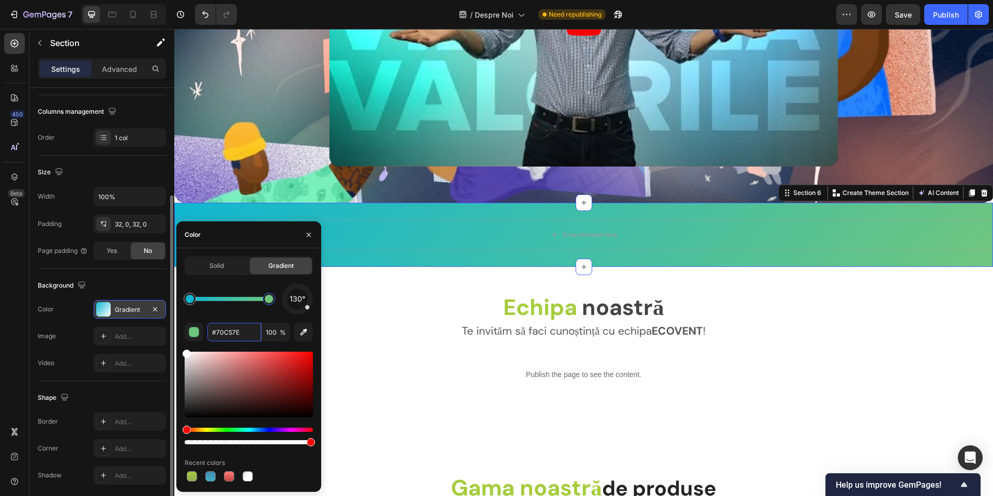
click at [298, 301] on span "130°" at bounding box center [298, 299] width 16 height 12
type input "70C57E"
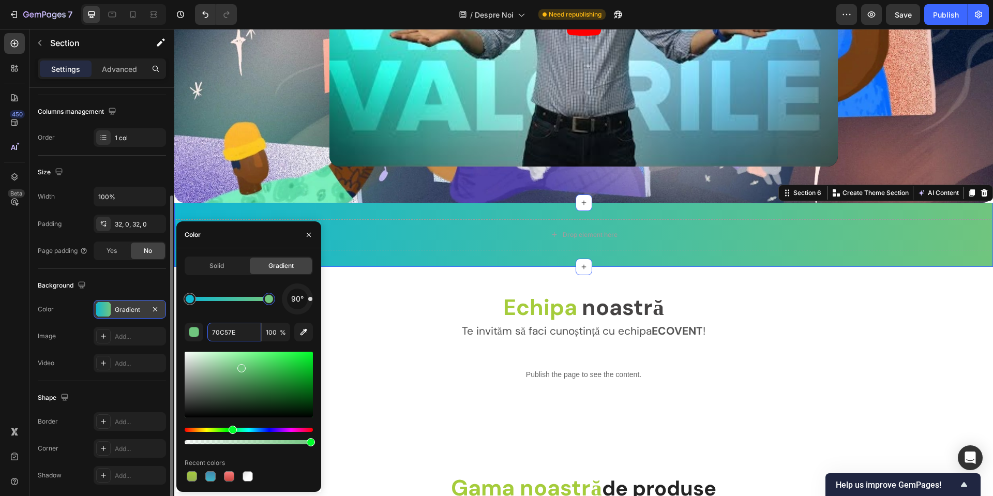
drag, startPoint x: 301, startPoint y: 308, endPoint x: 310, endPoint y: 299, distance: 12.4
click at [310, 299] on div "90°" at bounding box center [297, 298] width 31 height 31
click at [118, 338] on div "Add..." at bounding box center [139, 336] width 49 height 9
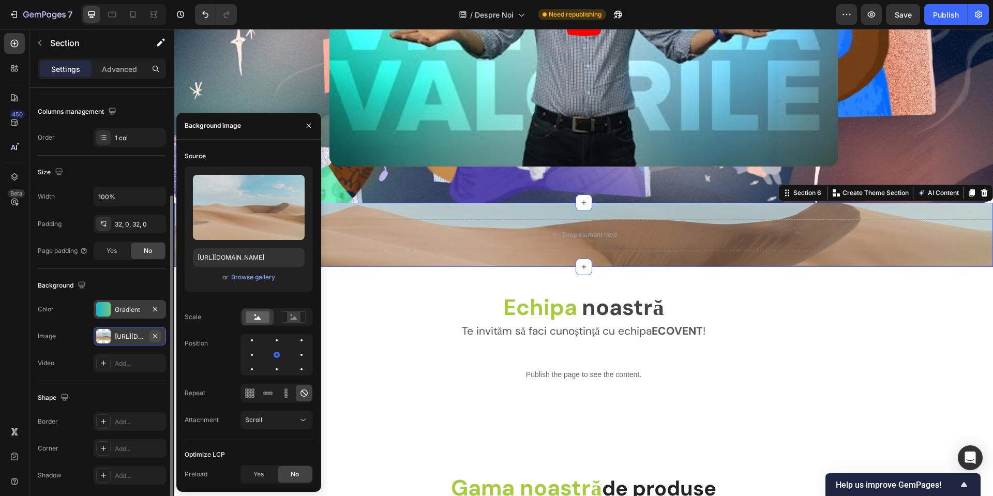
click at [156, 337] on icon "button" at bounding box center [155, 335] width 4 height 4
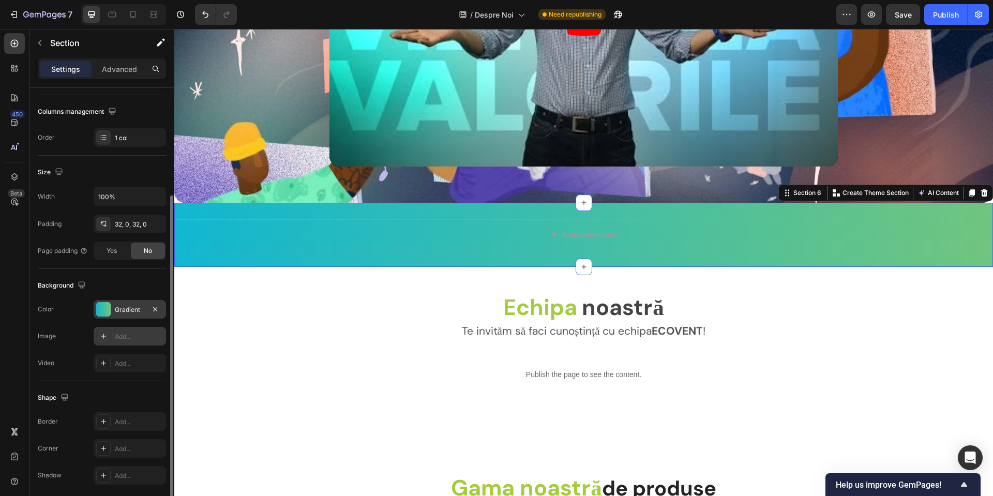
click at [123, 337] on div "Add..." at bounding box center [139, 336] width 49 height 9
type input "https://cdn.shopify.com/s/files/1/2005/9307/files/background_settings.jpg"
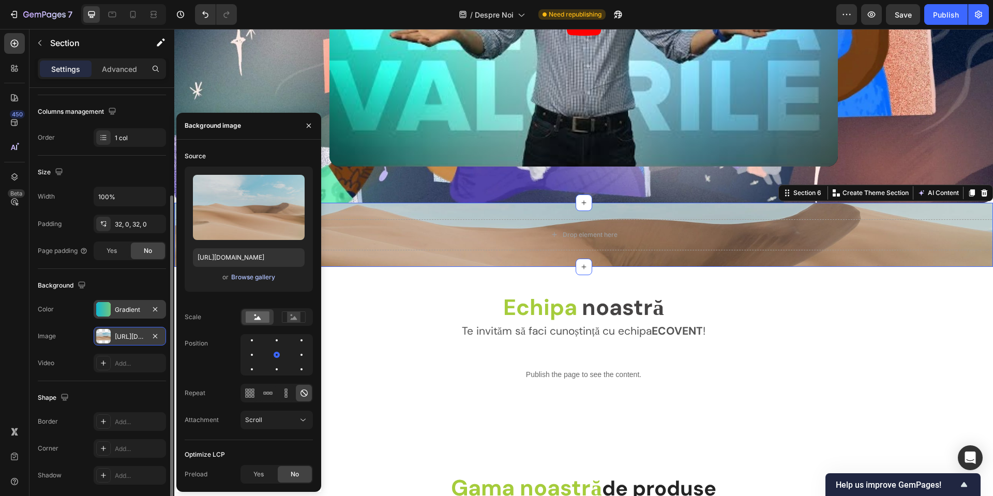
click at [243, 278] on div "Browse gallery" at bounding box center [253, 276] width 44 height 9
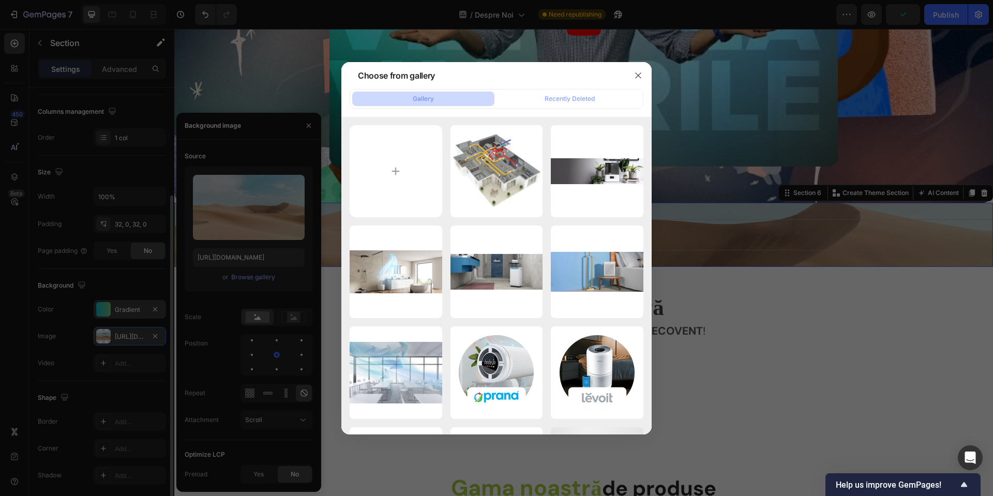
click at [407, 95] on button "Gallery" at bounding box center [423, 99] width 142 height 14
click at [401, 154] on input "file" at bounding box center [395, 171] width 93 height 93
type input "C:\fakepath\Image3.webp"
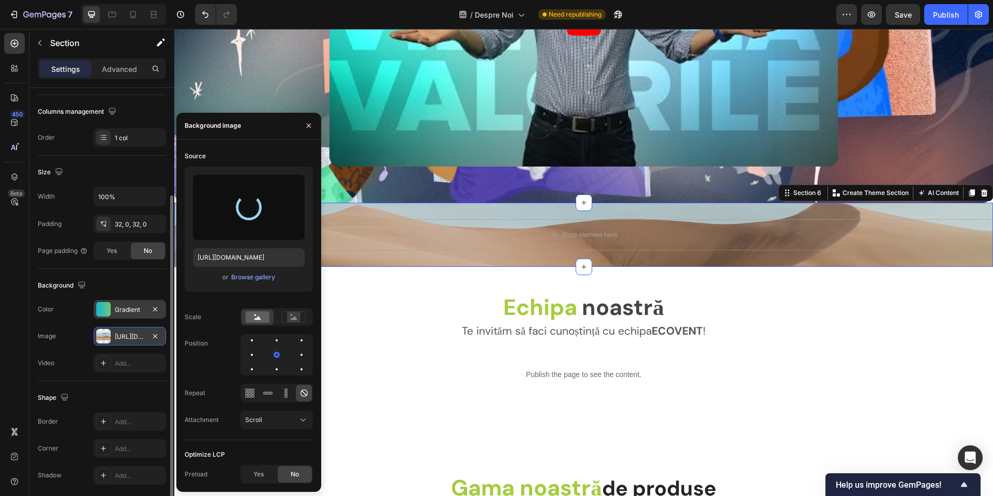
type input "https://cdn.shopify.com/s/files/1/0951/0941/5241/files/gempages_574356313203540…"
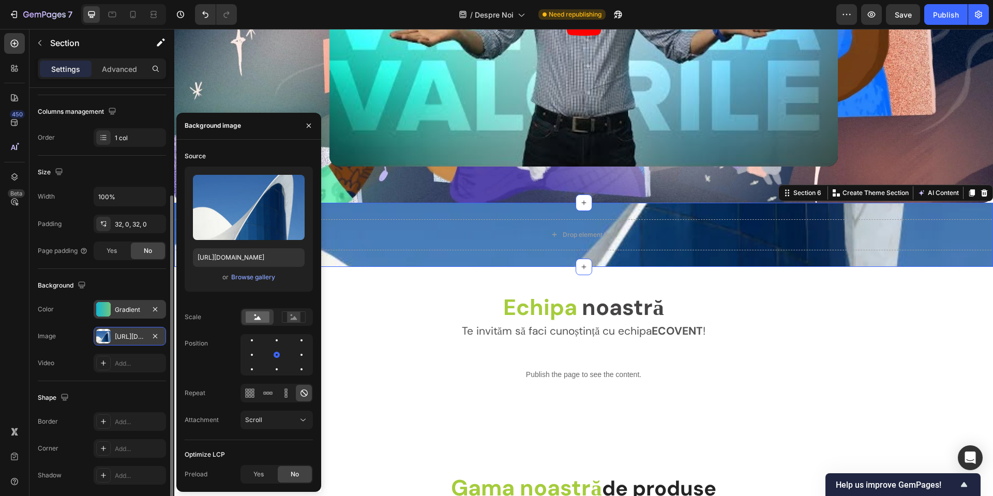
scroll to position [193, 0]
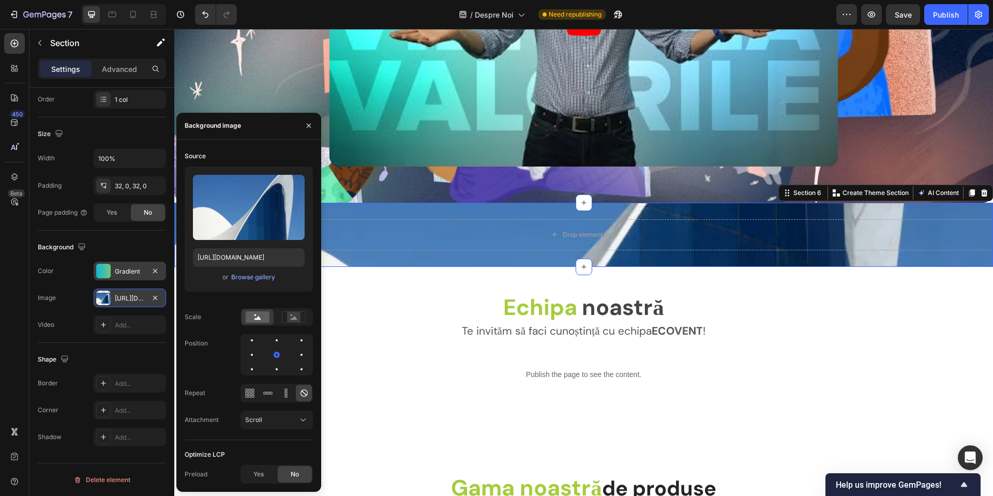
click at [121, 264] on div "Gradient" at bounding box center [130, 271] width 72 height 19
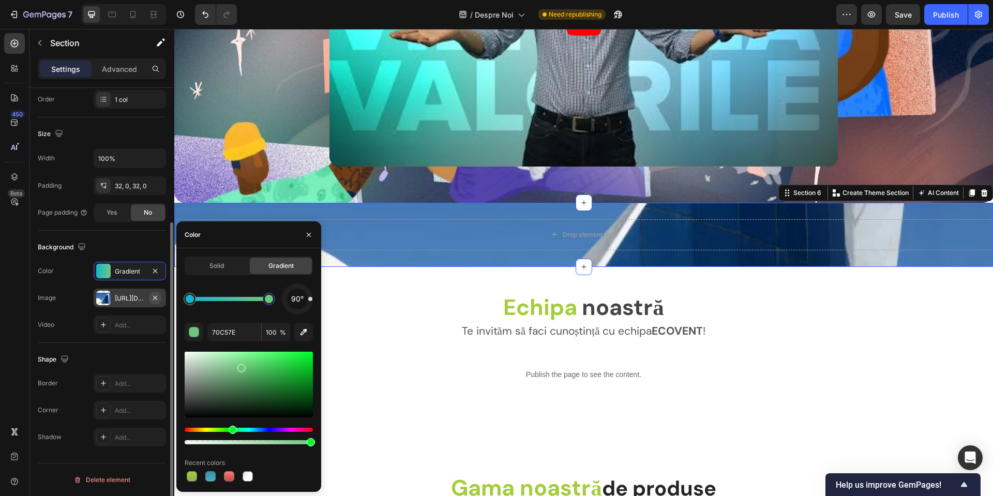
click at [155, 298] on icon "button" at bounding box center [155, 298] width 8 height 8
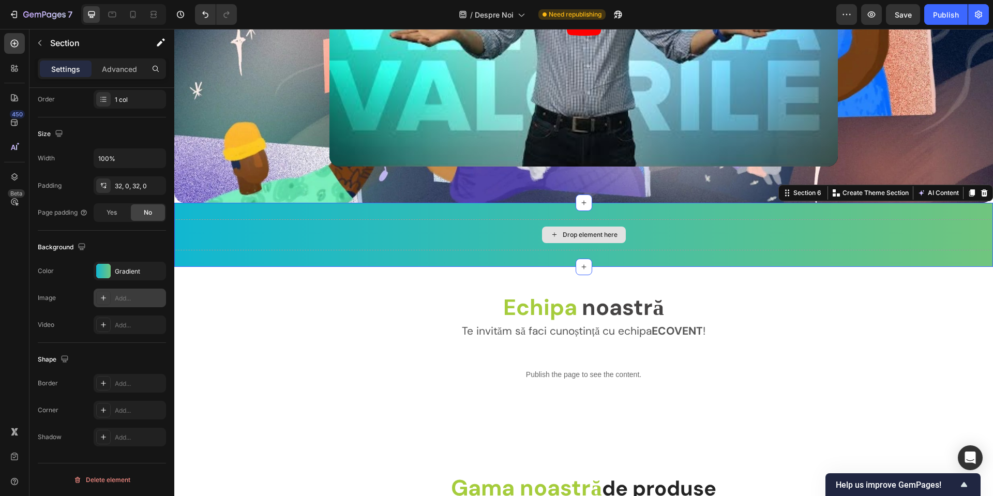
click at [566, 231] on div "Drop element here" at bounding box center [590, 235] width 55 height 8
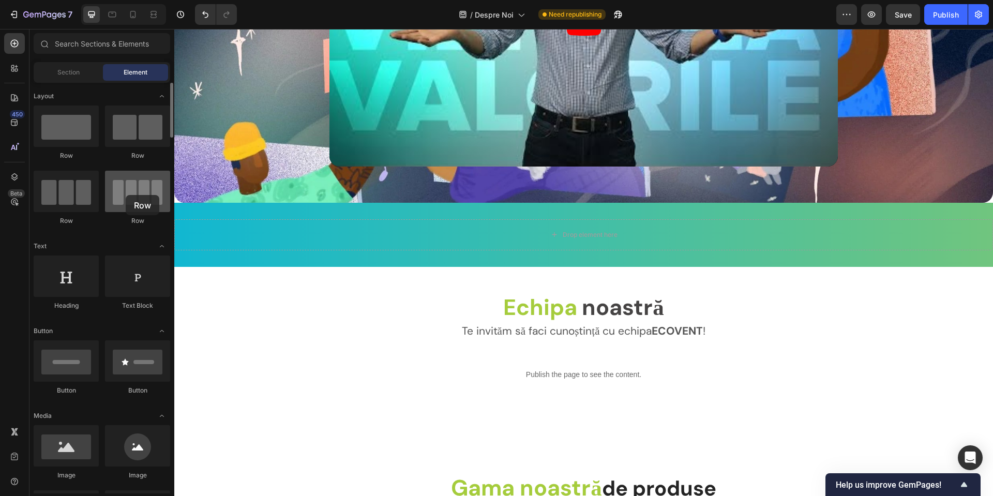
click at [126, 195] on div at bounding box center [137, 191] width 65 height 41
click at [148, 204] on div at bounding box center [137, 191] width 65 height 41
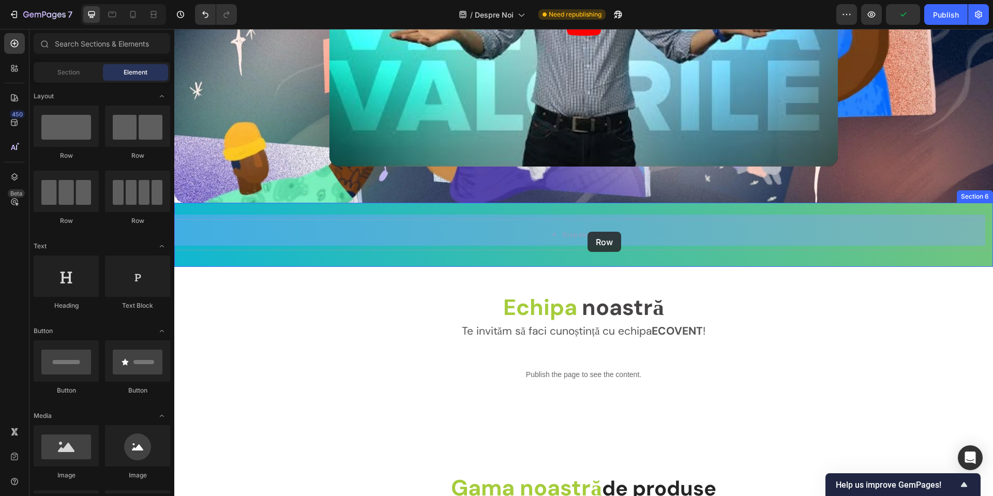
drag, startPoint x: 307, startPoint y: 217, endPoint x: 587, endPoint y: 232, distance: 281.1
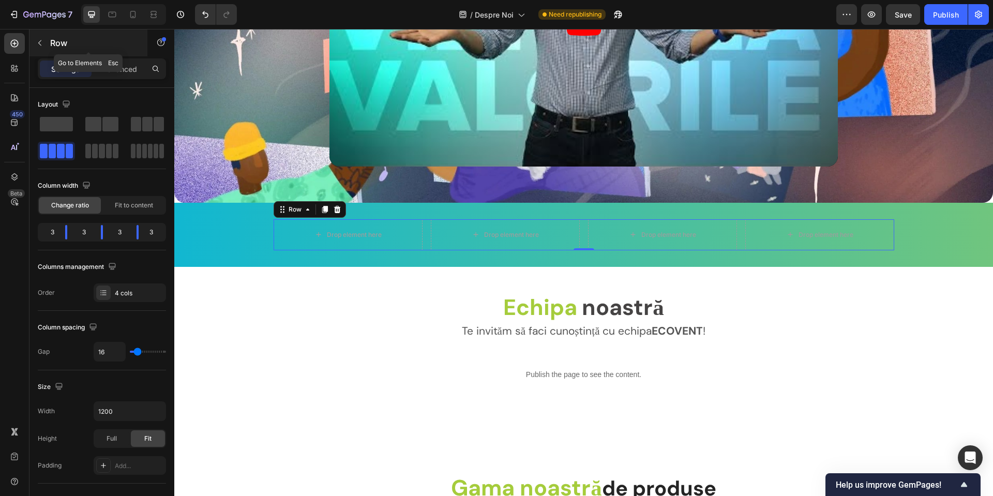
click at [45, 43] on button "button" at bounding box center [40, 43] width 17 height 17
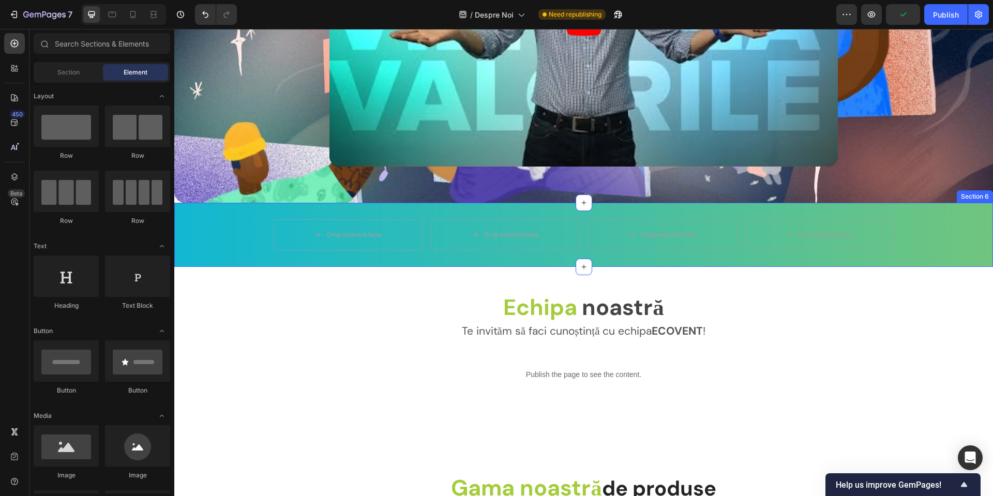
click at [961, 192] on div "Section 6" at bounding box center [975, 196] width 32 height 9
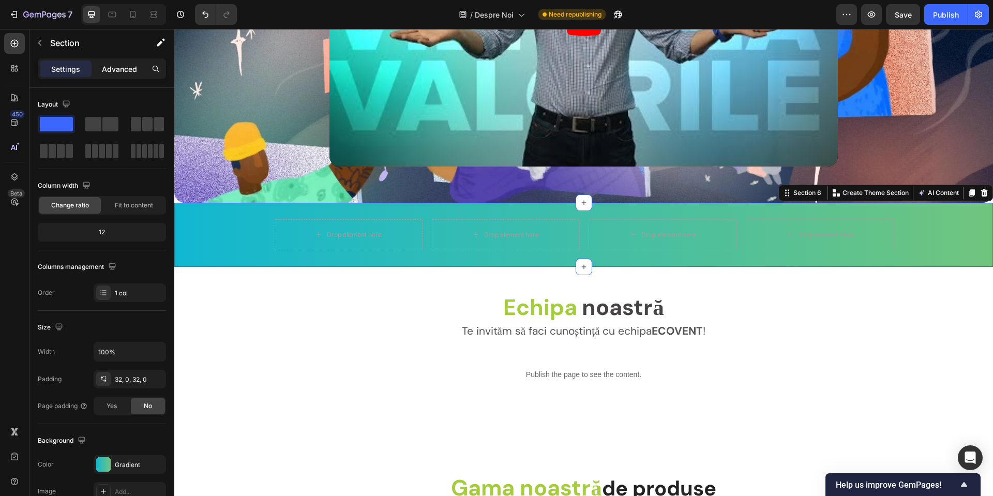
click at [120, 71] on p "Advanced" at bounding box center [119, 69] width 35 height 11
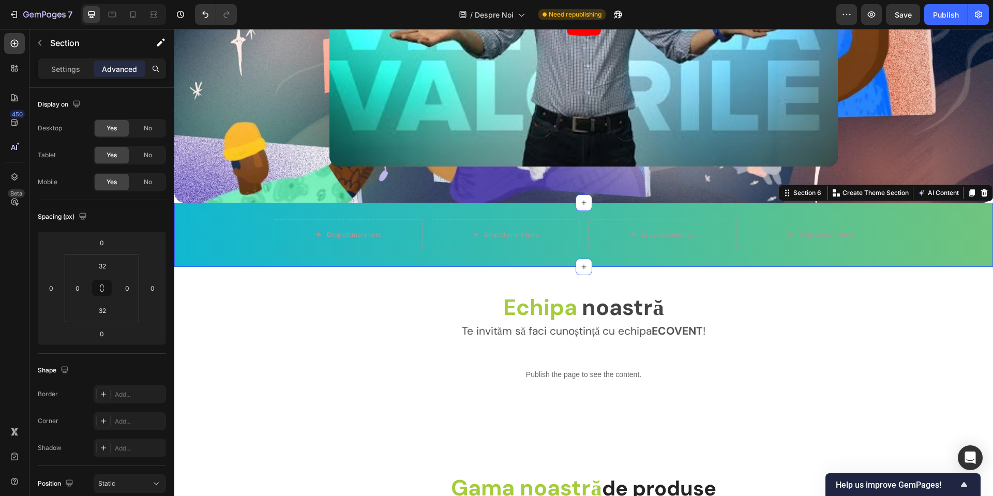
click at [68, 77] on div "Settings Advanced" at bounding box center [102, 68] width 128 height 21
click at [71, 69] on p "Settings" at bounding box center [65, 69] width 29 height 11
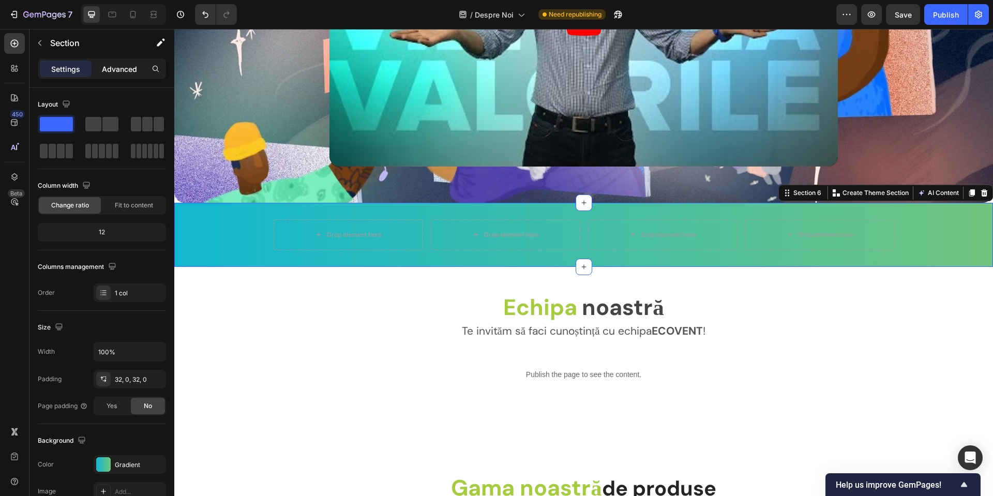
click at [121, 67] on p "Advanced" at bounding box center [119, 69] width 35 height 11
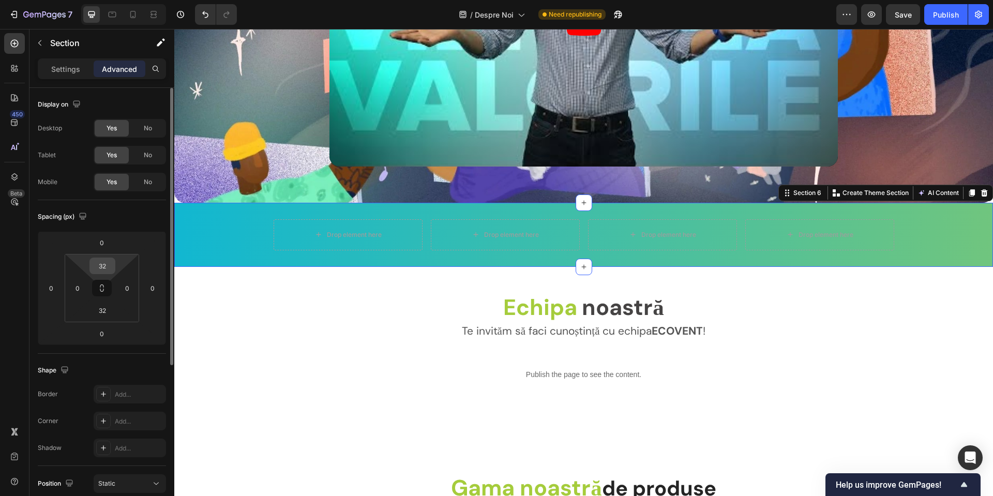
click at [98, 267] on input "32" at bounding box center [102, 266] width 21 height 16
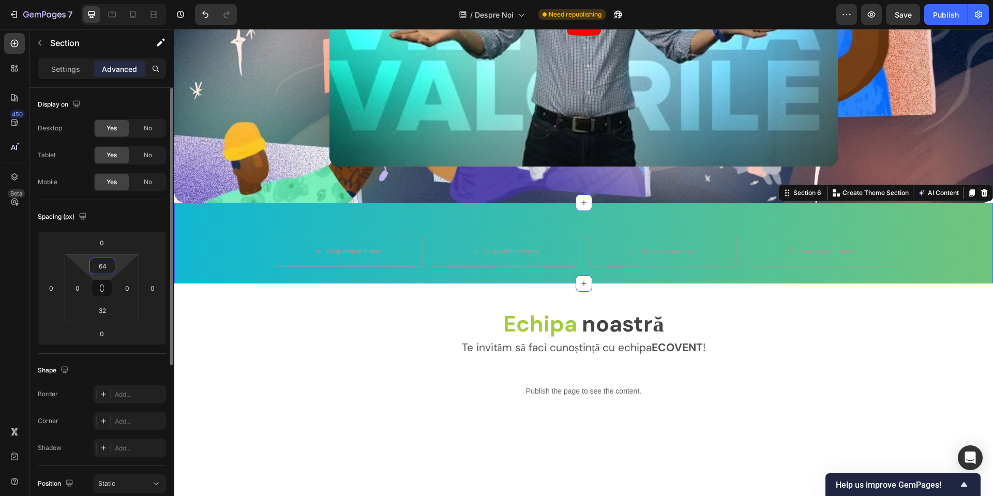
type input "64"
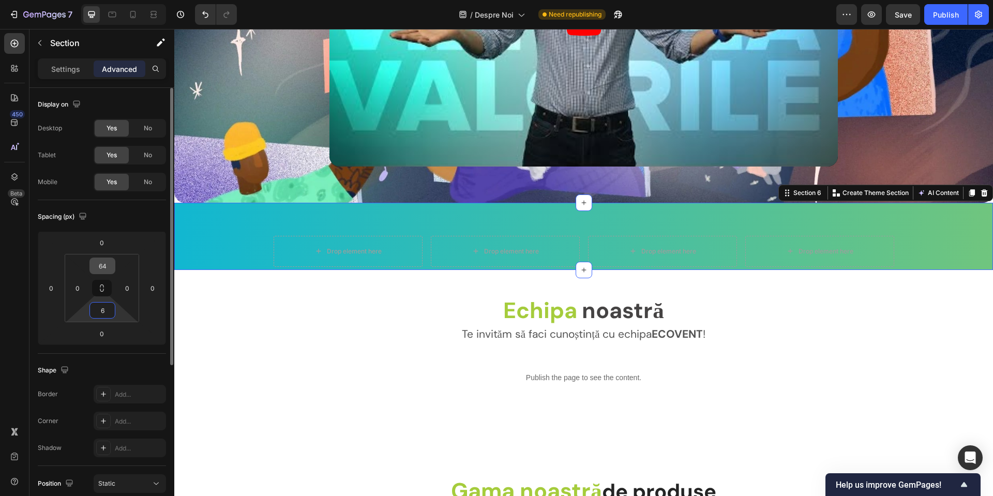
type input "64"
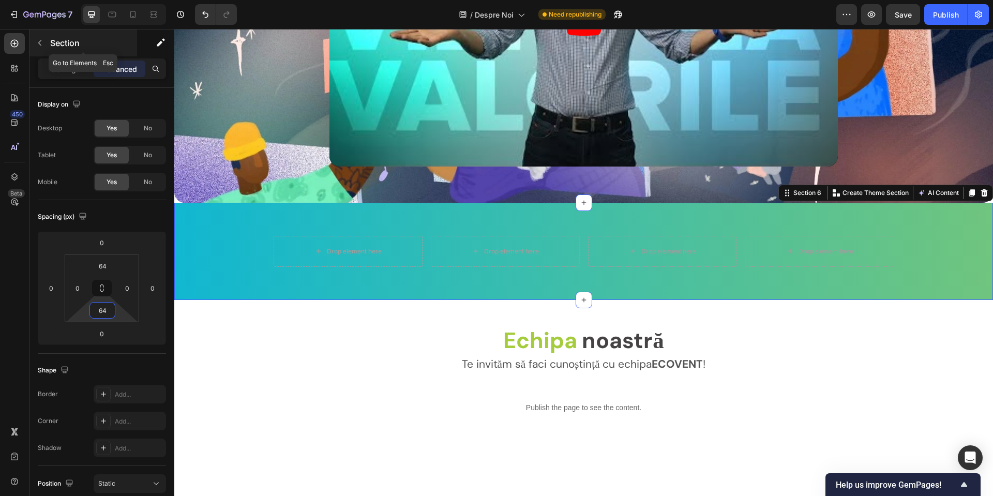
click at [46, 40] on button "button" at bounding box center [40, 43] width 17 height 17
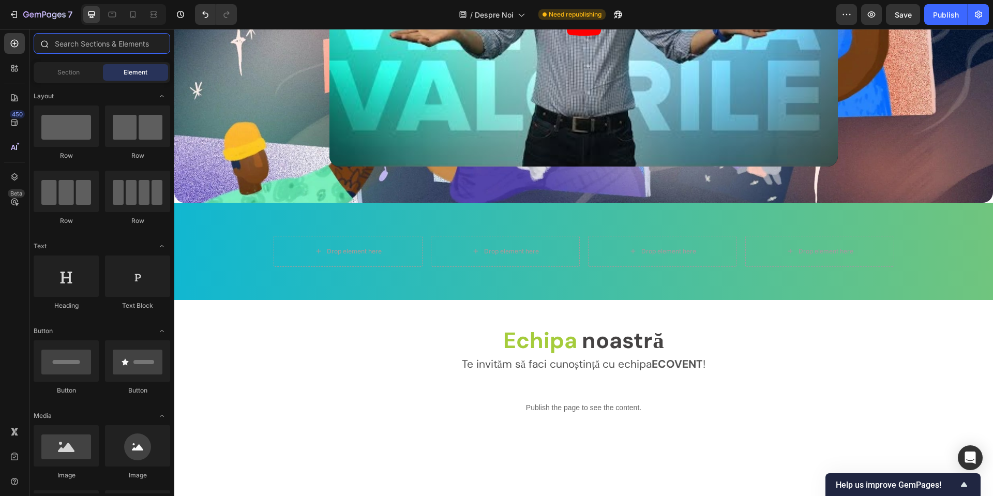
click at [83, 42] on input "text" at bounding box center [102, 43] width 136 height 21
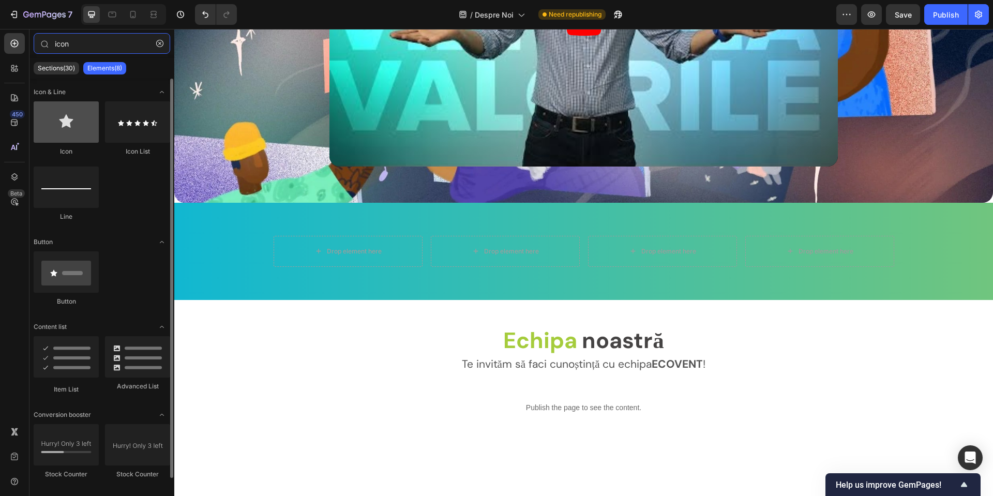
type input "icon"
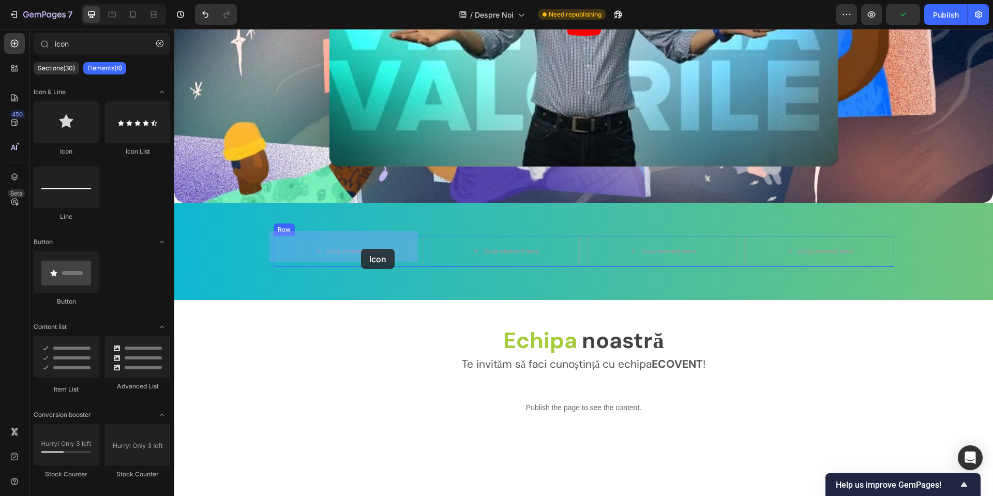
drag, startPoint x: 241, startPoint y: 159, endPoint x: 361, endPoint y: 249, distance: 149.6
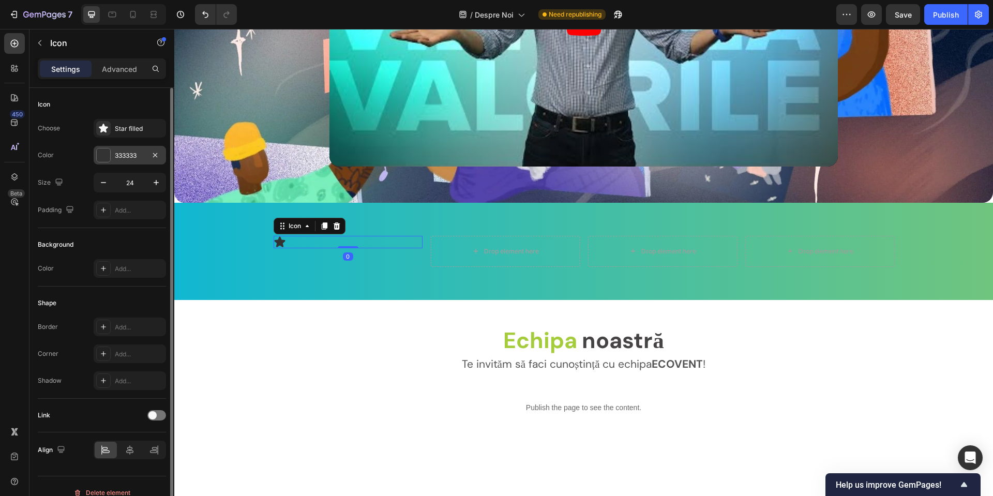
click at [100, 151] on div at bounding box center [103, 154] width 13 height 13
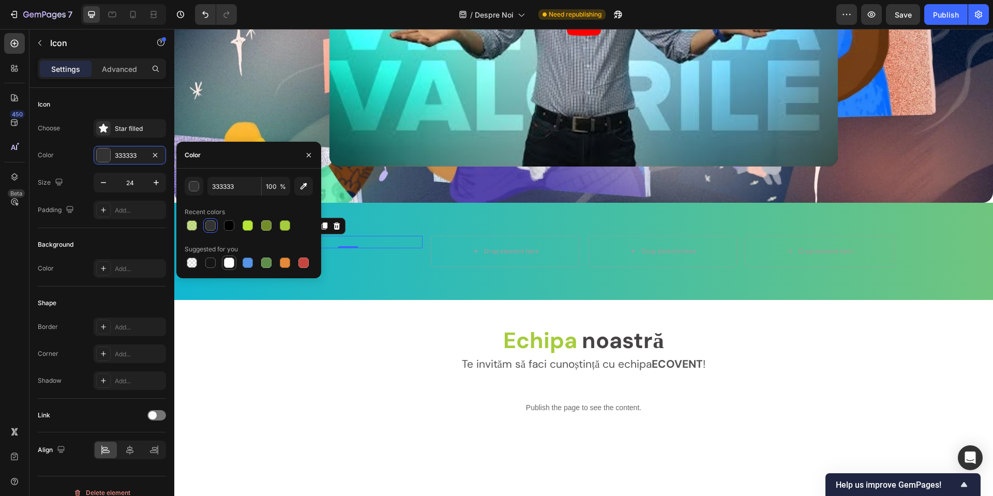
click at [232, 262] on div at bounding box center [229, 262] width 10 height 10
type input "FFFFFF"
click at [125, 447] on icon at bounding box center [130, 450] width 10 height 10
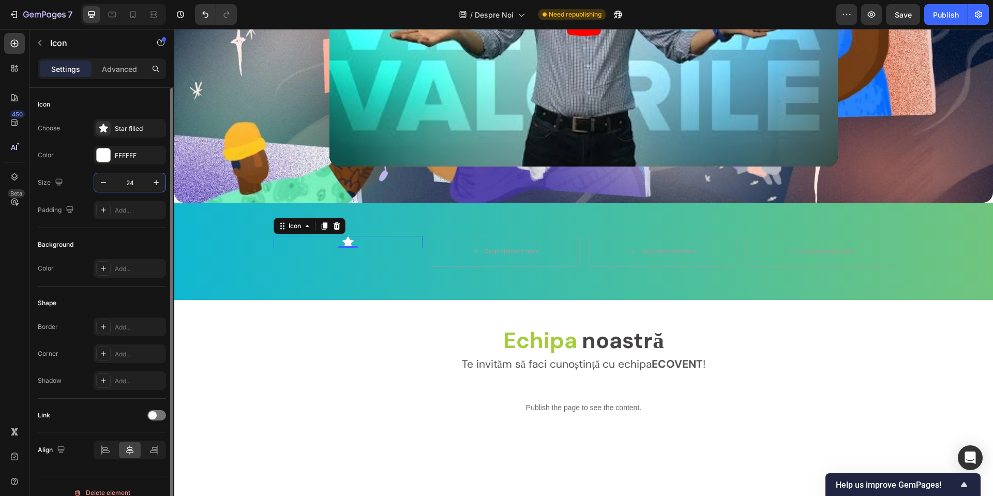
click at [133, 181] on input "24" at bounding box center [130, 182] width 34 height 19
type input "50"
click at [104, 130] on icon at bounding box center [103, 128] width 9 height 9
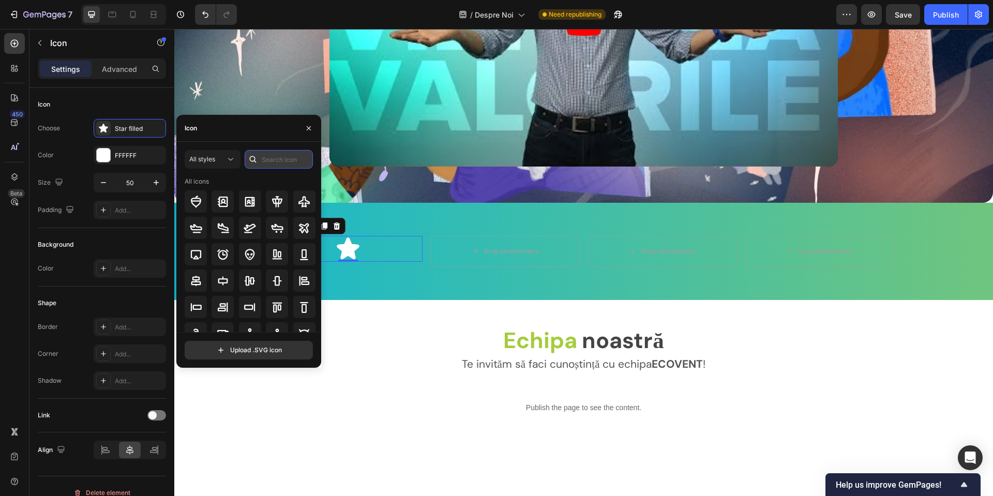
click at [281, 157] on input "text" at bounding box center [279, 159] width 68 height 19
type input "user"
click at [253, 286] on icon at bounding box center [250, 282] width 12 height 12
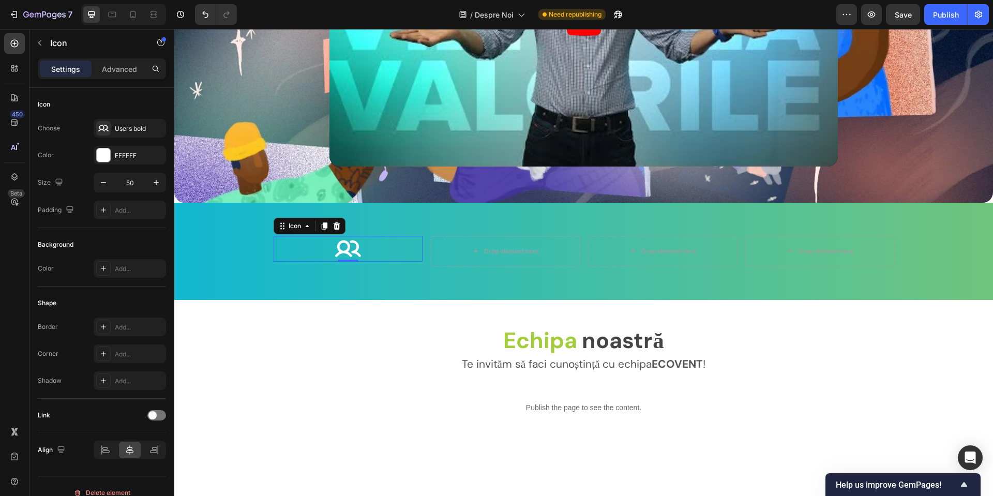
click at [375, 238] on div "Icon 0" at bounding box center [347, 249] width 149 height 26
click at [56, 40] on p "Icon" at bounding box center [94, 43] width 88 height 12
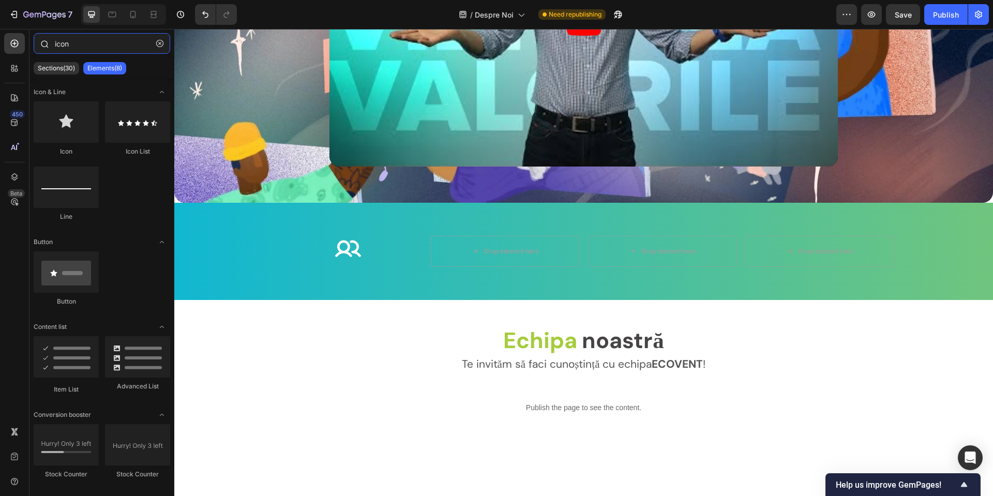
click at [121, 52] on input "icon" at bounding box center [102, 43] width 136 height 21
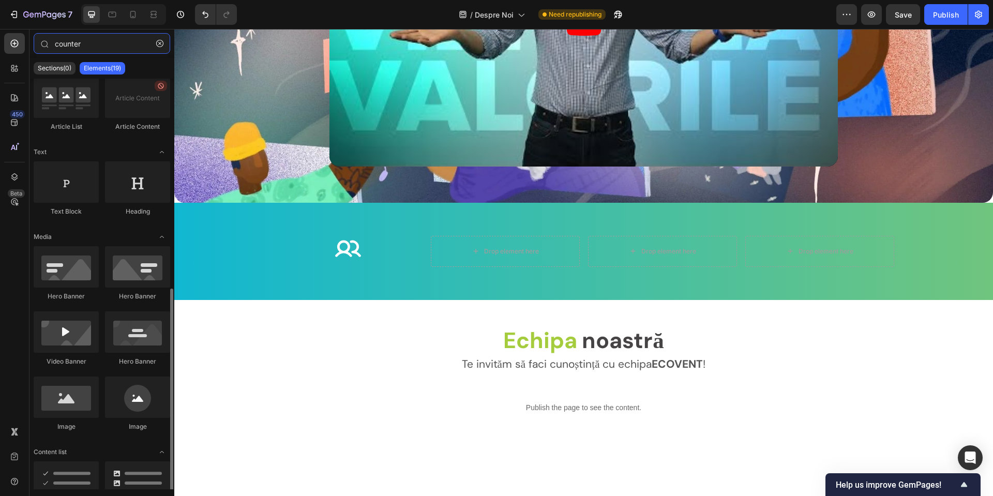
scroll to position [362, 0]
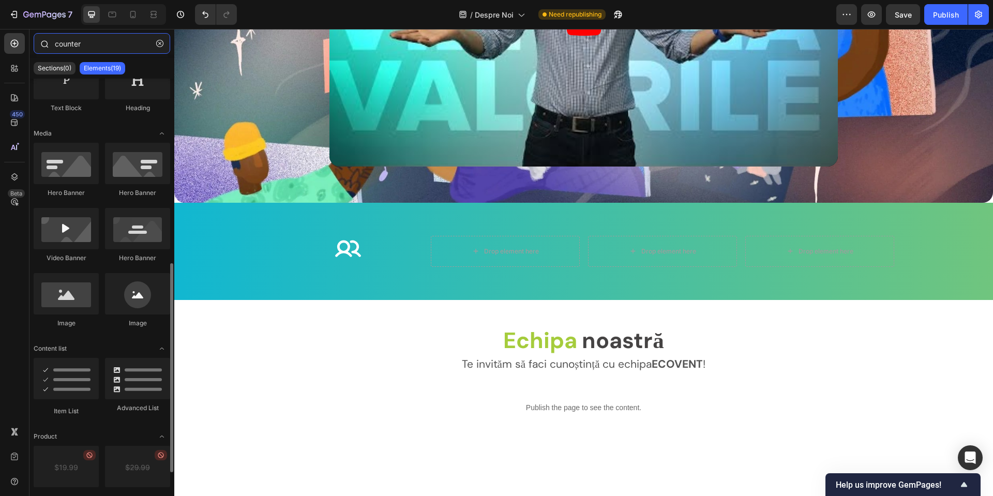
click at [105, 48] on input "counter" at bounding box center [102, 43] width 136 height 21
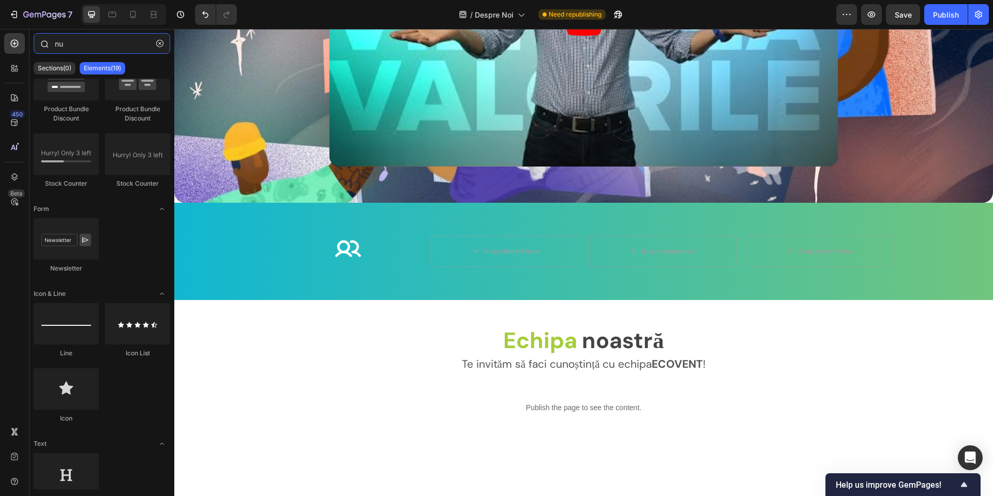
scroll to position [0, 0]
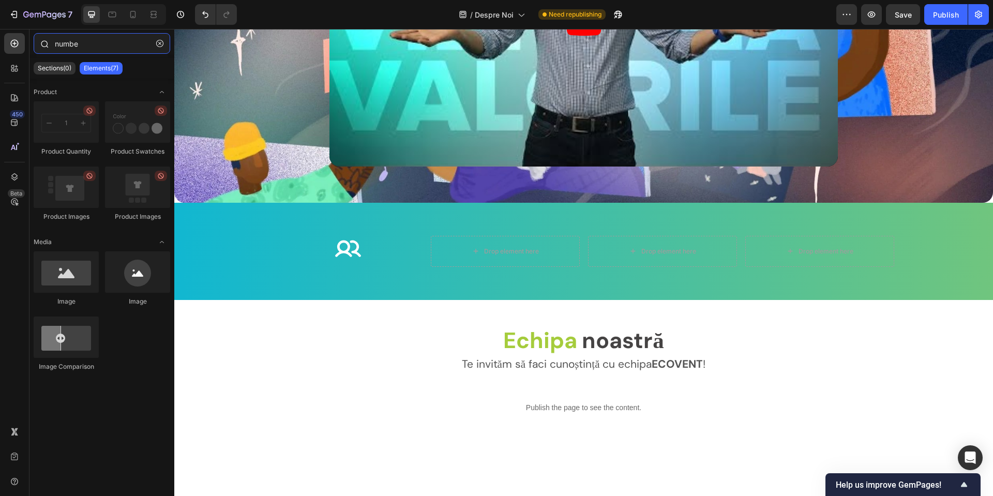
type input "number"
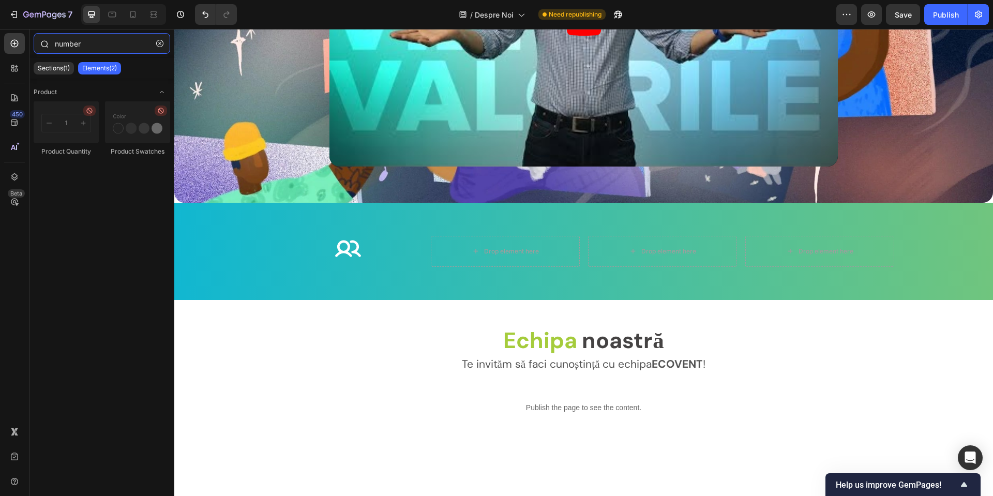
click at [105, 48] on input "number" at bounding box center [102, 43] width 136 height 21
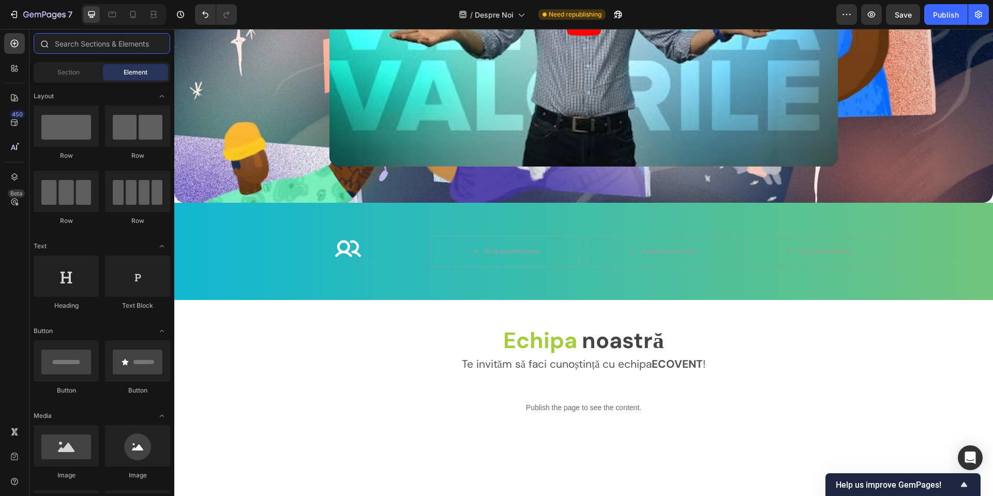
click at [106, 52] on input "text" at bounding box center [102, 43] width 136 height 21
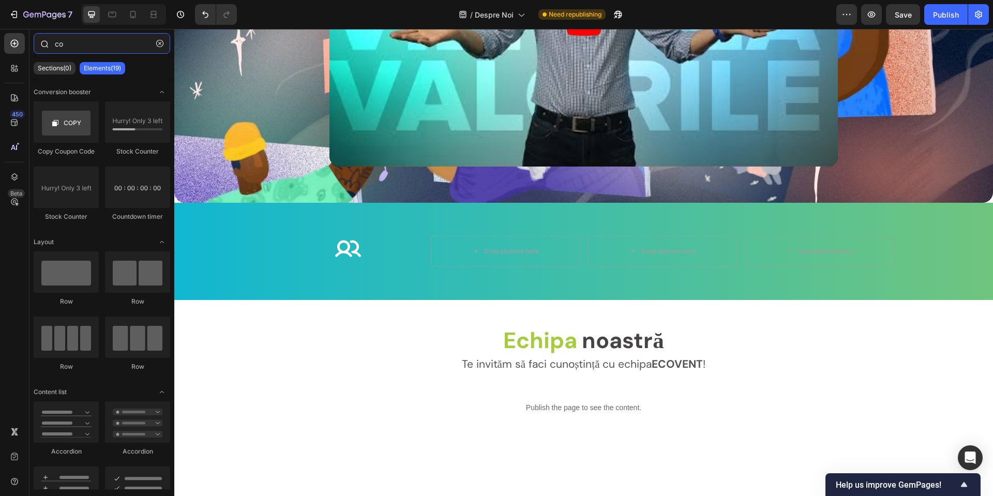
type input "c"
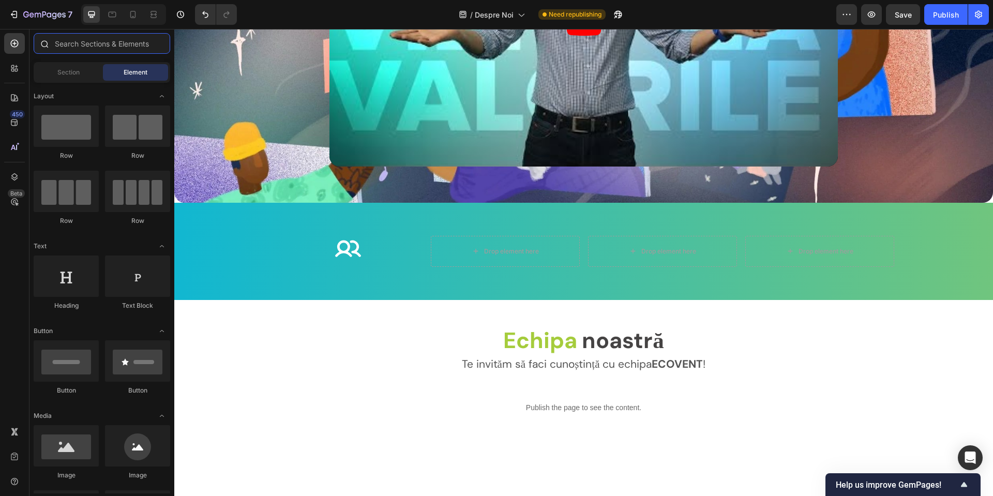
click at [99, 48] on input "text" at bounding box center [102, 43] width 136 height 21
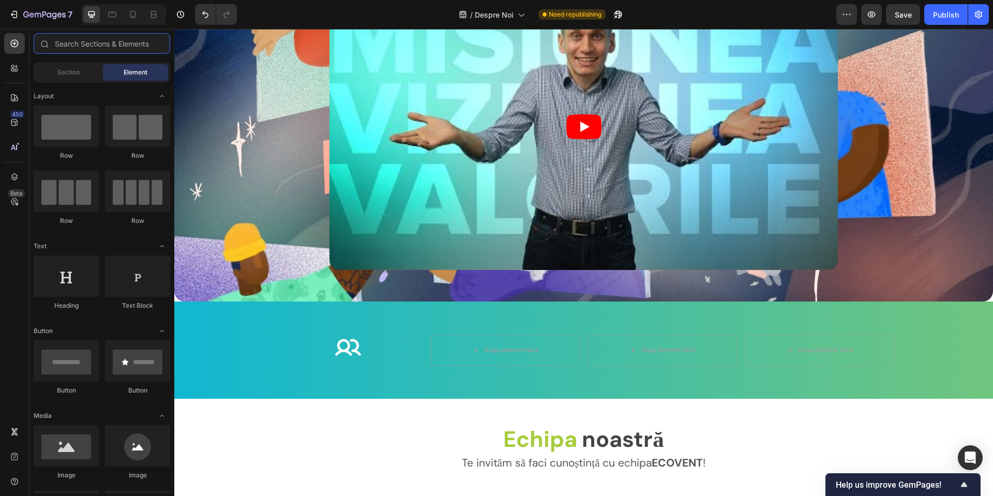
scroll to position [1468, 0]
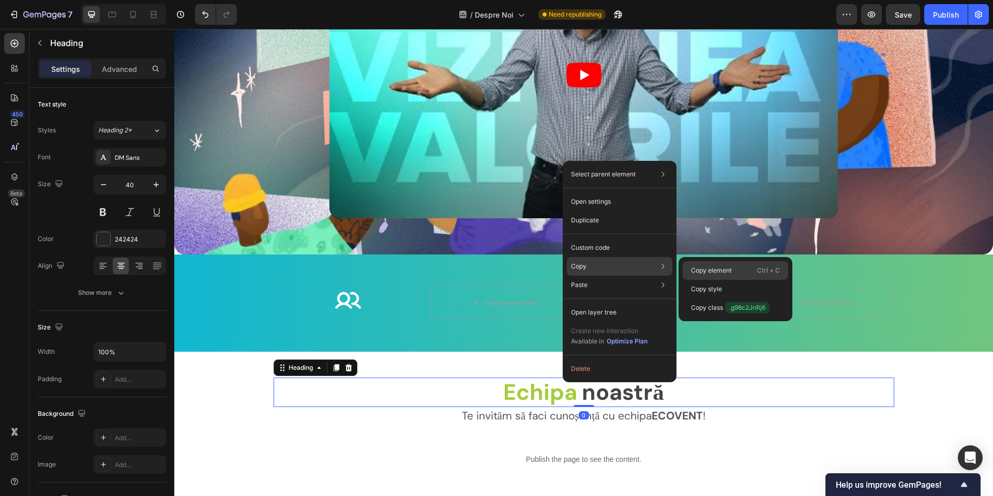
drag, startPoint x: 709, startPoint y: 270, endPoint x: 333, endPoint y: 246, distance: 376.2
click at [709, 270] on p "Copy element" at bounding box center [711, 270] width 41 height 9
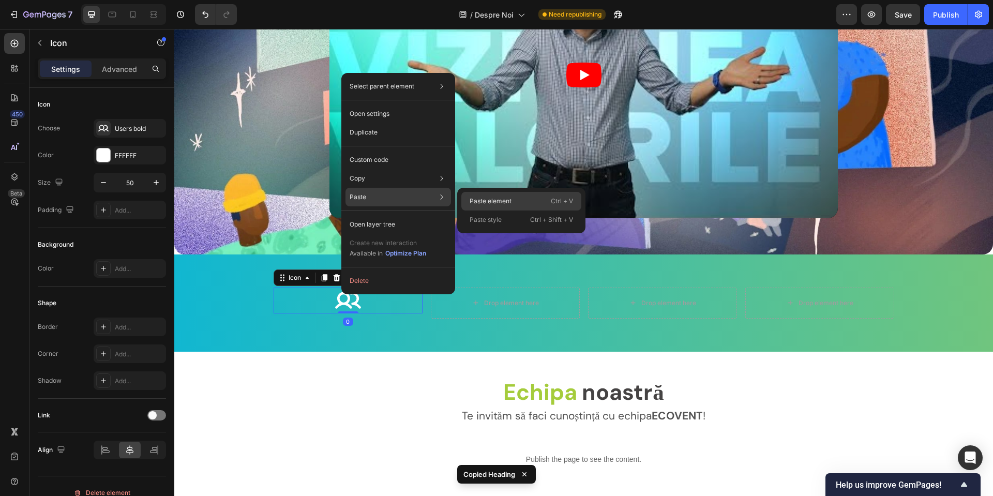
click at [484, 202] on p "Paste element" at bounding box center [490, 200] width 42 height 9
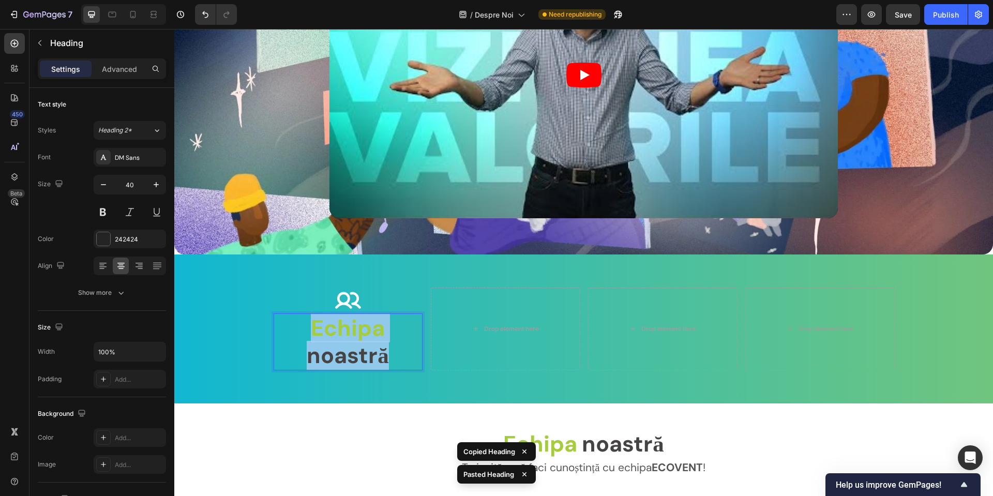
click at [354, 329] on strong "Echipa" at bounding box center [348, 327] width 74 height 29
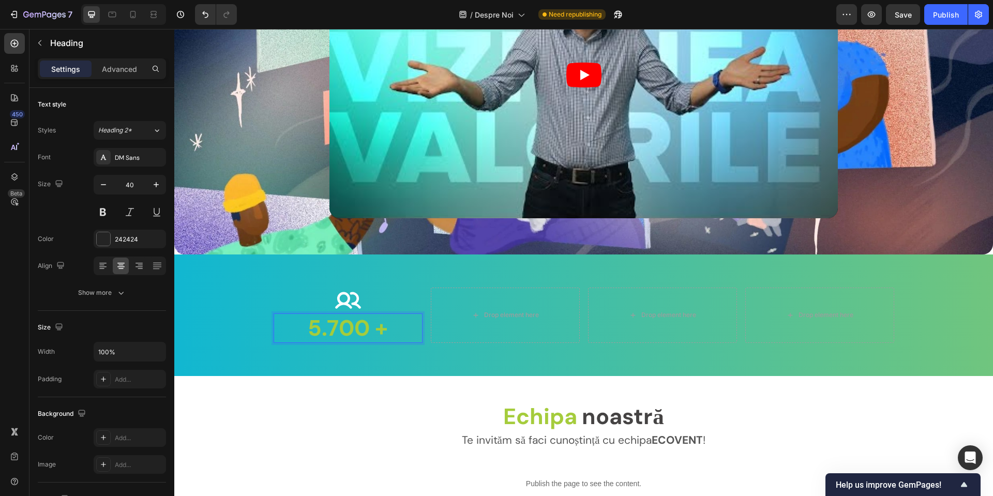
click at [354, 329] on strong "5.700 +" at bounding box center [348, 327] width 80 height 29
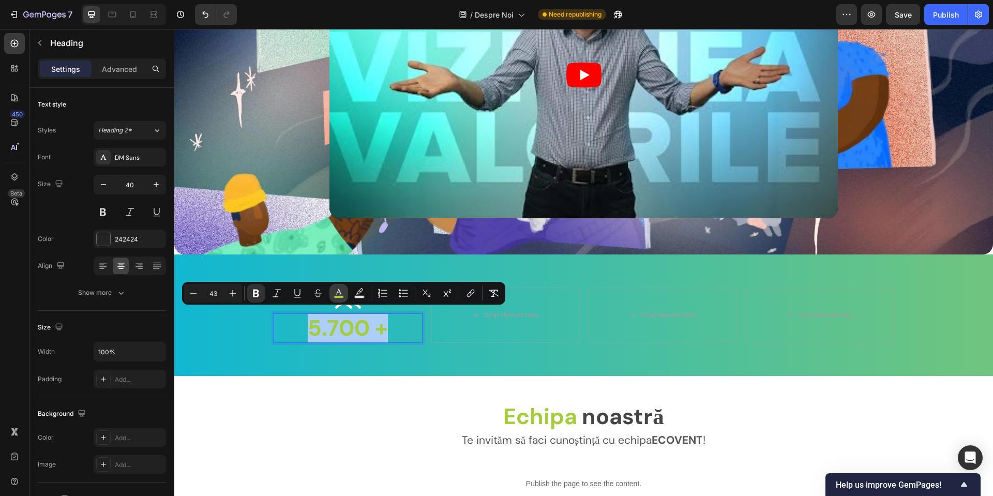
click at [339, 290] on icon "Editor contextual toolbar" at bounding box center [338, 292] width 5 height 6
type input "A5CC3C"
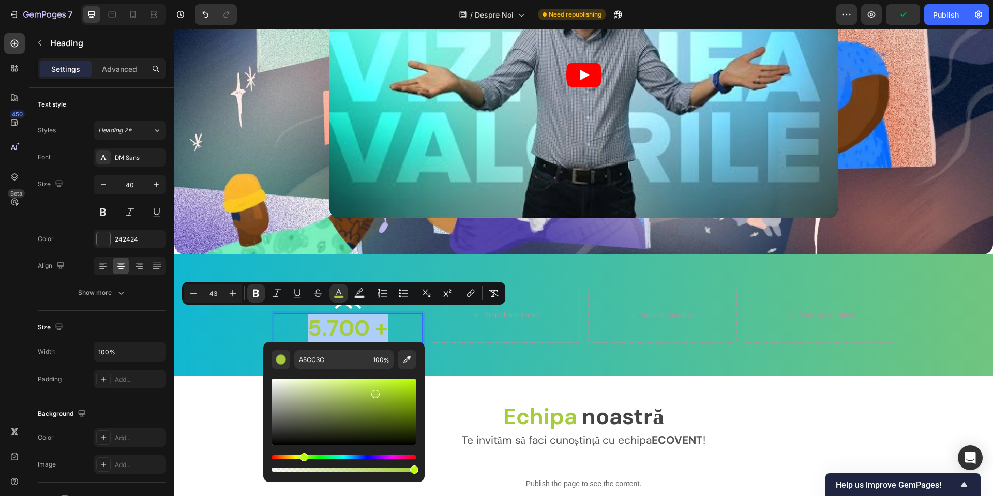
click at [268, 360] on div "A5CC3C 100 %" at bounding box center [343, 408] width 161 height 132
click at [277, 362] on div "Editor contextual toolbar" at bounding box center [281, 359] width 10 height 10
type input "F9F9F9"
drag, startPoint x: 471, startPoint y: 442, endPoint x: 235, endPoint y: 331, distance: 260.9
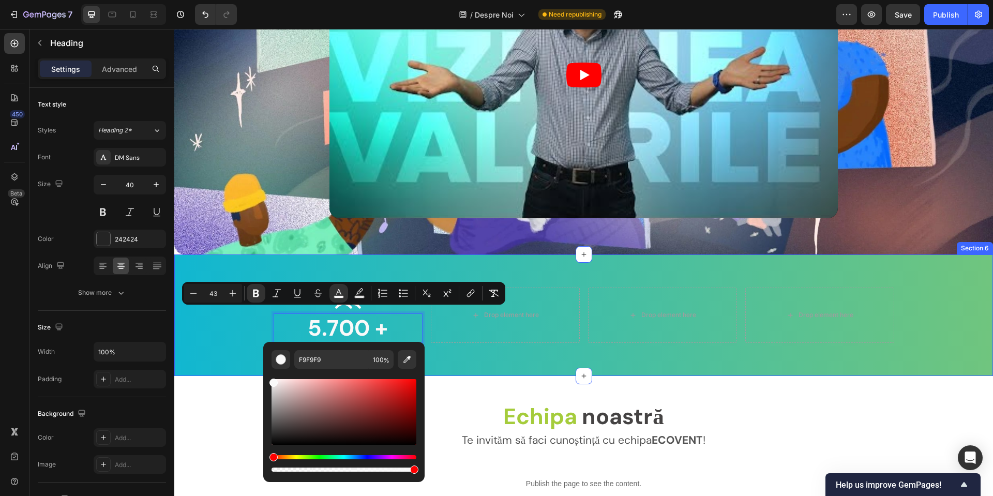
click at [204, 340] on div "Icon 5.700 + Heading 0 Drop element here Drop element here Drop element here Ro…" at bounding box center [583, 314] width 818 height 121
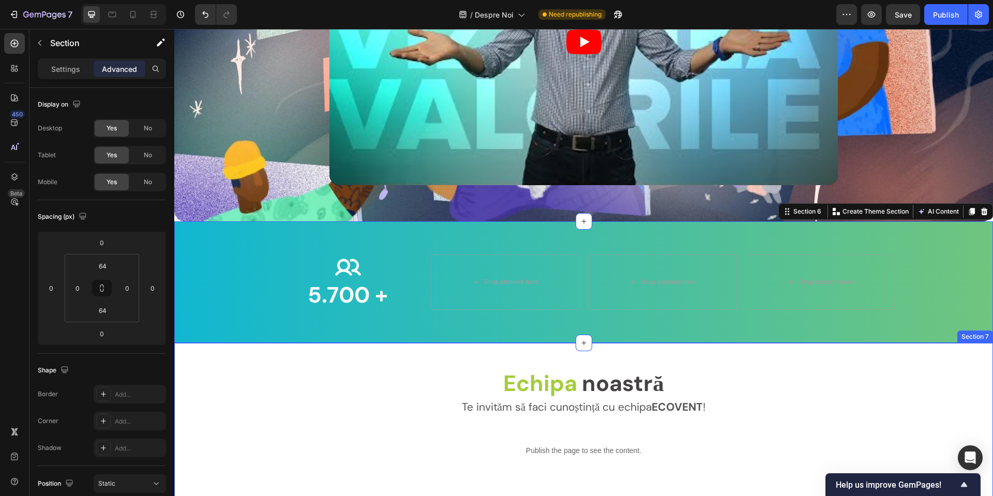
scroll to position [1519, 0]
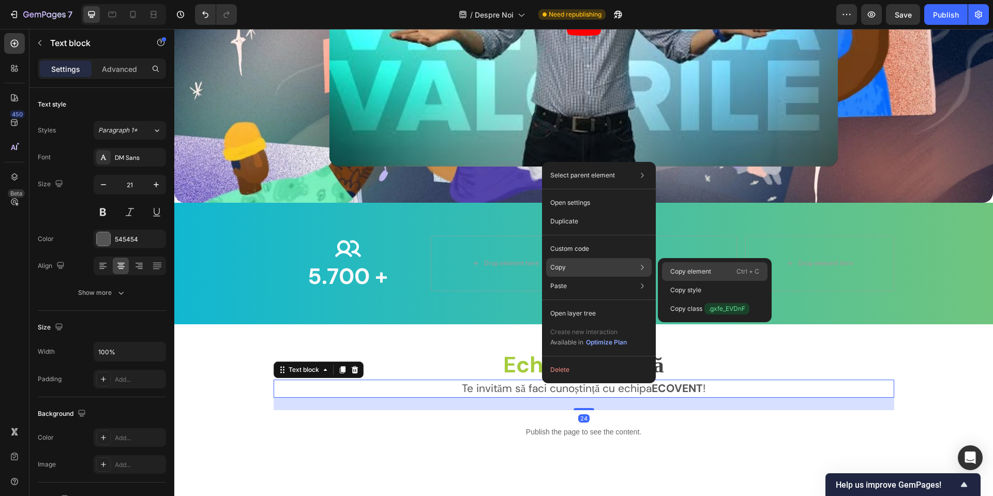
click at [667, 270] on div "Copy element Ctrl + C" at bounding box center [714, 271] width 105 height 19
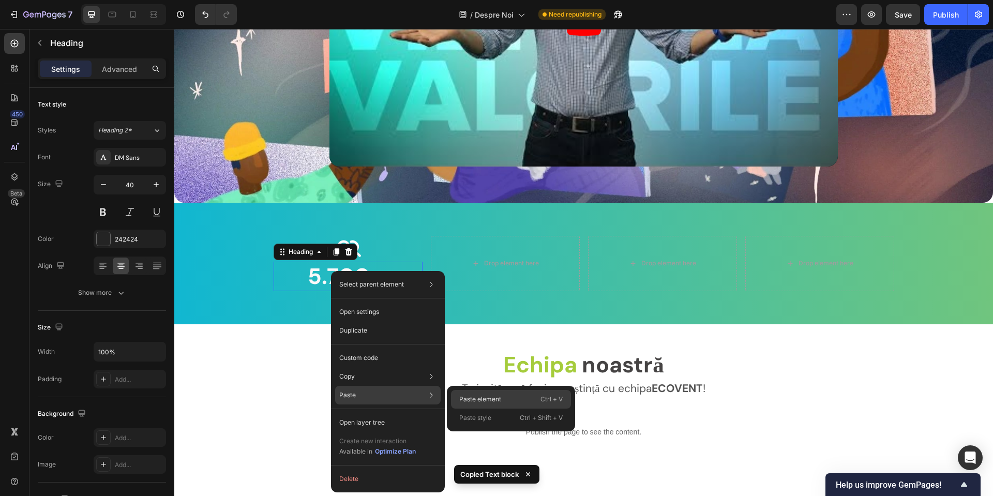
click at [493, 404] on div "Paste element Ctrl + V" at bounding box center [511, 399] width 120 height 19
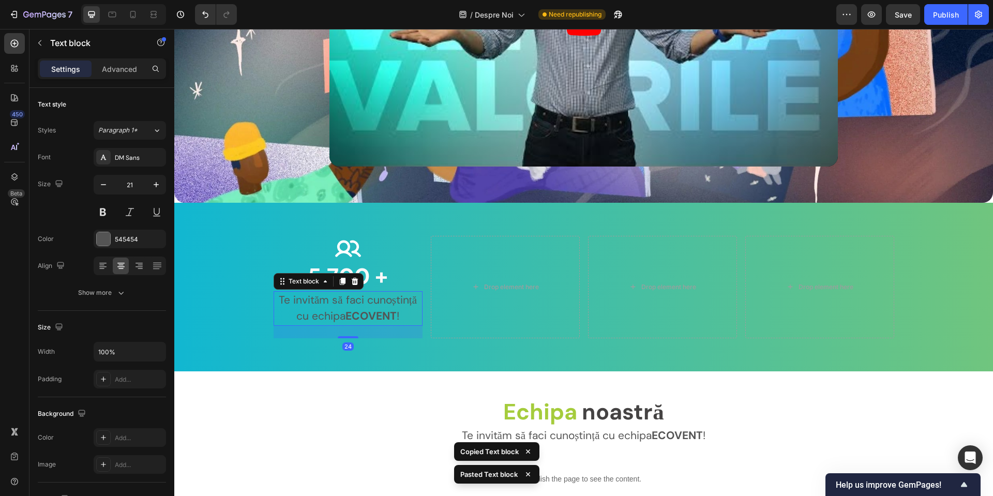
click at [336, 299] on p "Te invităm să faci cunoștință cu echipa ECOVENT !" at bounding box center [348, 308] width 147 height 33
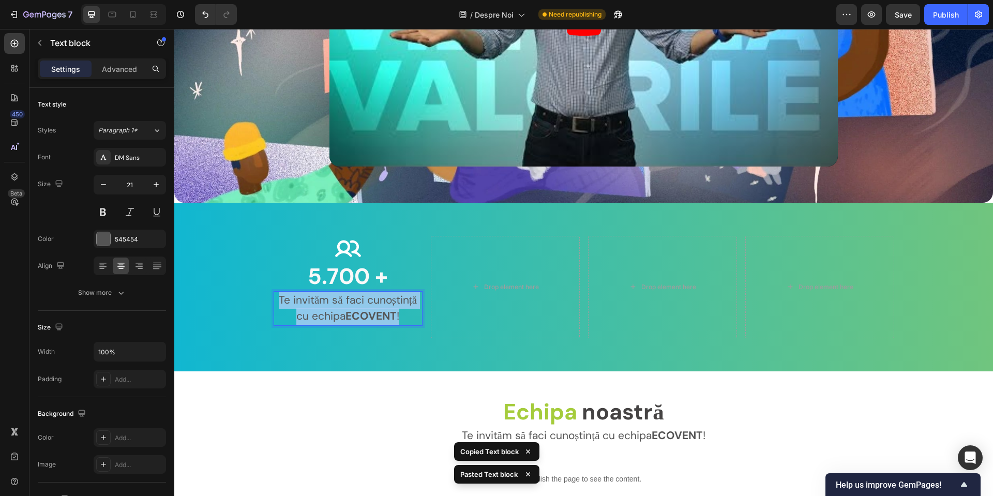
click at [336, 299] on p "Te invităm să faci cunoștință cu echipa ECOVENT !" at bounding box center [348, 308] width 147 height 33
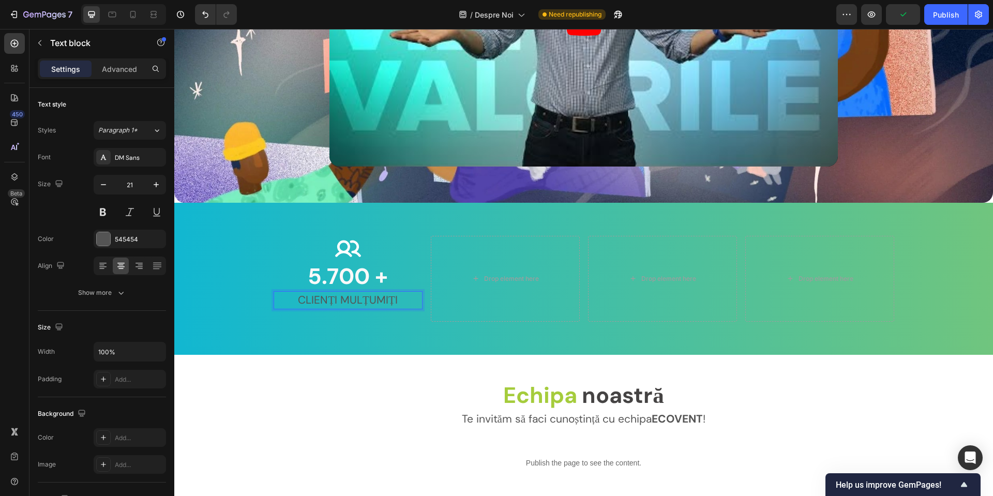
click at [336, 299] on p "CLIENȚI MULȚUMIȚI" at bounding box center [348, 300] width 147 height 17
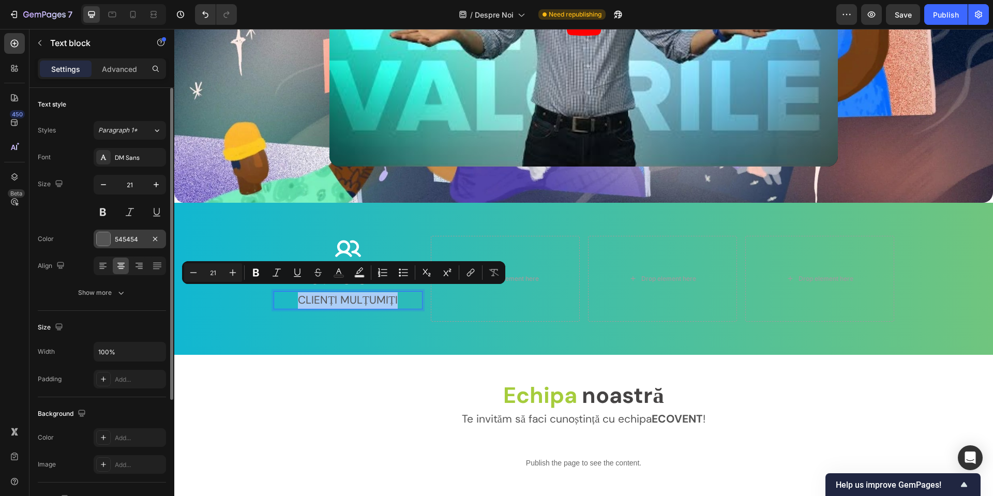
click at [107, 238] on div at bounding box center [103, 238] width 13 height 13
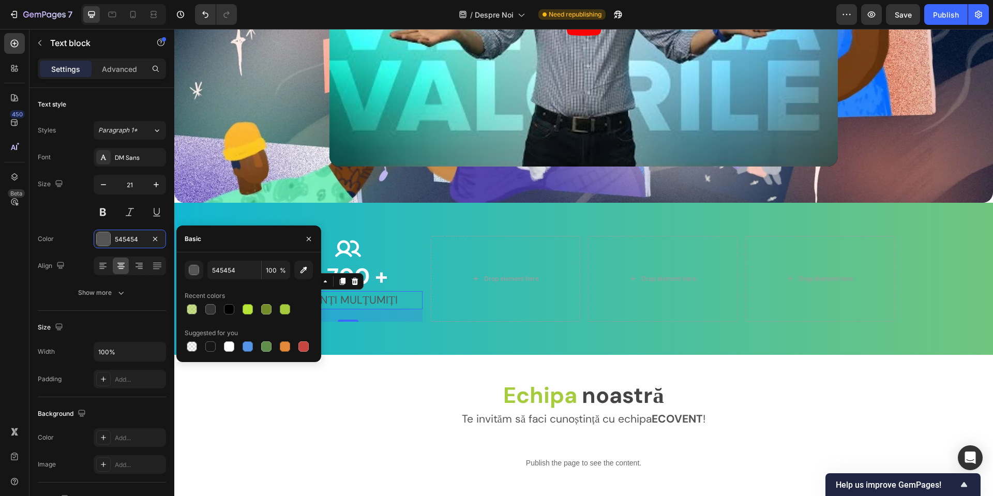
click at [229, 337] on div "Suggested for you" at bounding box center [211, 332] width 53 height 9
click at [231, 340] on div at bounding box center [229, 346] width 14 height 14
type input "FFFFFF"
click at [109, 189] on button "button" at bounding box center [103, 184] width 19 height 19
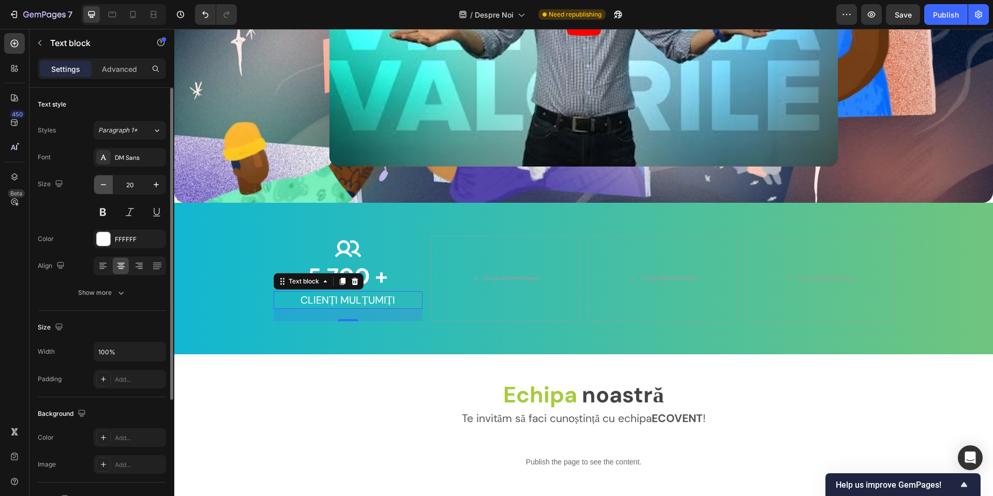
click at [109, 189] on button "button" at bounding box center [103, 184] width 19 height 19
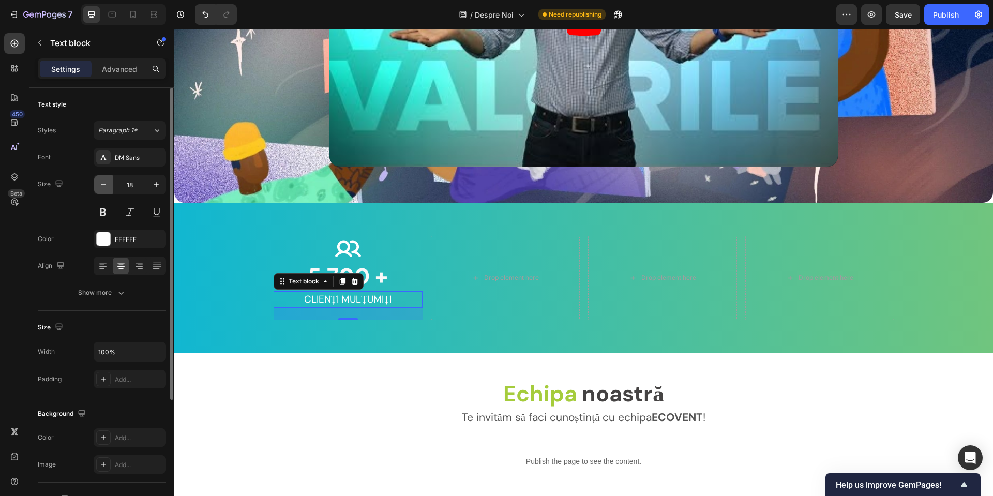
click at [109, 189] on button "button" at bounding box center [103, 184] width 19 height 19
type input "17"
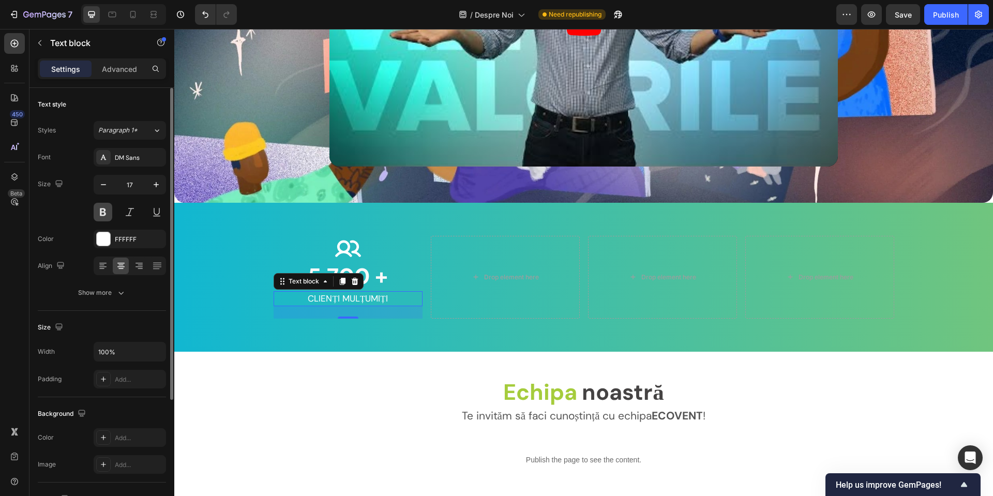
click at [109, 218] on button at bounding box center [103, 212] width 19 height 19
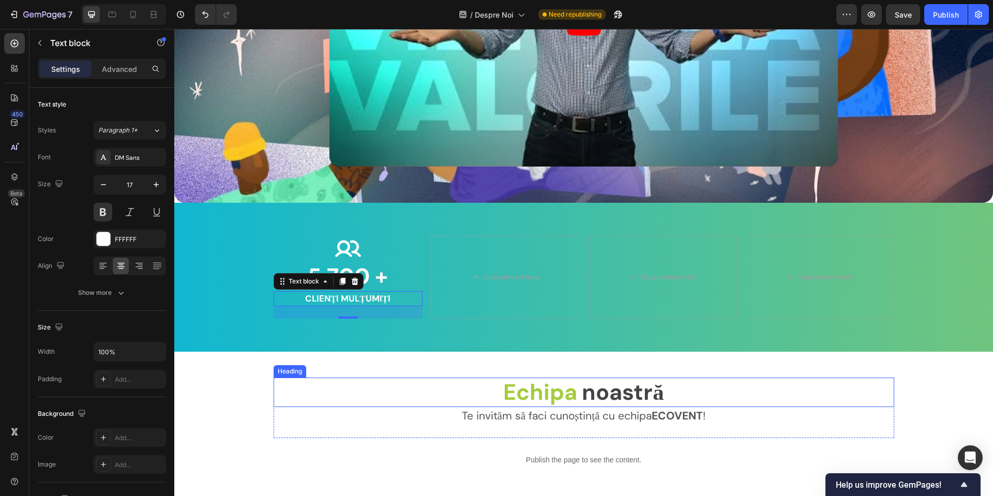
click at [368, 413] on p "Te invităm să faci cunoștință cu echipa ECOVENT !" at bounding box center [584, 416] width 618 height 17
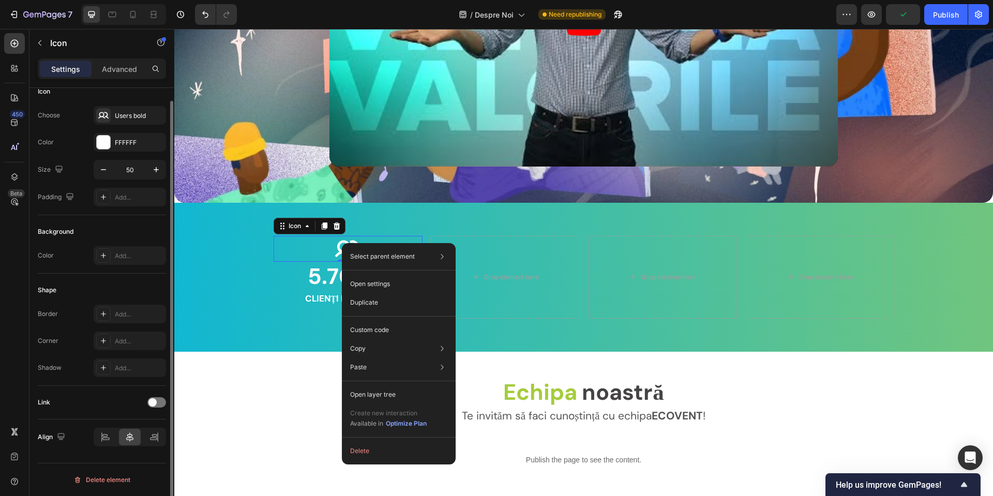
scroll to position [0, 0]
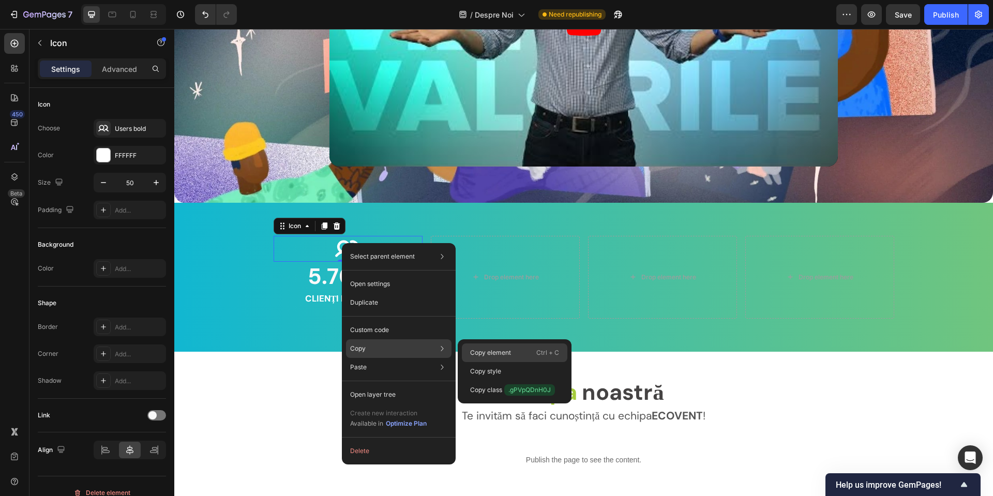
click at [491, 351] on p "Copy element" at bounding box center [490, 352] width 41 height 9
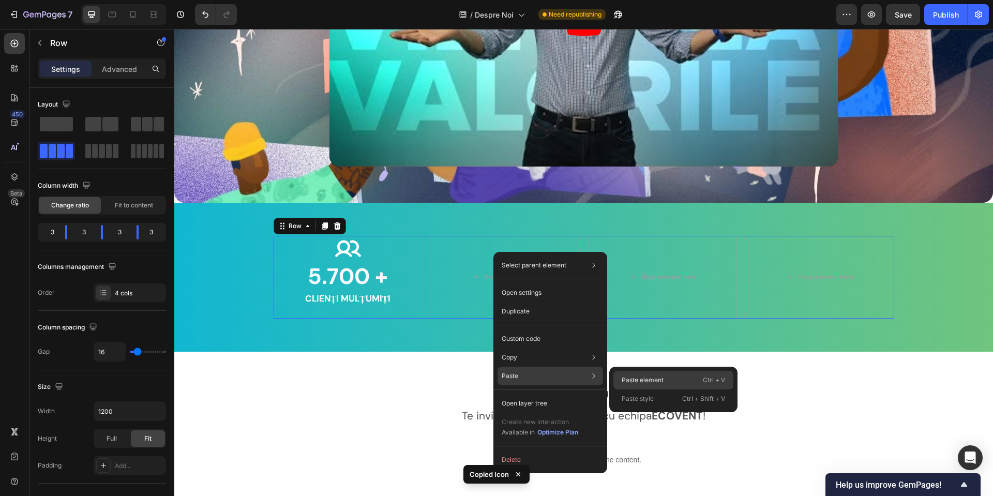
click at [626, 371] on div "Paste element Ctrl + V" at bounding box center [673, 380] width 120 height 19
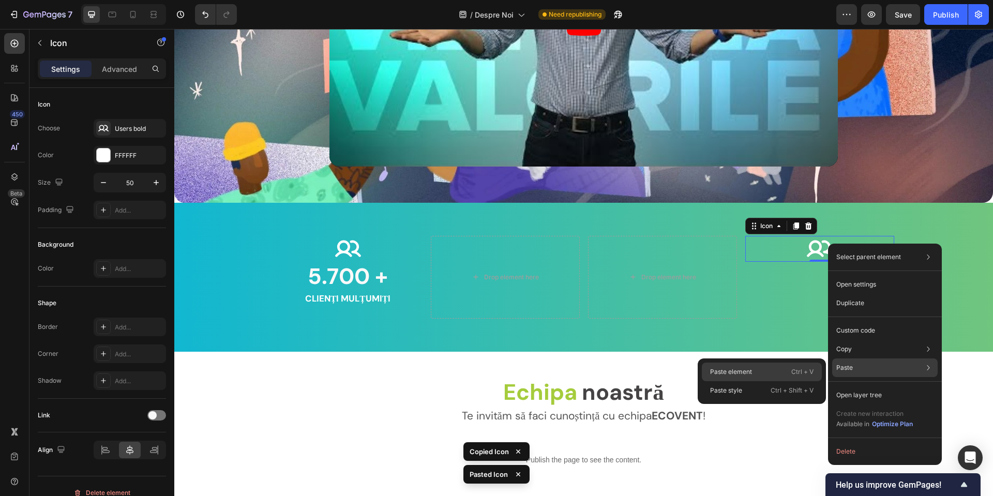
click at [778, 369] on div "Paste element Ctrl + V" at bounding box center [762, 371] width 120 height 19
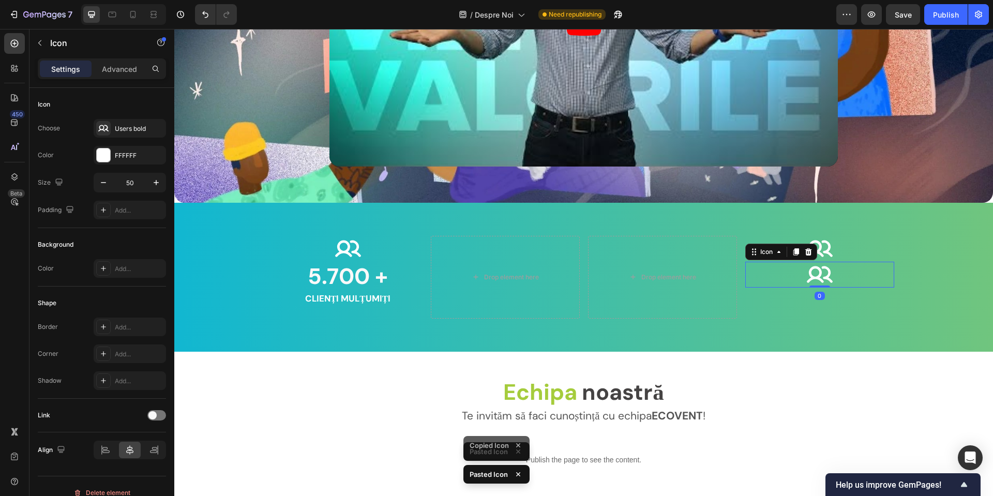
click at [831, 267] on div "Icon 0" at bounding box center [819, 275] width 149 height 26
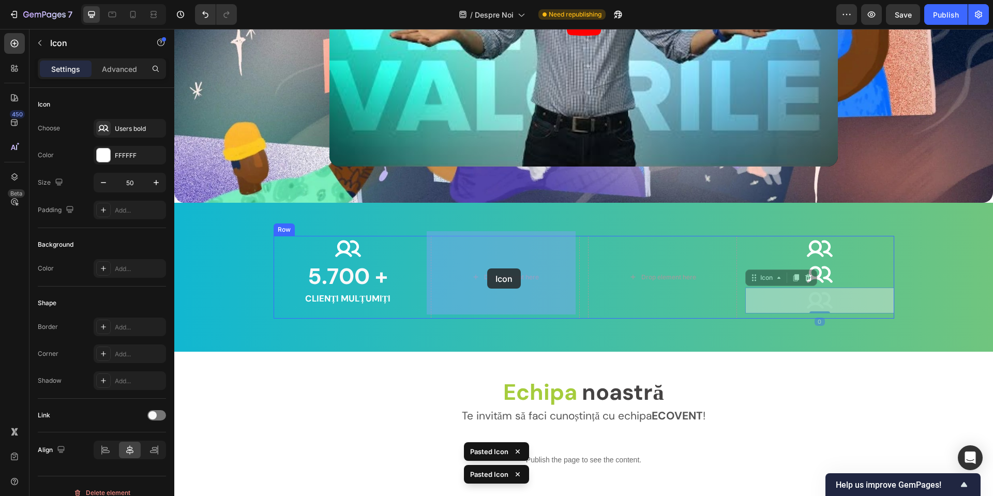
drag, startPoint x: 811, startPoint y: 296, endPoint x: 487, endPoint y: 268, distance: 324.8
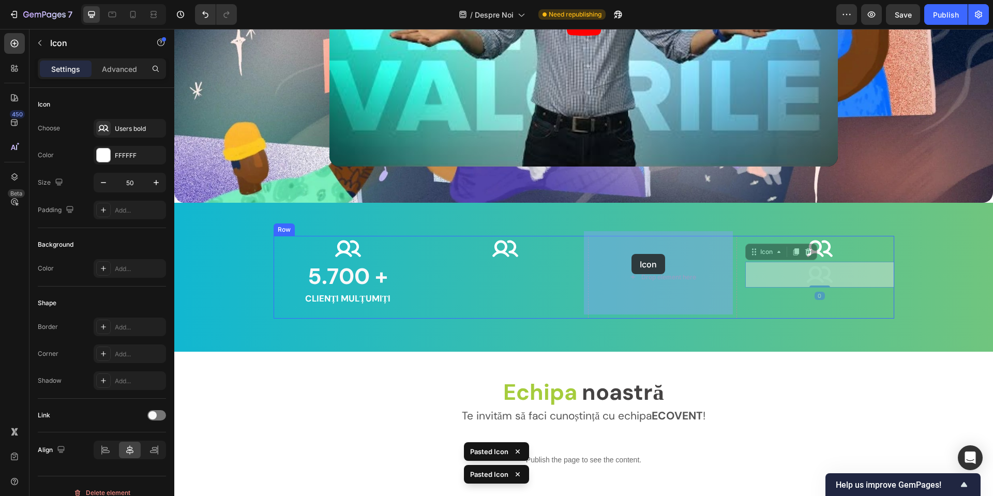
drag, startPoint x: 829, startPoint y: 272, endPoint x: 599, endPoint y: 250, distance: 231.1
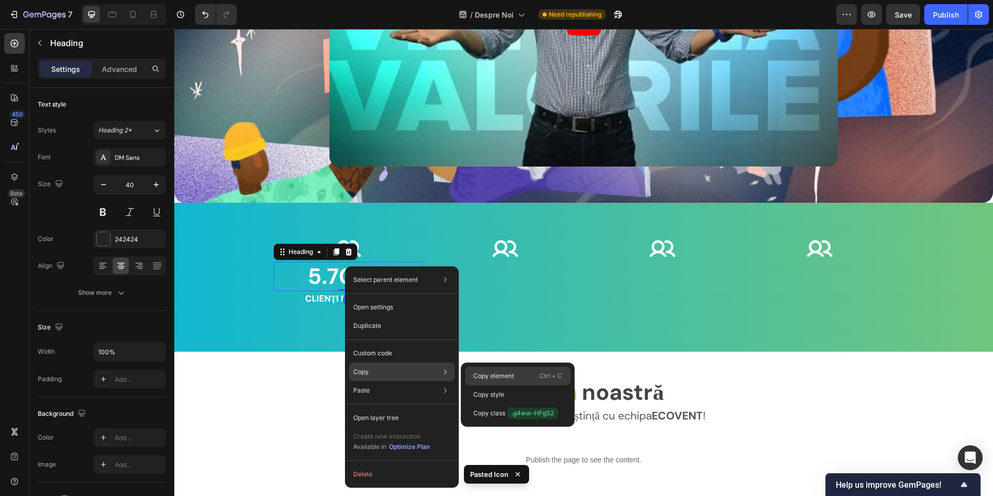
click at [506, 377] on p "Copy element" at bounding box center [493, 375] width 41 height 9
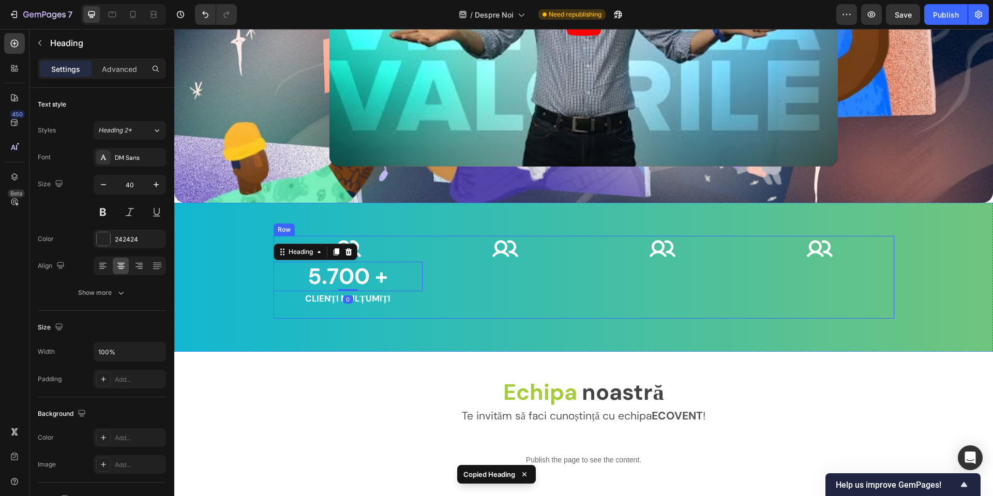
click at [519, 249] on div "Icon" at bounding box center [505, 249] width 149 height 26
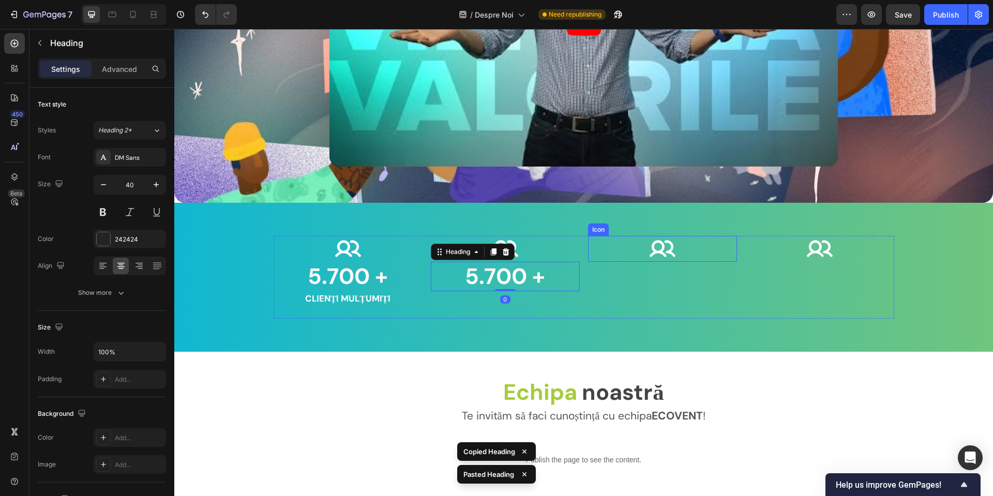
click at [677, 248] on div "Icon" at bounding box center [662, 249] width 149 height 26
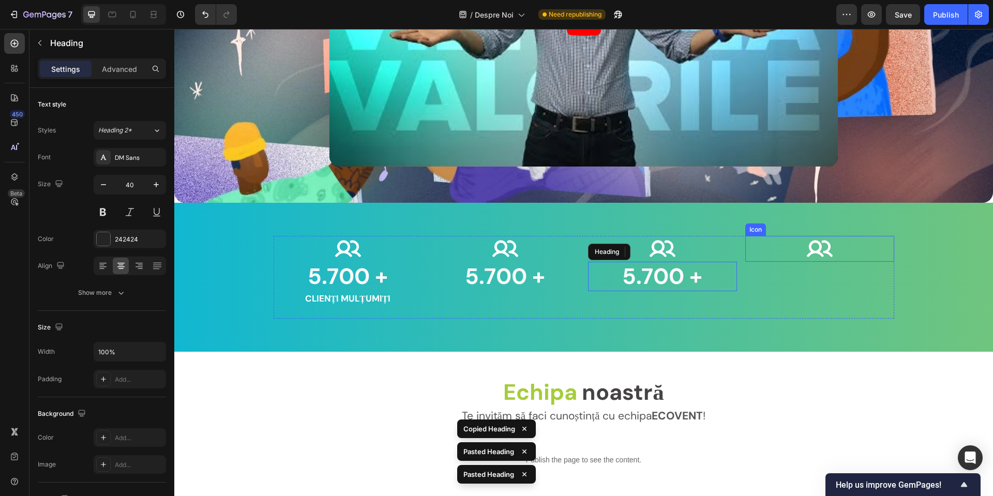
click at [833, 240] on div "Icon" at bounding box center [819, 249] width 149 height 26
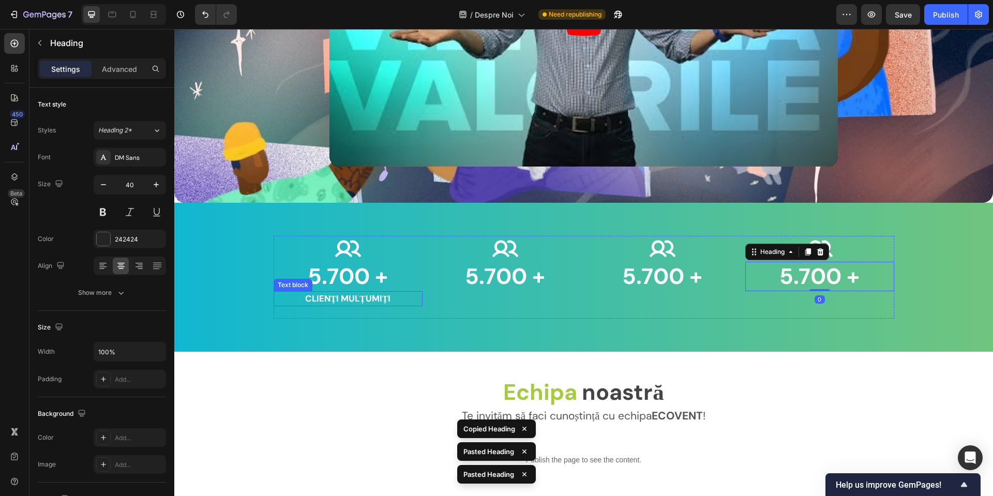
click at [344, 292] on p "CLIENȚI MULȚUMIȚI" at bounding box center [348, 298] width 147 height 13
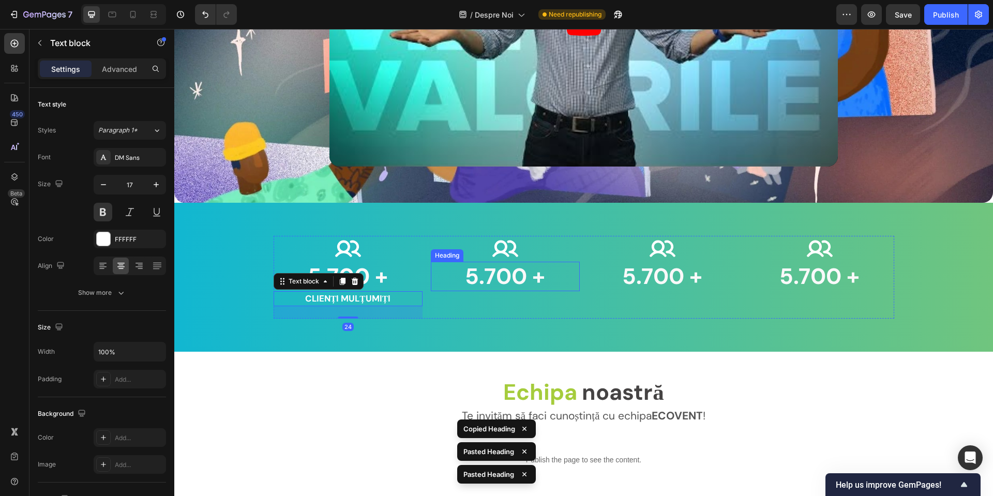
click at [497, 279] on strong "5.700 +" at bounding box center [505, 276] width 80 height 29
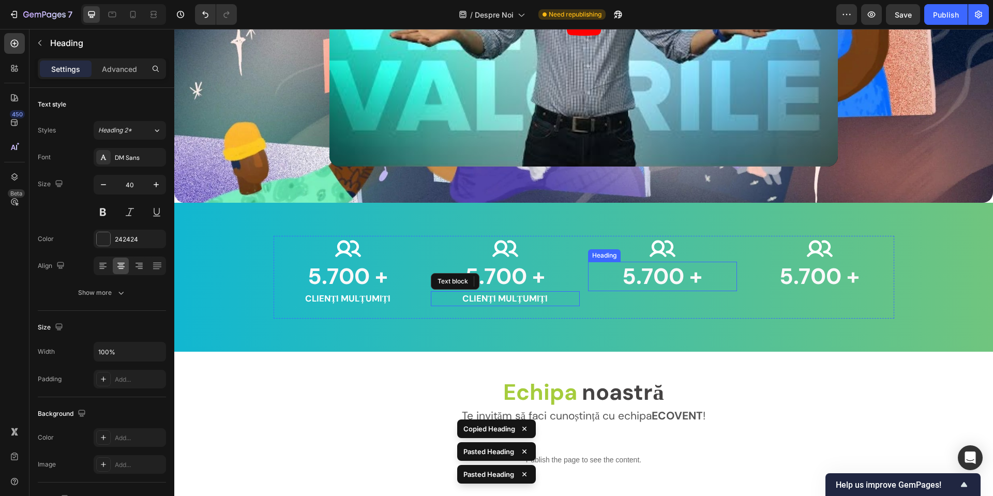
click at [661, 272] on strong "5.700 +" at bounding box center [662, 276] width 80 height 29
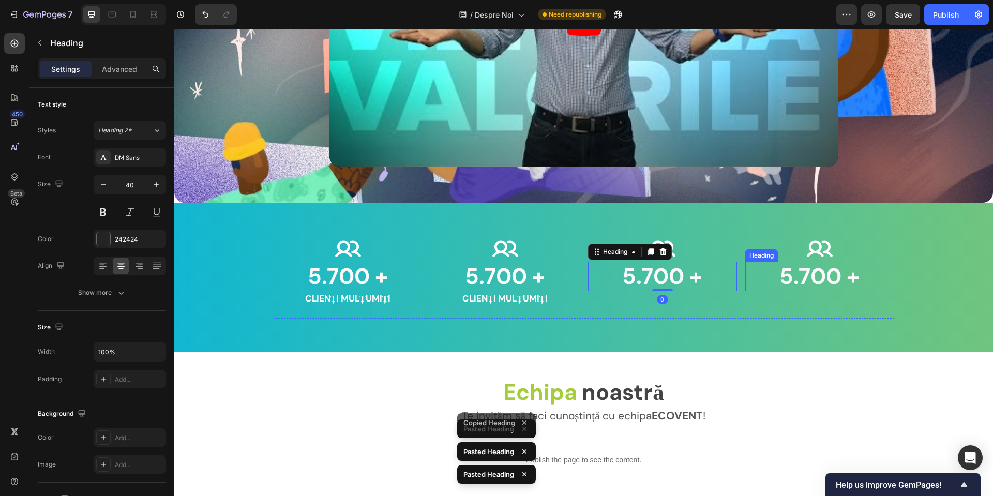
click at [806, 271] on strong "5.700 +" at bounding box center [819, 276] width 80 height 29
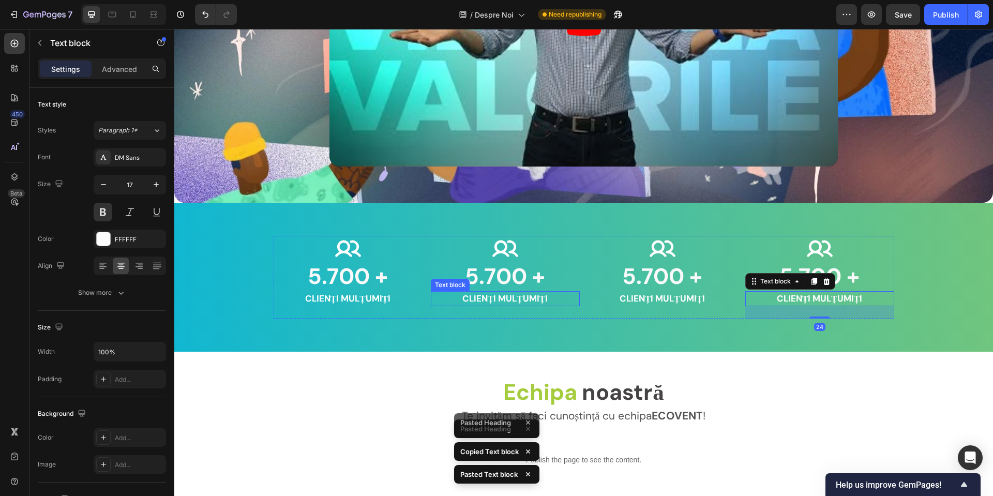
click at [492, 295] on p "CLIENȚI MULȚUMIȚI" at bounding box center [505, 298] width 147 height 13
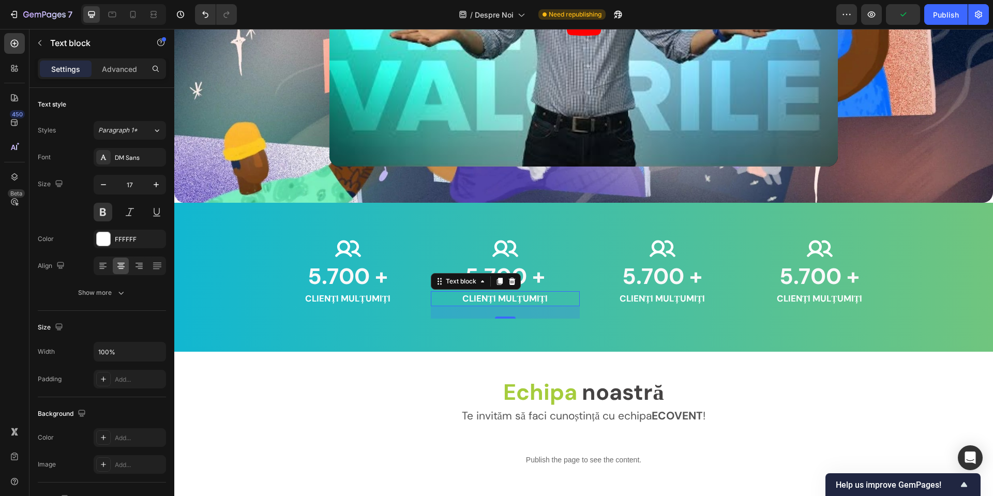
click at [507, 294] on p "CLIENȚI MULȚUMIȚI" at bounding box center [505, 298] width 147 height 13
drag, startPoint x: 649, startPoint y: 302, endPoint x: 650, endPoint y: 292, distance: 10.5
click at [649, 302] on div "Icon 5.700 + Heading CLIENȚI MULȚUMIȚI Text block" at bounding box center [662, 277] width 149 height 83
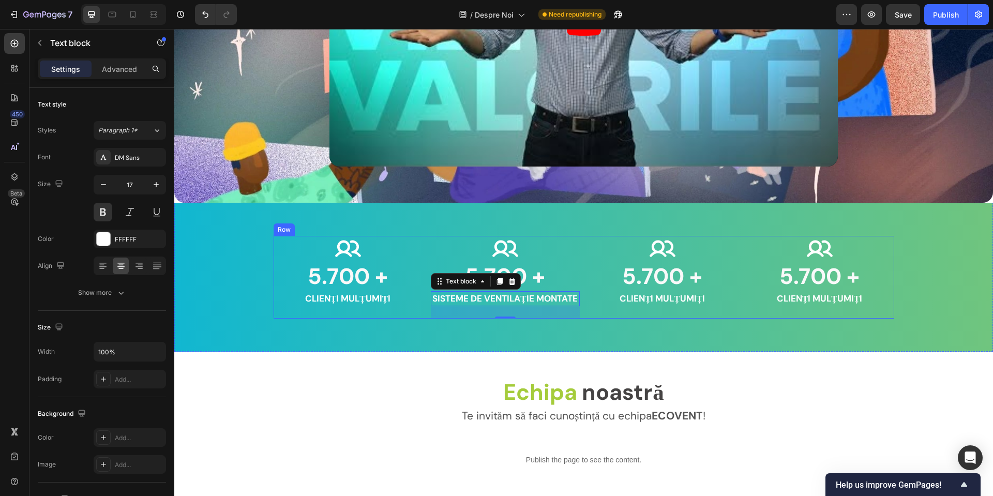
click at [650, 292] on p "CLIENȚI MULȚUMIȚI" at bounding box center [662, 298] width 147 height 13
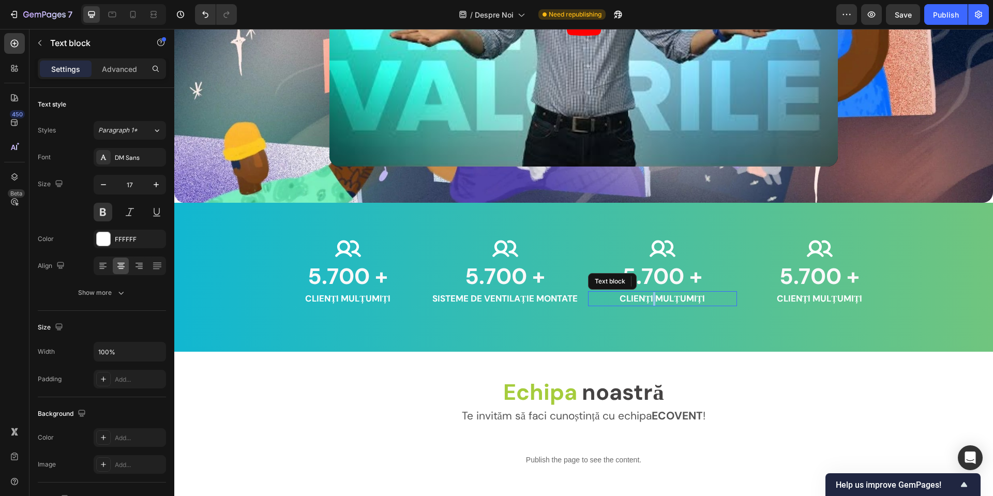
click at [650, 292] on p "CLIENȚI MULȚUMIȚI" at bounding box center [662, 298] width 147 height 13
click at [792, 294] on p "CLIENȚI MULȚUMIȚI" at bounding box center [819, 298] width 147 height 13
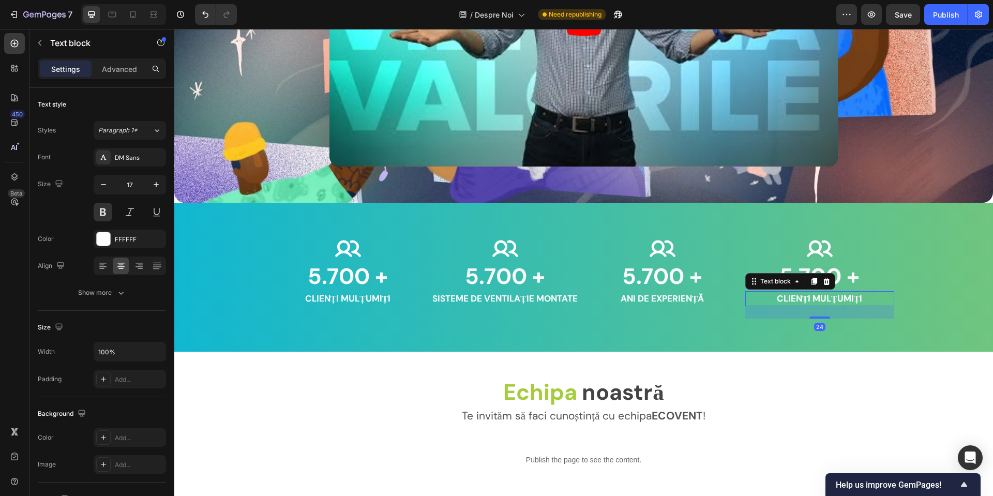
click at [792, 294] on p "CLIENȚI MULȚUMIȚI" at bounding box center [819, 298] width 147 height 13
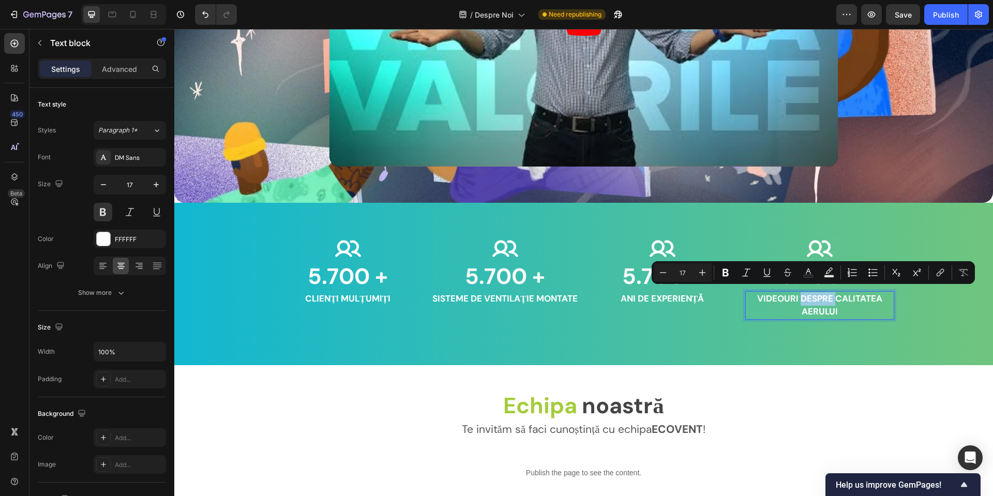
drag, startPoint x: 798, startPoint y: 294, endPoint x: 830, endPoint y: 297, distance: 32.7
click at [830, 297] on p "VIDEOURI DESPRE CALITATEA AERULUI" at bounding box center [819, 305] width 147 height 26
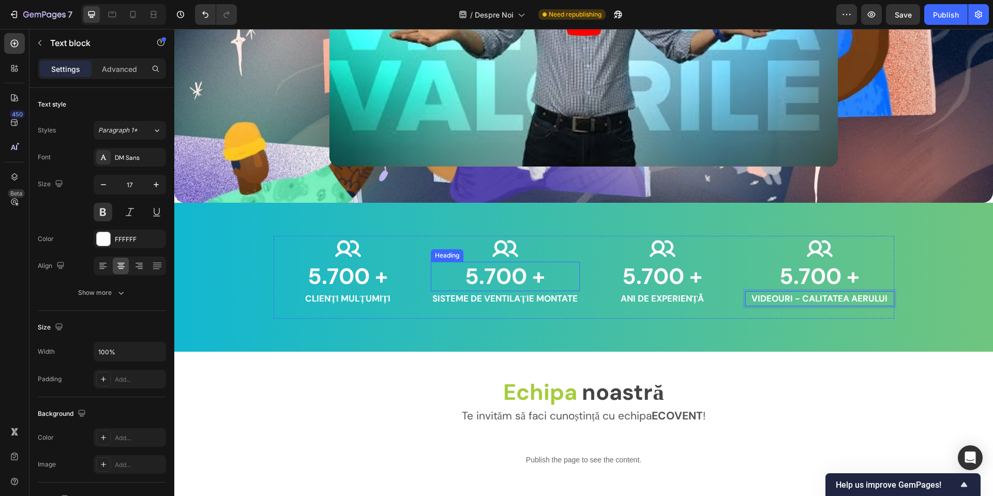
click at [509, 268] on strong "5.700 +" at bounding box center [505, 276] width 80 height 29
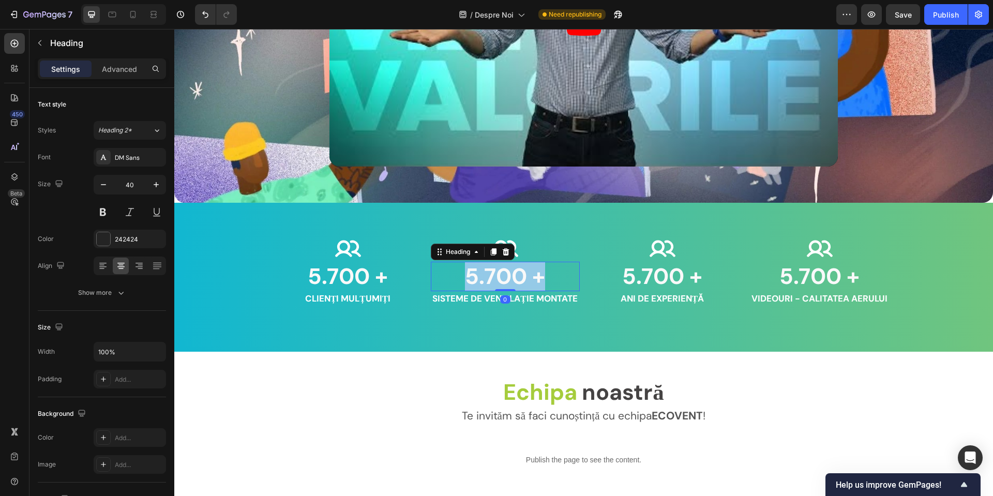
click at [509, 268] on strong "5.700 +" at bounding box center [505, 276] width 80 height 29
click at [651, 268] on strong "5.700 +" at bounding box center [662, 276] width 80 height 29
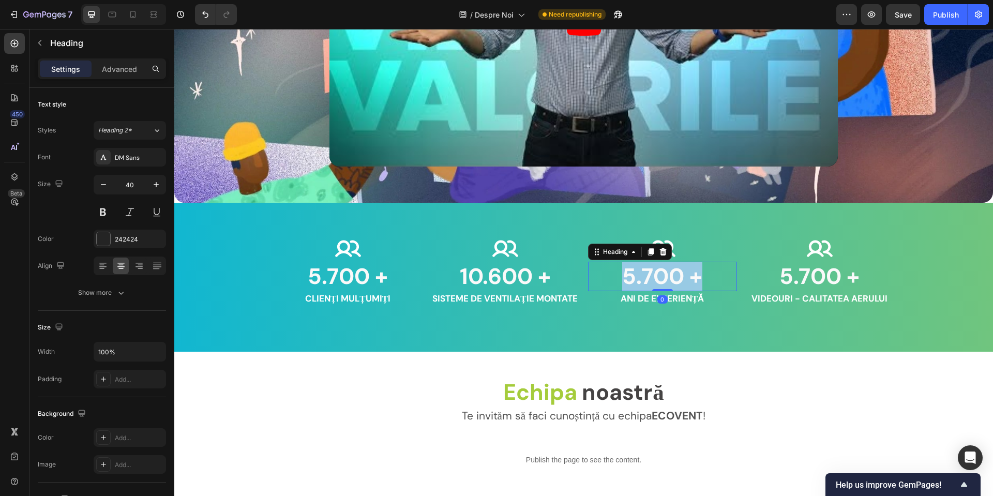
click at [651, 268] on strong "5.700 +" at bounding box center [662, 276] width 80 height 29
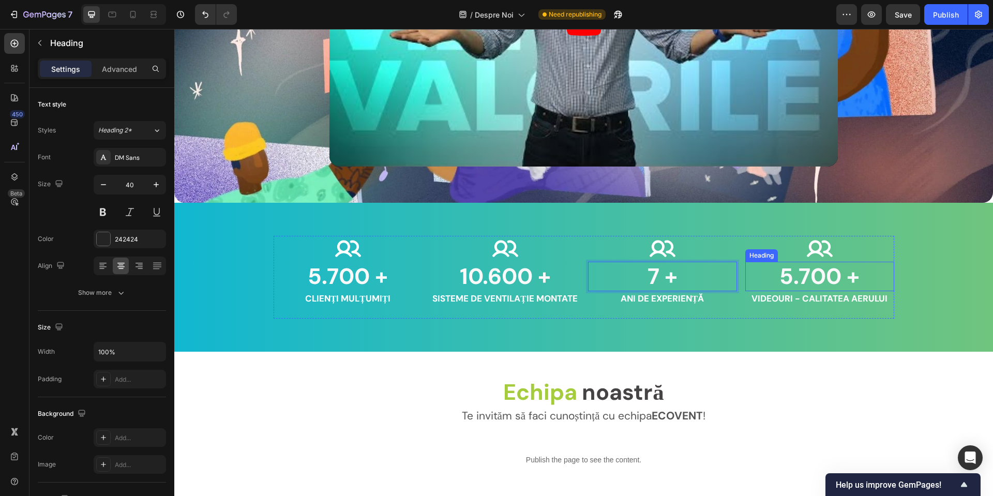
click at [818, 271] on strong "5.700 +" at bounding box center [819, 276] width 80 height 29
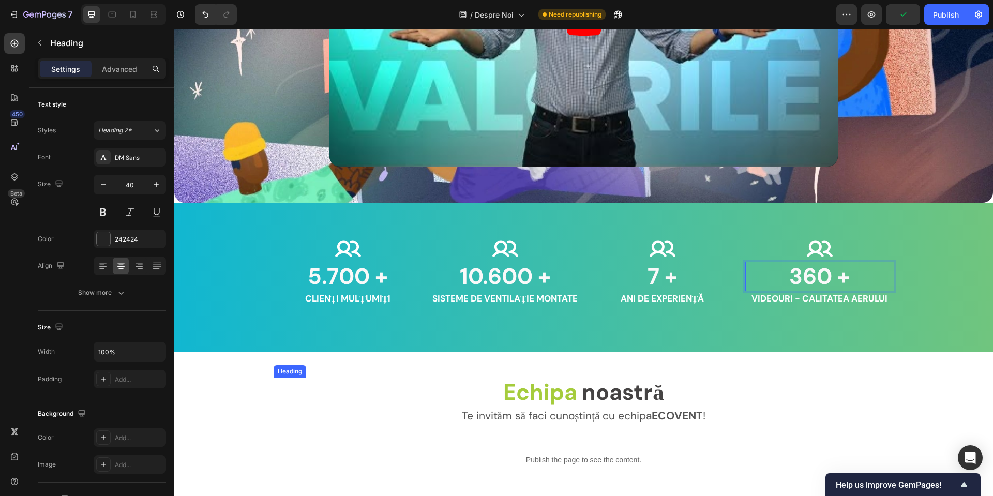
click at [794, 408] on p "Te invităm să faci cunoștință cu echipa ECOVENT !" at bounding box center [584, 416] width 618 height 17
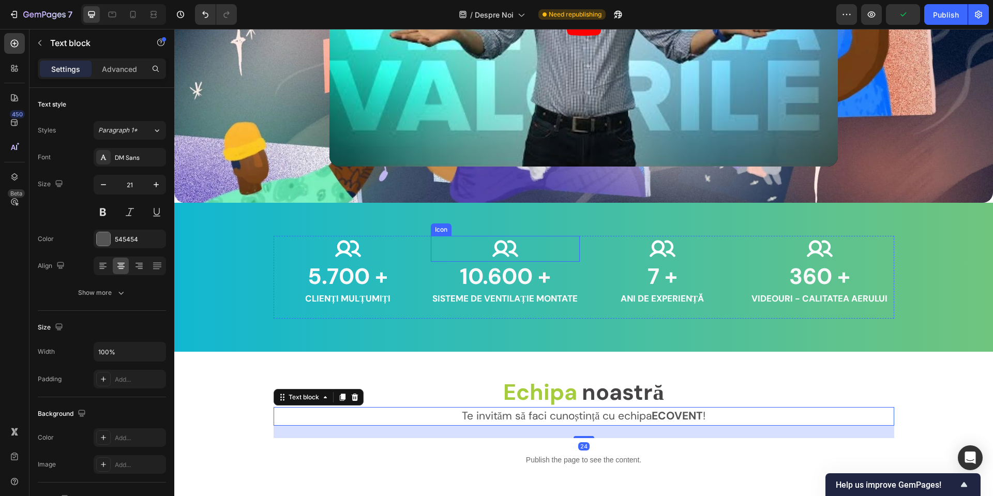
click at [498, 244] on icon at bounding box center [505, 249] width 26 height 26
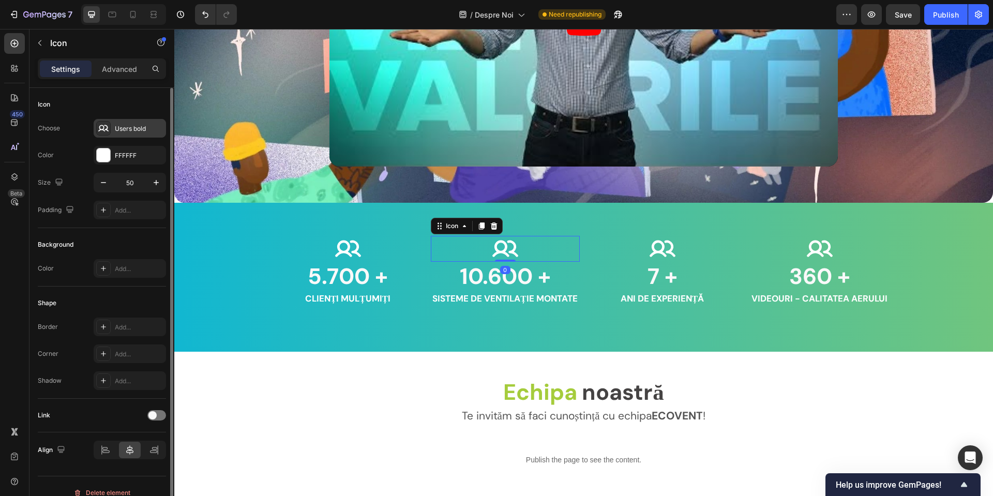
click at [131, 131] on div "Users bold" at bounding box center [139, 128] width 49 height 9
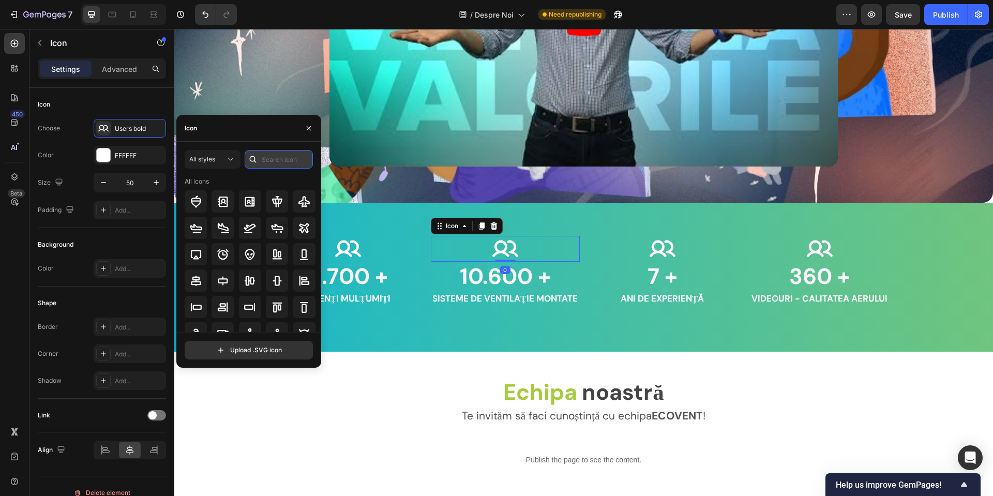
click at [290, 156] on input "text" at bounding box center [279, 159] width 68 height 19
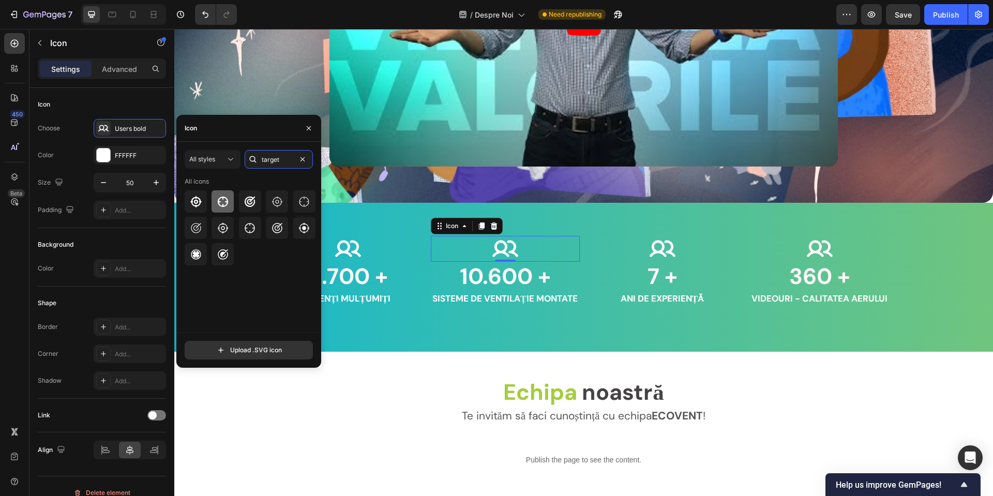
type input "target"
click at [227, 205] on icon at bounding box center [223, 201] width 12 height 12
click at [692, 244] on div "Icon" at bounding box center [662, 249] width 149 height 26
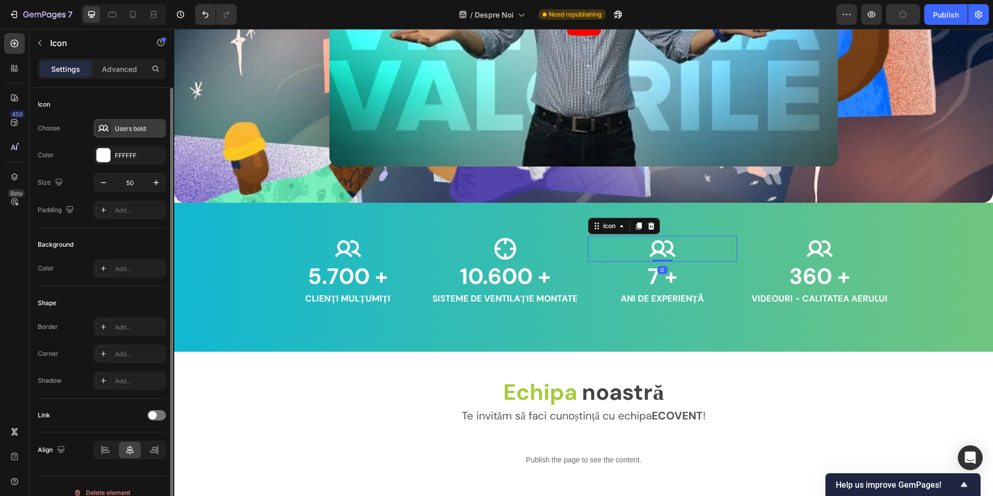
click at [122, 127] on div "Users bold" at bounding box center [139, 128] width 49 height 9
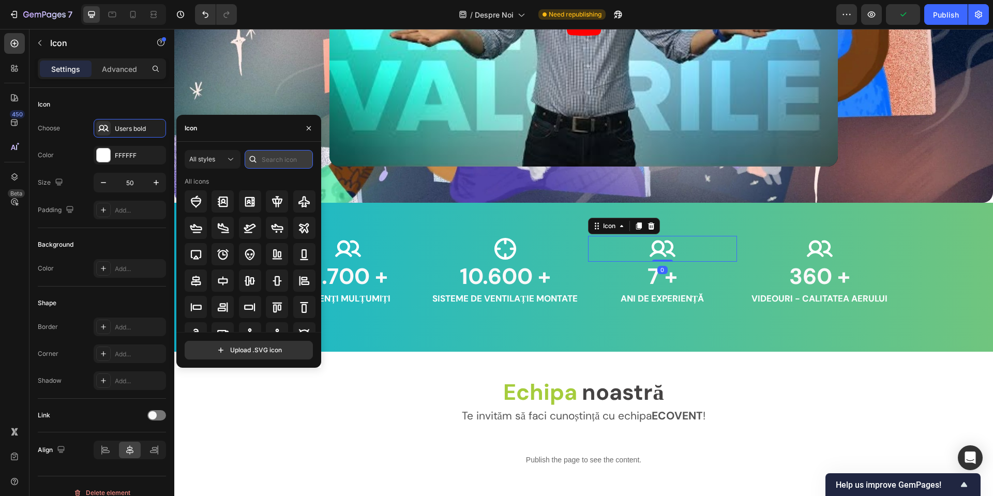
click at [298, 152] on input "text" at bounding box center [279, 159] width 68 height 19
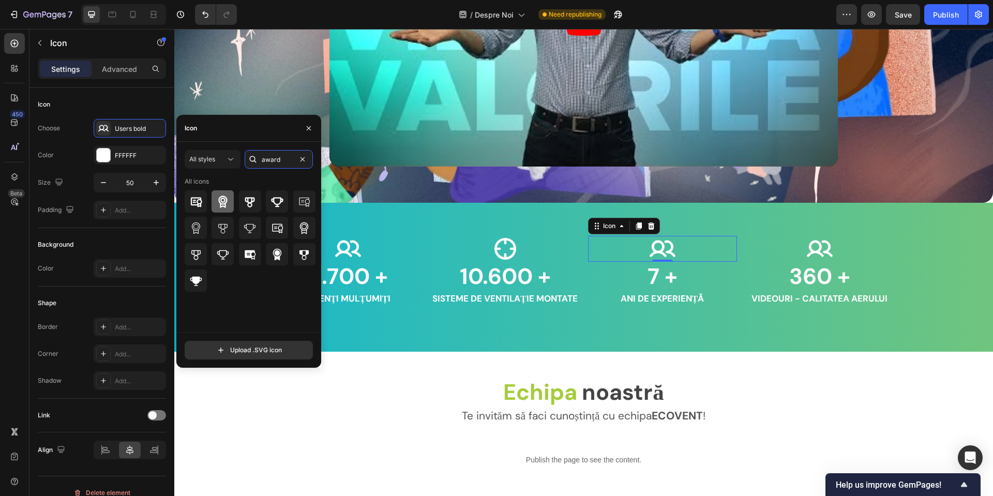
type input "award"
click at [231, 209] on div at bounding box center [222, 201] width 22 height 22
click at [277, 253] on icon at bounding box center [276, 254] width 9 height 12
click at [302, 226] on icon at bounding box center [304, 228] width 9 height 12
click at [839, 242] on div "Icon" at bounding box center [819, 249] width 149 height 26
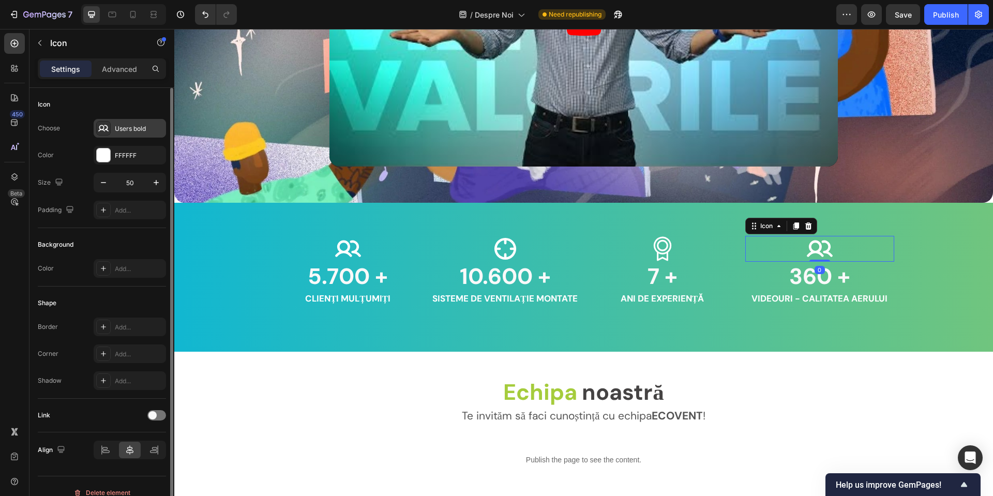
click at [133, 128] on div "Users bold" at bounding box center [139, 128] width 49 height 9
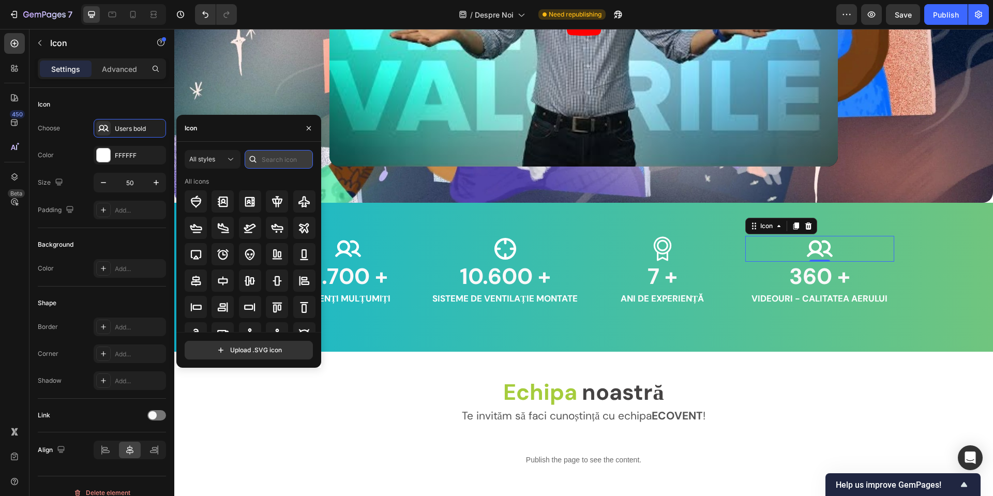
click at [268, 155] on input "text" at bounding box center [279, 159] width 68 height 19
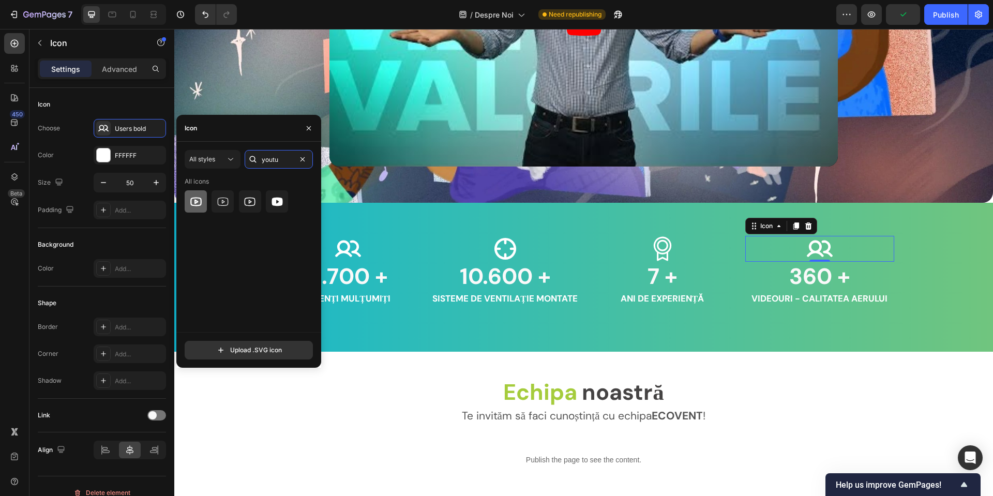
type input "youtu"
click at [192, 205] on icon at bounding box center [195, 201] width 11 height 9
click at [222, 202] on icon at bounding box center [223, 201] width 11 height 8
click at [276, 201] on icon at bounding box center [277, 201] width 12 height 12
click at [649, 242] on icon at bounding box center [662, 249] width 26 height 26
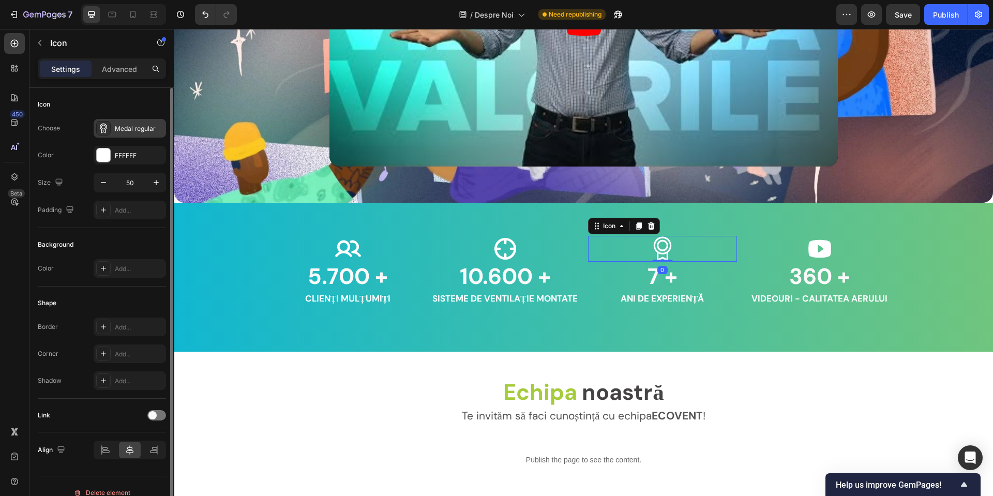
click at [127, 125] on div "Medal regular" at bounding box center [139, 128] width 49 height 9
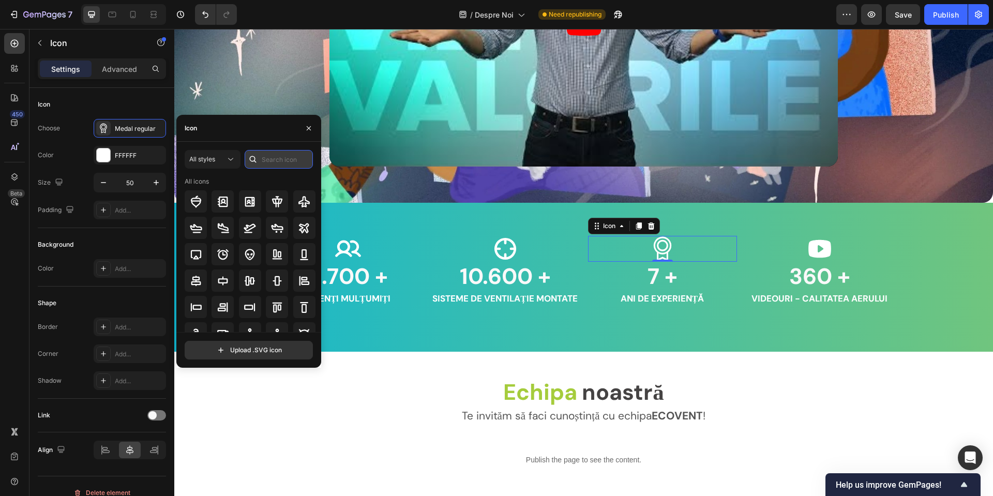
click at [269, 157] on input "text" at bounding box center [279, 159] width 68 height 19
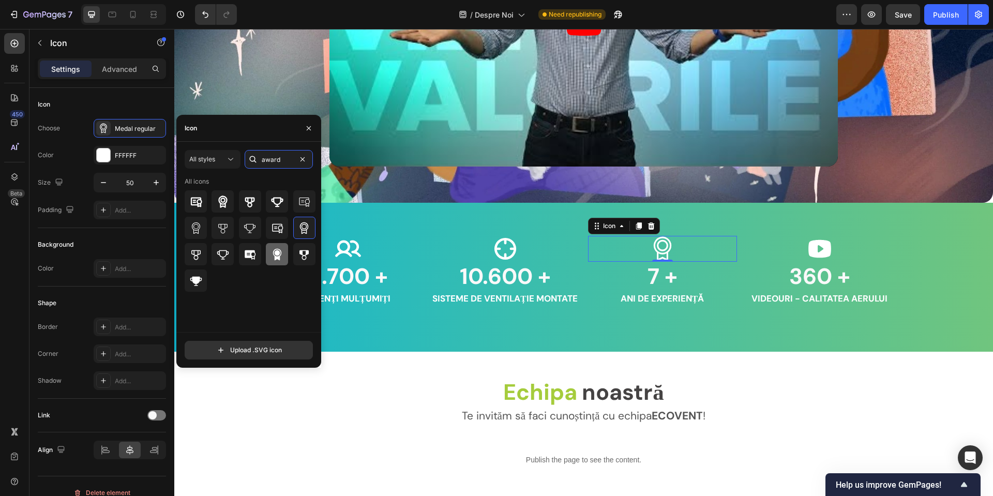
type input "award"
click at [284, 250] on div at bounding box center [277, 254] width 22 height 22
click at [508, 236] on icon at bounding box center [505, 249] width 26 height 26
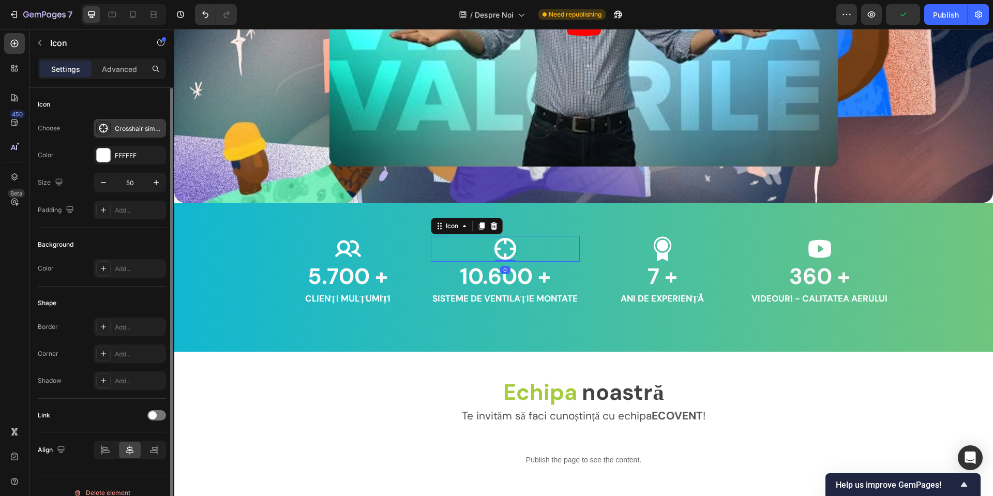
click at [135, 129] on div "Crosshair simple bold" at bounding box center [139, 128] width 49 height 9
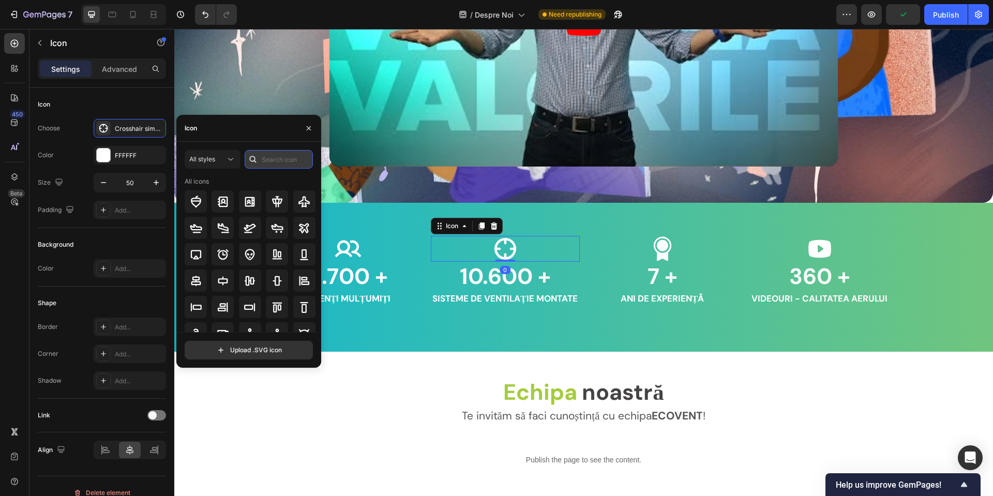
click at [280, 159] on input "text" at bounding box center [279, 159] width 68 height 19
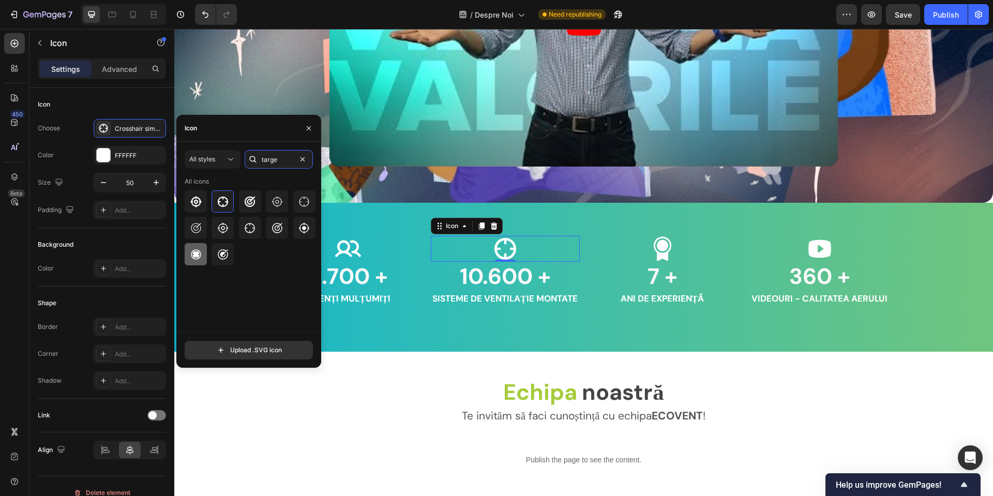
type input "targe"
click at [201, 256] on icon at bounding box center [196, 254] width 12 height 12
click at [354, 240] on icon at bounding box center [348, 248] width 26 height 17
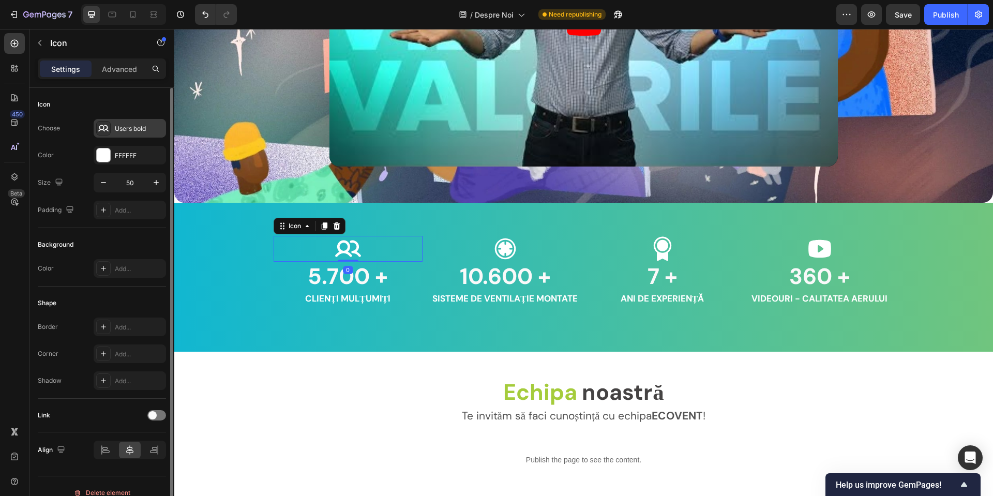
click at [126, 132] on div "Users bold" at bounding box center [139, 128] width 49 height 9
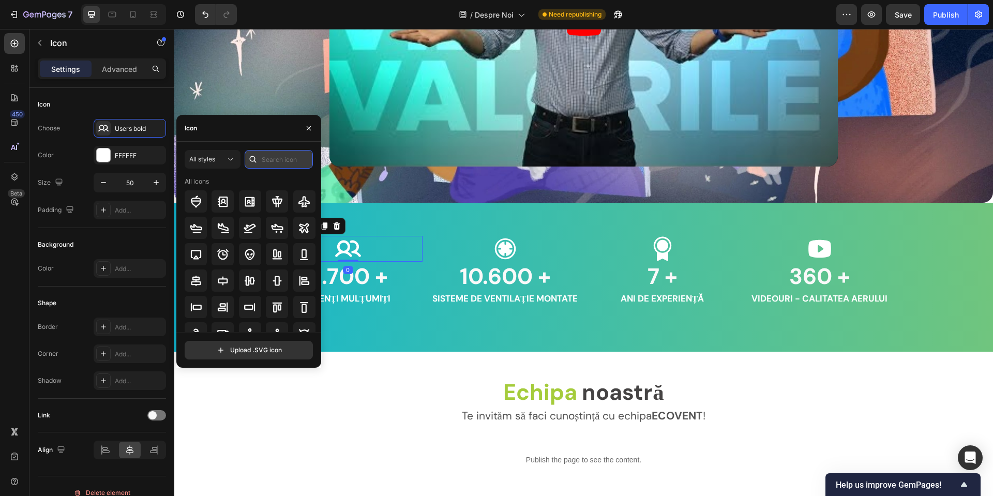
click at [275, 151] on input "text" at bounding box center [279, 159] width 68 height 19
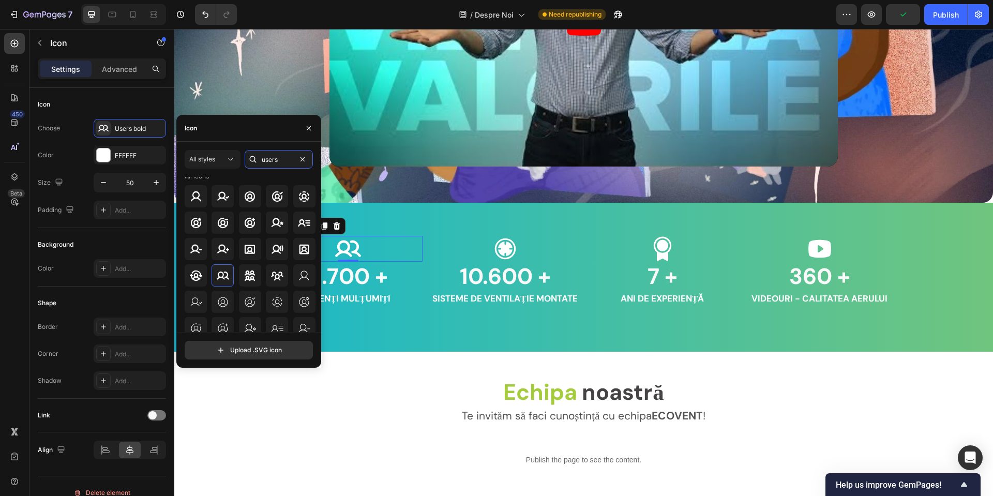
scroll to position [4, 0]
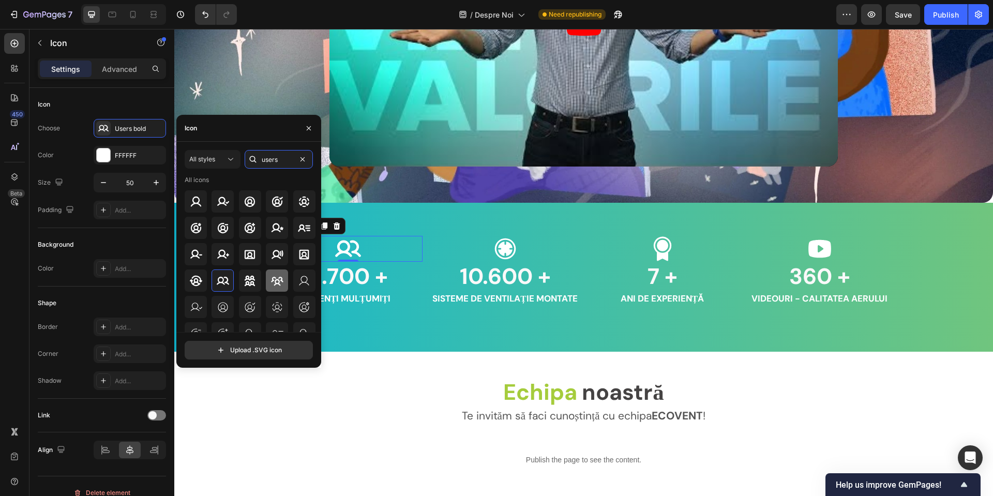
type input "users"
click at [280, 283] on icon at bounding box center [277, 281] width 12 height 12
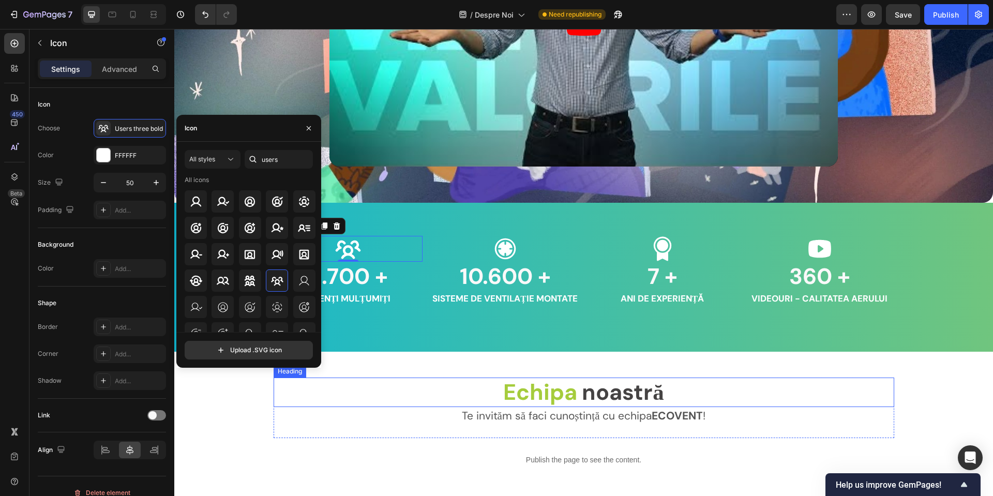
click at [305, 409] on p "Te invităm să faci cunoștință cu echipa ECOVENT !" at bounding box center [584, 416] width 618 height 17
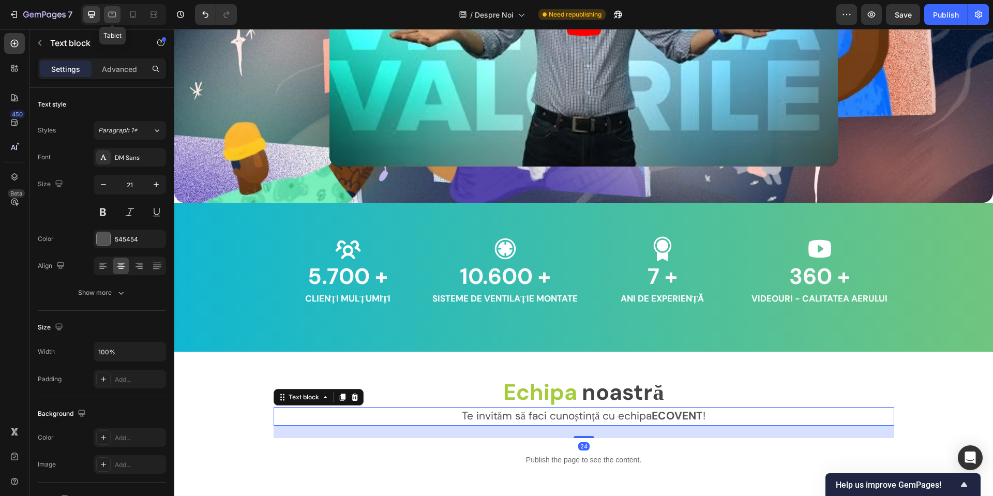
click at [112, 15] on icon at bounding box center [112, 14] width 10 height 10
type input "14"
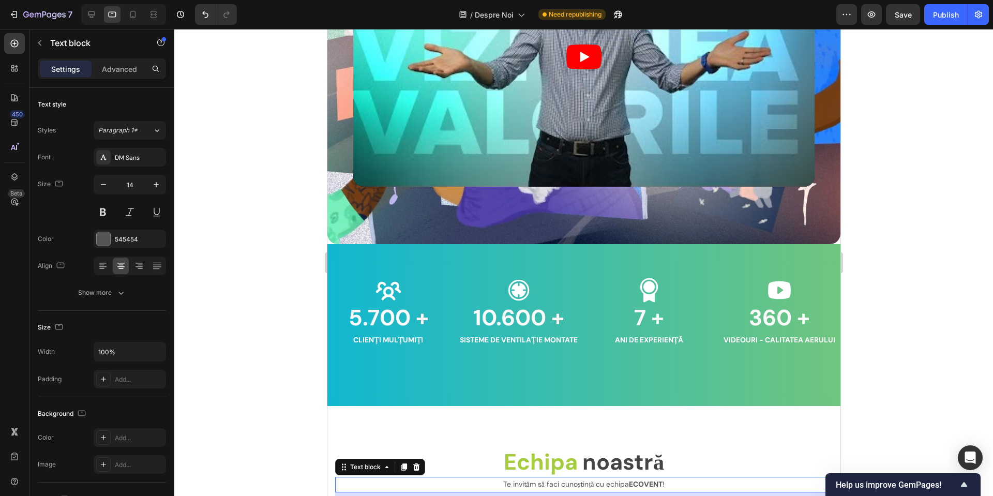
scroll to position [1497, 0]
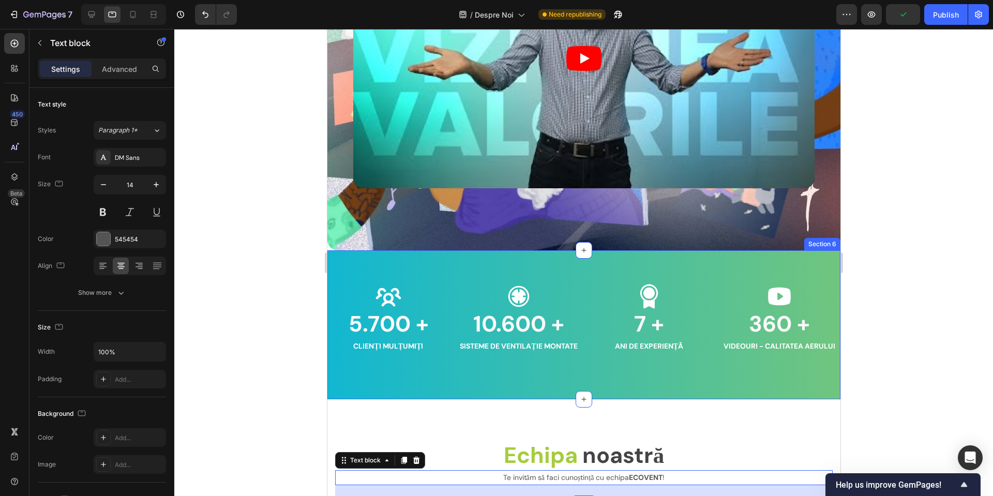
click at [352, 255] on div "Icon 5.700 + Heading CLIENȚI MULȚUMIȚI Text block Icon 10.600 + Heading SISTEME…" at bounding box center [583, 324] width 513 height 149
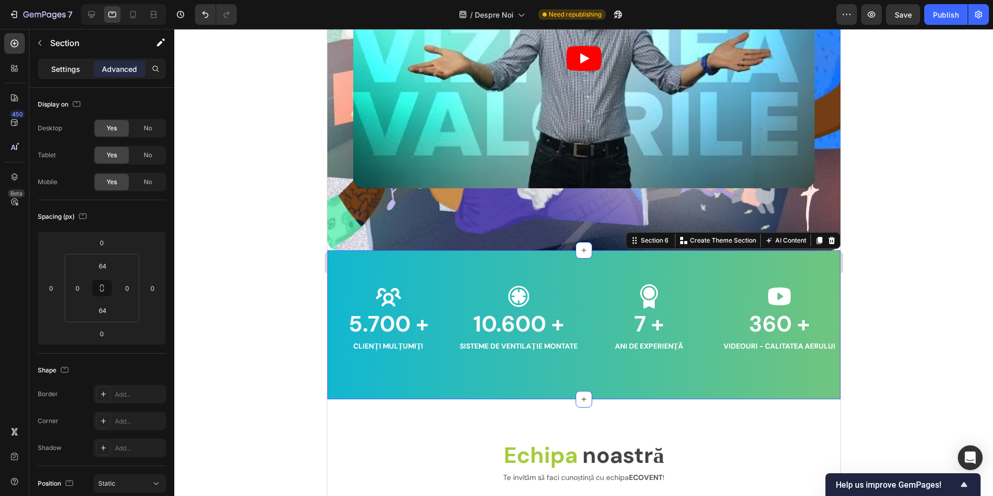
click at [87, 68] on div "Settings" at bounding box center [66, 68] width 52 height 17
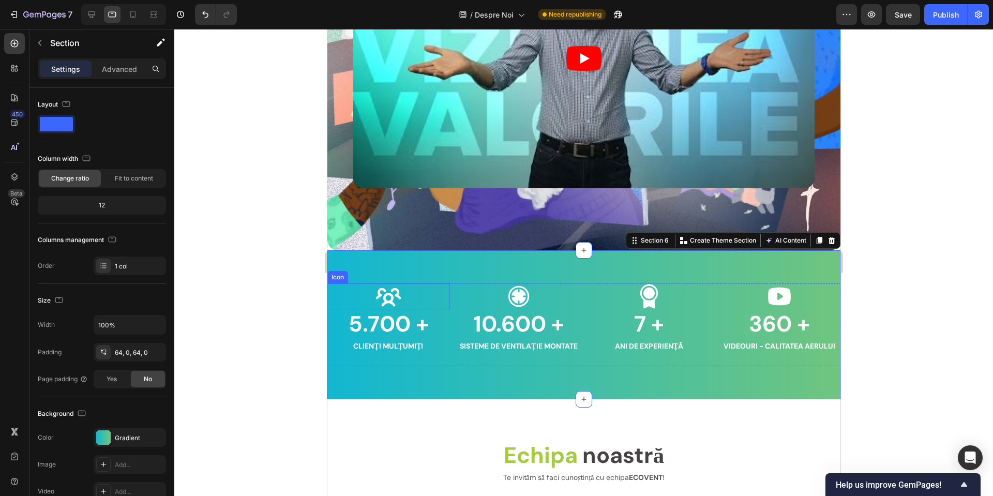
click at [356, 283] on div "Icon" at bounding box center [388, 296] width 122 height 26
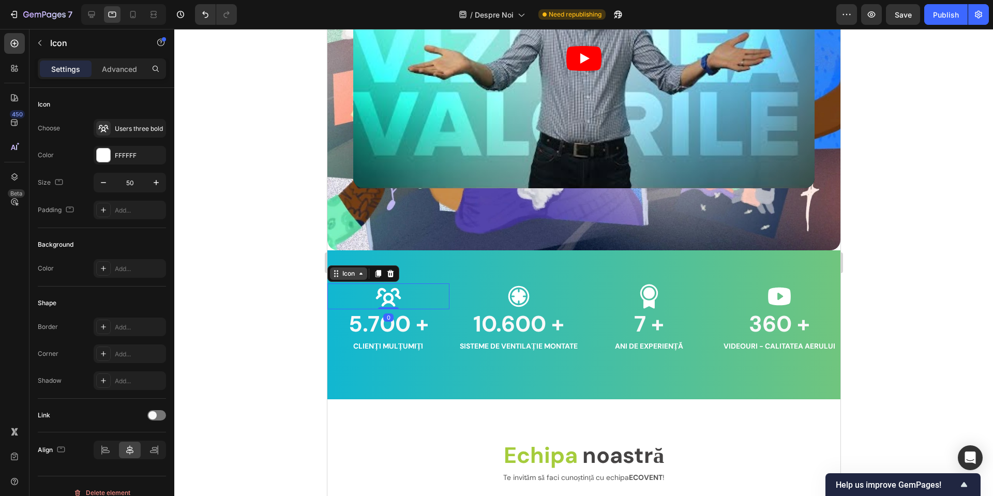
click at [336, 273] on icon at bounding box center [335, 273] width 8 height 8
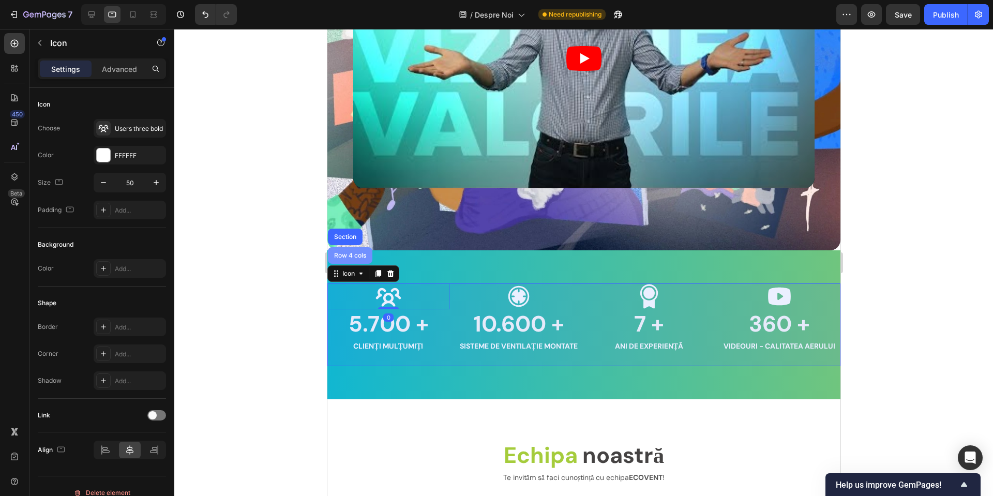
click at [348, 253] on div "Row 4 cols" at bounding box center [349, 255] width 36 height 6
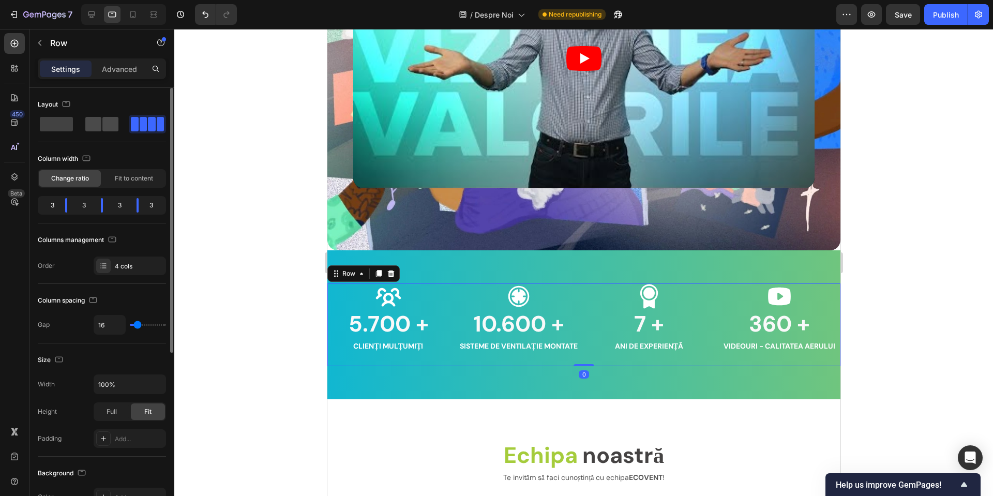
click at [103, 131] on div at bounding box center [101, 124] width 37 height 19
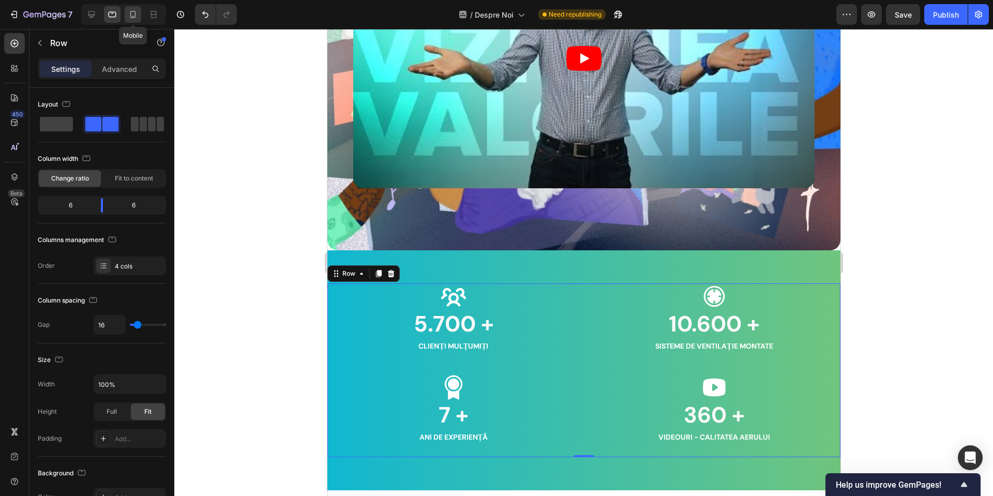
click at [133, 8] on div at bounding box center [133, 14] width 17 height 17
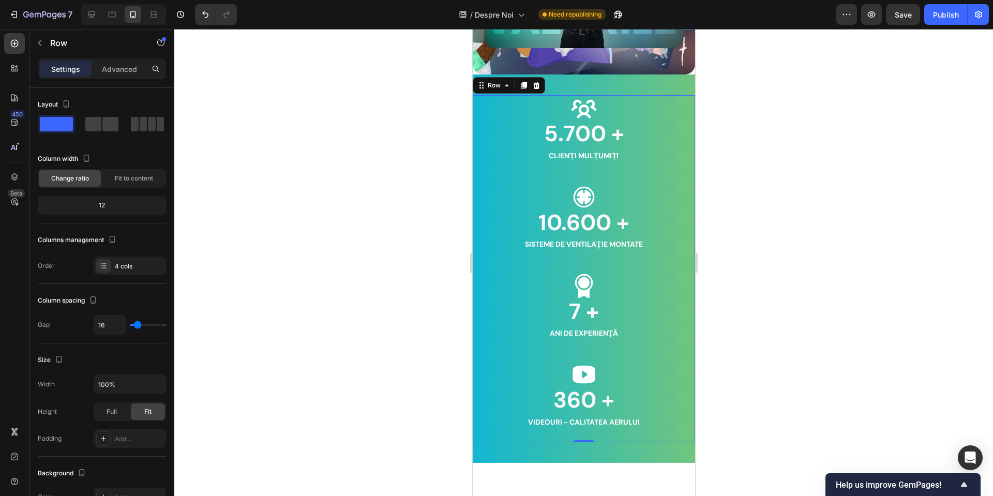
scroll to position [1229, 0]
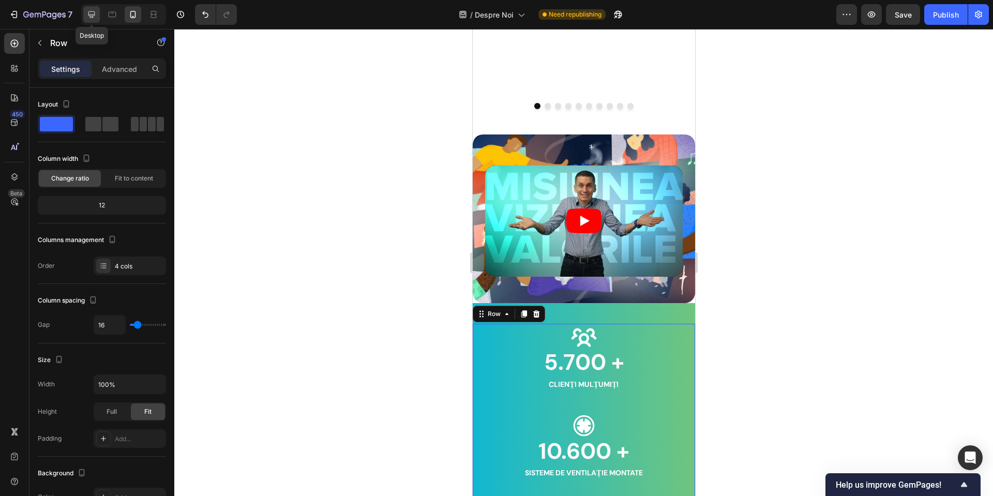
click at [98, 11] on div at bounding box center [91, 14] width 17 height 17
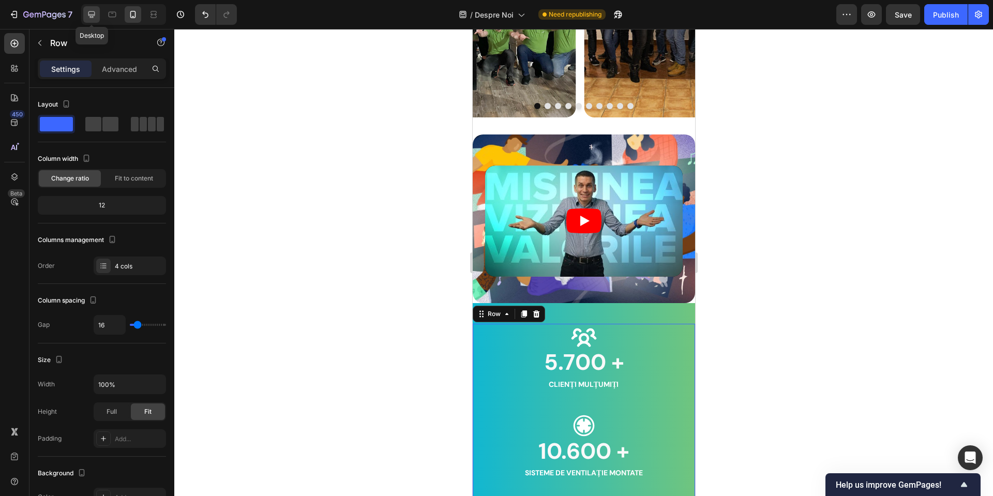
type input "1200"
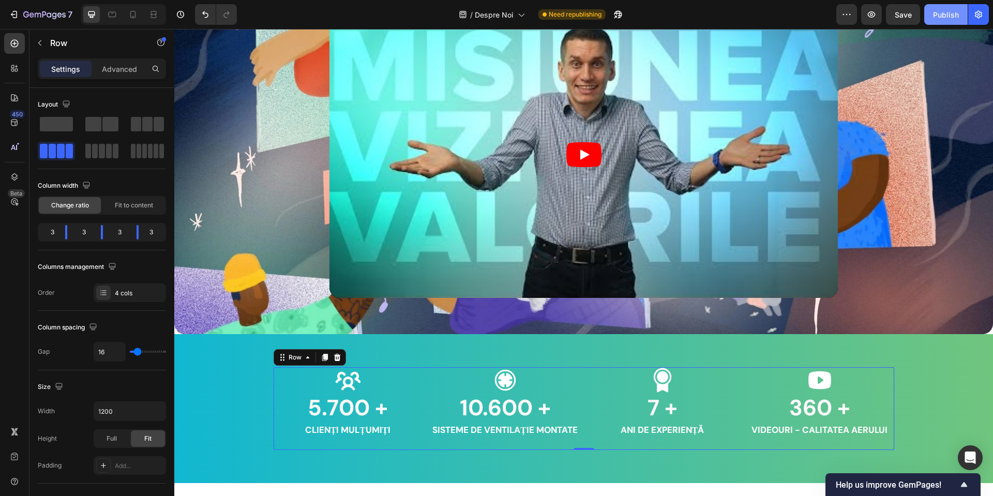
click at [946, 17] on div "Publish" at bounding box center [946, 14] width 26 height 11
